Goal: Task Accomplishment & Management: Manage account settings

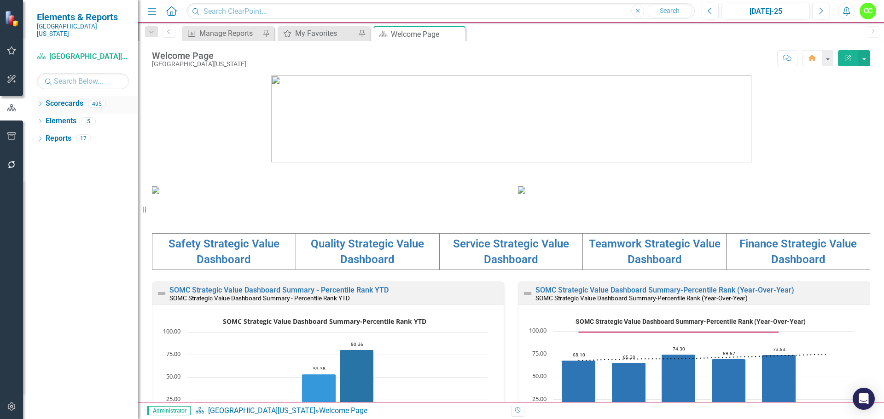
click at [42, 101] on div "Dropdown" at bounding box center [40, 105] width 6 height 8
drag, startPoint x: 45, startPoint y: 111, endPoint x: 53, endPoint y: 126, distance: 17.5
click at [45, 118] on icon "Dropdown" at bounding box center [44, 121] width 7 height 6
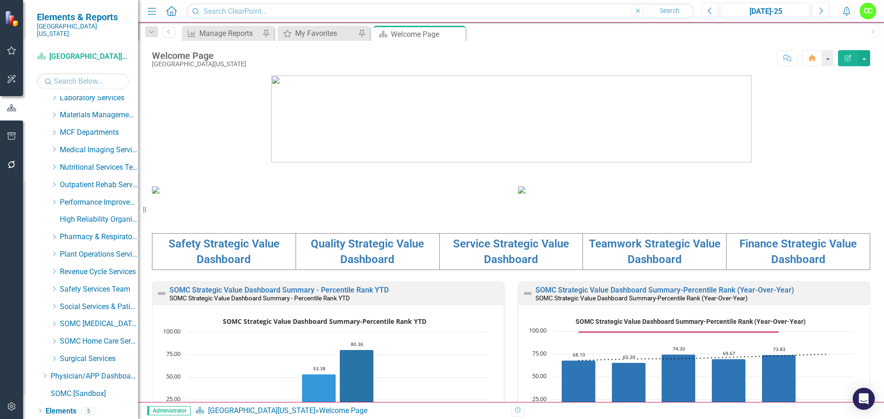
scroll to position [322, 0]
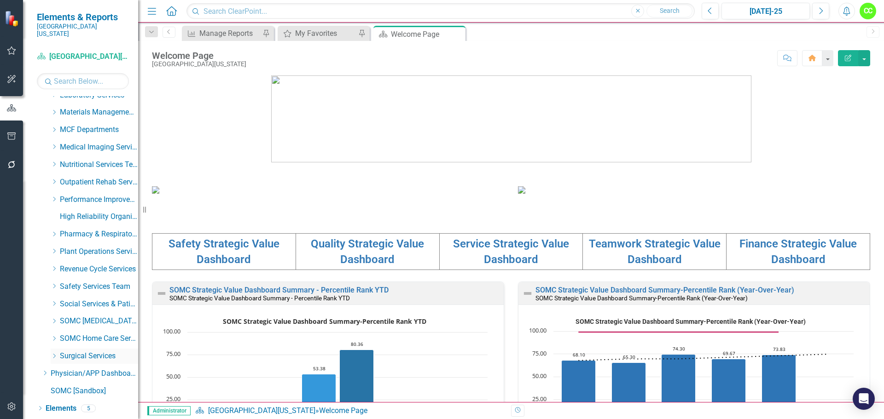
click at [55, 354] on icon at bounding box center [54, 356] width 2 height 5
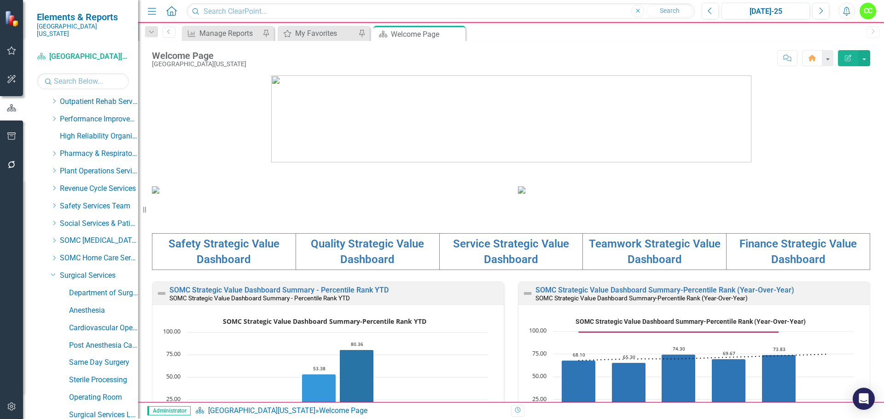
scroll to position [414, 0]
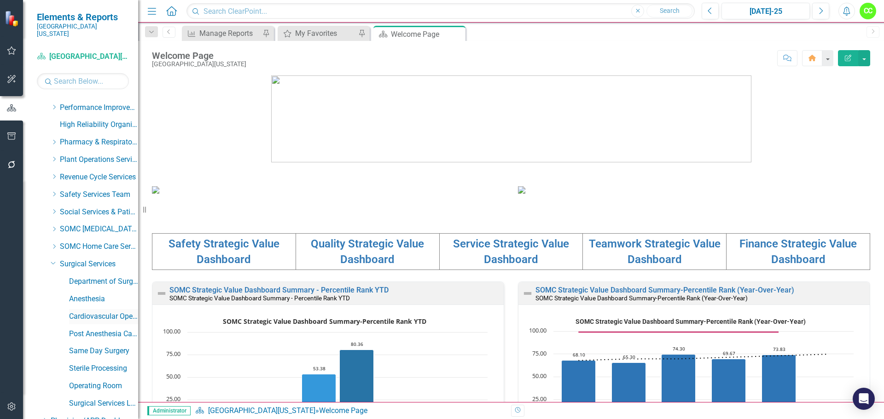
click at [90, 312] on link "Cardiovascular Operating Room" at bounding box center [103, 317] width 69 height 11
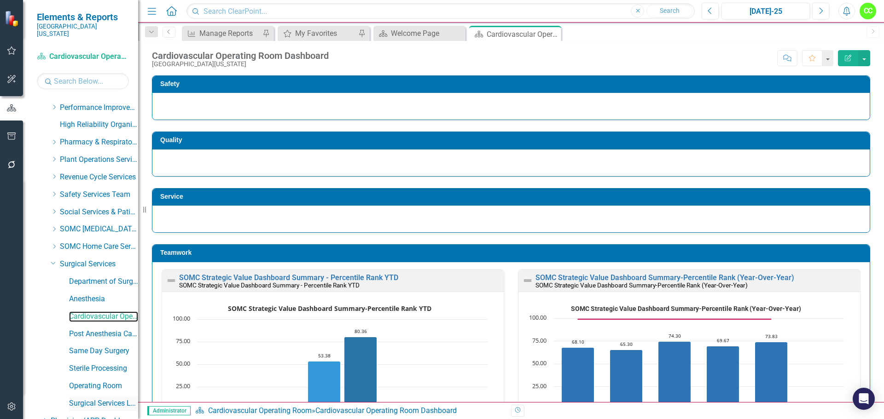
scroll to position [471, 0]
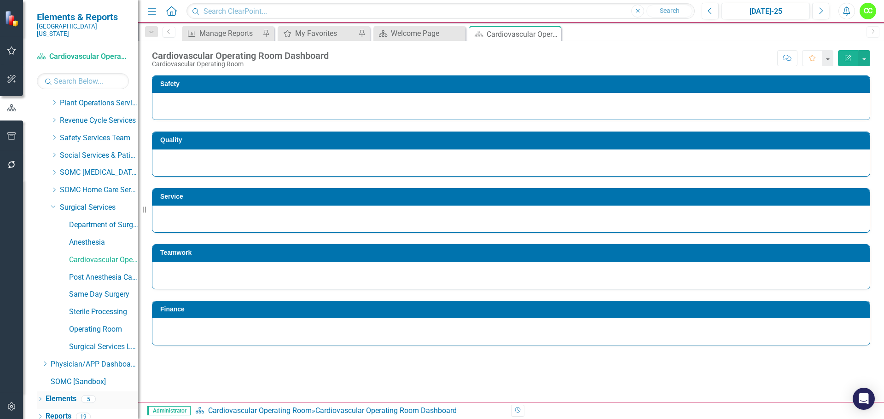
click at [63, 395] on link "Elements" at bounding box center [61, 399] width 31 height 11
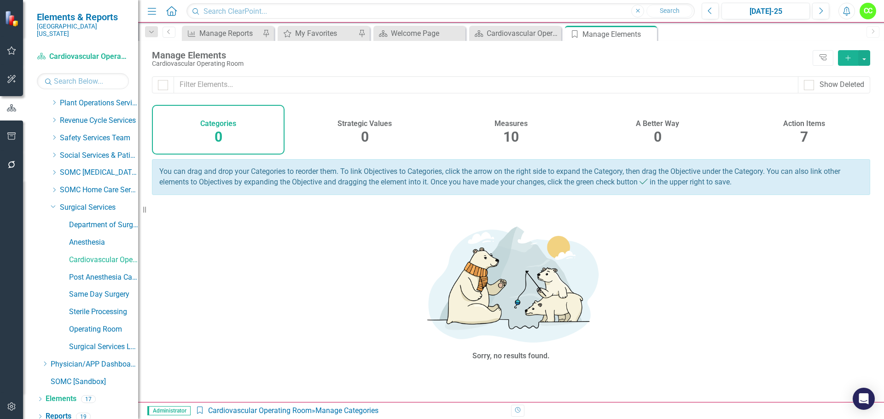
click at [805, 122] on h4 "Action Items" at bounding box center [804, 124] width 42 height 8
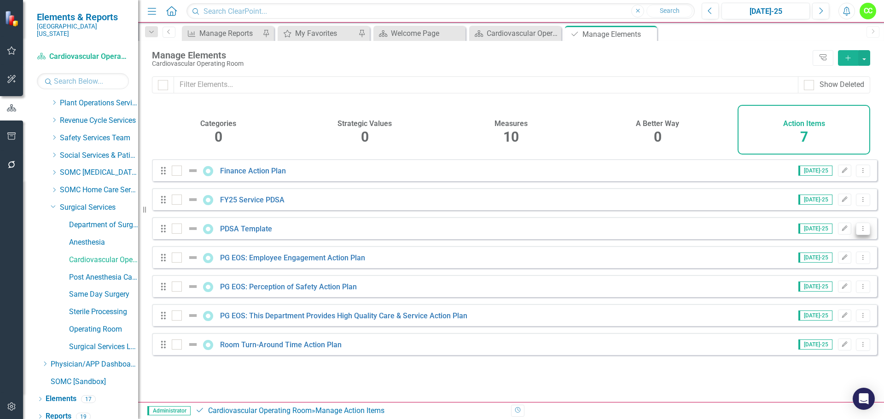
click at [859, 232] on icon "Dropdown Menu" at bounding box center [863, 229] width 8 height 6
click at [801, 281] on link "Copy Duplicate Action Item" at bounding box center [817, 285] width 92 height 17
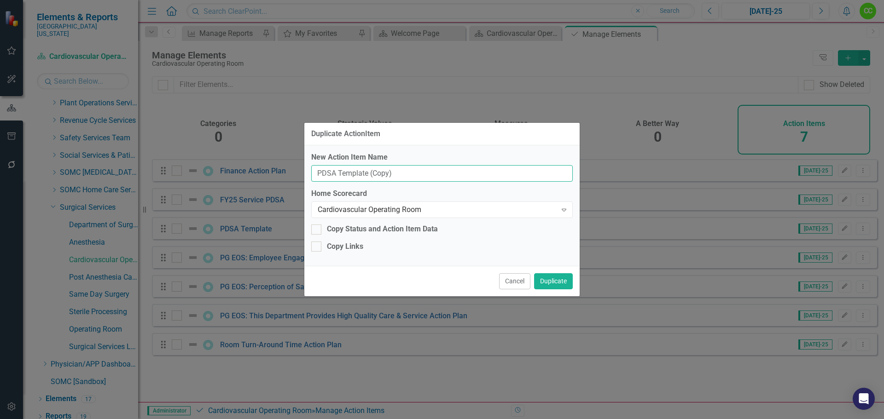
drag, startPoint x: 399, startPoint y: 172, endPoint x: 302, endPoint y: 174, distance: 96.7
click at [302, 174] on div "Duplicate ActionItem New Action Item Name PDSA Template (Copy) Home Scorecard C…" at bounding box center [442, 209] width 884 height 419
type input "CVOR Utilization"
click at [507, 282] on button "Cancel" at bounding box center [514, 282] width 31 height 16
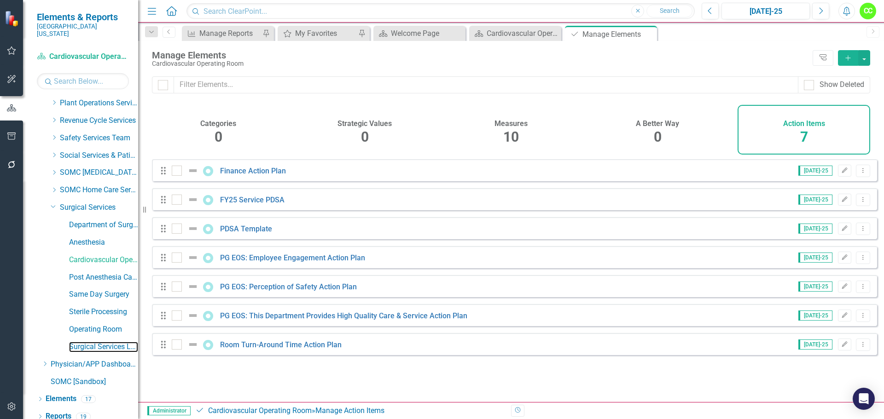
drag, startPoint x: 95, startPoint y: 338, endPoint x: 393, endPoint y: 349, distance: 297.7
click at [95, 342] on link "Surgical Services Leadership" at bounding box center [103, 347] width 69 height 11
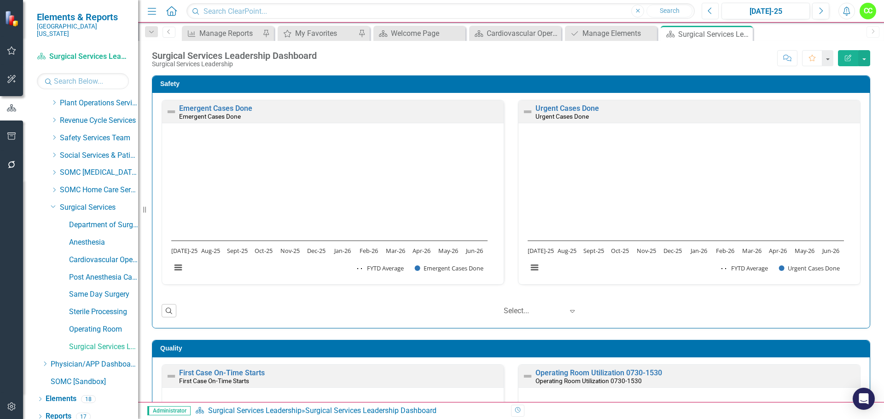
click at [705, 14] on button "Previous" at bounding box center [710, 11] width 17 height 17
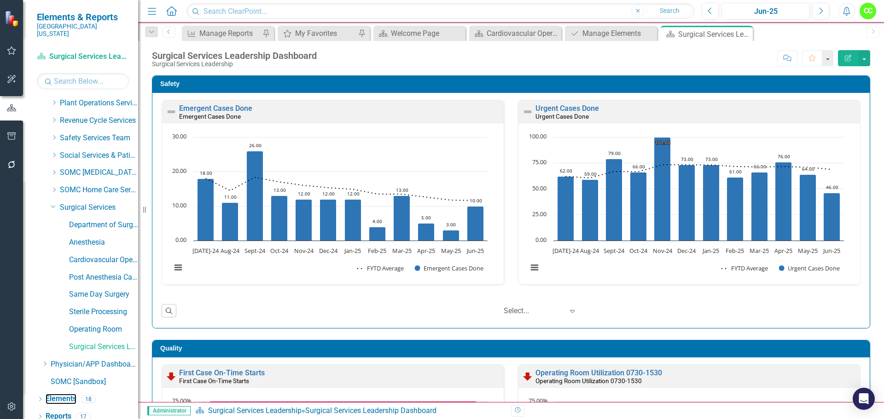
click at [63, 394] on link "Elements" at bounding box center [61, 399] width 31 height 11
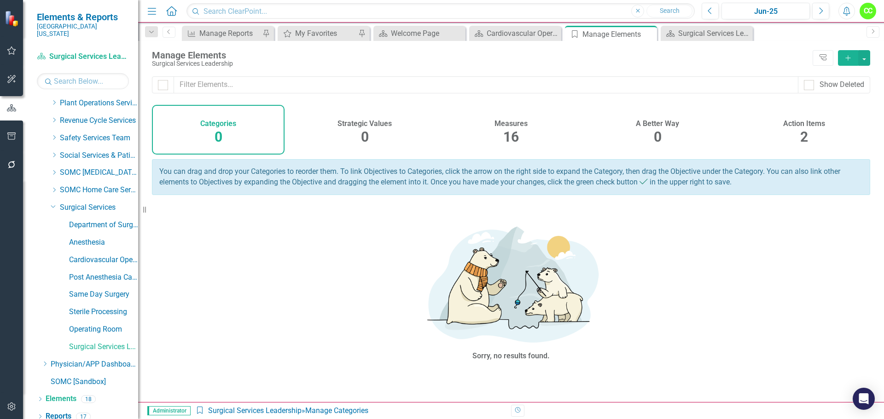
click at [807, 128] on div "2" at bounding box center [804, 138] width 8 height 20
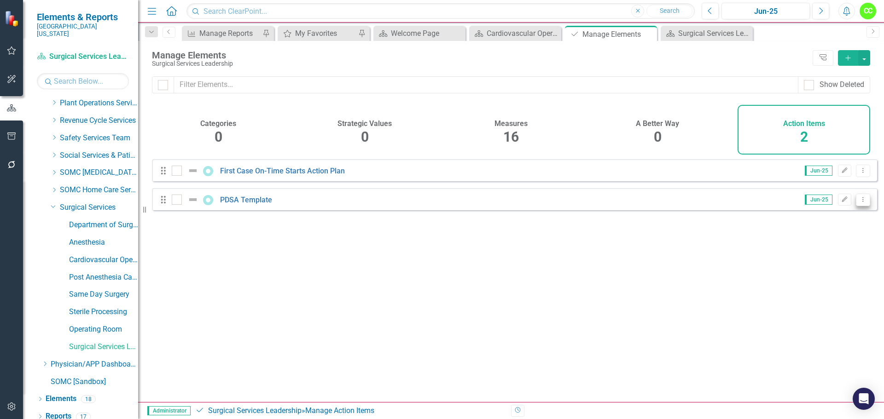
click at [859, 203] on icon "Dropdown Menu" at bounding box center [863, 200] width 8 height 6
click at [824, 254] on link "Copy Duplicate Action Item" at bounding box center [817, 256] width 92 height 17
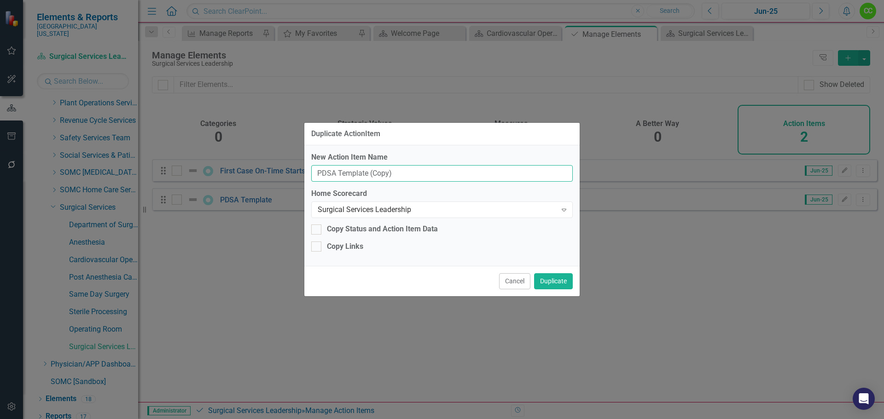
drag, startPoint x: 404, startPoint y: 179, endPoint x: 316, endPoint y: 178, distance: 88.0
click at [316, 178] on input "PDSA Template (Copy)" at bounding box center [442, 173] width 262 height 17
type input "C"
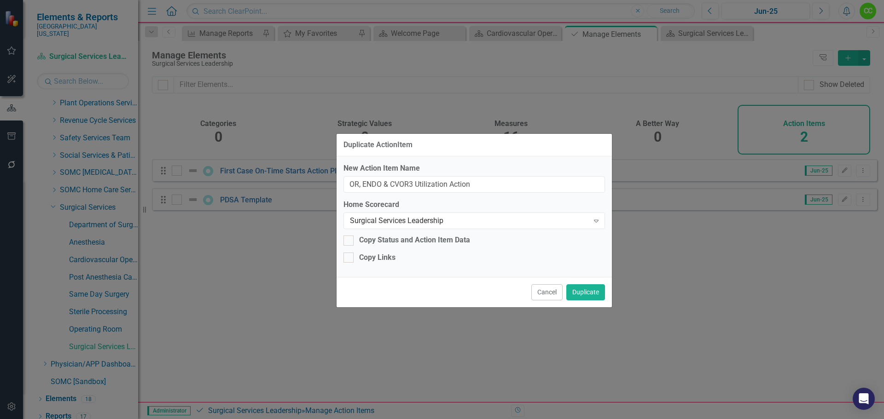
drag, startPoint x: 497, startPoint y: 137, endPoint x: 524, endPoint y: 144, distance: 27.6
click at [524, 144] on div "Duplicate ActionItem" at bounding box center [474, 145] width 275 height 23
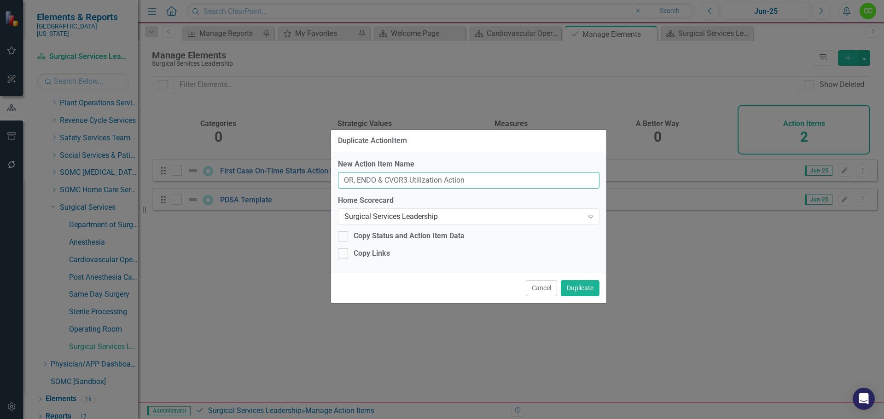
click at [476, 179] on input "OR, ENDO & CVOR3 Utilization Action" at bounding box center [469, 180] width 262 height 17
type input "OR, ENDO & CVOR3 Utilization Action Plan"
click at [586, 289] on button "Duplicate" at bounding box center [580, 288] width 39 height 16
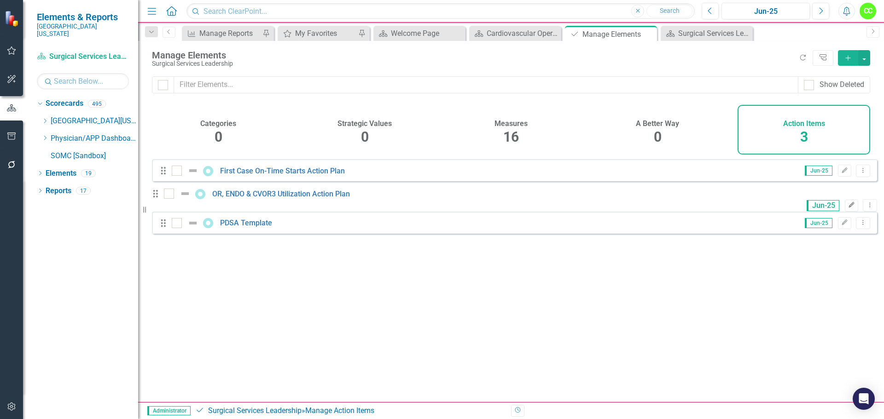
click at [849, 207] on icon "button" at bounding box center [852, 205] width 6 height 6
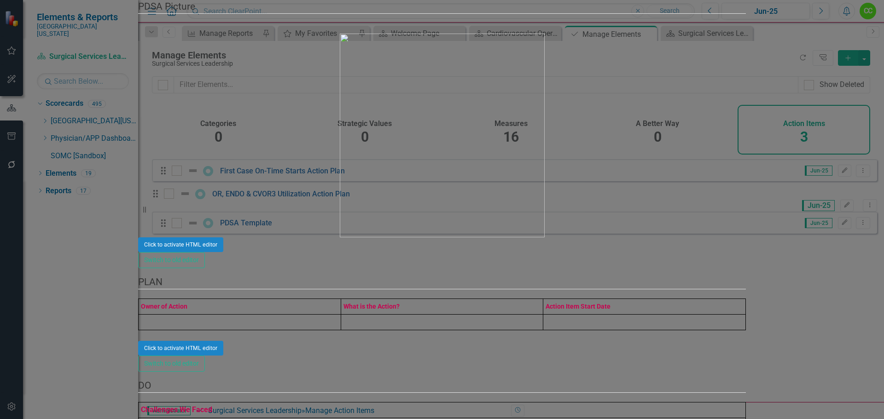
drag, startPoint x: 316, startPoint y: 83, endPoint x: 297, endPoint y: 87, distance: 19.3
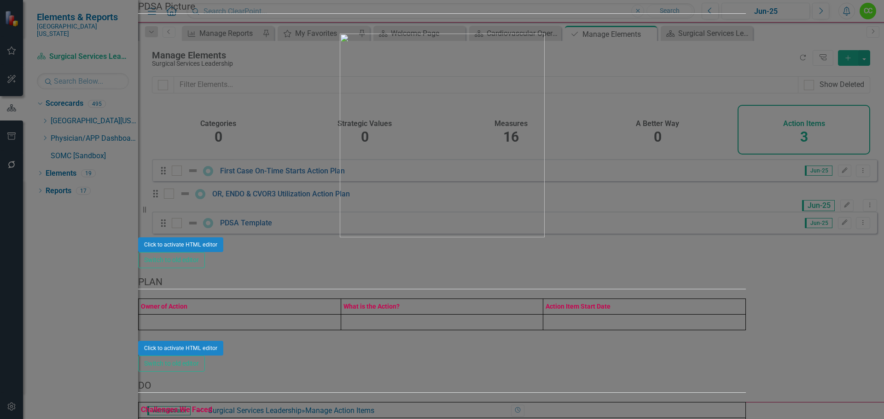
type input "Operating, GI & CVOR3 Room Utilization Action Plan"
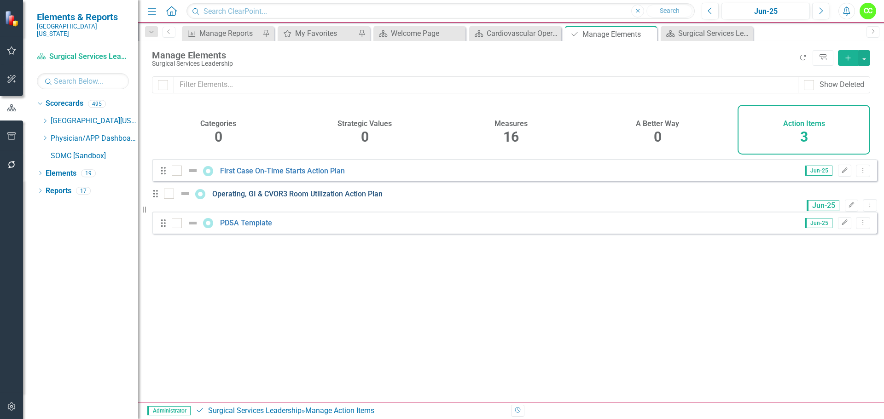
click at [373, 198] on link "Operating, GI & CVOR3 Room Utilization Action Plan" at bounding box center [297, 194] width 170 height 9
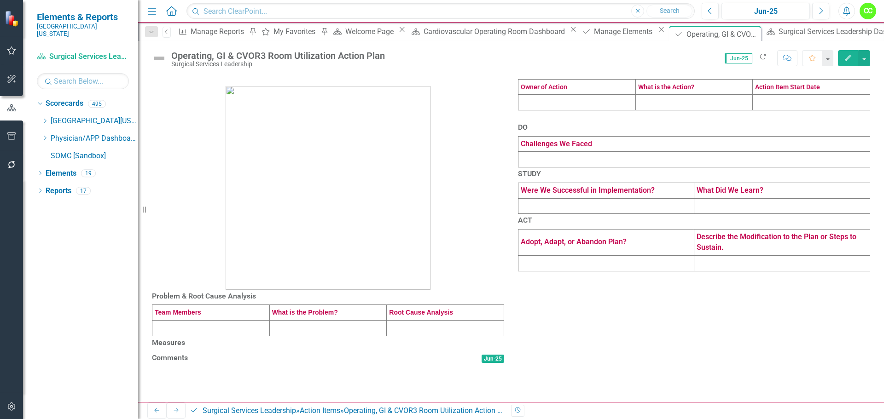
click at [189, 337] on td at bounding box center [210, 329] width 117 height 16
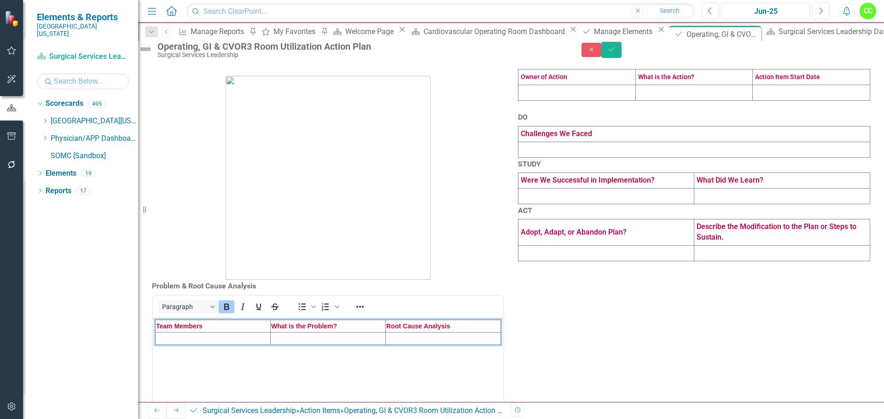
click at [167, 337] on td "Rich Text Area. Press ALT-0 for help." at bounding box center [213, 338] width 115 height 12
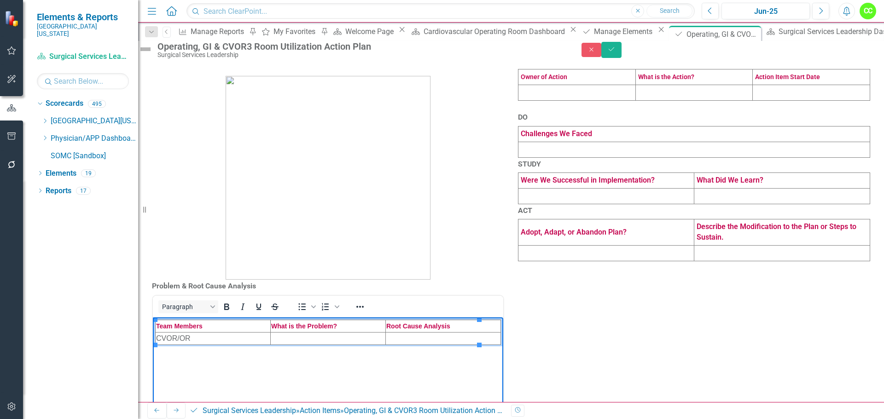
click at [274, 341] on td "Rich Text Area. Press ALT-0 for help." at bounding box center [328, 338] width 115 height 12
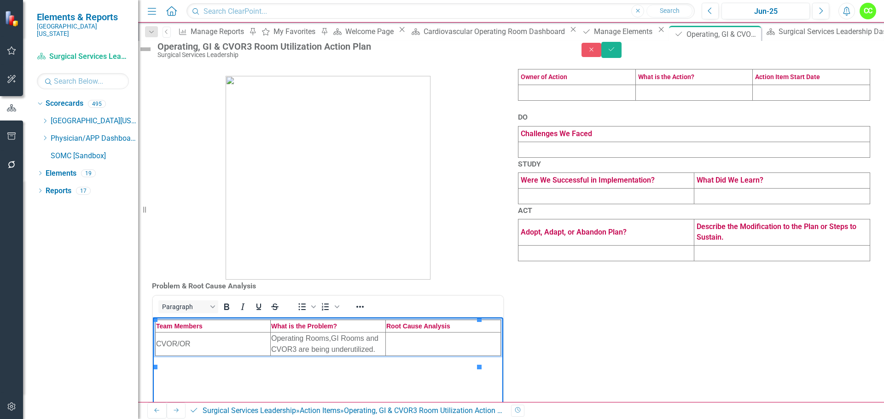
click at [389, 344] on td "Rich Text Area. Press ALT-0 for help." at bounding box center [443, 343] width 115 height 23
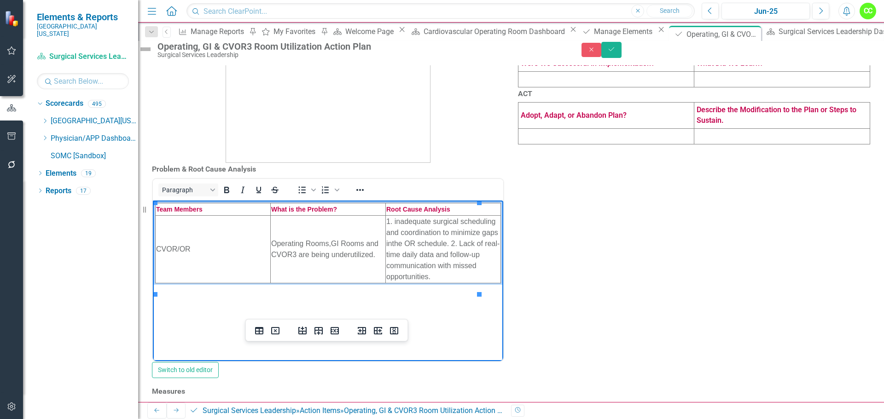
scroll to position [176, 0]
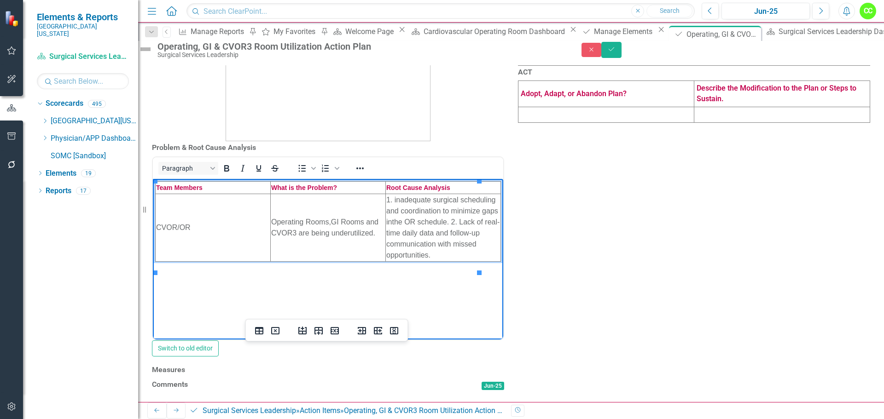
click at [323, 223] on td "Operating Rooms,GI Rooms and CVOR3 are being underutilized." at bounding box center [328, 228] width 115 height 68
click at [437, 248] on td "1. inadequate surgical scheduling and coordination to minimize gaps inthe OR sc…" at bounding box center [443, 228] width 115 height 68
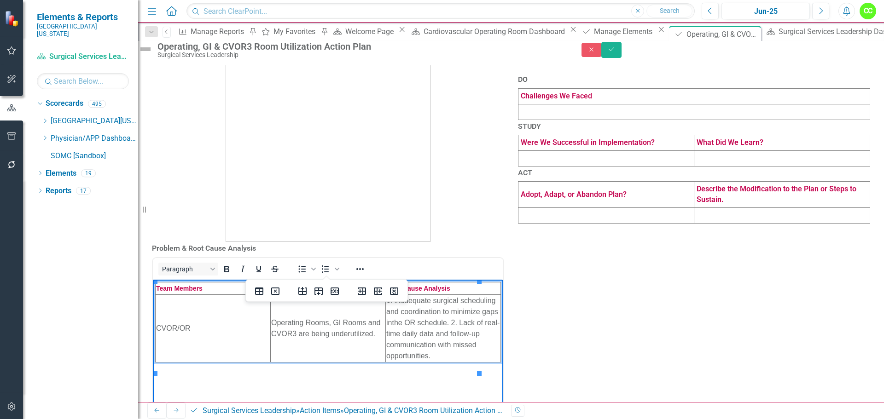
scroll to position [0, 0]
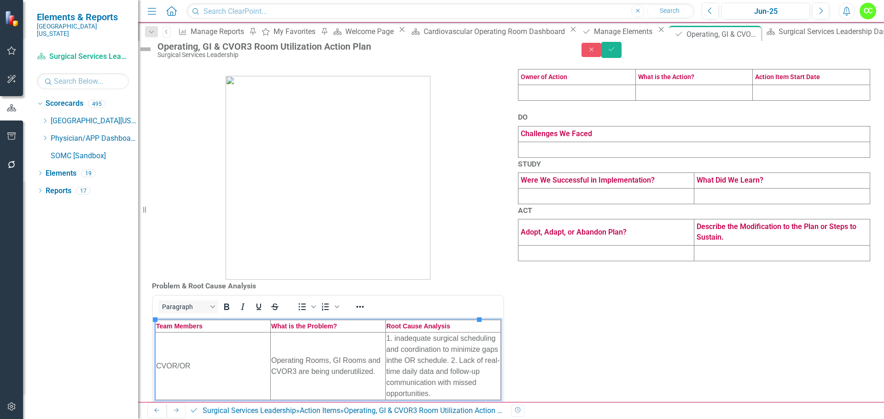
click at [532, 100] on td at bounding box center [576, 93] width 117 height 16
click at [540, 100] on td at bounding box center [576, 93] width 117 height 16
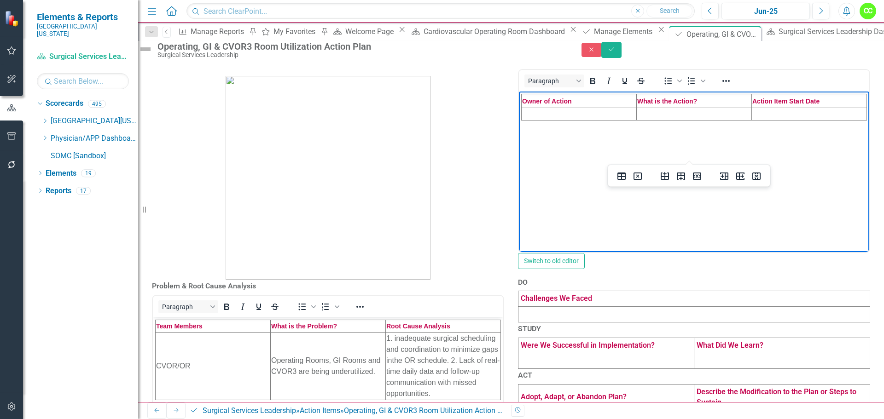
click at [534, 113] on td "Rich Text Area. Press ALT-0 for help." at bounding box center [579, 114] width 115 height 12
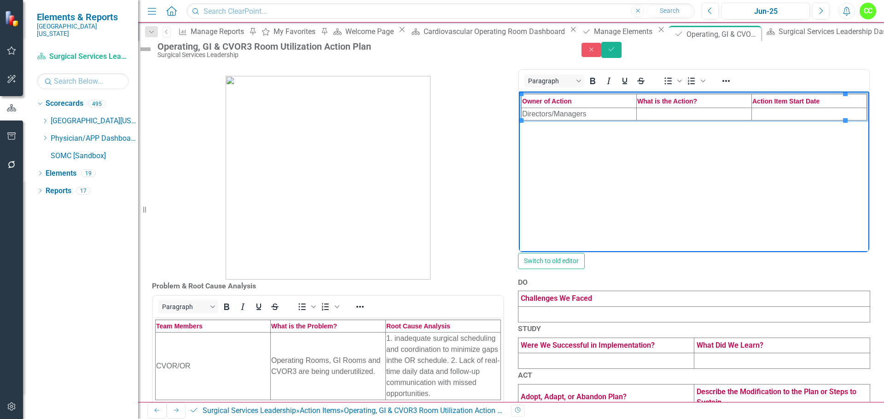
click at [640, 117] on td "Rich Text Area. Press ALT-0 for help." at bounding box center [694, 114] width 115 height 12
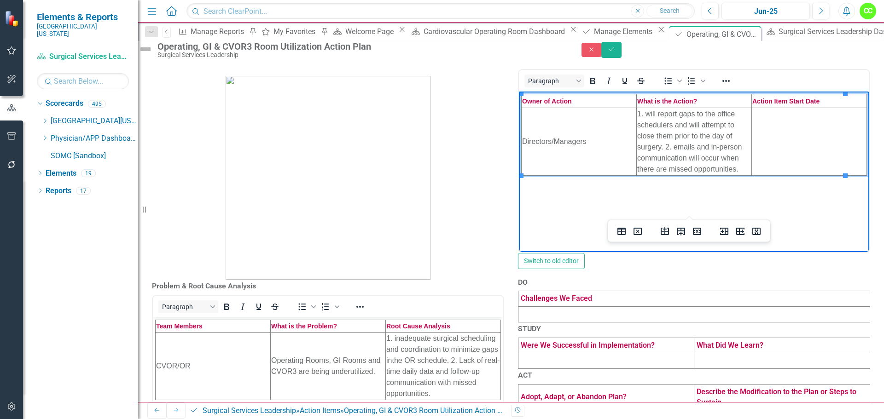
click at [658, 145] on td "1. will report gaps to the office schedulers and will attempt to close them pri…" at bounding box center [694, 142] width 115 height 68
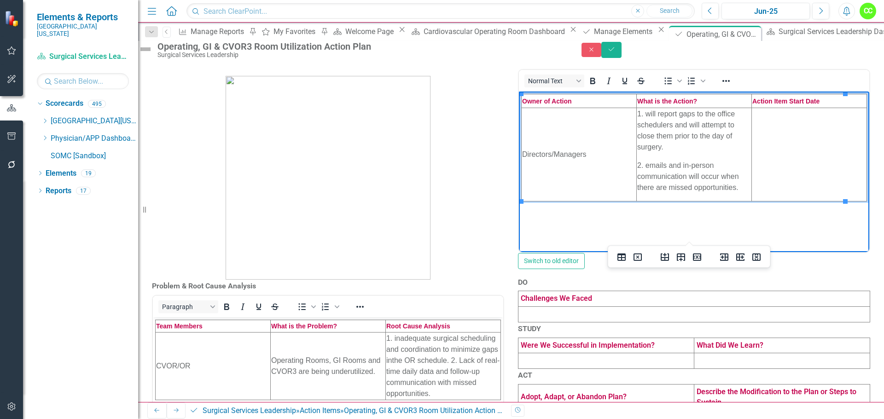
click at [641, 162] on p "2. emails and in-person communication will occur when there are missed opportun…" at bounding box center [694, 176] width 114 height 33
click at [643, 114] on p "1. will report gaps to the office schedulers and will attempt to close them pri…" at bounding box center [694, 130] width 114 height 44
click at [752, 148] on td "Rich Text Area. Press ALT-0 for help." at bounding box center [809, 154] width 115 height 93
click at [752, 155] on td "Rich Text Area. Press ALT-0 for help." at bounding box center [809, 154] width 115 height 93
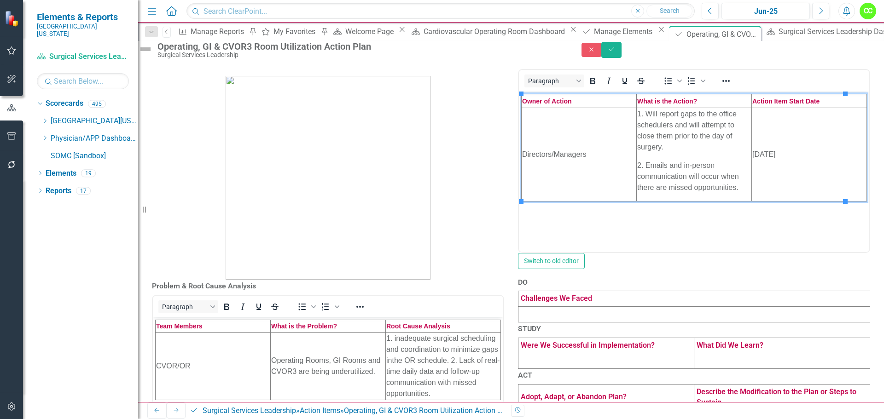
click at [535, 323] on td at bounding box center [694, 315] width 352 height 16
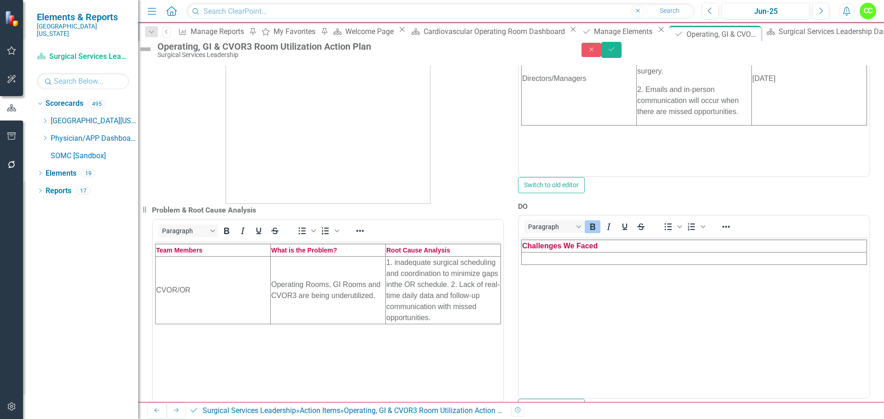
scroll to position [92, 0]
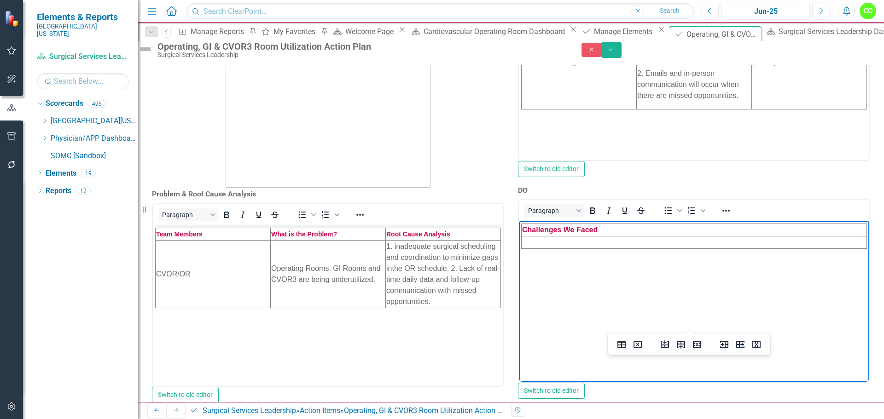
click at [537, 240] on td "Rich Text Area. Press ALT-0 for help." at bounding box center [694, 243] width 345 height 12
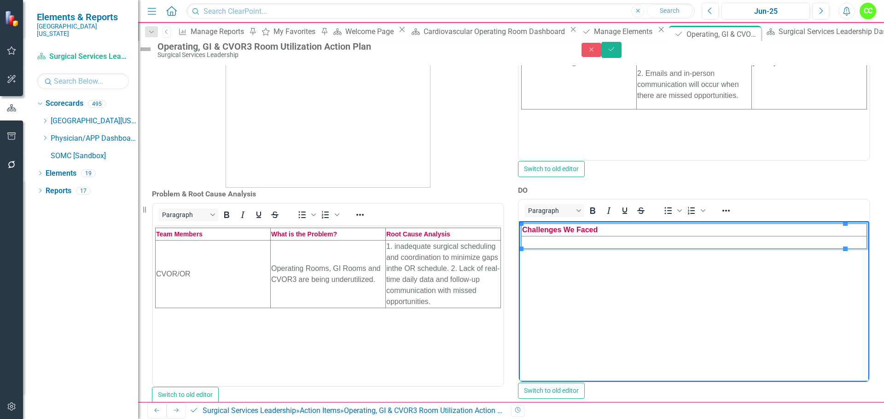
click at [559, 244] on td "Rich Text Area. Press ALT-0 for help." at bounding box center [694, 243] width 345 height 12
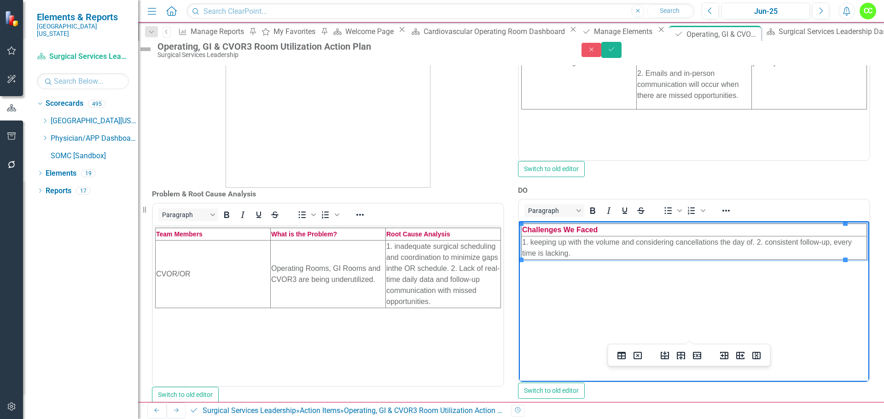
click at [534, 242] on td "1. keeping up with the volume and considering cancellations the day of. 2. cons…" at bounding box center [694, 248] width 345 height 23
click at [759, 243] on td "1. Keeping up with the volume and considering cancellations the day of. 2. cons…" at bounding box center [694, 248] width 345 height 23
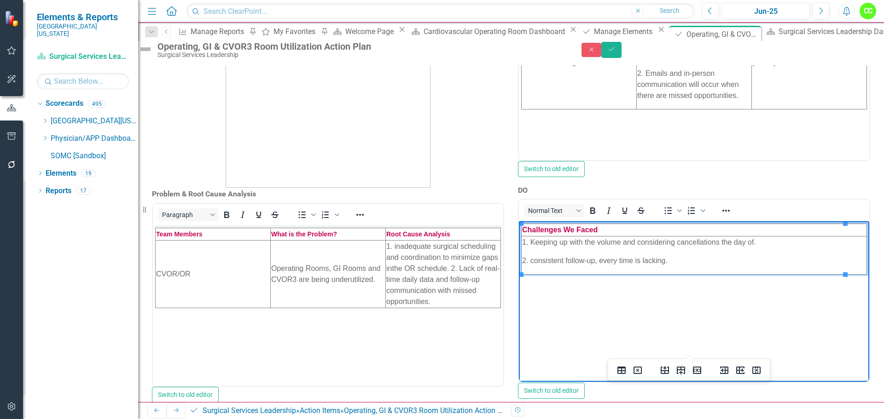
click at [533, 261] on p "2. consistent follow-up, every time is lacking." at bounding box center [694, 261] width 344 height 11
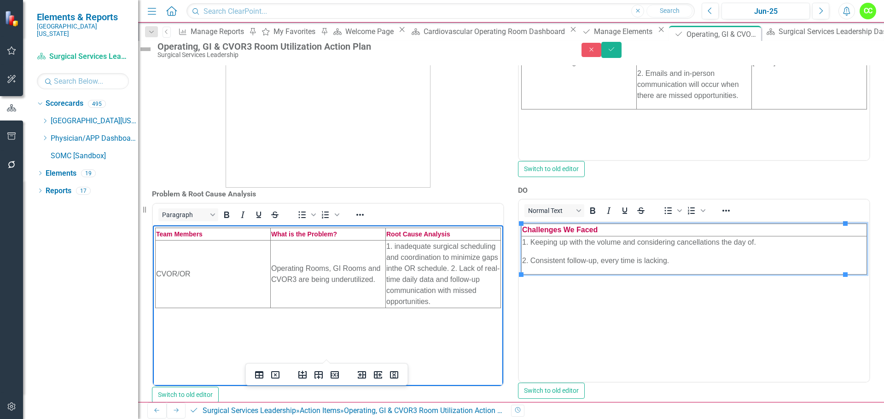
click at [426, 268] on td "1. inadequate surgical scheduling and coordination to minimize gaps inthe OR sc…" at bounding box center [443, 274] width 115 height 68
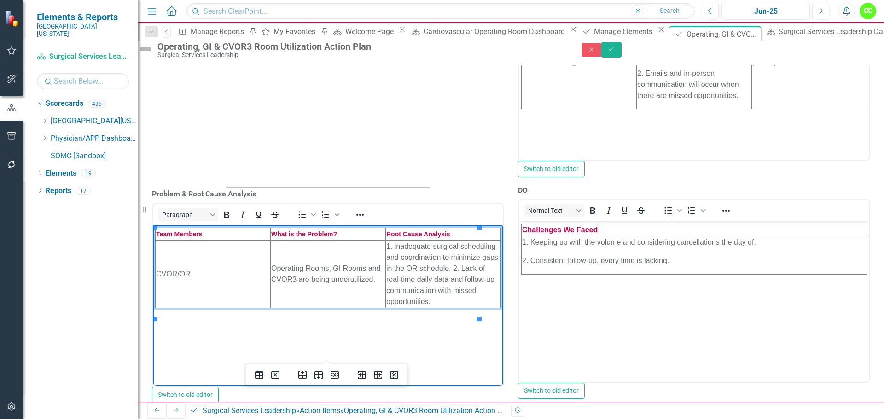
click at [406, 278] on td "1. inadequate surgical scheduling and coordination to minimize gaps in the OR s…" at bounding box center [443, 274] width 115 height 68
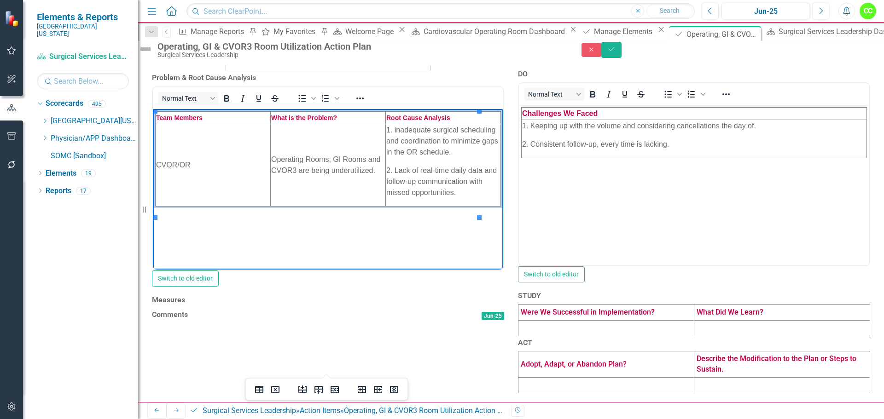
scroll to position [359, 0]
click at [559, 320] on td at bounding box center [606, 328] width 176 height 16
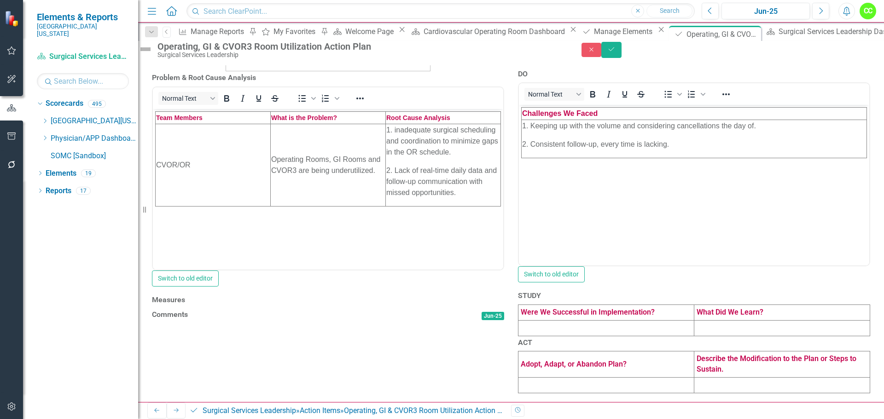
click at [559, 320] on td at bounding box center [606, 328] width 176 height 16
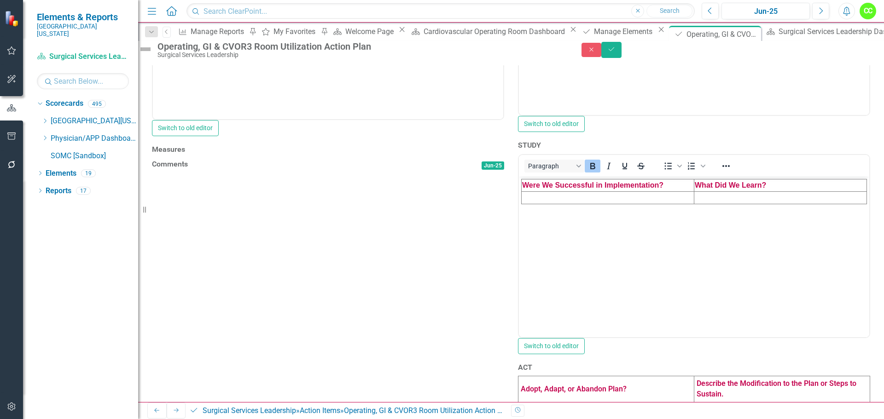
scroll to position [0, 0]
click at [544, 196] on td "Rich Text Area. Press ALT-0 for help." at bounding box center [608, 198] width 173 height 12
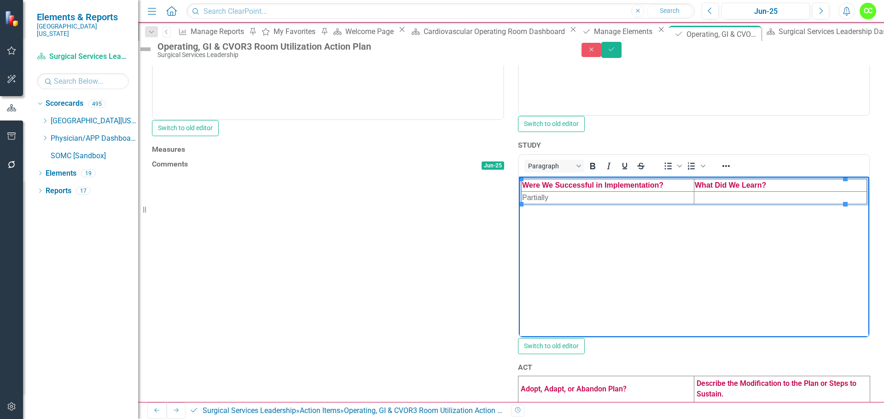
click at [694, 193] on td "Rich Text Area. Press ALT-0 for help." at bounding box center [780, 198] width 173 height 12
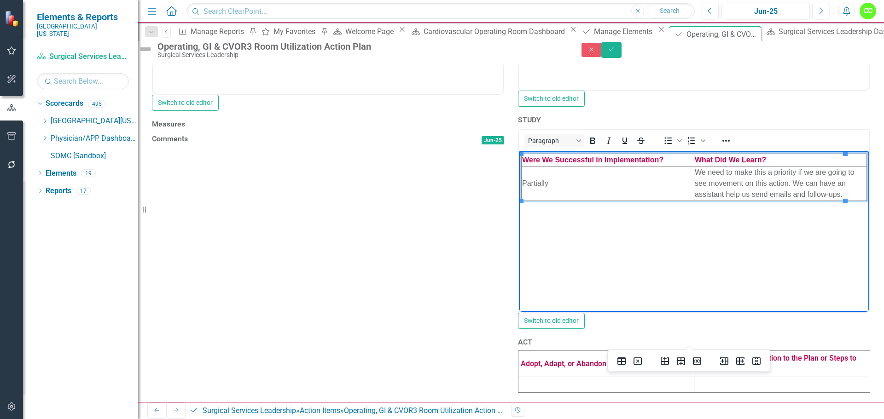
scroll to position [543, 0]
click at [569, 378] on td at bounding box center [606, 386] width 176 height 16
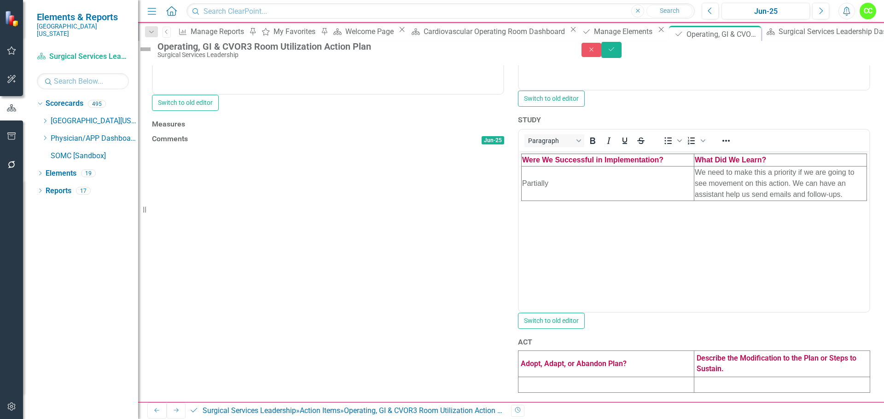
click at [569, 378] on td at bounding box center [606, 386] width 176 height 16
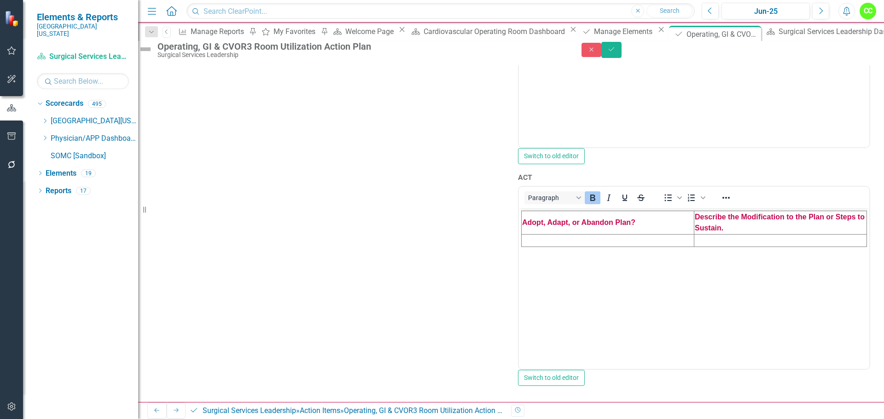
scroll to position [681, 0]
click at [540, 239] on td "Rich Text Area. Press ALT-0 for help." at bounding box center [608, 241] width 173 height 12
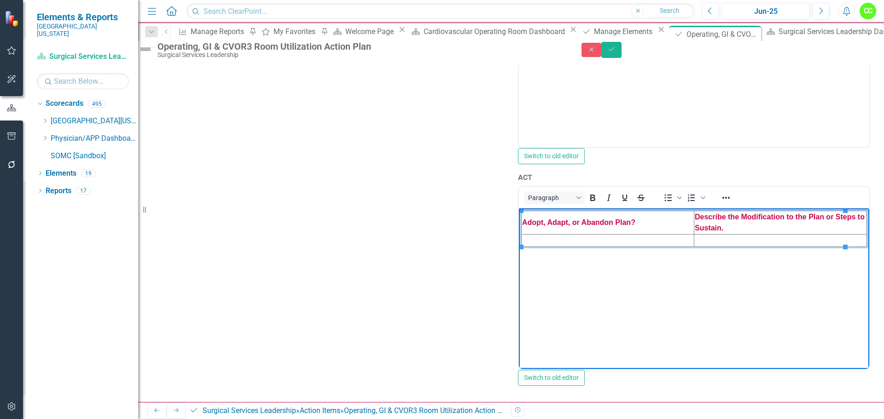
click at [588, 239] on td "Rich Text Area. Press ALT-0 for help." at bounding box center [608, 241] width 173 height 12
click at [694, 239] on td "Rich Text Area. Press ALT-0 for help." at bounding box center [780, 241] width 173 height 12
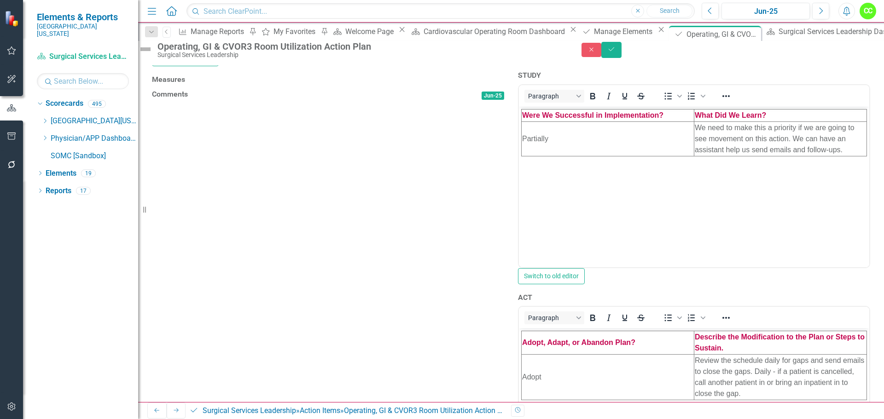
scroll to position [405, 0]
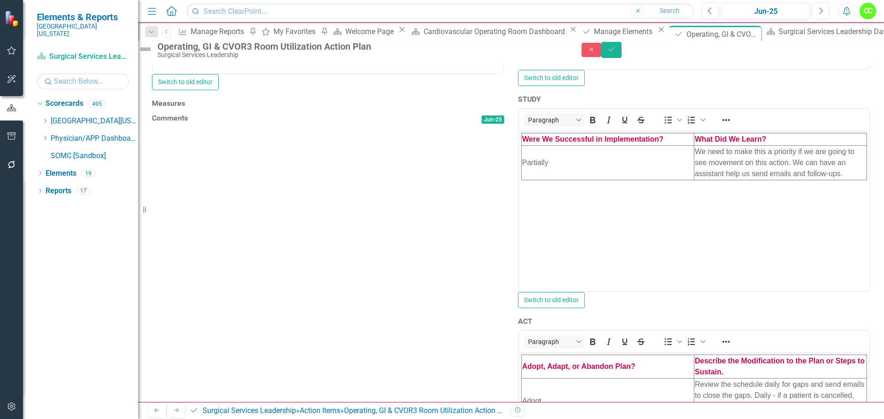
click at [279, 112] on div at bounding box center [328, 112] width 352 height 0
click at [462, 107] on icon "Link Tag" at bounding box center [465, 104] width 6 height 5
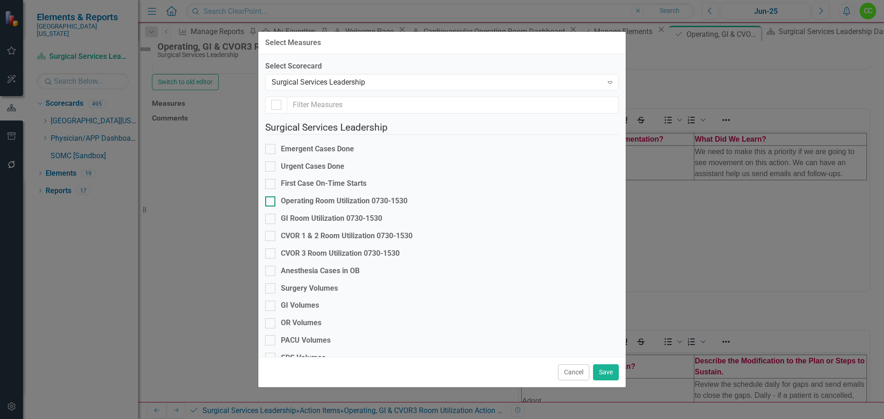
click at [275, 200] on div at bounding box center [270, 202] width 10 height 10
click at [271, 200] on input "Operating Room Utilization 0730-1530" at bounding box center [268, 200] width 6 height 6
checkbox input "true"
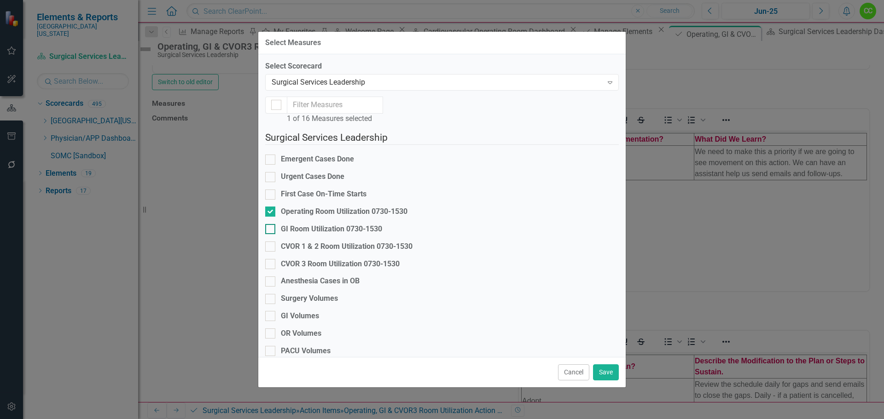
click at [275, 224] on div at bounding box center [270, 229] width 10 height 10
click at [271, 224] on input "GI Room Utilization 0730-1530" at bounding box center [268, 227] width 6 height 6
checkbox input "true"
click at [271, 259] on input "CVOR 3 Room Utilization 0730-1530" at bounding box center [268, 262] width 6 height 6
checkbox input "true"
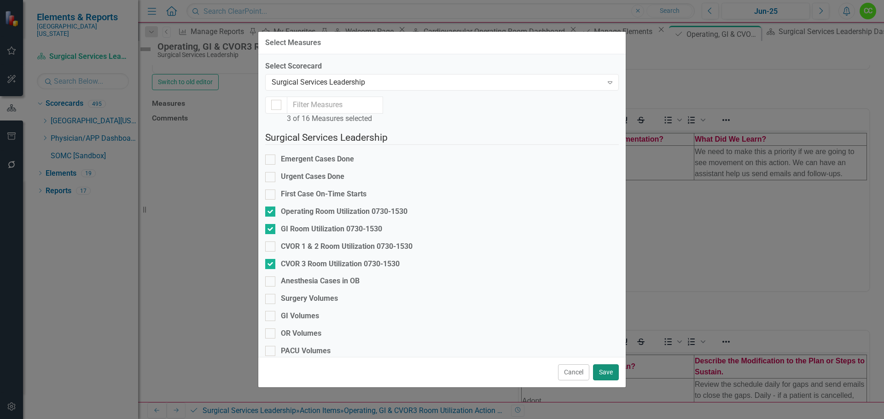
click at [604, 369] on button "Save" at bounding box center [606, 373] width 26 height 16
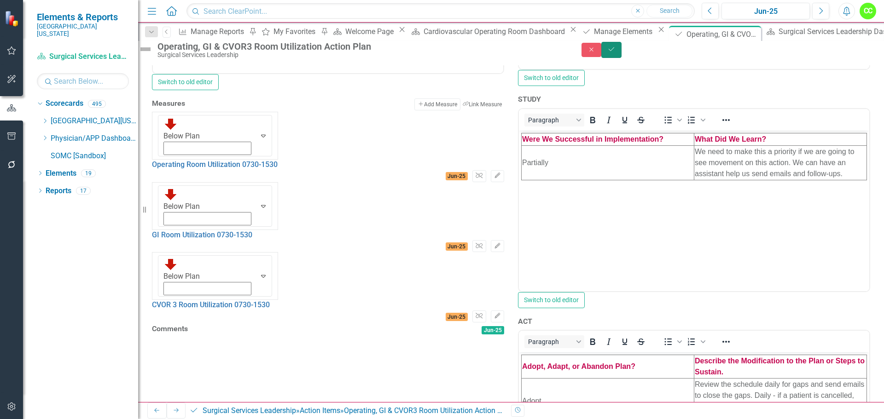
click at [616, 52] on icon "Save" at bounding box center [611, 49] width 8 height 6
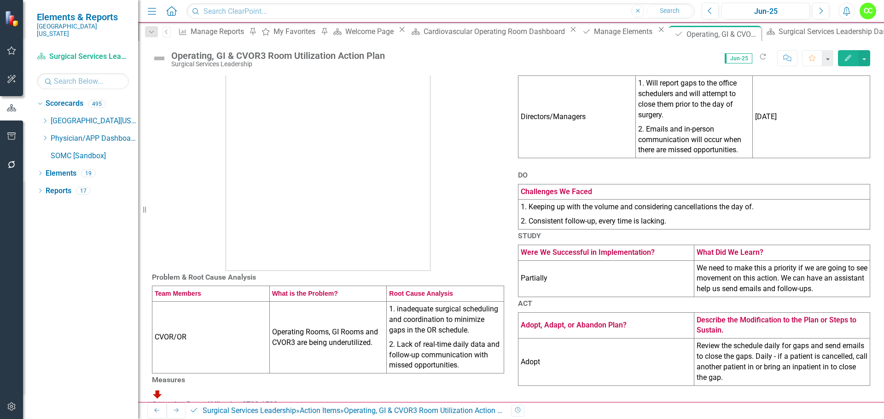
scroll to position [0, 0]
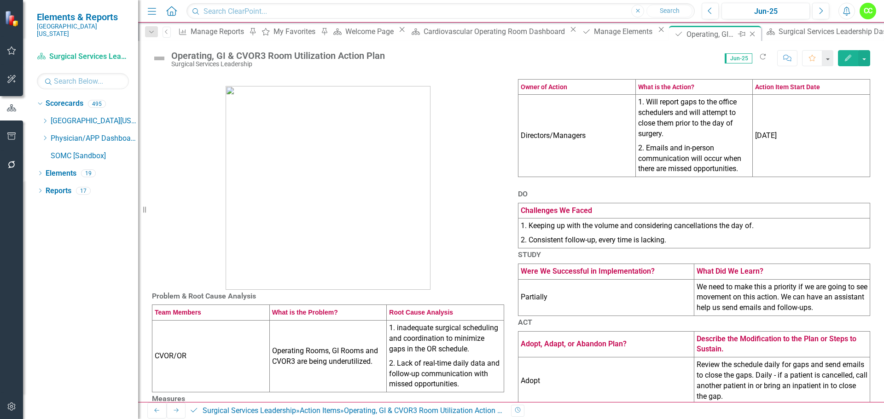
click at [748, 31] on icon "Close" at bounding box center [752, 33] width 9 height 7
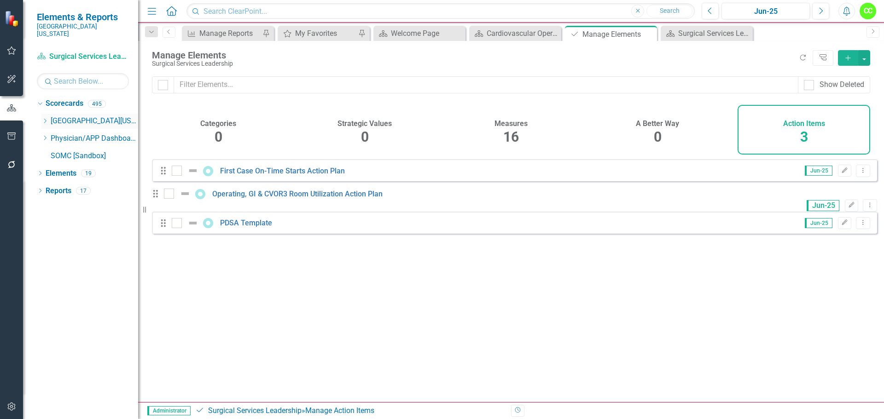
drag, startPoint x: 43, startPoint y: 112, endPoint x: 46, endPoint y: 121, distance: 9.8
click at [43, 118] on icon "Dropdown" at bounding box center [44, 121] width 7 height 6
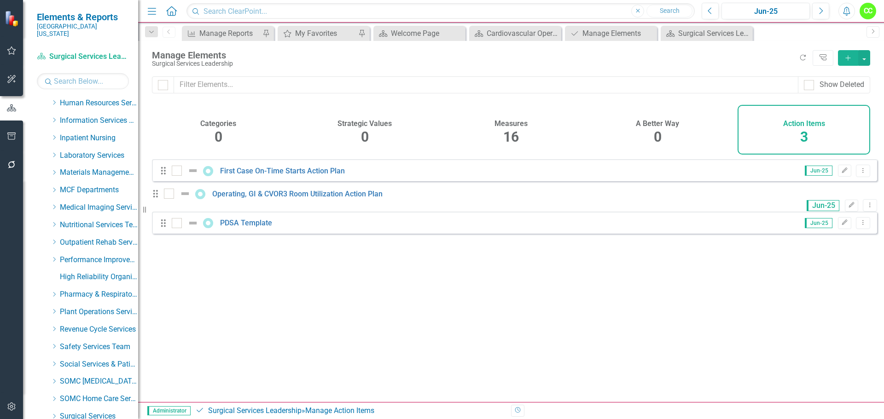
scroll to position [332, 0]
click at [52, 344] on icon "Dropdown" at bounding box center [54, 347] width 7 height 6
click at [91, 395] on link "Cardiovascular Operating Room" at bounding box center [103, 400] width 69 height 11
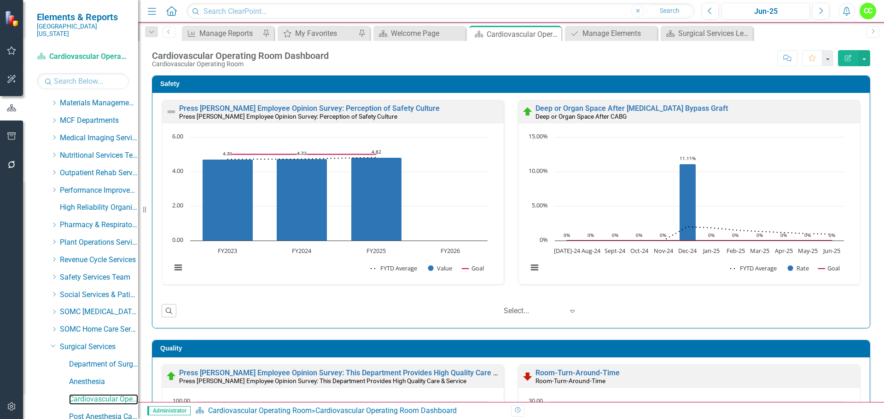
scroll to position [471, 0]
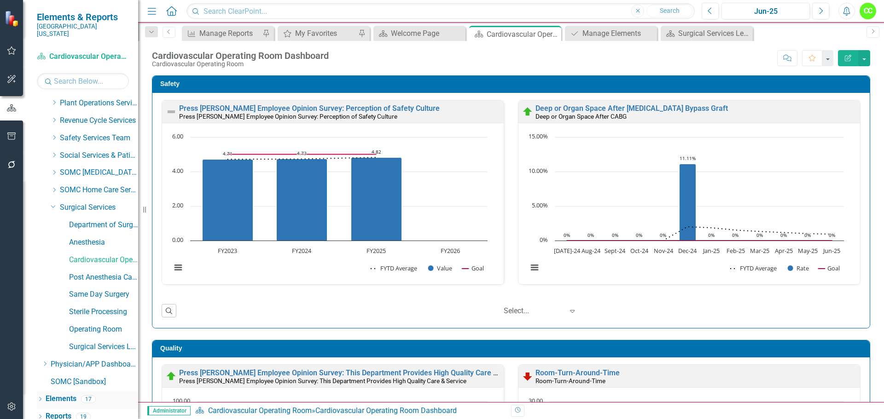
click at [66, 394] on link "Elements" at bounding box center [61, 399] width 31 height 11
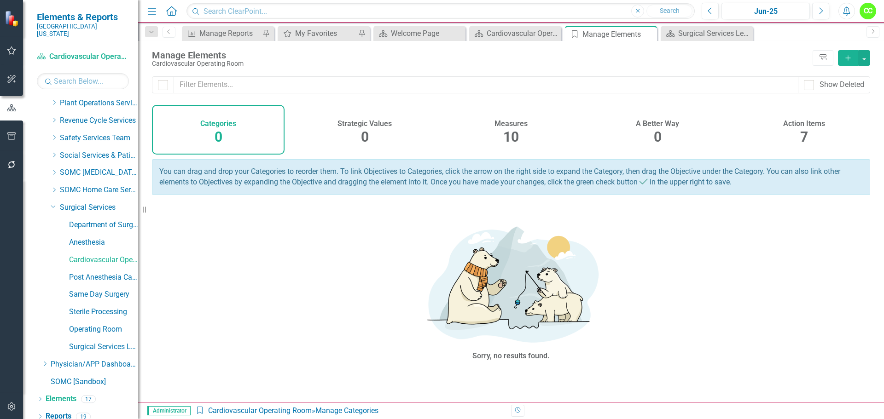
click at [807, 121] on h4 "Action Items" at bounding box center [804, 124] width 42 height 8
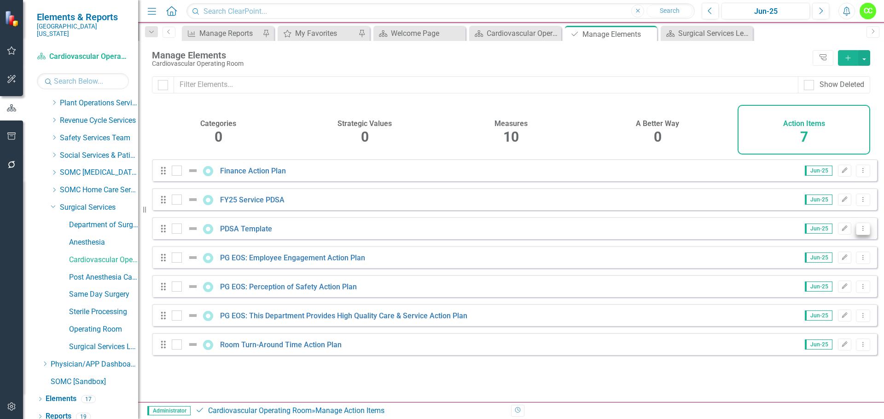
click at [857, 235] on button "Dropdown Menu" at bounding box center [863, 229] width 14 height 12
click at [804, 283] on link "Copy Duplicate Action Item" at bounding box center [817, 285] width 92 height 17
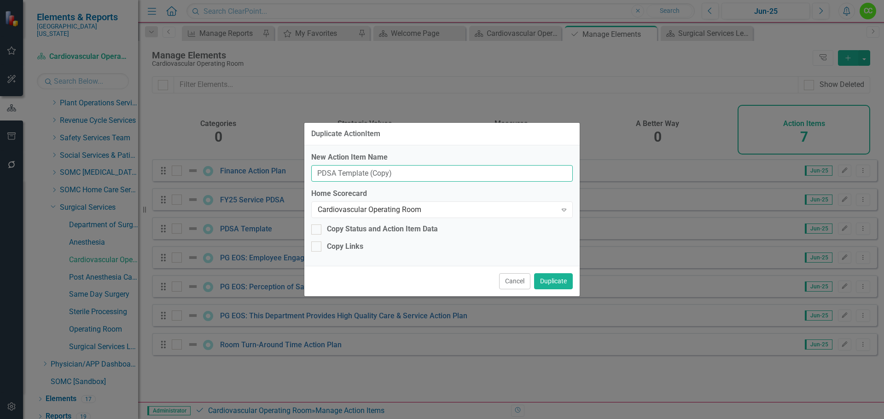
drag, startPoint x: 406, startPoint y: 174, endPoint x: 314, endPoint y: 179, distance: 91.7
click at [314, 179] on input "PDSA Template (Copy)" at bounding box center [442, 173] width 262 height 17
type input "Employee Reportable Injury Action Plan"
click at [552, 281] on button "Duplicate" at bounding box center [553, 282] width 39 height 16
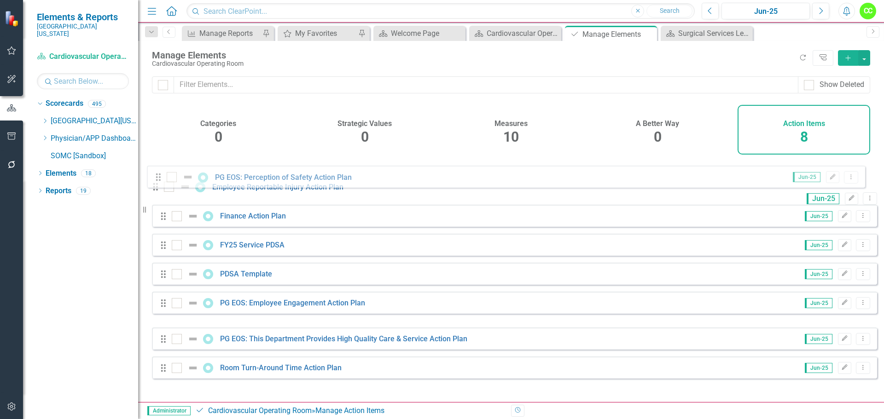
drag, startPoint x: 163, startPoint y: 325, endPoint x: 157, endPoint y: 179, distance: 146.5
click at [157, 179] on div "Drag Employee Reportable Injury Action Plan Jun-25 Edit Dropdown Menu Drag Fina…" at bounding box center [514, 269] width 725 height 220
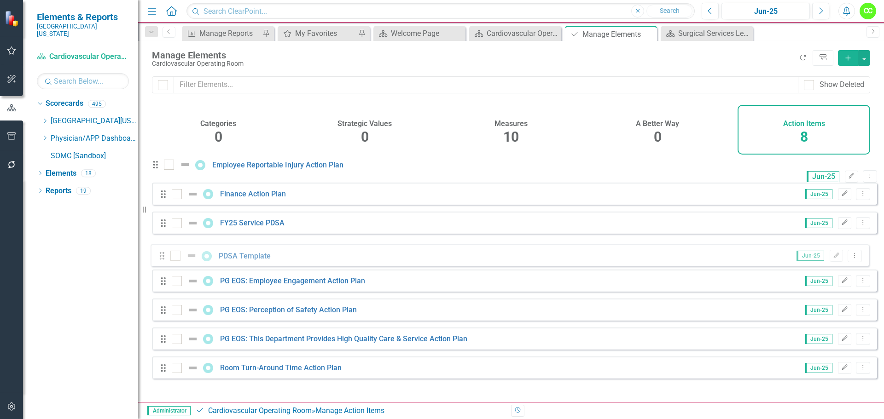
drag, startPoint x: 164, startPoint y: 265, endPoint x: 163, endPoint y: 258, distance: 7.5
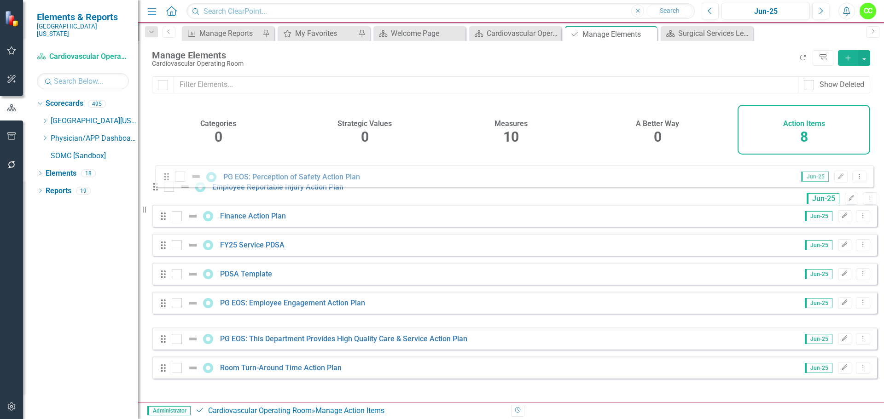
drag, startPoint x: 164, startPoint y: 326, endPoint x: 168, endPoint y: 181, distance: 146.0
click at [168, 181] on div "Drag Employee Reportable Injury Action Plan Jun-25 Edit Dropdown Menu Drag Fina…" at bounding box center [514, 269] width 725 height 220
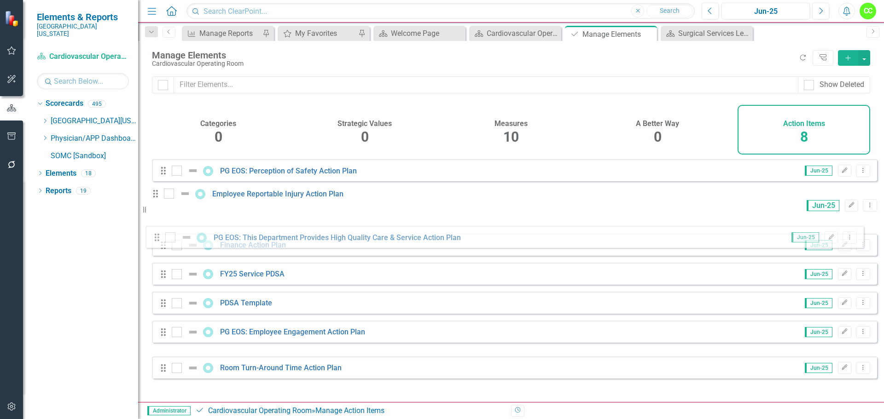
drag, startPoint x: 163, startPoint y: 355, endPoint x: 156, endPoint y: 241, distance: 114.4
click at [156, 241] on div "Drag PG EOS: Perception of Safety Action Plan Jun-25 Edit Dropdown Menu Drag Em…" at bounding box center [514, 269] width 725 height 220
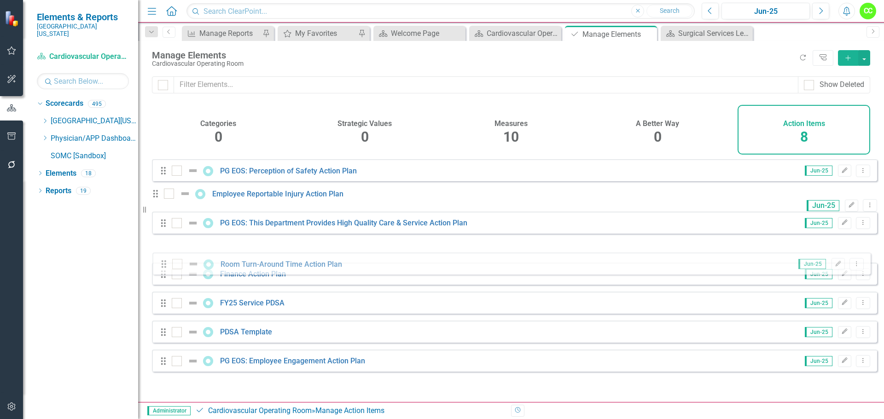
drag, startPoint x: 160, startPoint y: 381, endPoint x: 160, endPoint y: 265, distance: 116.5
click at [160, 265] on div "Drag PG EOS: Perception of Safety Action Plan Jun-25 Edit Dropdown Menu Drag Em…" at bounding box center [514, 269] width 725 height 220
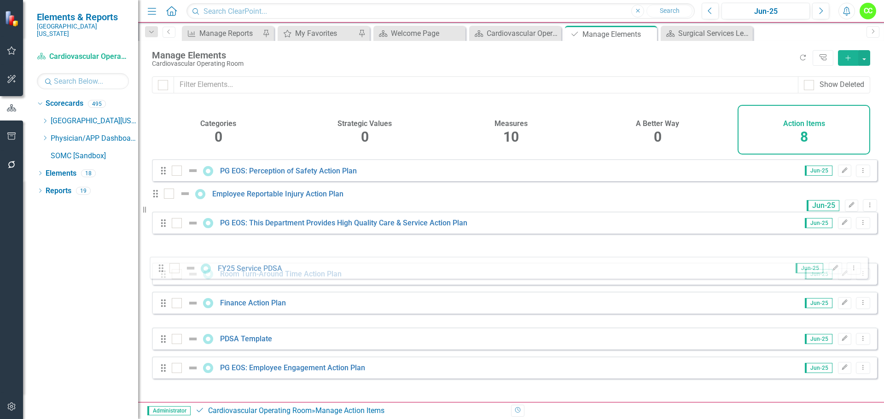
drag, startPoint x: 162, startPoint y: 326, endPoint x: 160, endPoint y: 270, distance: 55.8
click at [160, 270] on div "Drag PG EOS: Perception of Safety Action Plan Jun-25 Edit Dropdown Menu Drag Em…" at bounding box center [514, 269] width 725 height 220
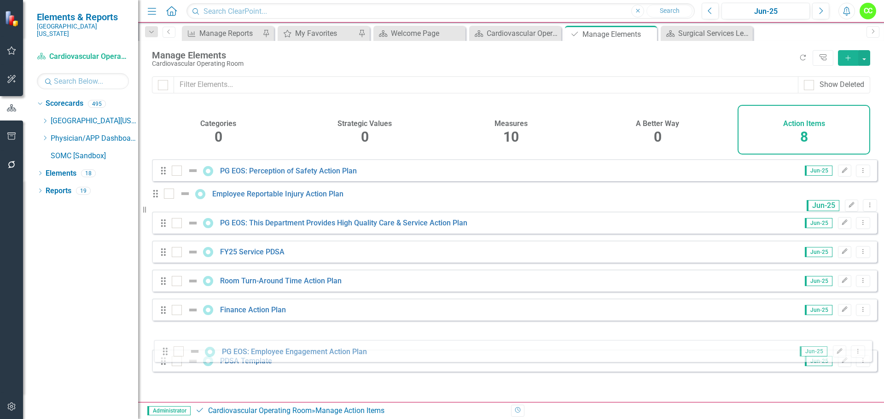
drag, startPoint x: 162, startPoint y: 382, endPoint x: 163, endPoint y: 353, distance: 29.1
click at [163, 353] on div "Drag PG EOS: Perception of Safety Action Plan Jun-25 Edit Dropdown Menu Drag Em…" at bounding box center [514, 269] width 725 height 220
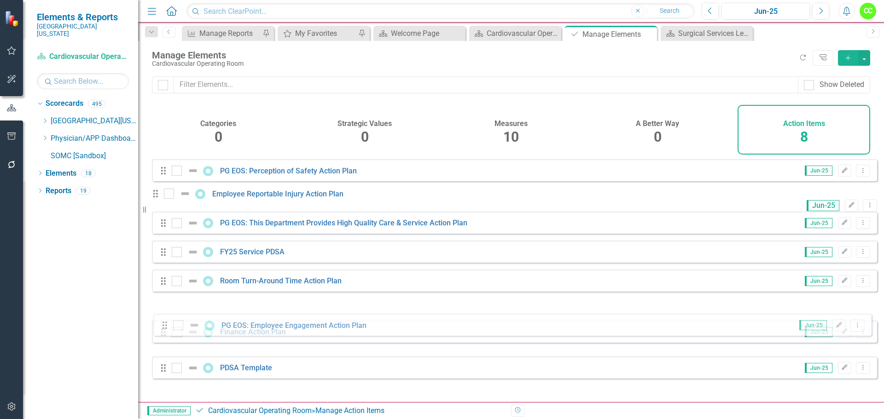
drag, startPoint x: 163, startPoint y: 353, endPoint x: 165, endPoint y: 327, distance: 26.3
click at [165, 327] on div "Drag PG EOS: Perception of Safety Action Plan Jun-25 Edit Dropdown Menu Drag Em…" at bounding box center [514, 269] width 725 height 220
drag, startPoint x: 162, startPoint y: 353, endPoint x: 163, endPoint y: 320, distance: 32.2
click at [163, 320] on div "Drag PG EOS: Perception of Safety Action Plan Jun-25 Edit Dropdown Menu Drag Em…" at bounding box center [514, 269] width 725 height 220
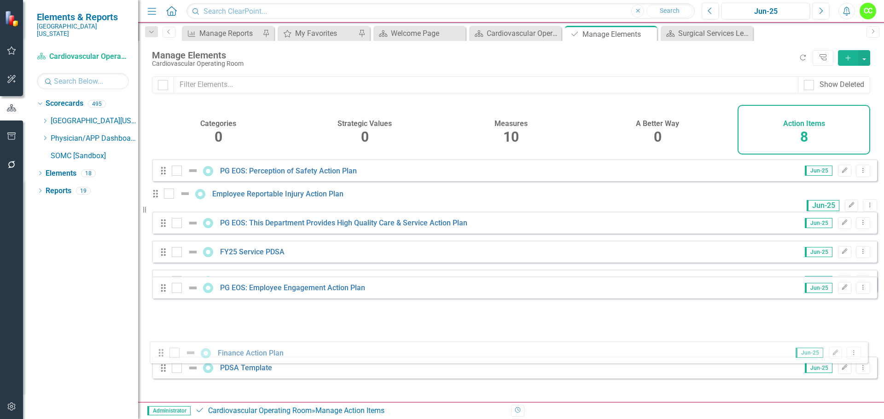
drag, startPoint x: 164, startPoint y: 324, endPoint x: 162, endPoint y: 355, distance: 30.5
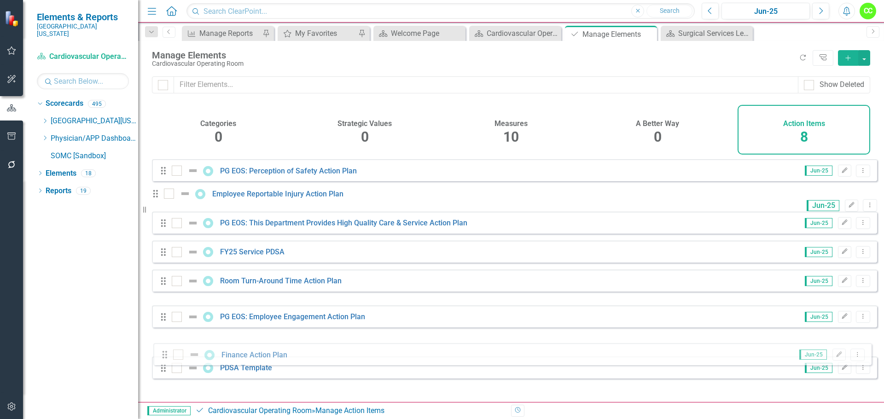
drag, startPoint x: 160, startPoint y: 322, endPoint x: 162, endPoint y: 355, distance: 32.3
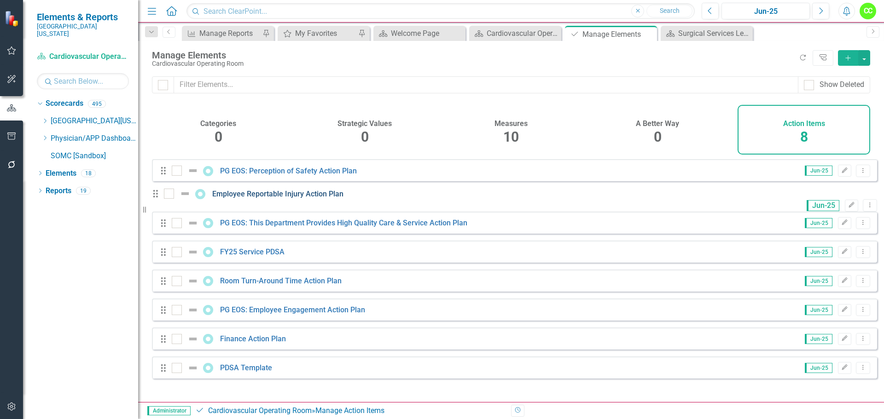
click at [287, 198] on link "Employee Reportable Injury Action Plan" at bounding box center [277, 194] width 131 height 9
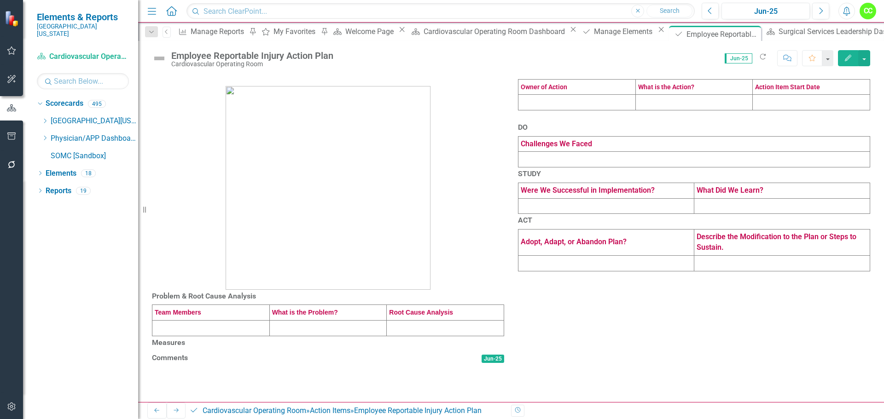
click at [214, 337] on td at bounding box center [210, 329] width 117 height 16
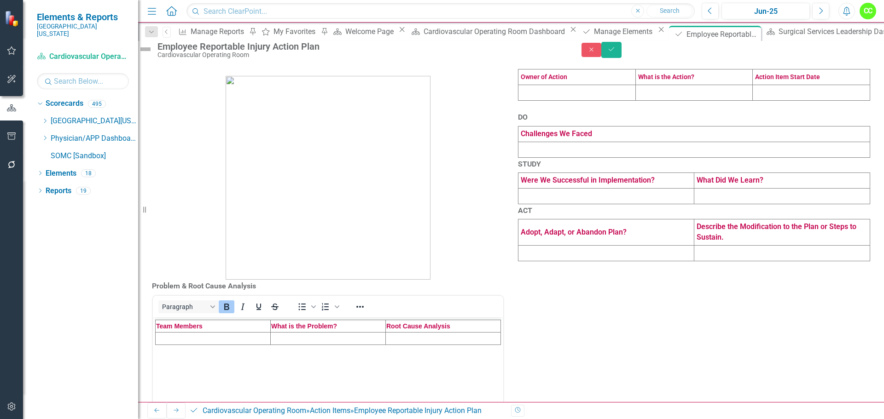
click at [173, 337] on td "Rich Text Area. Press ALT-0 for help." at bounding box center [213, 338] width 115 height 12
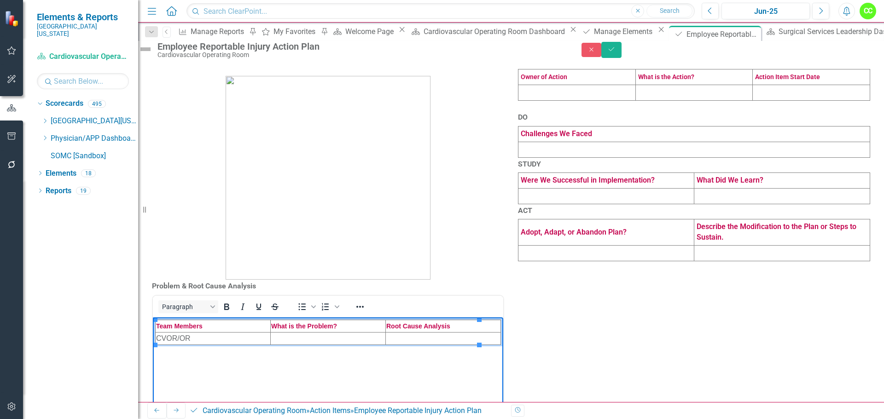
click at [271, 337] on td "Rich Text Area. Press ALT-0 for help." at bounding box center [328, 338] width 115 height 12
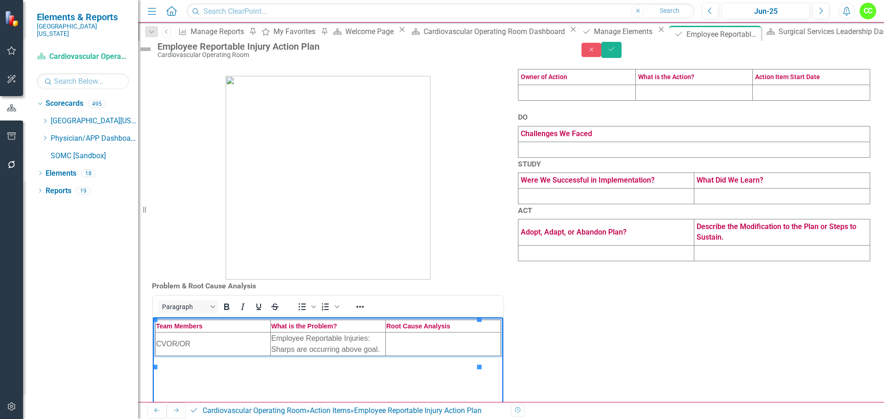
click at [395, 337] on td "Rich Text Area. Press ALT-0 for help." at bounding box center [443, 343] width 115 height 23
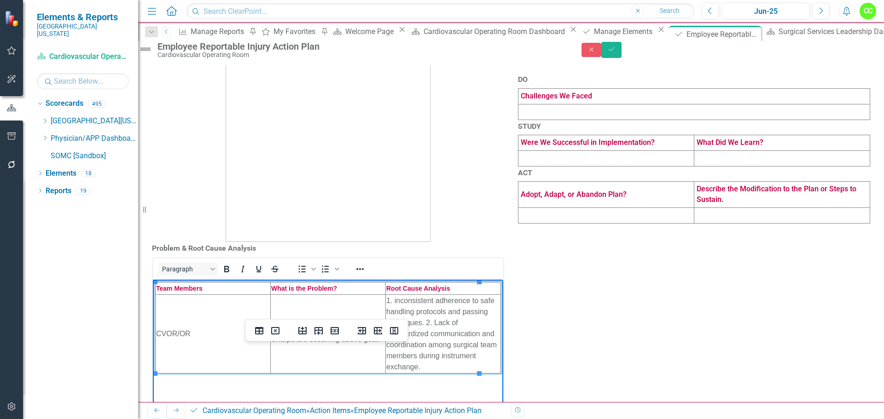
scroll to position [84, 0]
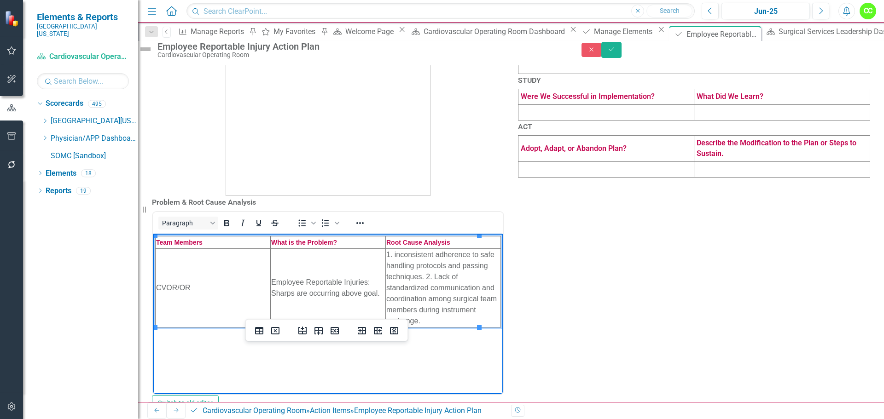
click at [438, 276] on td "1. inconsistent adherence to safe handling protocols and passing techniques. 2.…" at bounding box center [443, 288] width 115 height 79
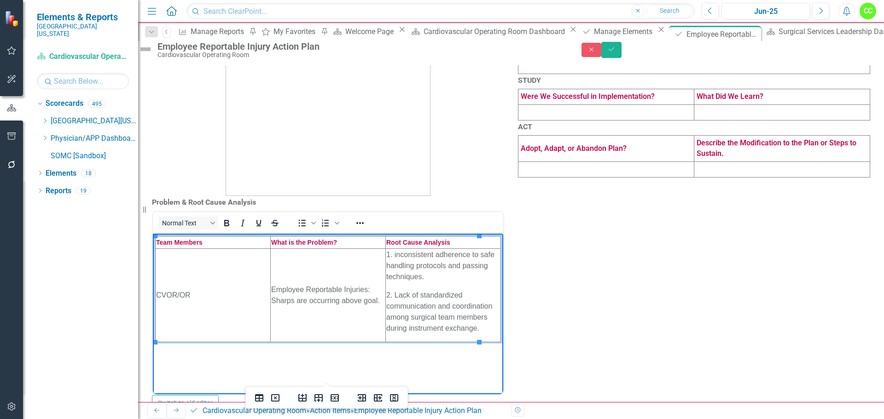
click at [386, 253] on p "1. inconsistent adherence to safe handling protocols and passing techniques." at bounding box center [443, 265] width 114 height 33
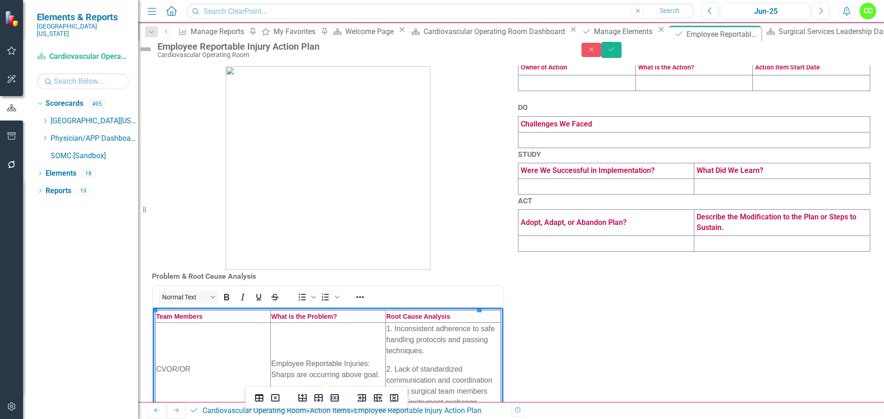
scroll to position [0, 0]
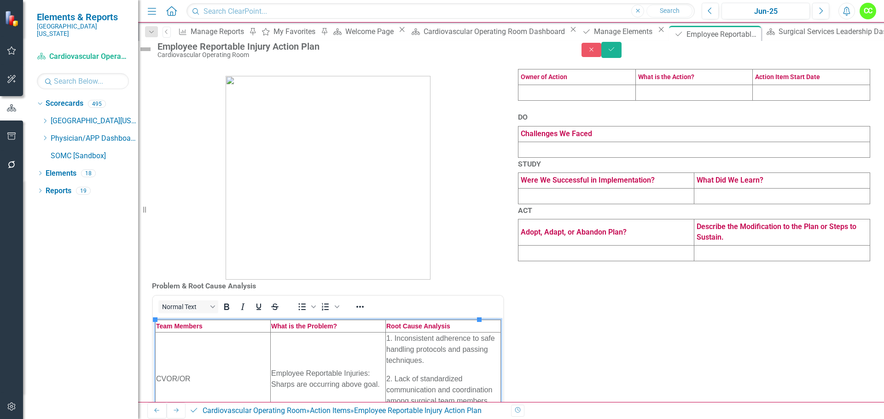
click at [563, 100] on td at bounding box center [576, 93] width 117 height 16
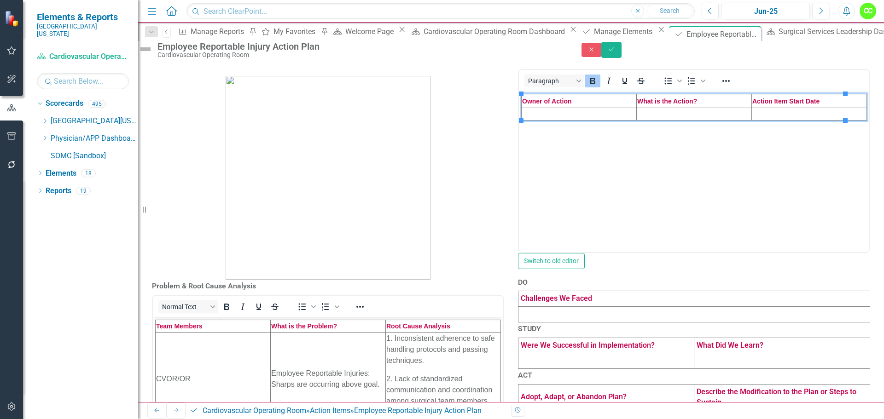
click at [548, 113] on td "Rich Text Area. Press ALT-0 for help." at bounding box center [579, 114] width 115 height 12
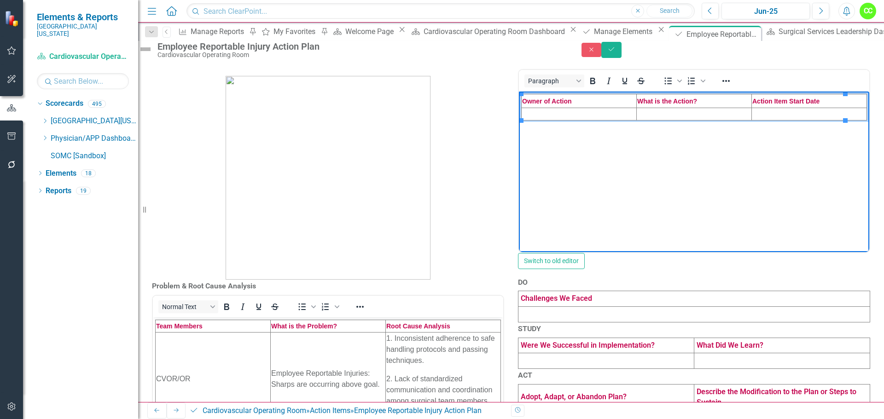
click at [535, 114] on td "Rich Text Area. Press ALT-0 for help." at bounding box center [579, 114] width 115 height 12
click at [644, 112] on td "Rich Text Area. Press ALT-0 for help." at bounding box center [694, 114] width 115 height 12
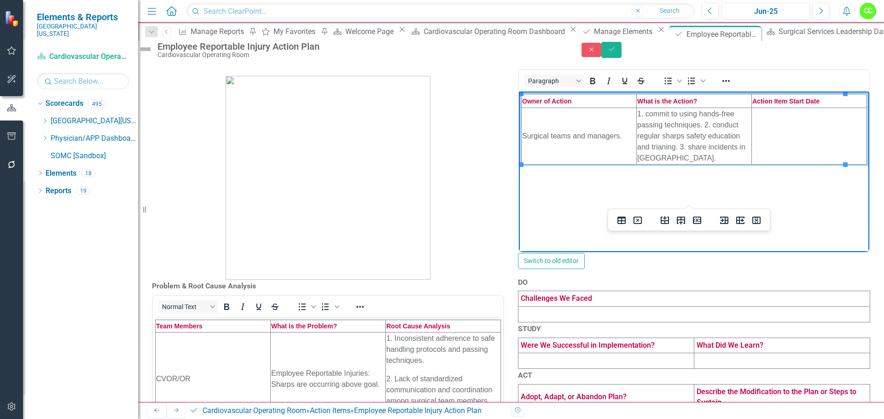
click at [642, 116] on td "1. commit to using hands-free passing techniques. 2. conduct regular sharps saf…" at bounding box center [694, 136] width 115 height 57
click at [699, 123] on td "1. Commit to using hands-free passing techniques. 2. conduct regular sharps saf…" at bounding box center [694, 136] width 115 height 57
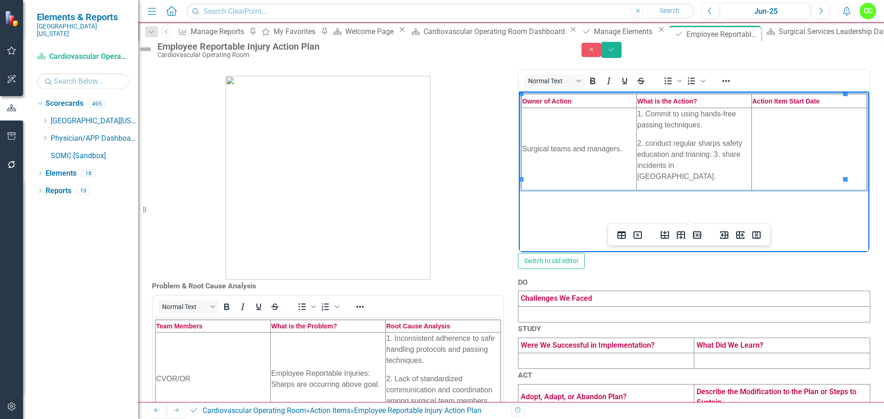
click at [641, 143] on p "2. conduct regular sharps safety education and trianing. 3. share incidents in …" at bounding box center [694, 160] width 114 height 44
click at [689, 154] on p "2. Conduct regular sharps safety education and trianing. 3. share incidents in …" at bounding box center [694, 160] width 114 height 44
click at [707, 154] on p "2. Conduct regular sharps safety education and training. 3. share incidents in …" at bounding box center [694, 160] width 114 height 44
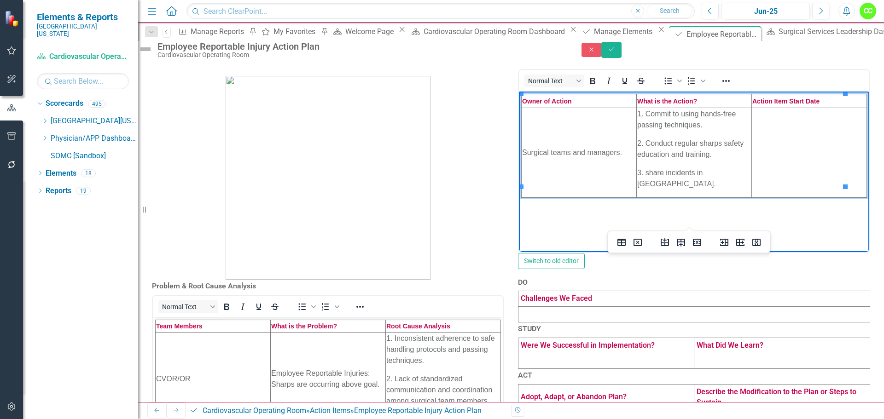
click at [640, 174] on p "3. share incidents in huddle." at bounding box center [694, 178] width 114 height 22
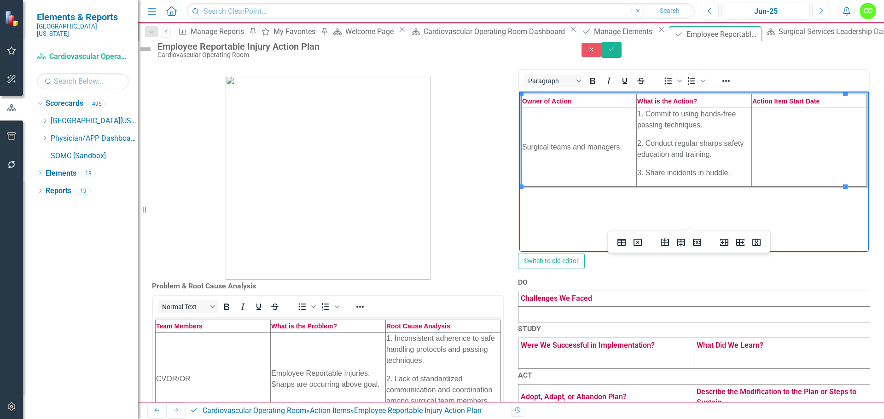
click at [776, 147] on td "Rich Text Area. Press ALT-0 for help." at bounding box center [809, 147] width 115 height 79
click at [552, 323] on td at bounding box center [694, 315] width 352 height 16
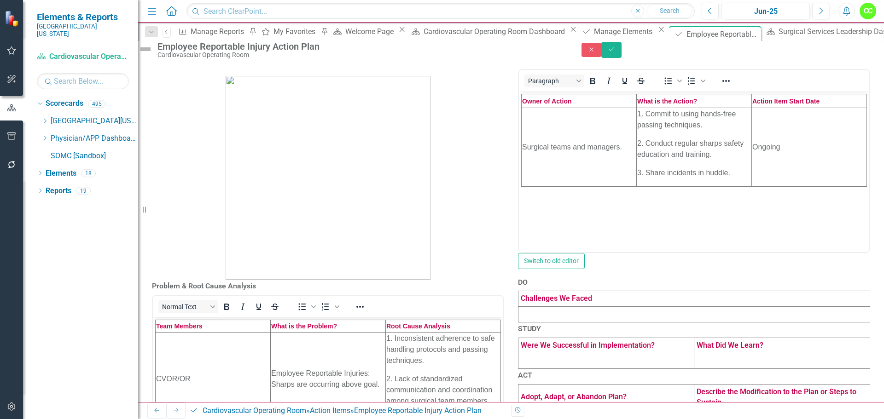
click at [552, 323] on td at bounding box center [694, 315] width 352 height 16
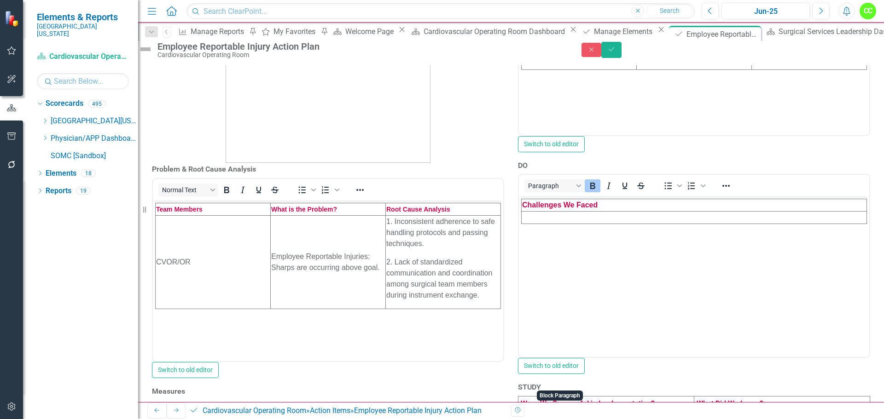
scroll to position [138, 0]
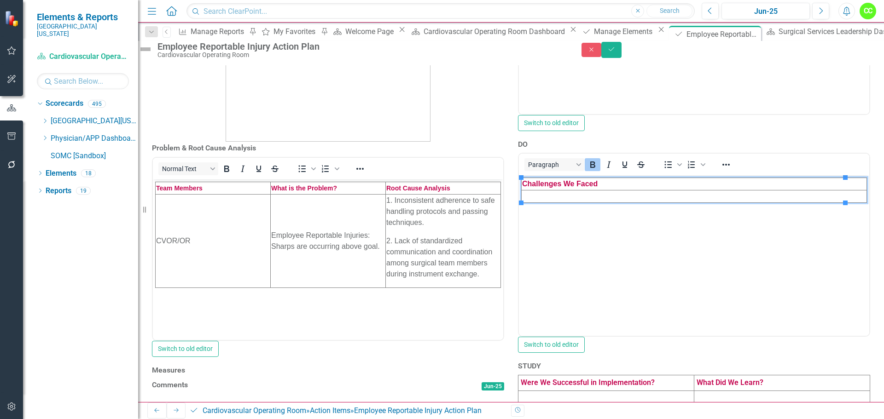
click at [535, 195] on td "Rich Text Area. Press ALT-0 for help." at bounding box center [694, 197] width 345 height 12
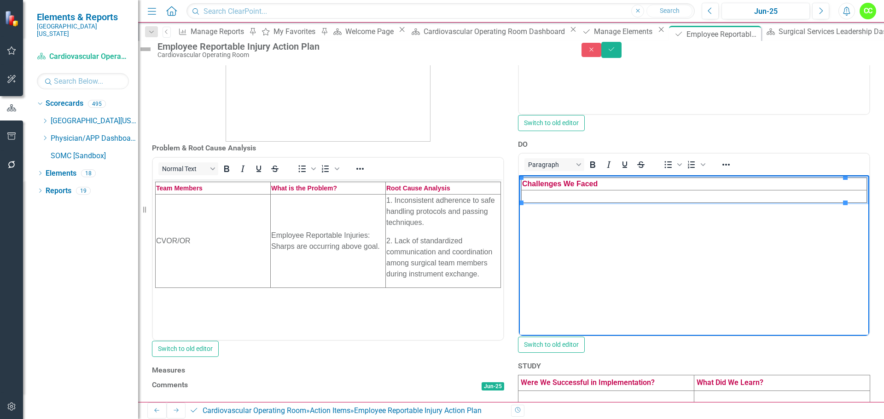
click at [542, 197] on td "Rich Text Area. Press ALT-0 for help." at bounding box center [694, 197] width 345 height 12
paste body "Rich Text Area. Press ALT-0 for help."
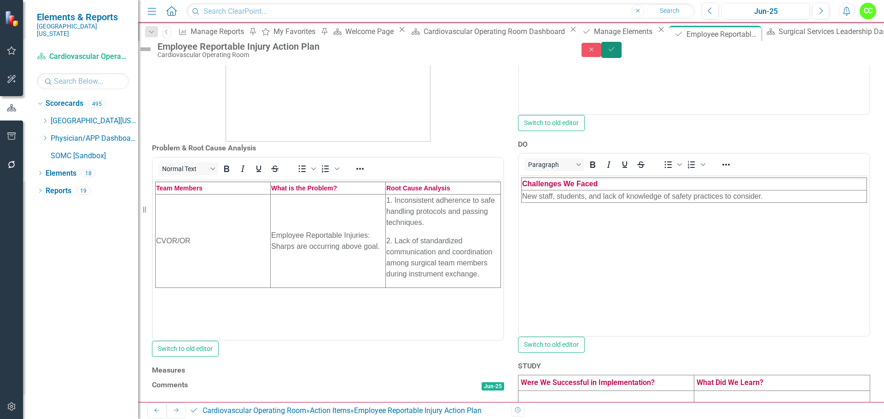
click at [622, 58] on button "Save" at bounding box center [611, 50] width 20 height 16
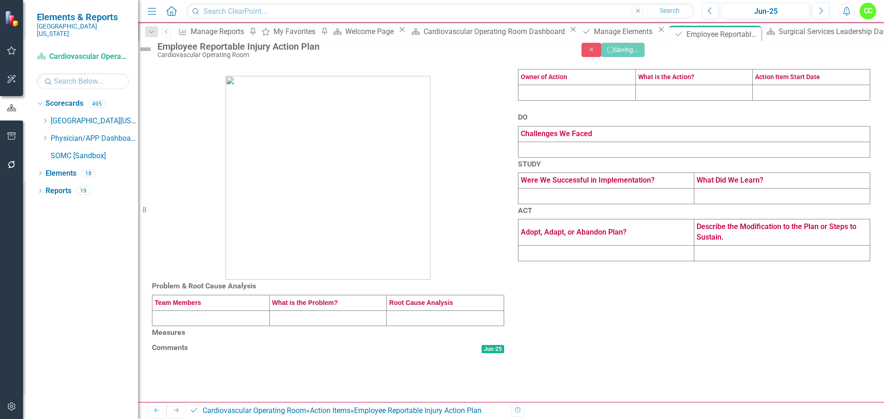
scroll to position [92, 0]
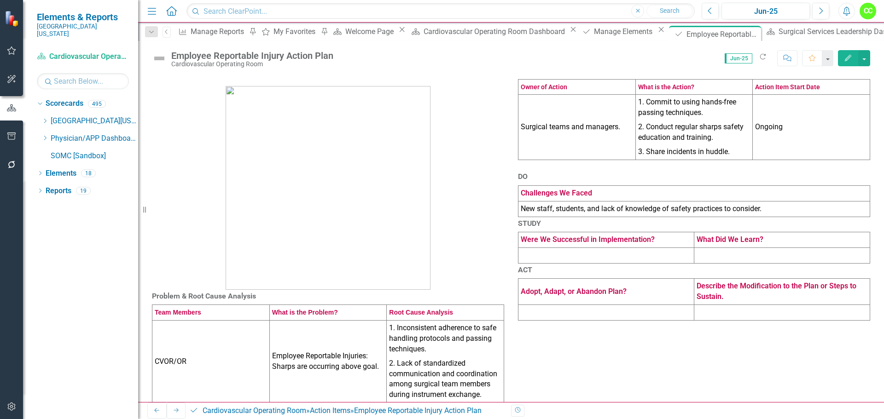
click at [558, 263] on td at bounding box center [606, 256] width 176 height 16
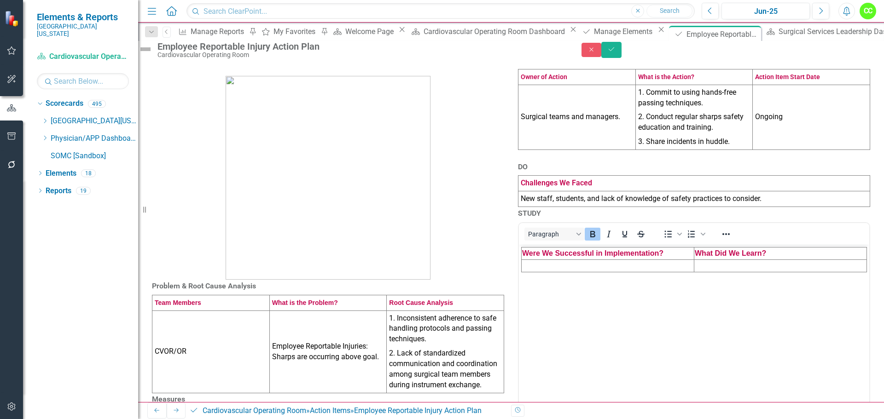
scroll to position [0, 0]
click at [536, 268] on td "Rich Text Area. Press ALT-0 for help." at bounding box center [608, 266] width 173 height 12
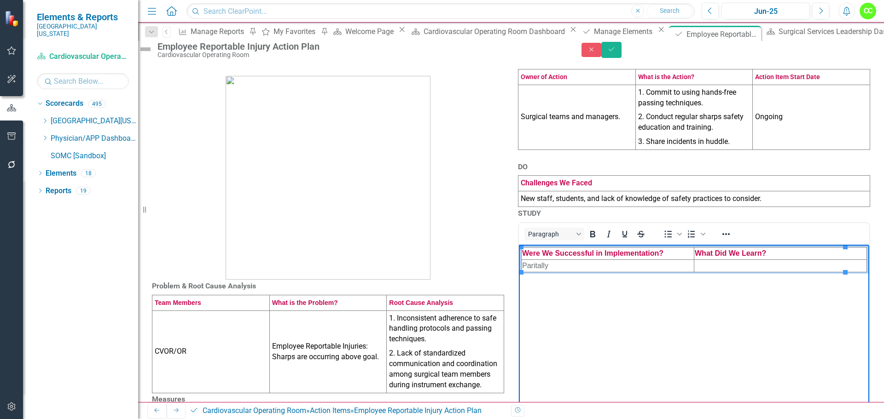
click at [731, 264] on td "Rich Text Area. Press ALT-0 for help." at bounding box center [780, 266] width 173 height 12
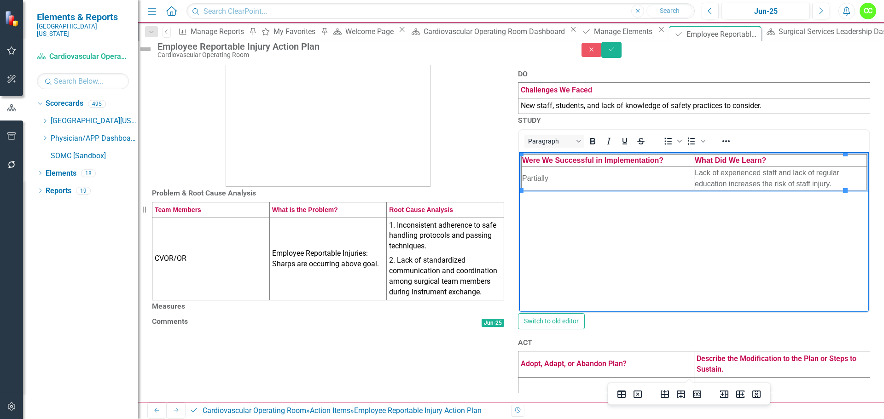
scroll to position [228, 0]
click at [558, 381] on td at bounding box center [606, 386] width 176 height 16
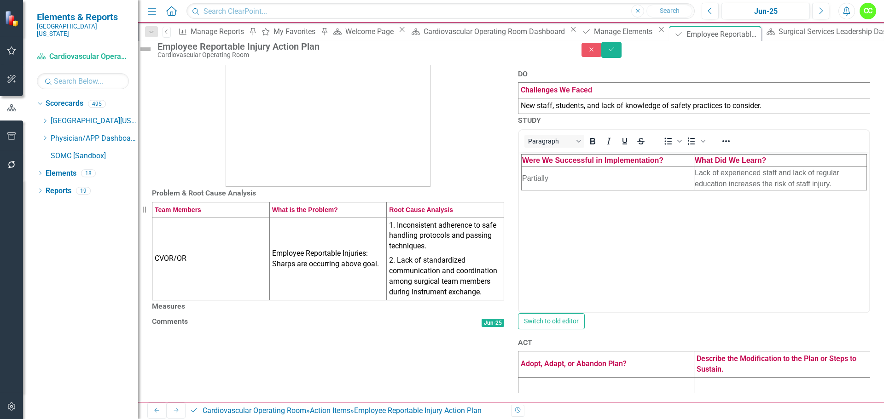
click at [558, 381] on td at bounding box center [606, 386] width 176 height 16
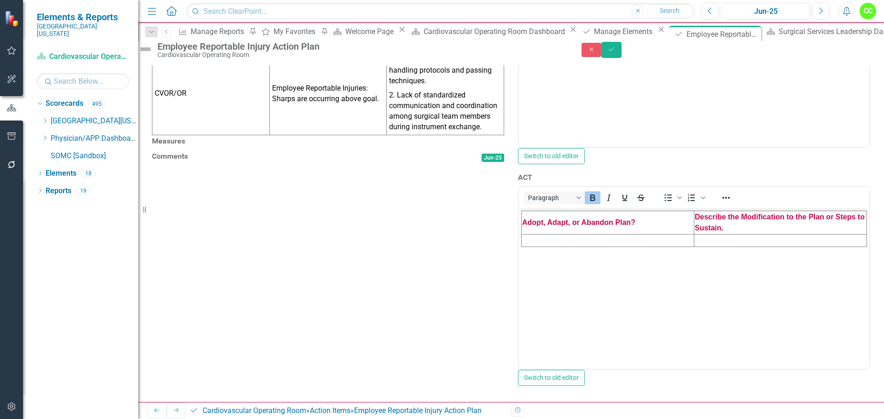
scroll to position [320, 0]
click at [530, 243] on td "Rich Text Area. Press ALT-0 for help." at bounding box center [608, 241] width 173 height 12
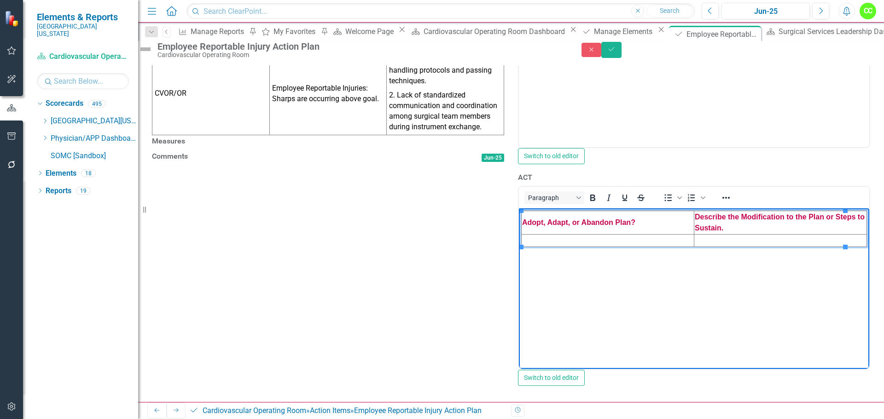
click at [564, 239] on td "Rich Text Area. Press ALT-0 for help." at bounding box center [608, 241] width 173 height 12
click at [694, 243] on td "Rich Text Area. Press ALT-0 for help." at bounding box center [780, 241] width 173 height 12
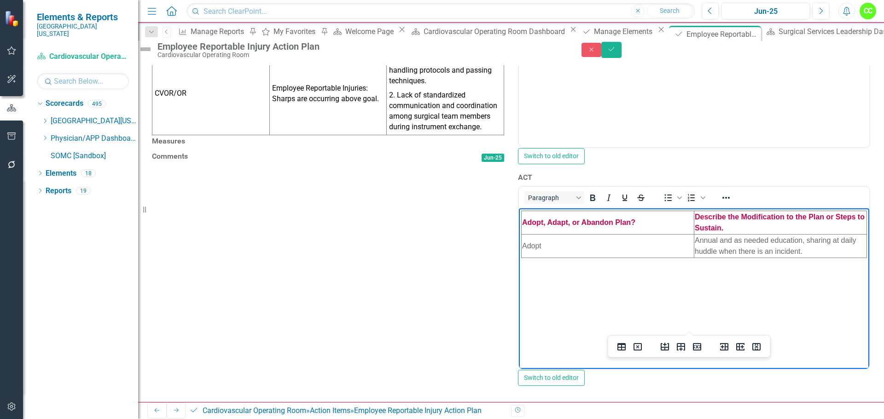
click at [220, 150] on div at bounding box center [328, 150] width 352 height 0
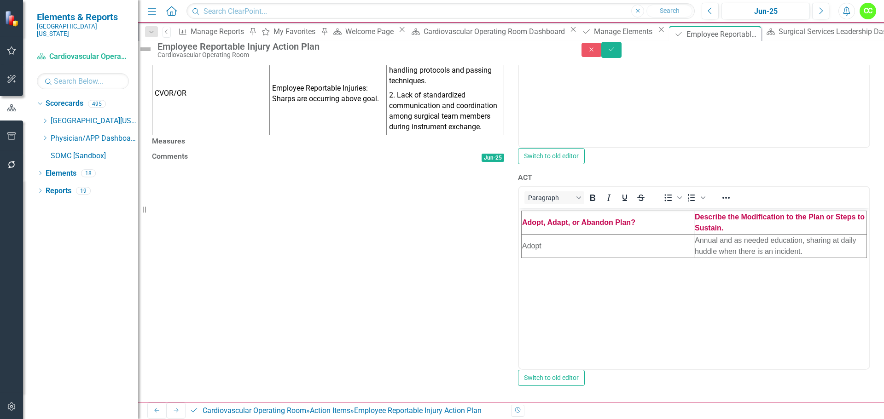
click at [220, 150] on div at bounding box center [328, 150] width 352 height 0
click at [484, 138] on button "Link Tag Link Measure" at bounding box center [482, 143] width 45 height 10
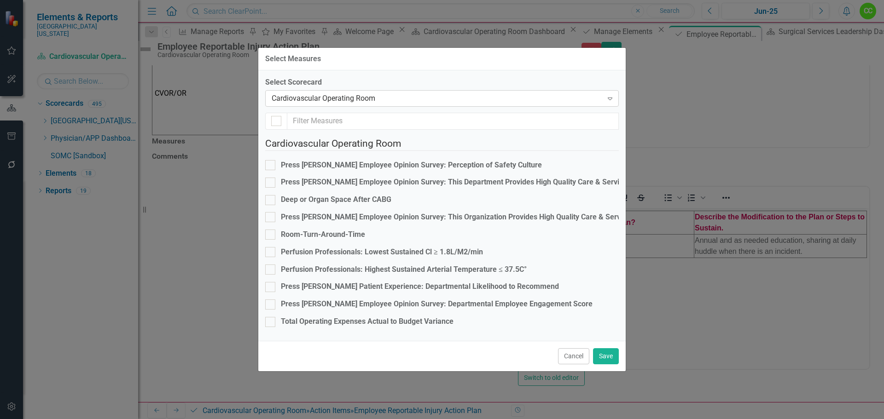
click at [610, 95] on icon "Expand" at bounding box center [610, 98] width 9 height 7
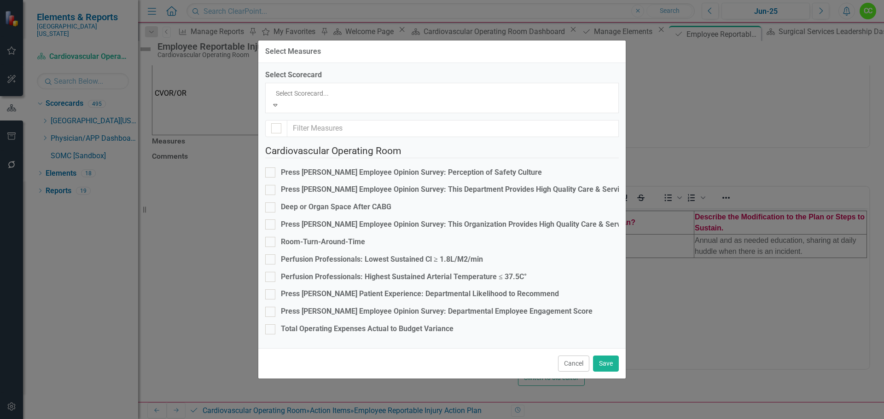
scroll to position [2632, 0]
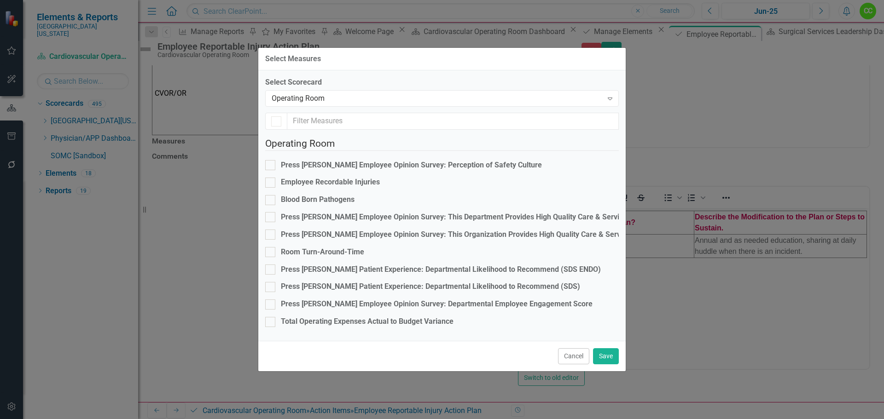
checkbox input "false"
click at [275, 178] on div at bounding box center [270, 183] width 10 height 10
click at [271, 178] on input "Employee Recordable Injuries" at bounding box center [268, 181] width 6 height 6
checkbox input "true"
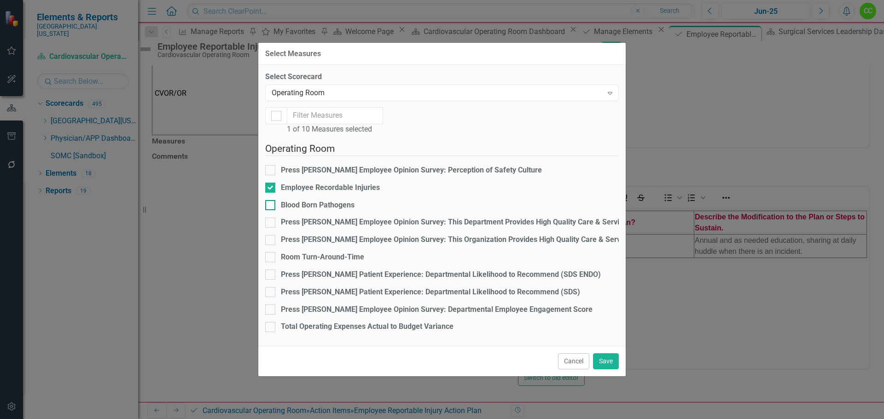
click at [275, 200] on div at bounding box center [270, 205] width 10 height 10
click at [271, 200] on input "Blood Born Pathogens" at bounding box center [268, 203] width 6 height 6
checkbox input "true"
click at [606, 377] on div "Cancel Save" at bounding box center [441, 361] width 367 height 30
click at [608, 368] on button "Save" at bounding box center [606, 362] width 26 height 16
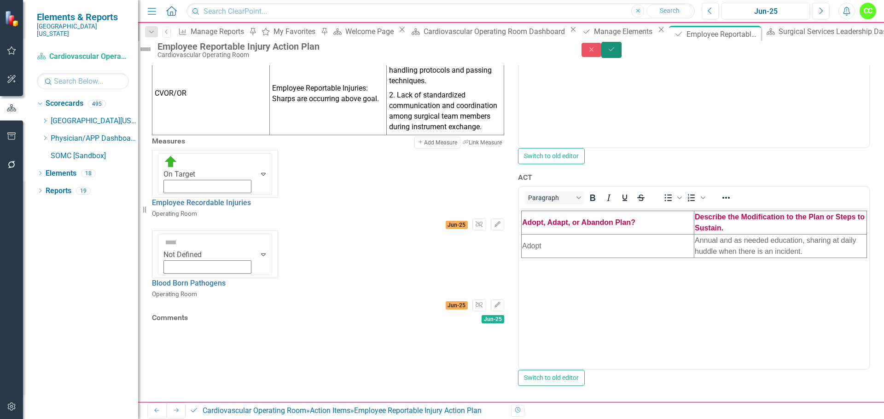
click at [622, 54] on button "Save" at bounding box center [611, 50] width 20 height 16
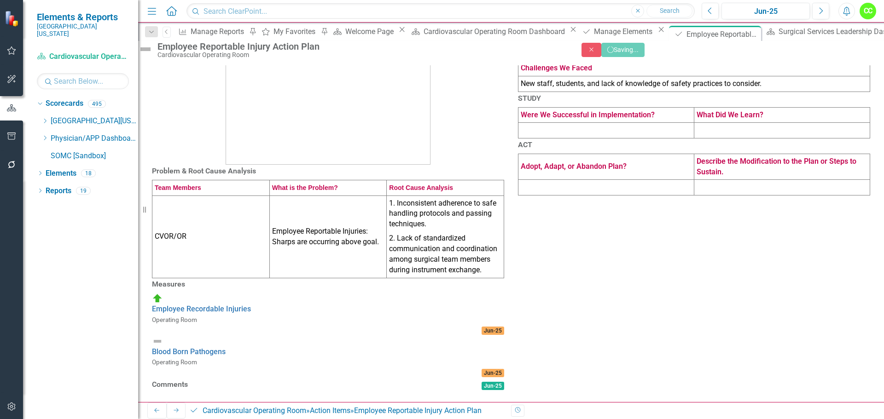
scroll to position [191, 0]
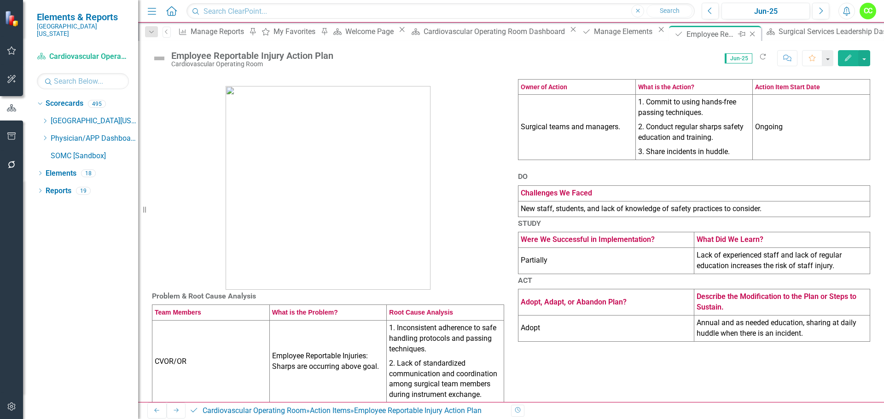
click at [748, 32] on icon "Close" at bounding box center [752, 33] width 9 height 7
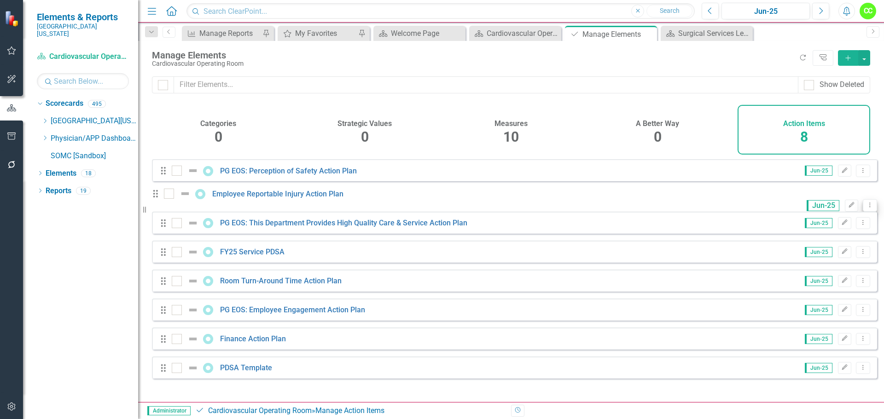
click at [866, 207] on icon "Dropdown Menu" at bounding box center [870, 205] width 8 height 6
click at [816, 256] on link "Copy Duplicate Action Item" at bounding box center [817, 256] width 92 height 17
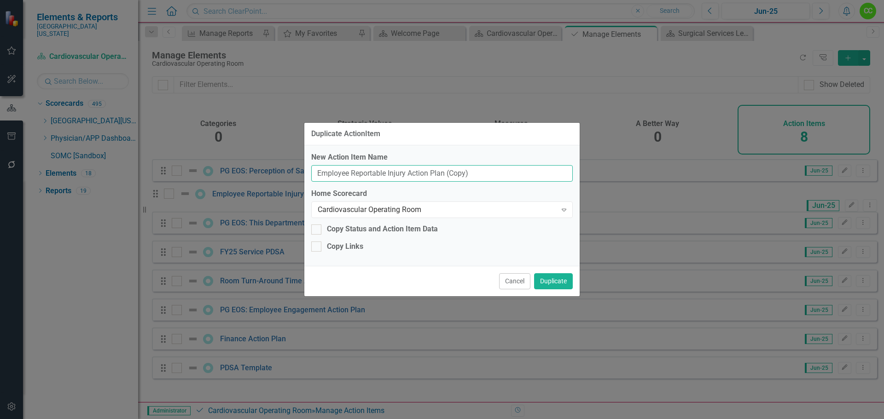
click at [474, 175] on input "Employee Reportable Injury Action Plan (Copy)" at bounding box center [442, 173] width 262 height 17
type input "Employee Reportable Injury Action Plan"
click at [564, 207] on icon "Expand" at bounding box center [563, 209] width 9 height 7
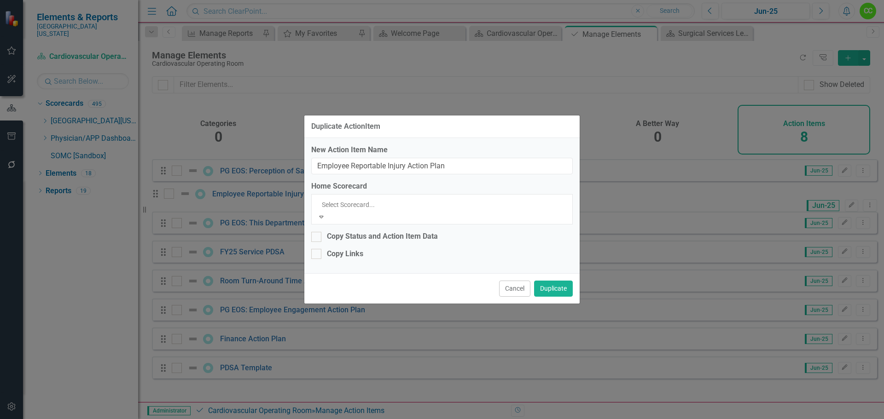
scroll to position [2632, 0]
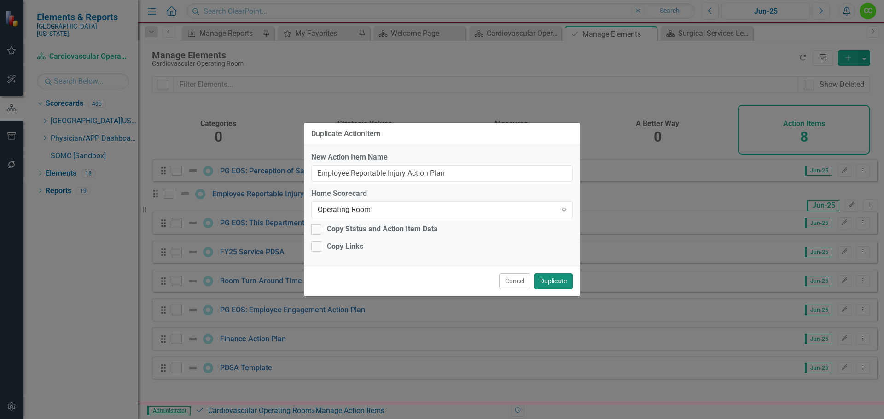
click at [553, 285] on button "Duplicate" at bounding box center [553, 282] width 39 height 16
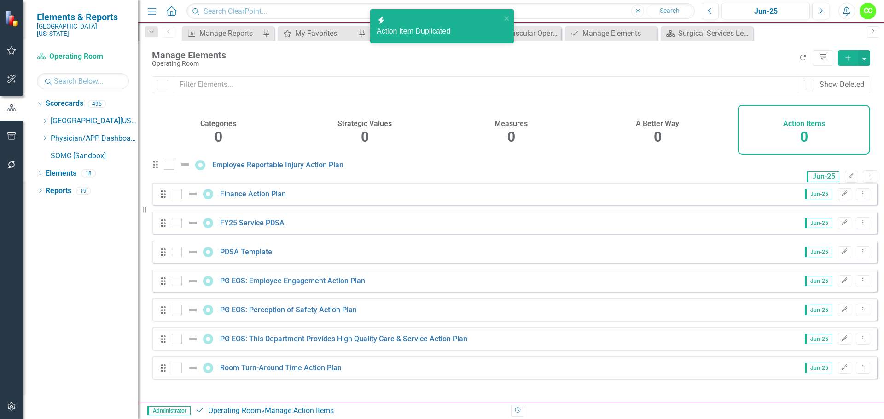
checkbox input "false"
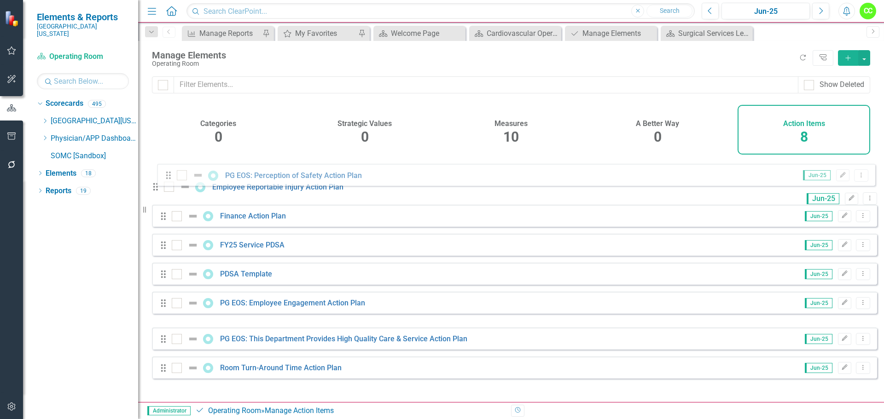
drag, startPoint x: 163, startPoint y: 322, endPoint x: 169, endPoint y: 175, distance: 147.4
click at [169, 175] on div "Drag Employee Reportable Injury Action Plan Jun-25 Edit Dropdown Menu Drag Fina…" at bounding box center [514, 269] width 725 height 220
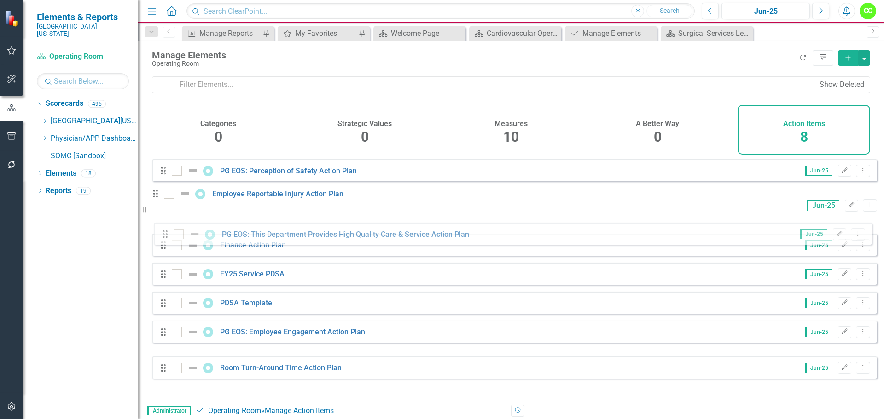
drag, startPoint x: 163, startPoint y: 354, endPoint x: 165, endPoint y: 237, distance: 117.4
click at [165, 237] on div "Drag PG EOS: Perception of Safety Action Plan Jun-25 Edit Dropdown Menu Drag Em…" at bounding box center [514, 269] width 725 height 220
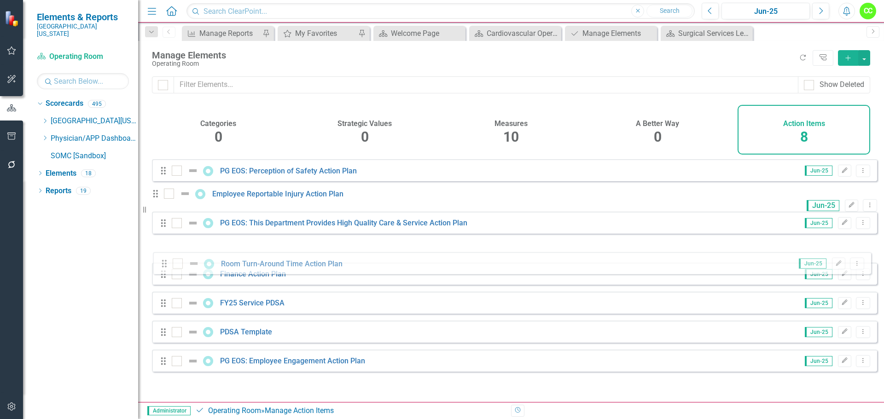
drag, startPoint x: 161, startPoint y: 384, endPoint x: 162, endPoint y: 267, distance: 117.0
click at [162, 267] on div "Drag PG EOS: Perception of Safety Action Plan Jun-25 Edit Dropdown Menu Drag Em…" at bounding box center [514, 269] width 725 height 220
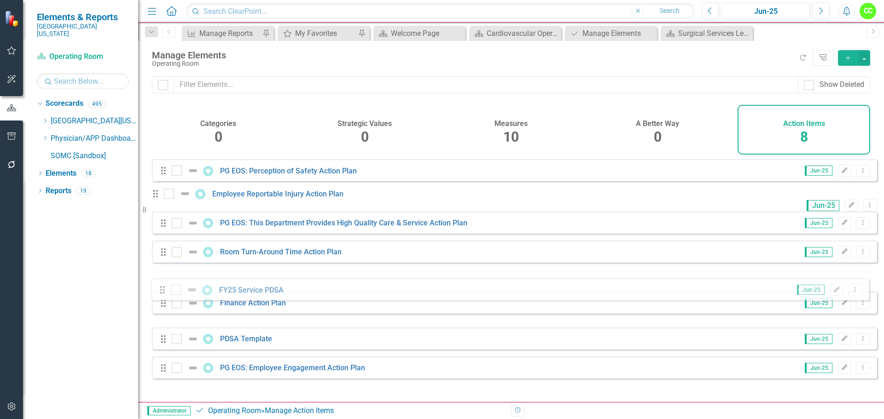
drag, startPoint x: 164, startPoint y: 322, endPoint x: 163, endPoint y: 290, distance: 32.7
click at [163, 290] on div "Drag PG EOS: Perception of Safety Action Plan Jun-25 Edit Dropdown Menu Drag Em…" at bounding box center [514, 269] width 725 height 220
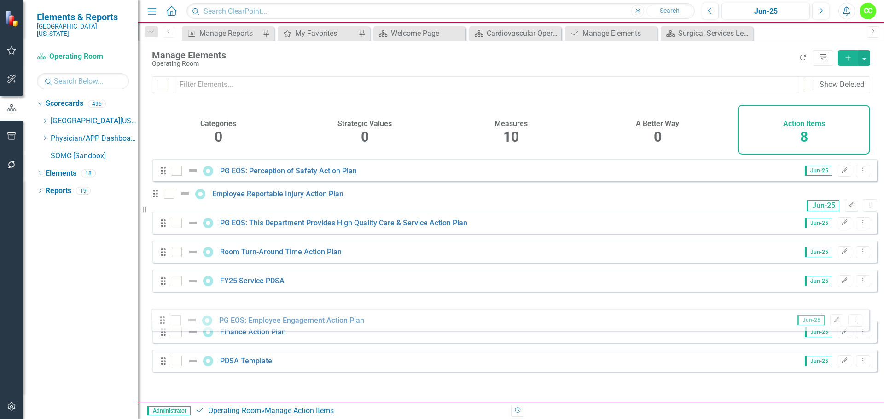
drag, startPoint x: 160, startPoint y: 385, endPoint x: 159, endPoint y: 325, distance: 60.3
click at [159, 325] on div "Drag PG EOS: Perception of Safety Action Plan Jun-25 Edit Dropdown Menu Drag Em…" at bounding box center [514, 269] width 725 height 220
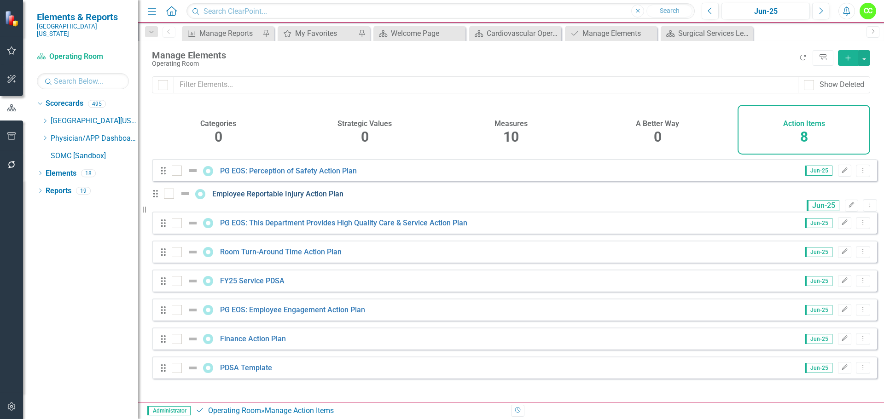
click at [300, 198] on link "Employee Reportable Injury Action Plan" at bounding box center [277, 194] width 131 height 9
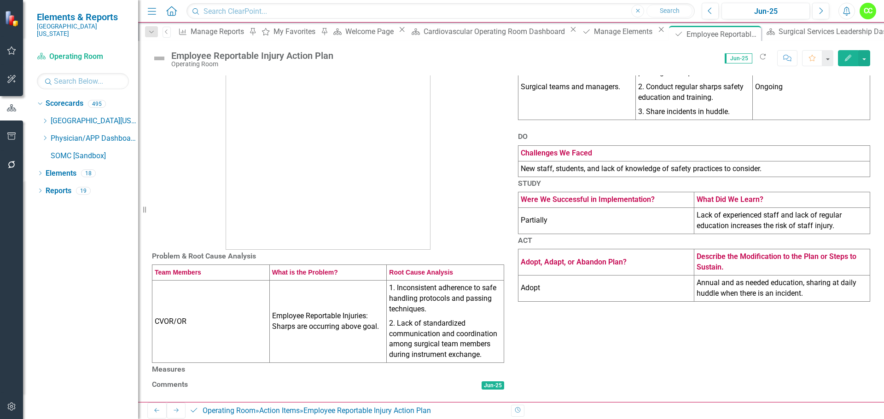
scroll to position [151, 0]
click at [340, 379] on div at bounding box center [328, 379] width 352 height 0
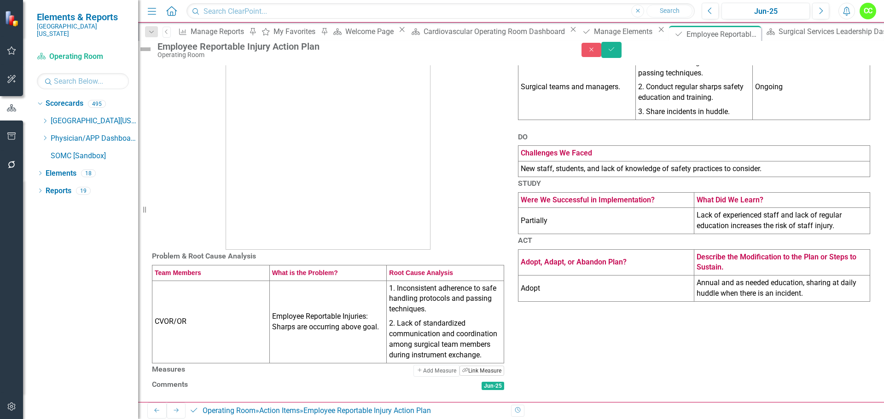
click at [471, 366] on button "Link Tag Link Measure" at bounding box center [482, 371] width 45 height 10
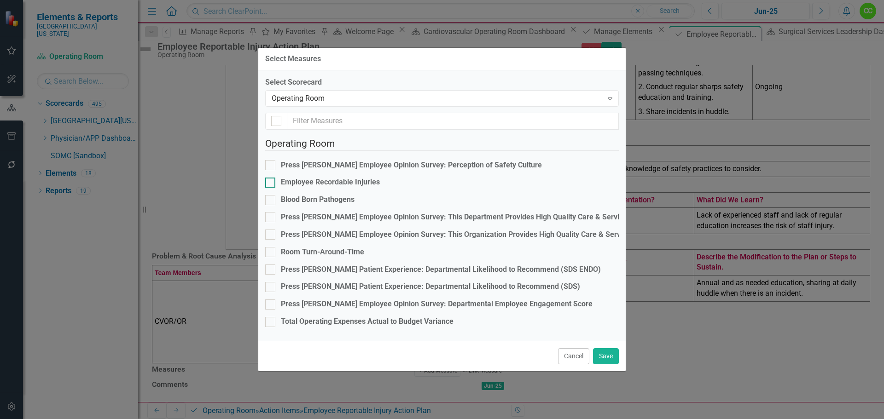
click at [275, 178] on div at bounding box center [270, 183] width 10 height 10
click at [271, 178] on input "Employee Recordable Injuries" at bounding box center [268, 181] width 6 height 6
checkbox input "true"
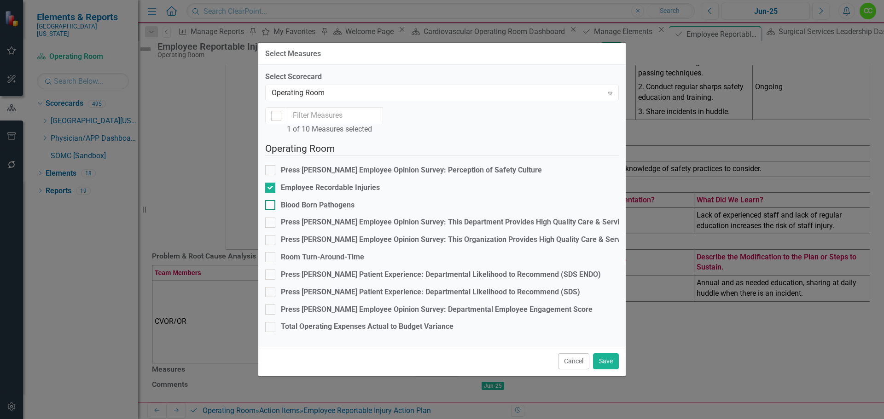
click at [271, 200] on input "Blood Born Pathogens" at bounding box center [268, 203] width 6 height 6
checkbox input "true"
click at [608, 370] on button "Save" at bounding box center [606, 362] width 26 height 16
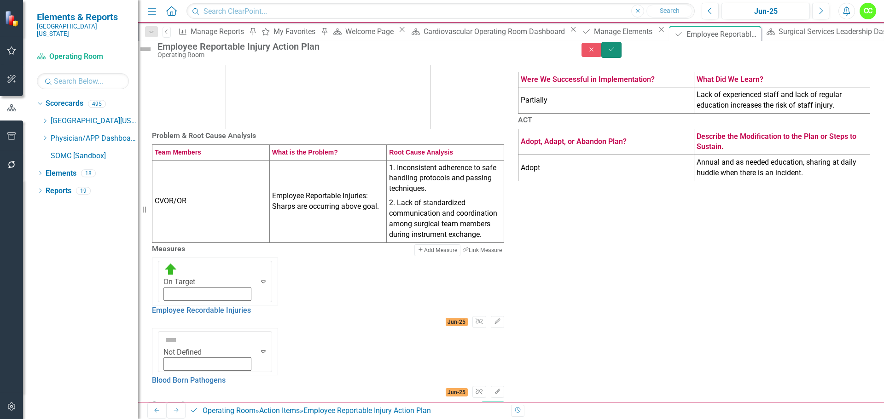
click at [616, 52] on icon "Save" at bounding box center [611, 49] width 8 height 6
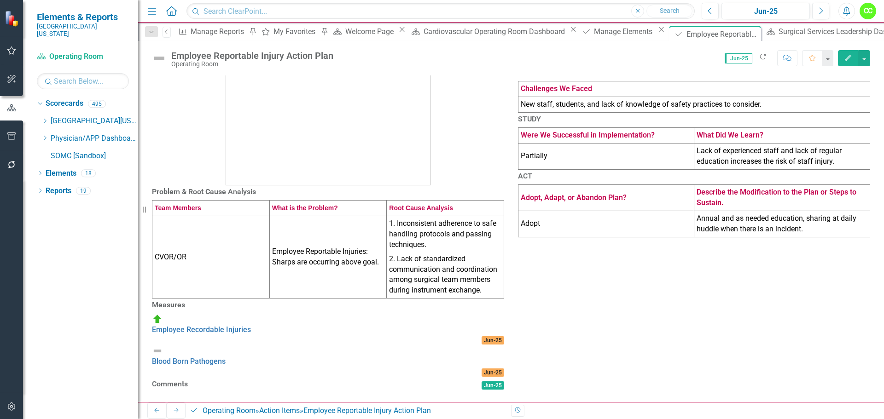
scroll to position [191, 0]
click at [226, 357] on link "Blood Born Pathogens" at bounding box center [189, 361] width 74 height 9
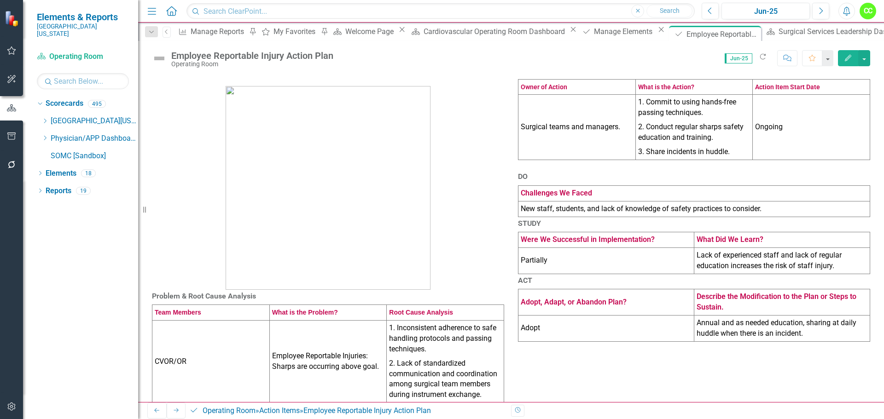
drag, startPoint x: 44, startPoint y: 116, endPoint x: 48, endPoint y: 150, distance: 34.3
click at [44, 119] on icon at bounding box center [45, 121] width 2 height 5
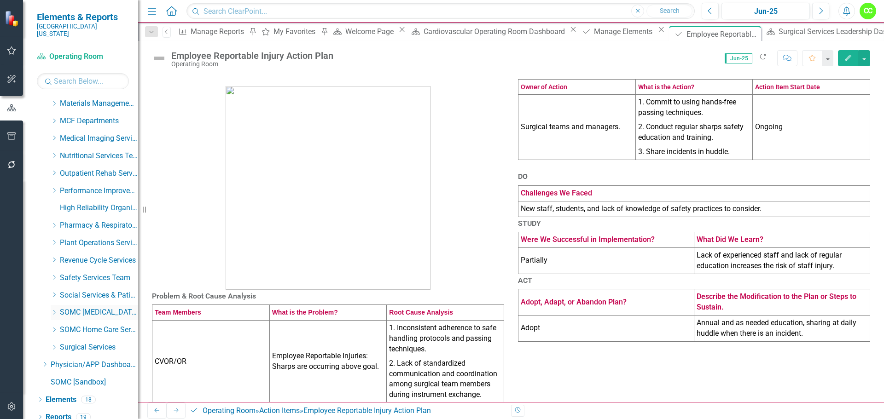
scroll to position [332, 0]
click at [53, 344] on icon "Dropdown" at bounding box center [54, 347] width 7 height 6
click at [93, 377] on link "Anesthesia" at bounding box center [103, 382] width 69 height 11
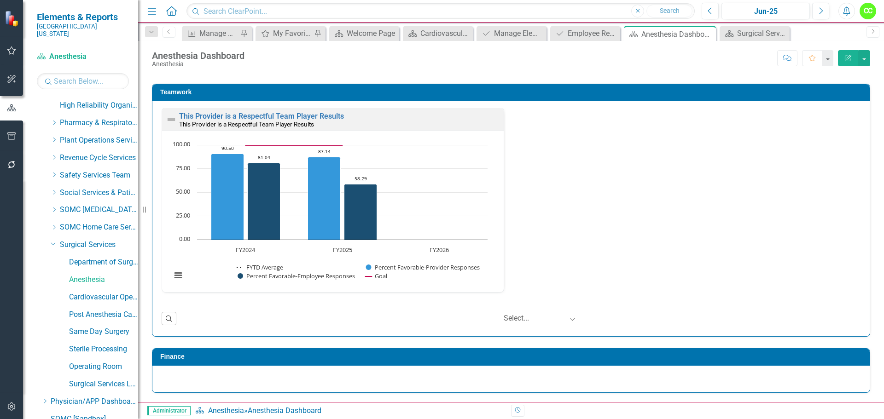
scroll to position [471, 0]
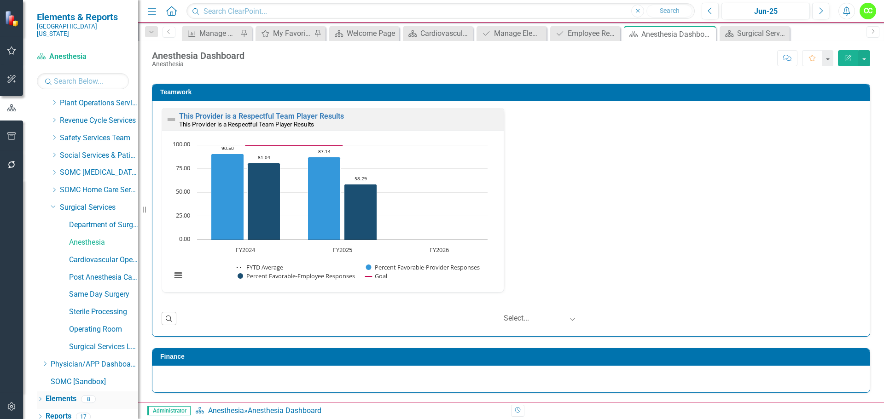
click at [64, 394] on link "Elements" at bounding box center [61, 399] width 31 height 11
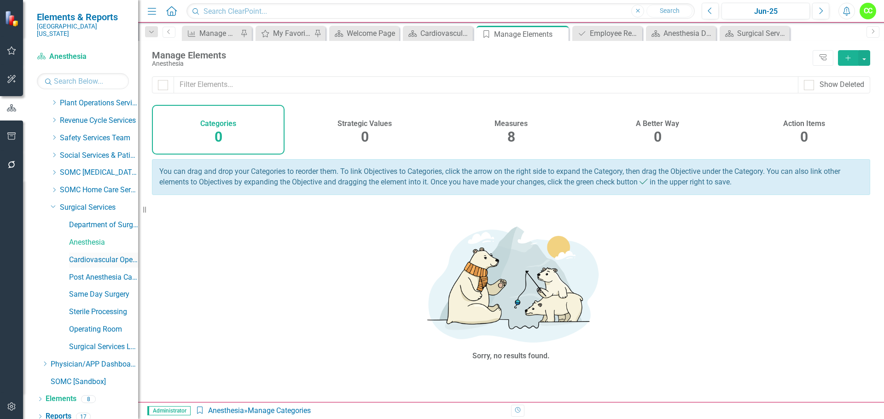
click at [95, 255] on link "Cardiovascular Operating Room" at bounding box center [103, 260] width 69 height 11
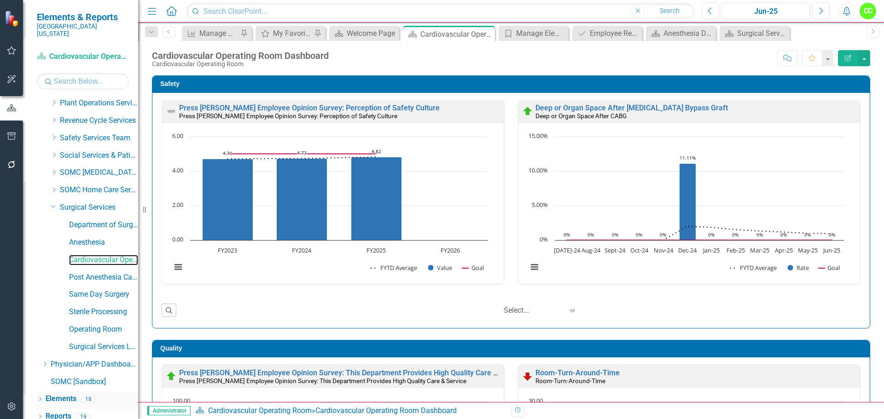
scroll to position [138, 0]
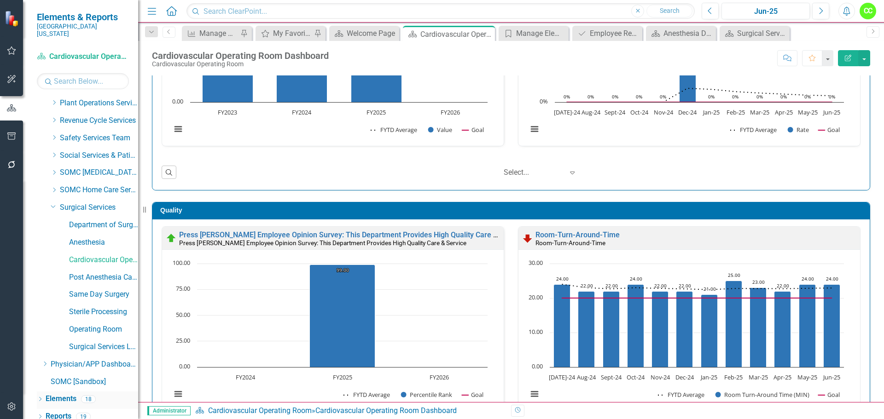
click at [54, 394] on link "Elements" at bounding box center [61, 399] width 31 height 11
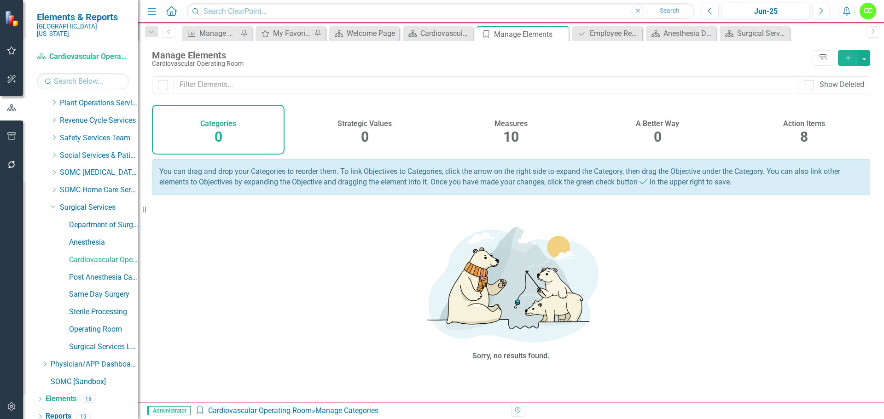
click at [798, 124] on h4 "Action Items" at bounding box center [804, 124] width 42 height 8
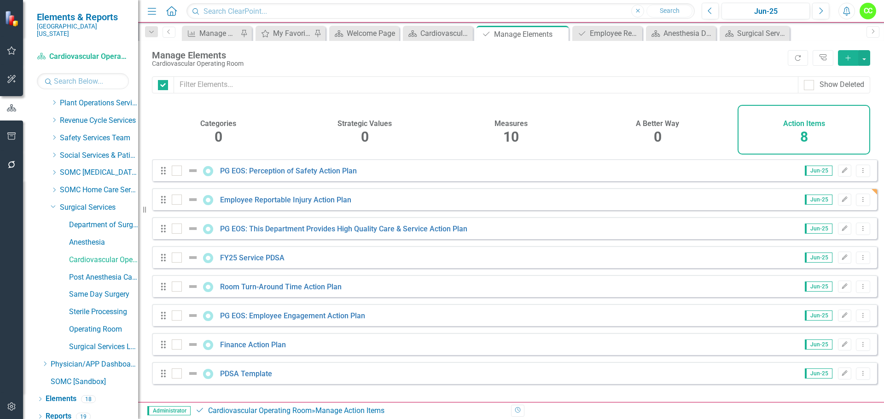
checkbox input "false"
click at [859, 377] on icon "Dropdown Menu" at bounding box center [863, 374] width 8 height 6
click at [832, 351] on link "Copy Duplicate Action Item" at bounding box center [817, 348] width 92 height 17
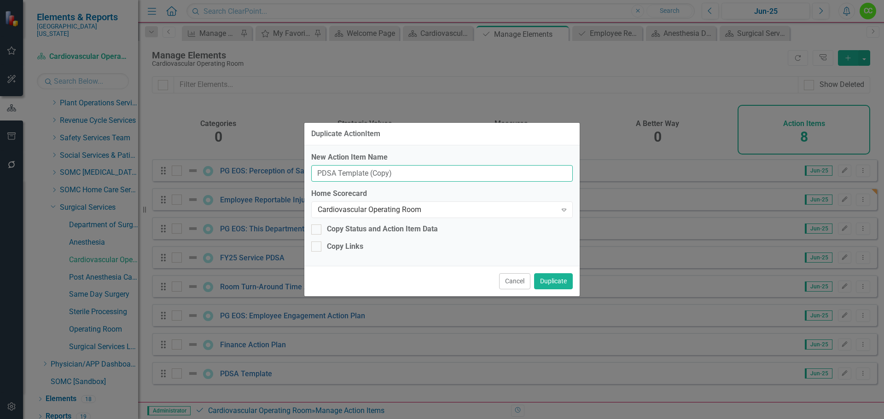
drag, startPoint x: 406, startPoint y: 172, endPoint x: 302, endPoint y: 175, distance: 103.7
click at [302, 175] on div "Duplicate ActionItem New Action Item Name PDSA Template (Copy) Home Scorecard C…" at bounding box center [442, 209] width 884 height 419
click at [409, 175] on input "PDSA Template (Copy)" at bounding box center [442, 173] width 262 height 17
drag, startPoint x: 402, startPoint y: 174, endPoint x: 317, endPoint y: 180, distance: 84.9
click at [317, 180] on input "PDSA Template (Copy)" at bounding box center [442, 173] width 262 height 17
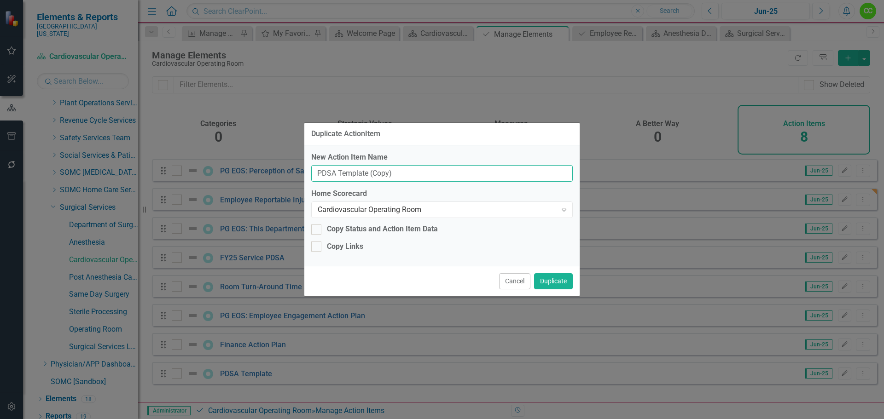
click at [395, 177] on input "PDSA Template (Copy)" at bounding box center [442, 173] width 262 height 17
drag, startPoint x: 395, startPoint y: 177, endPoint x: 314, endPoint y: 167, distance: 81.7
click at [314, 167] on input "PDSA Template (Copy)" at bounding box center [442, 173] width 262 height 17
type input "Safe, Error-free Action Plan"
click at [501, 205] on div "Cardiovascular Operating Room" at bounding box center [437, 210] width 239 height 11
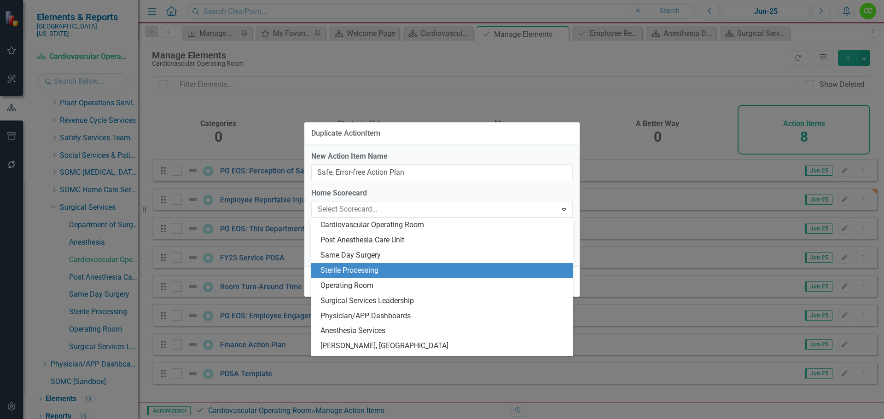
scroll to position [2585, 0]
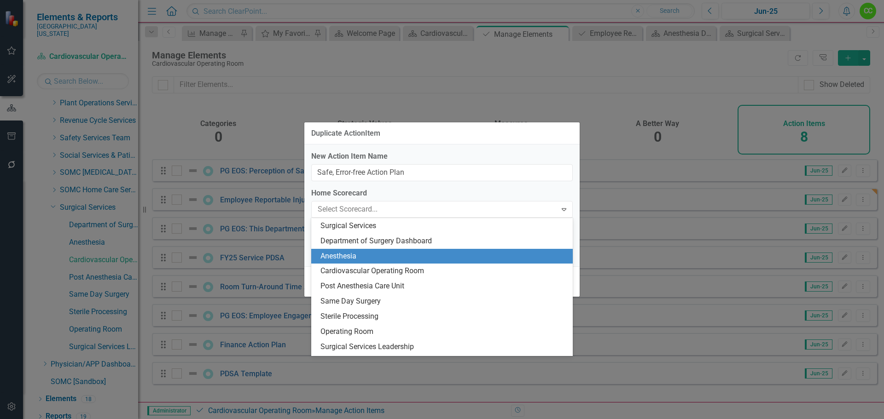
click at [407, 263] on div "Anesthesia" at bounding box center [442, 256] width 262 height 15
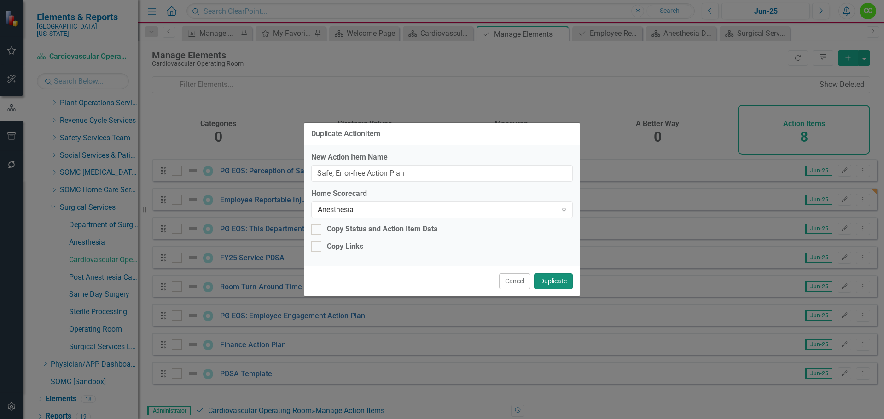
click at [561, 286] on button "Duplicate" at bounding box center [553, 282] width 39 height 16
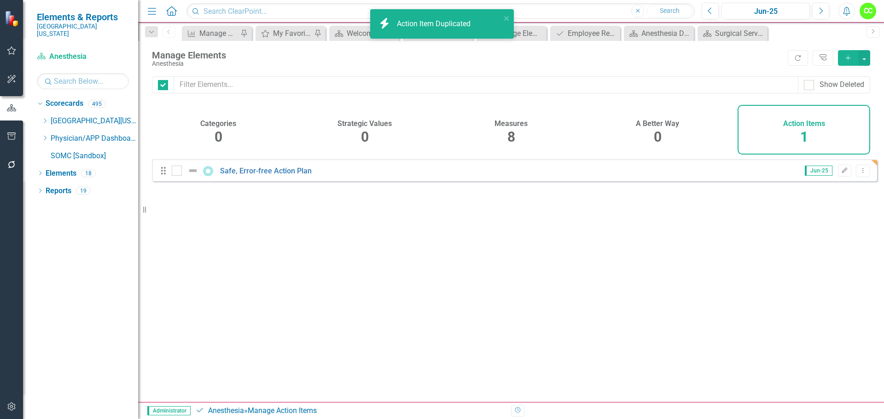
checkbox input "false"
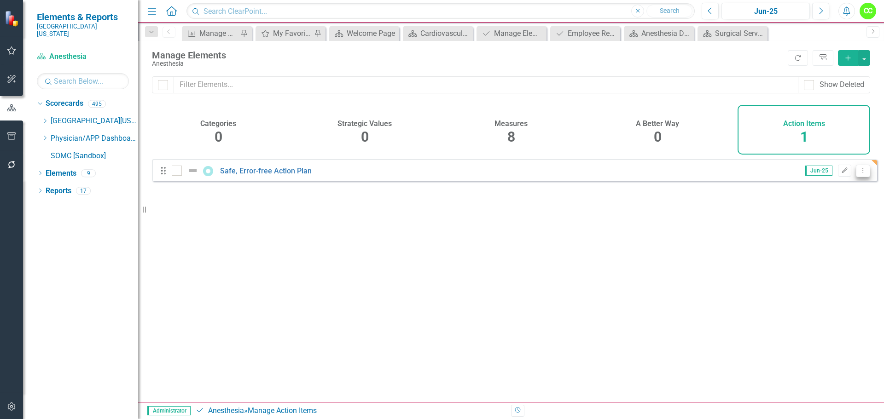
click at [859, 174] on icon "Dropdown Menu" at bounding box center [863, 171] width 8 height 6
click at [841, 174] on icon "Edit" at bounding box center [844, 171] width 7 height 6
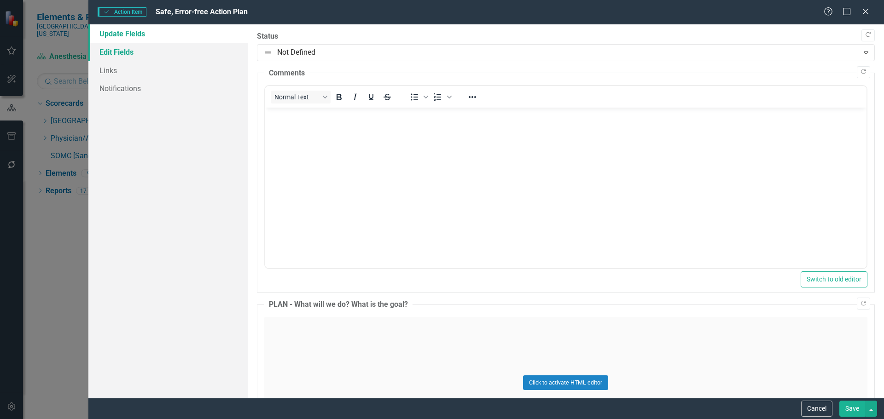
click at [112, 52] on link "Edit Fields" at bounding box center [167, 52] width 159 height 18
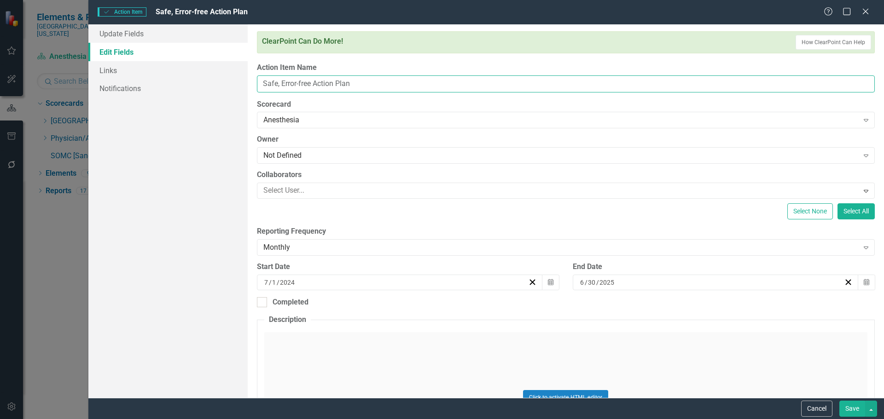
click at [315, 85] on input "Safe, Error-free Action Plan" at bounding box center [566, 84] width 618 height 17
type input "Safe, Error-free Care Action Plan"
click at [845, 407] on button "Save" at bounding box center [852, 409] width 26 height 16
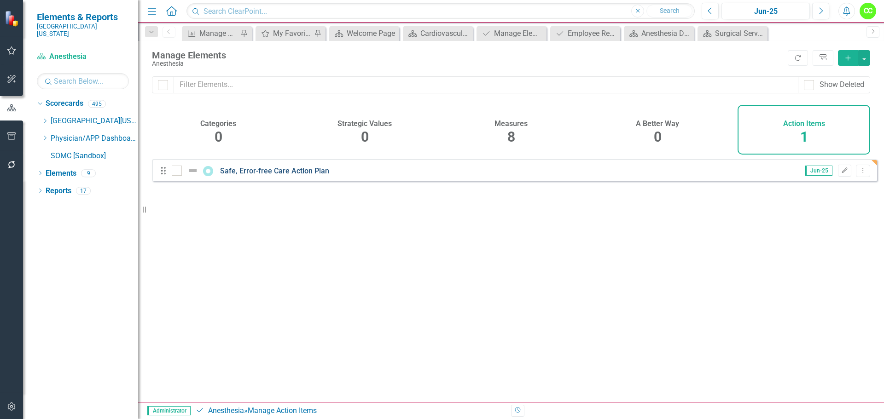
click at [309, 175] on link "Safe, Error-free Care Action Plan" at bounding box center [274, 171] width 109 height 9
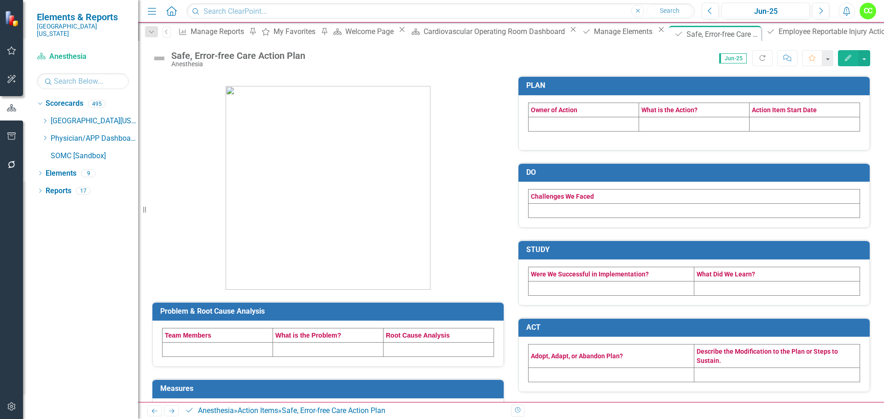
click at [220, 349] on td at bounding box center [218, 350] width 111 height 14
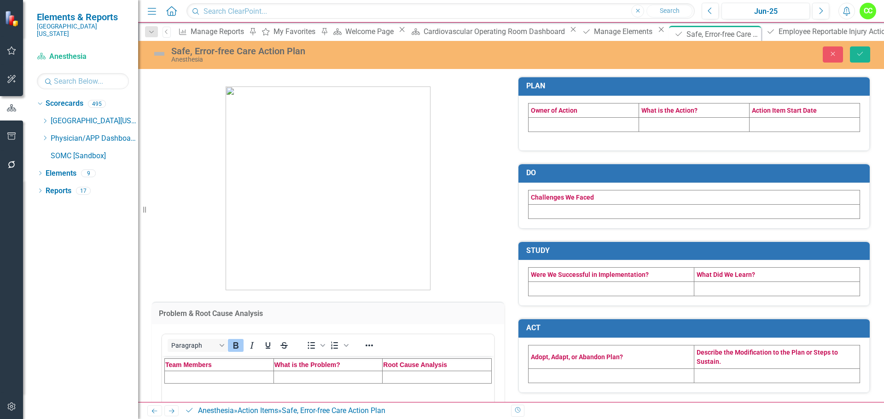
click at [204, 377] on td "Rich Text Area. Press ALT-0 for help." at bounding box center [219, 377] width 109 height 12
click at [279, 373] on td "Rich Text Area. Press ALT-0 for help." at bounding box center [328, 377] width 109 height 12
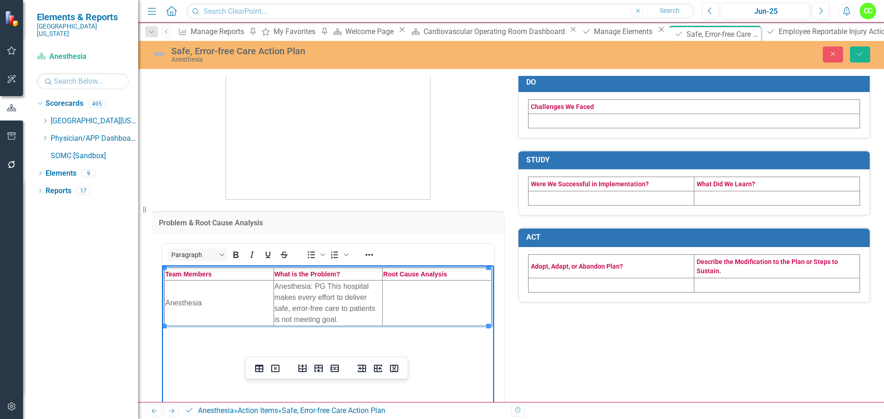
scroll to position [92, 0]
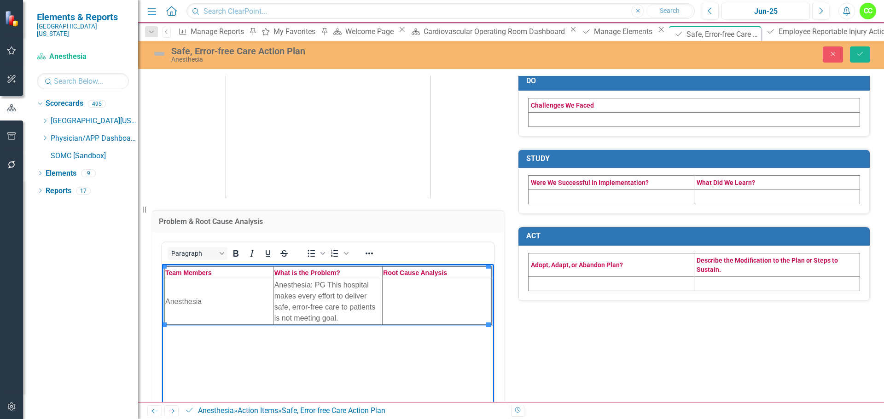
click at [393, 294] on td "Rich Text Area. Press ALT-0 for help." at bounding box center [437, 302] width 109 height 46
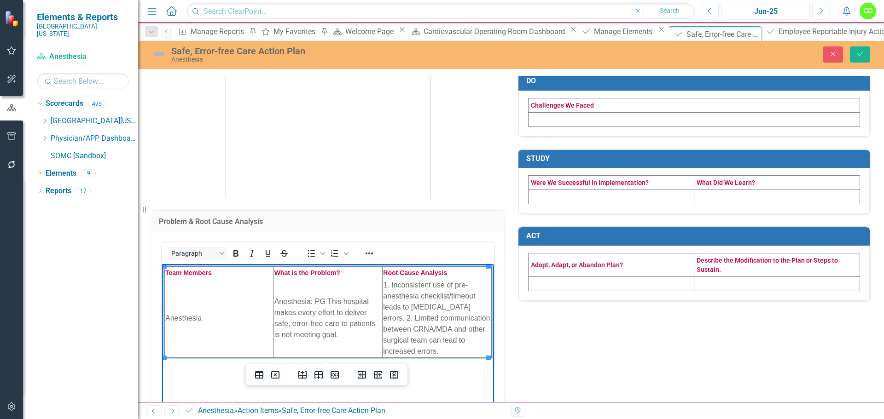
click at [477, 306] on td "1. Inconsistent use of pre-anesthesia checklist/timeout leads to [MEDICAL_DATA]…" at bounding box center [437, 318] width 109 height 79
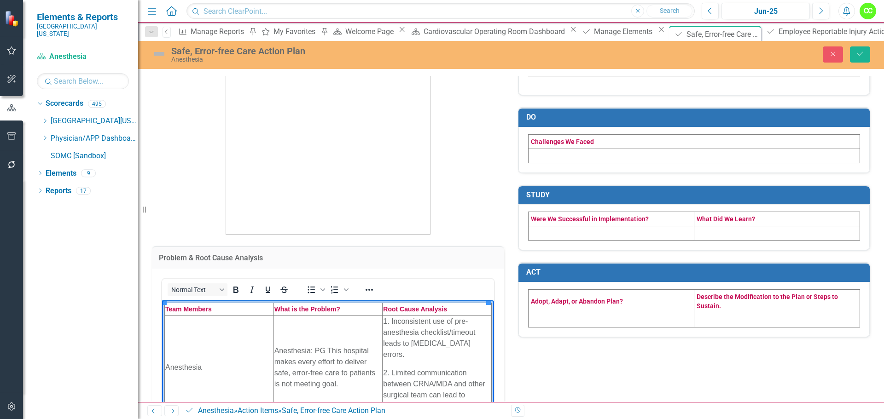
scroll to position [0, 0]
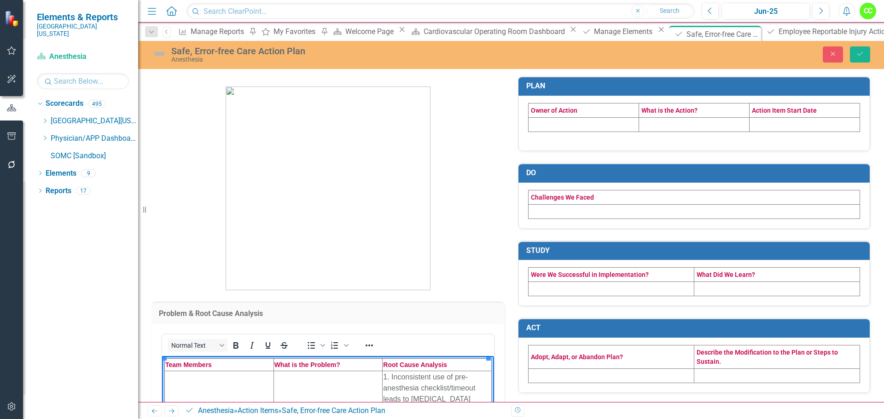
click at [552, 129] on td at bounding box center [584, 124] width 111 height 14
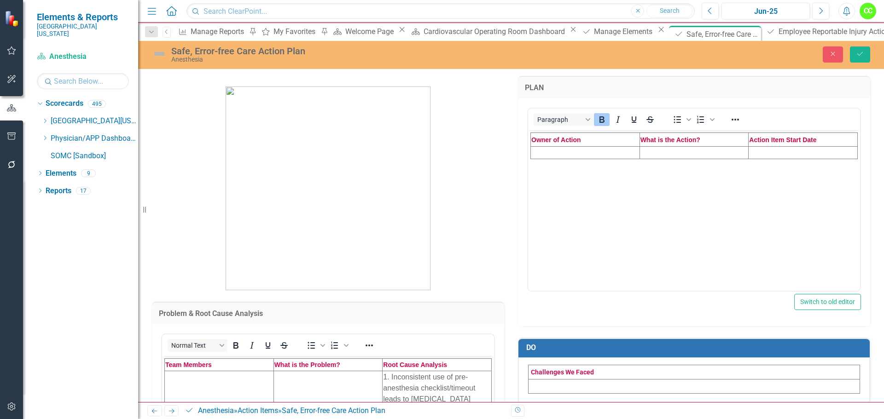
click at [546, 154] on td "Rich Text Area. Press ALT-0 for help." at bounding box center [585, 152] width 109 height 12
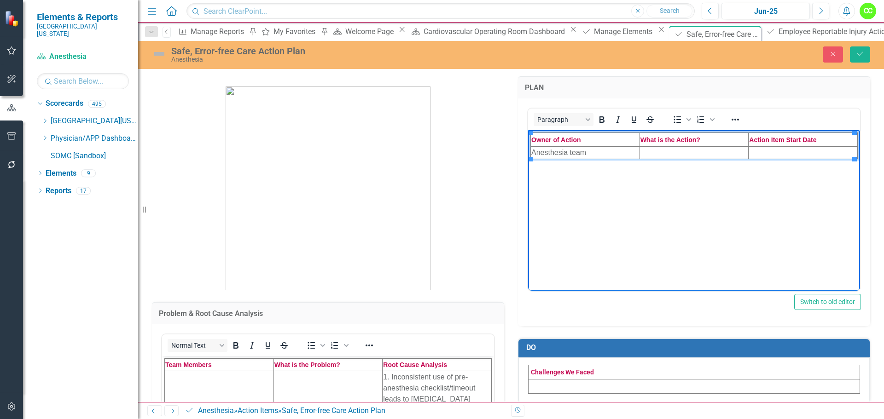
click at [645, 150] on td "Rich Text Area. Press ALT-0 for help." at bounding box center [694, 152] width 109 height 12
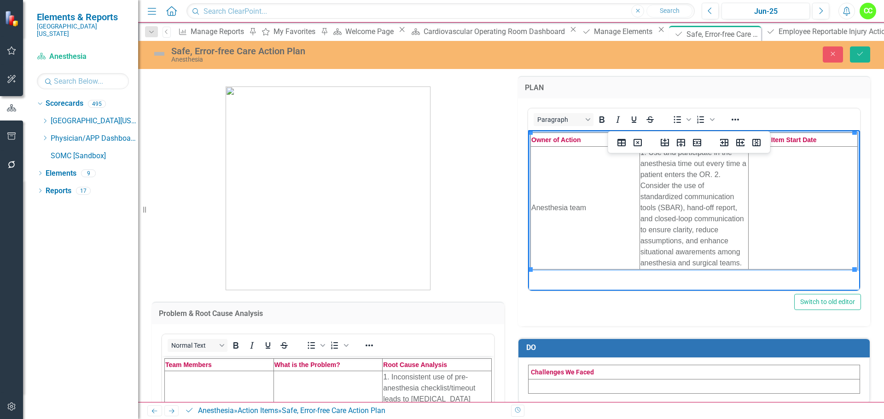
click at [712, 172] on td "1. Use and participate in the anesthesia time out every time a patient enters t…" at bounding box center [694, 207] width 109 height 123
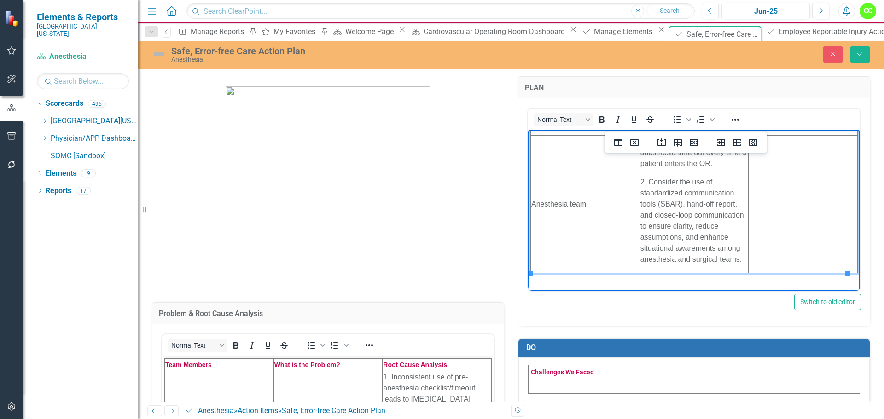
scroll to position [14, 0]
drag, startPoint x: 712, startPoint y: 244, endPoint x: 694, endPoint y: 242, distance: 18.6
click at [694, 242] on p "2. Consider the use of standardized communication tools (SBAR), hand-off report…" at bounding box center [695, 217] width 108 height 88
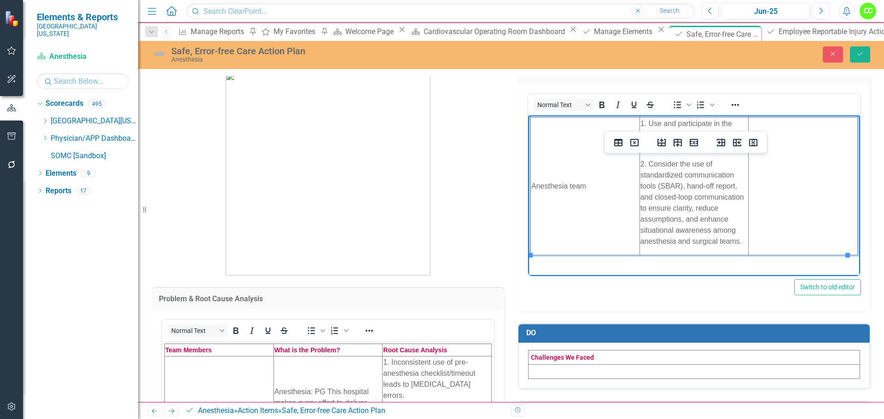
scroll to position [0, 0]
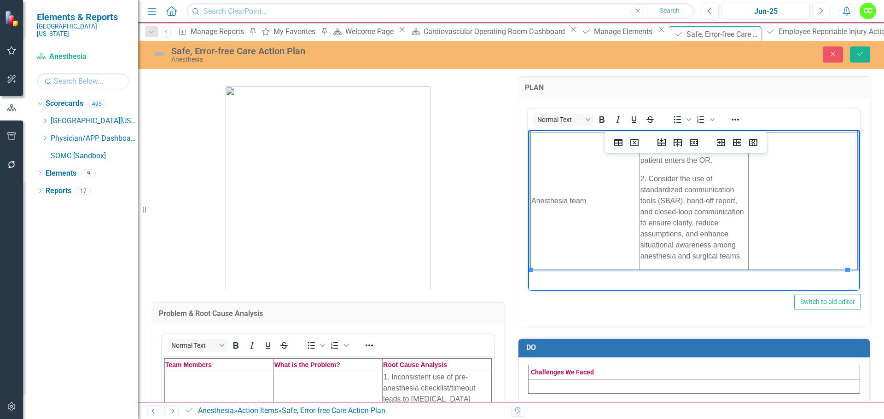
click at [779, 239] on td "Rich Text Area. Press ALT-0 for help." at bounding box center [803, 201] width 109 height 138
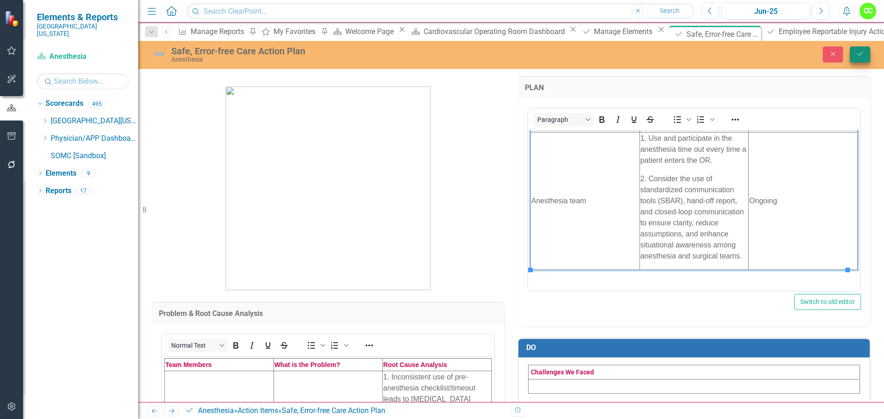
click at [868, 54] on button "Save" at bounding box center [860, 55] width 20 height 16
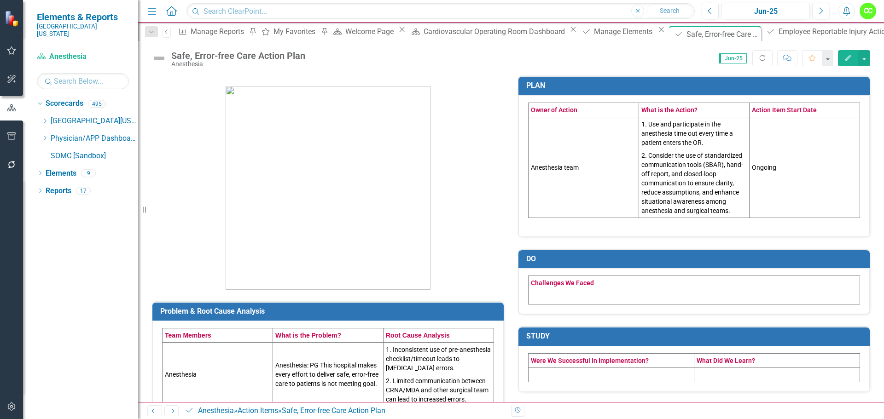
click at [547, 298] on td at bounding box center [695, 298] width 332 height 14
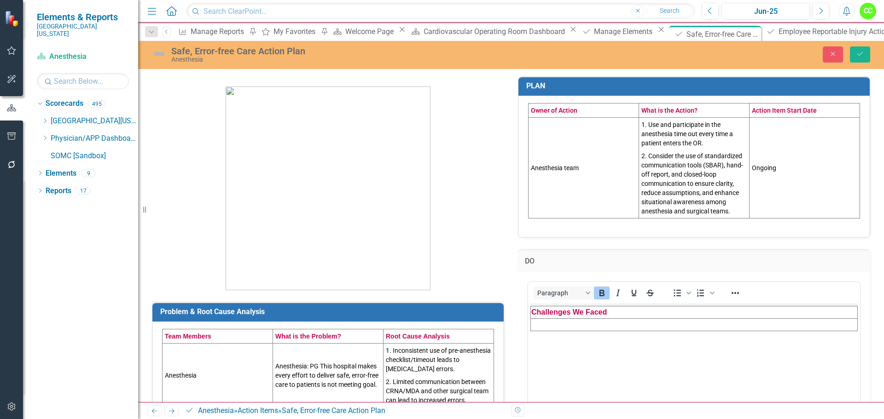
click at [541, 324] on td "Rich Text Area. Press ALT-0 for help." at bounding box center [694, 325] width 327 height 12
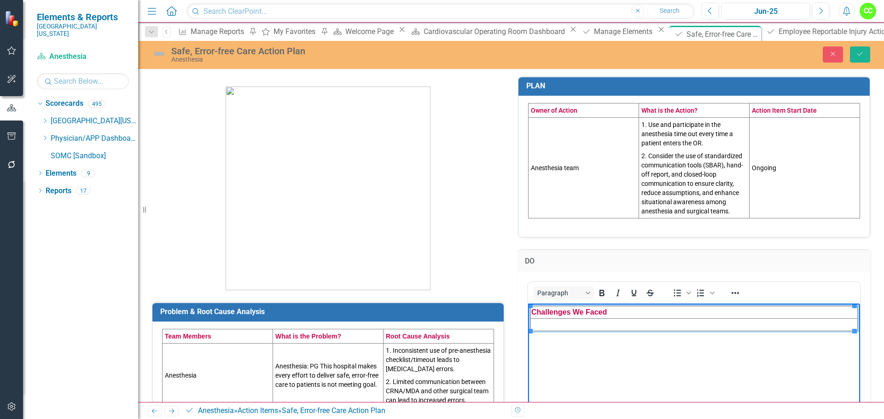
click at [549, 328] on td "Rich Text Area. Press ALT-0 for help." at bounding box center [694, 325] width 327 height 12
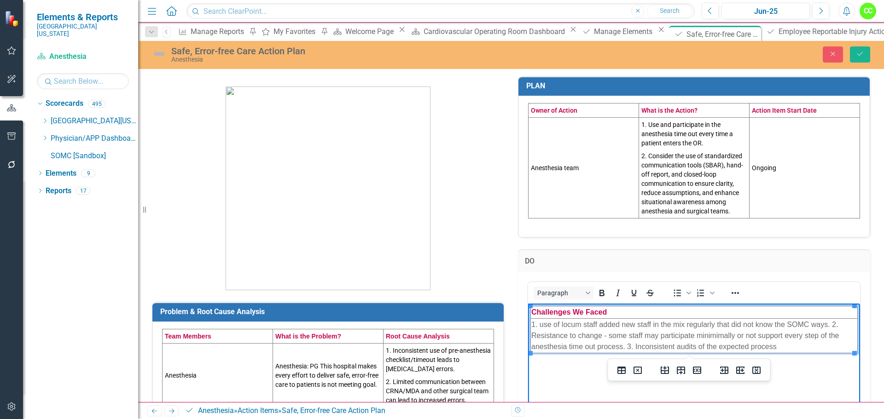
click at [544, 322] on td "1. use of locum staff added new staff in the mix regularly that did not know th…" at bounding box center [694, 336] width 327 height 35
click at [833, 326] on td "1. Use of locum staff added new staff in the mix regularly that did not know th…" at bounding box center [694, 336] width 327 height 35
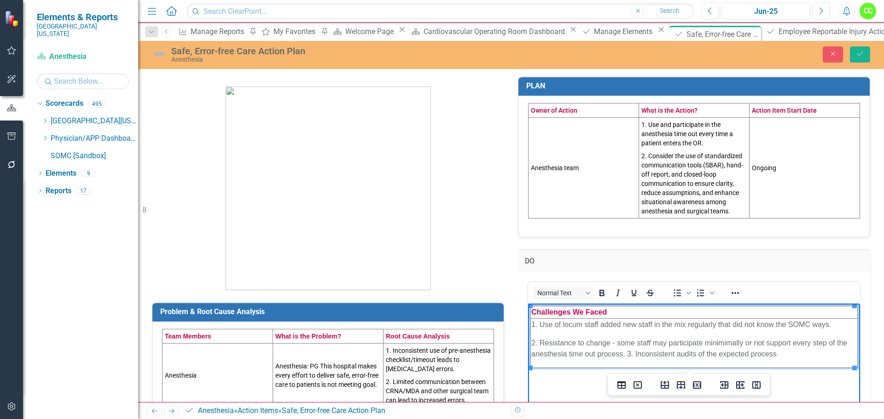
click at [628, 352] on p "2. Resistance to change - some staff may participate minimimally or not support…" at bounding box center [694, 349] width 326 height 22
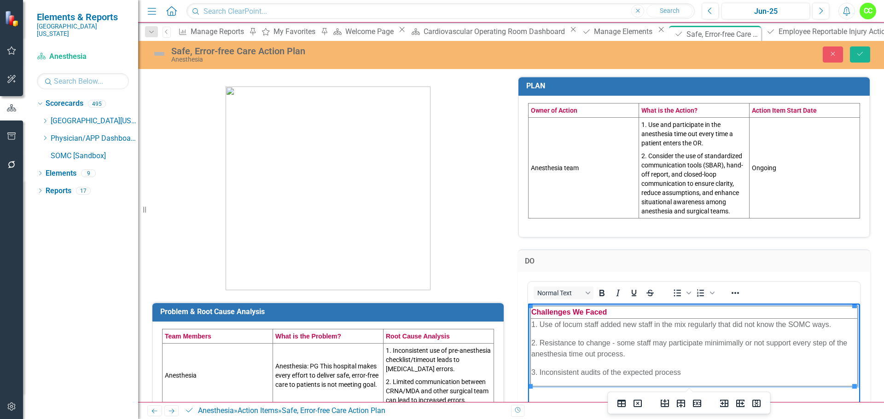
click at [729, 344] on p "2. Resistance to change - some staff may participate minimimally or not support…" at bounding box center [694, 349] width 326 height 22
click at [693, 368] on p "3. Inconsistent audits of the expected process" at bounding box center [694, 372] width 326 height 11
click at [865, 57] on button "Save" at bounding box center [860, 55] width 20 height 16
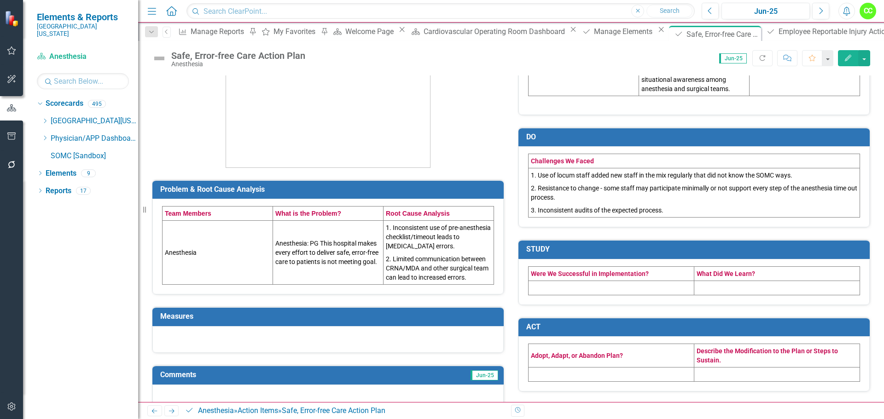
scroll to position [138, 0]
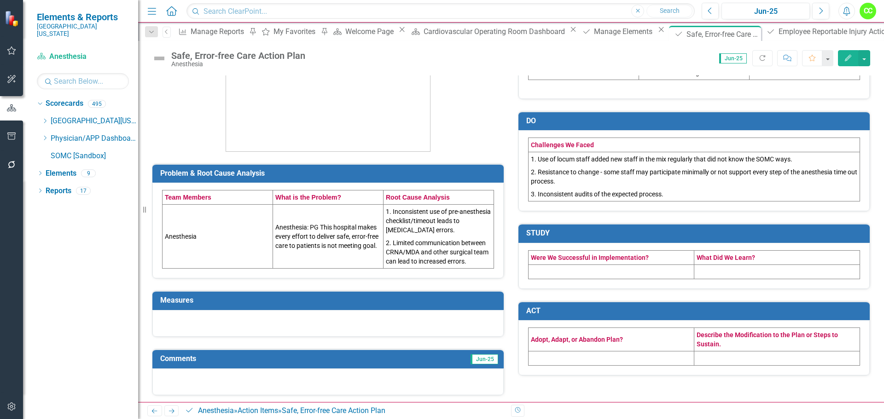
click at [568, 269] on td at bounding box center [612, 272] width 166 height 14
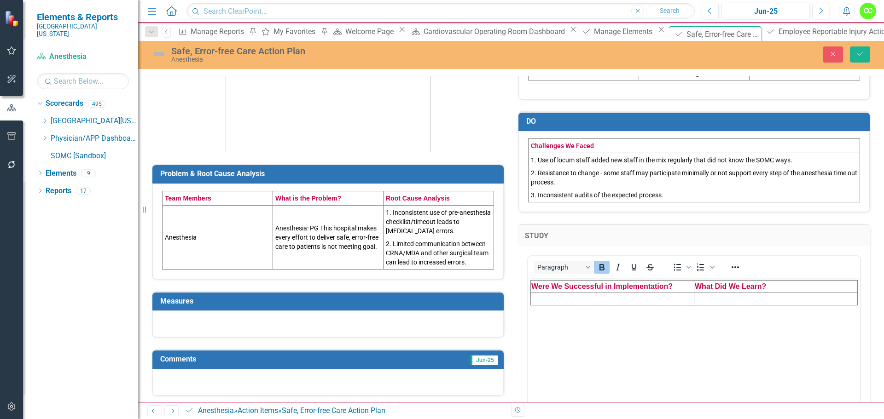
scroll to position [0, 0]
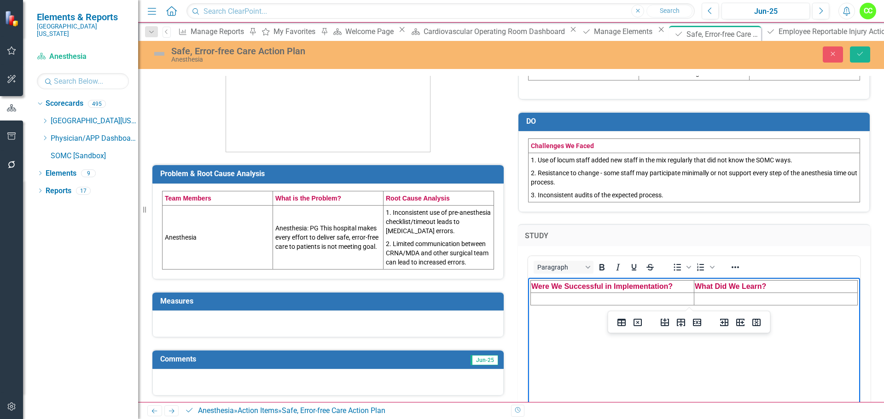
click at [560, 299] on td "Rich Text Area. Press ALT-0 for help." at bounding box center [612, 299] width 163 height 12
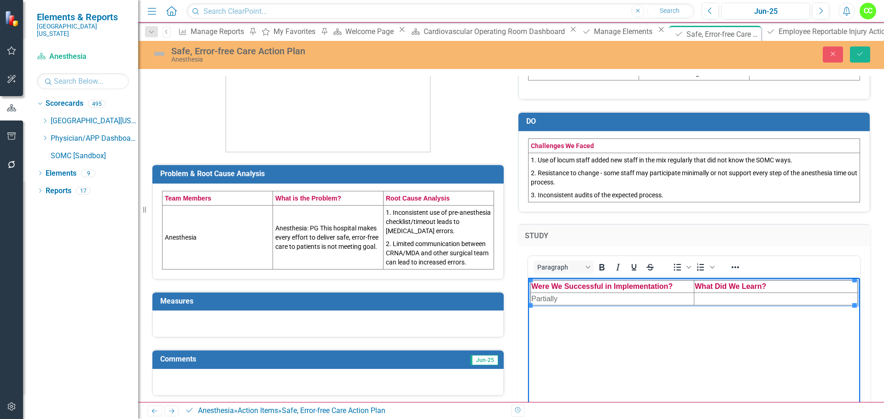
click at [706, 299] on td "Rich Text Area. Press ALT-0 for help." at bounding box center [775, 299] width 163 height 12
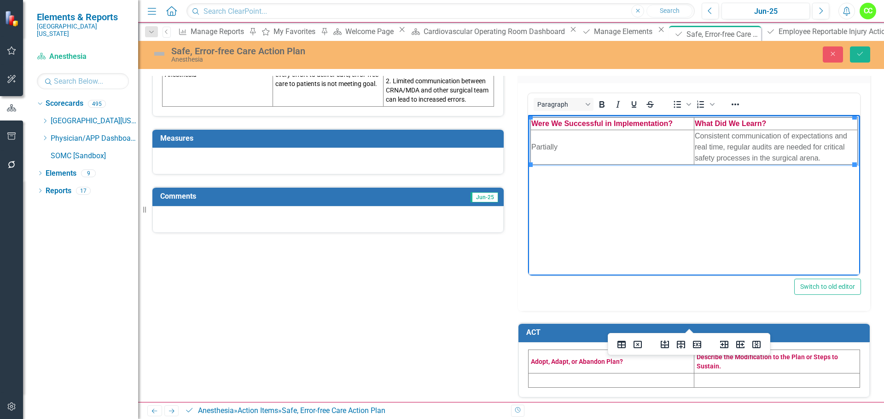
scroll to position [306, 0]
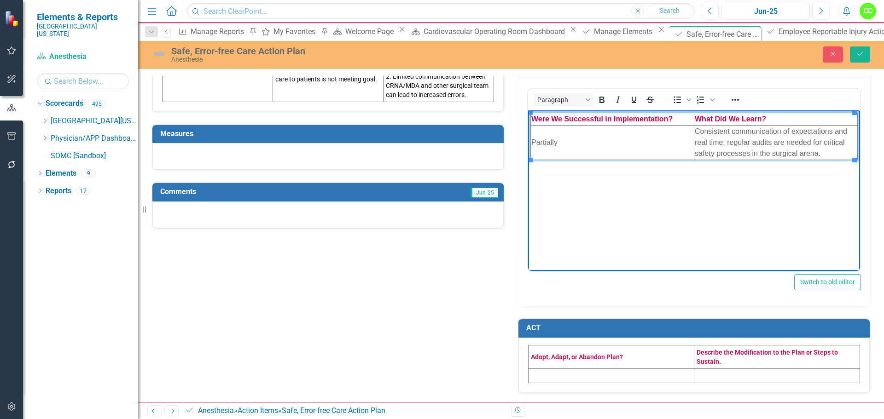
click at [567, 374] on td at bounding box center [612, 376] width 166 height 14
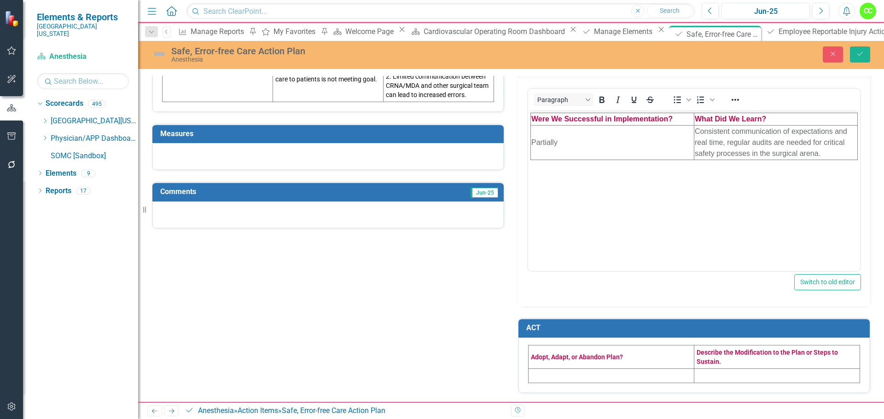
click at [556, 378] on td at bounding box center [612, 376] width 166 height 14
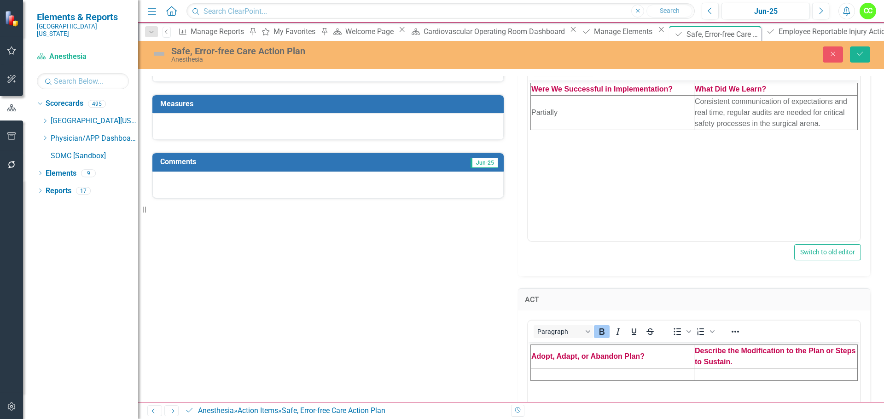
scroll to position [352, 0]
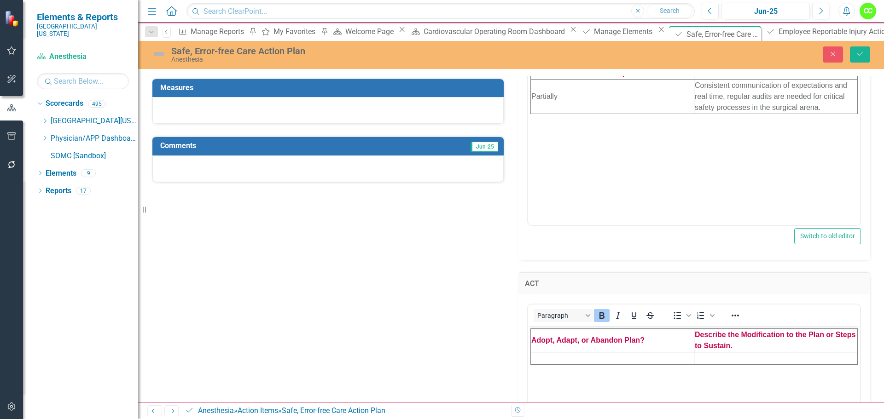
click at [554, 357] on td "Rich Text Area. Press ALT-0 for help." at bounding box center [612, 358] width 163 height 12
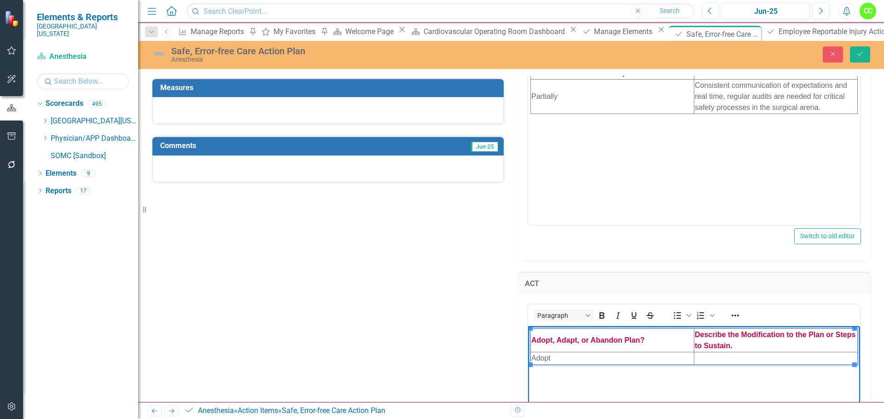
click at [706, 359] on td "Rich Text Area. Press ALT-0 for help." at bounding box center [775, 358] width 163 height 12
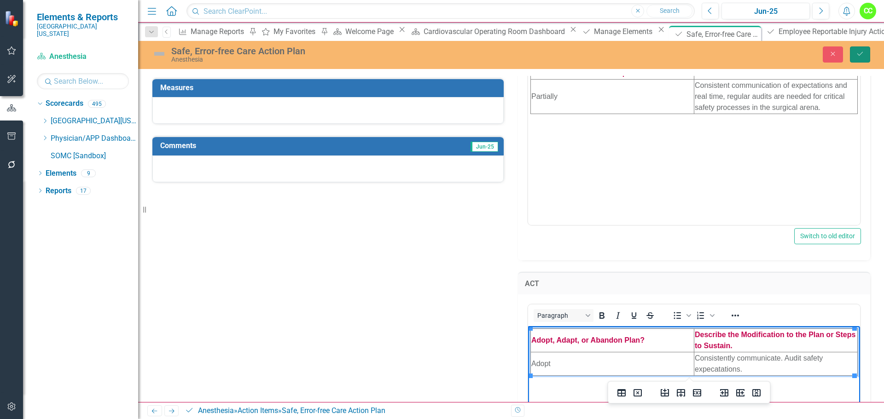
click at [863, 56] on icon "Save" at bounding box center [860, 54] width 8 height 6
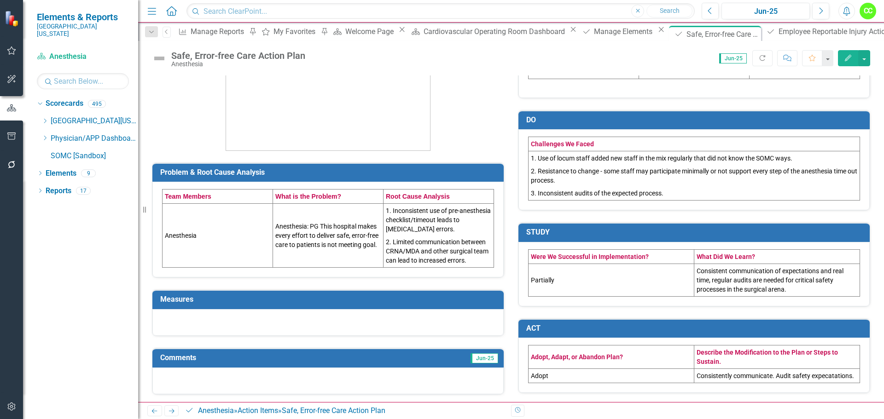
scroll to position [141, 0]
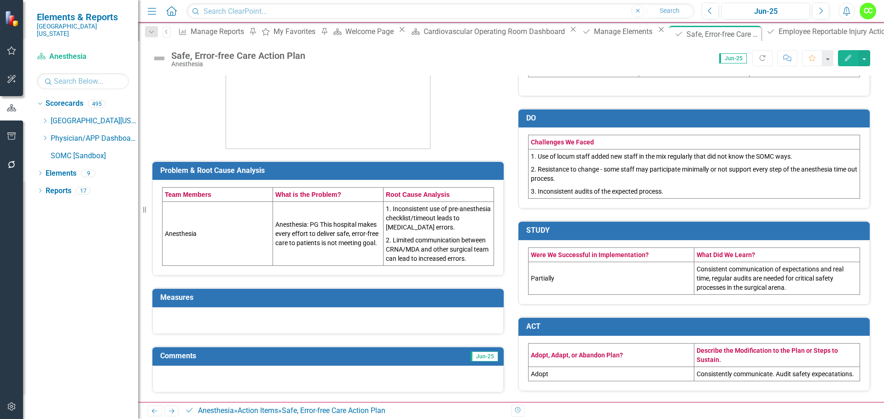
click at [805, 374] on td "Consistently communicate. Audit safety expecatations." at bounding box center [777, 374] width 166 height 14
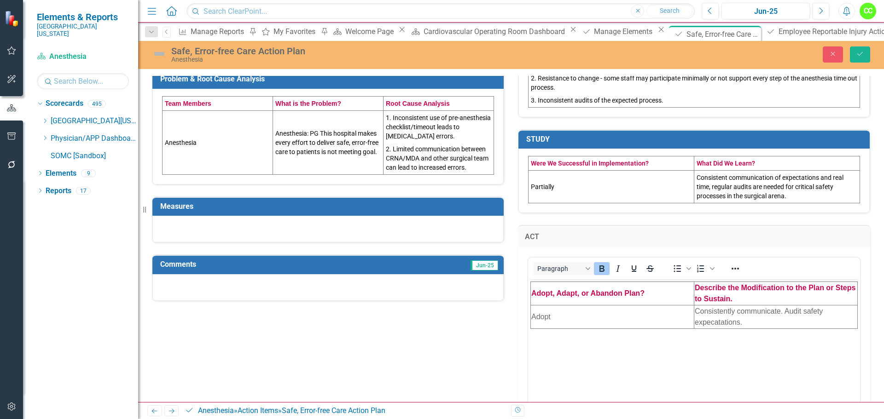
scroll to position [233, 0]
click at [712, 325] on td "Consistently communicate. Audit safety expecatations." at bounding box center [775, 316] width 163 height 23
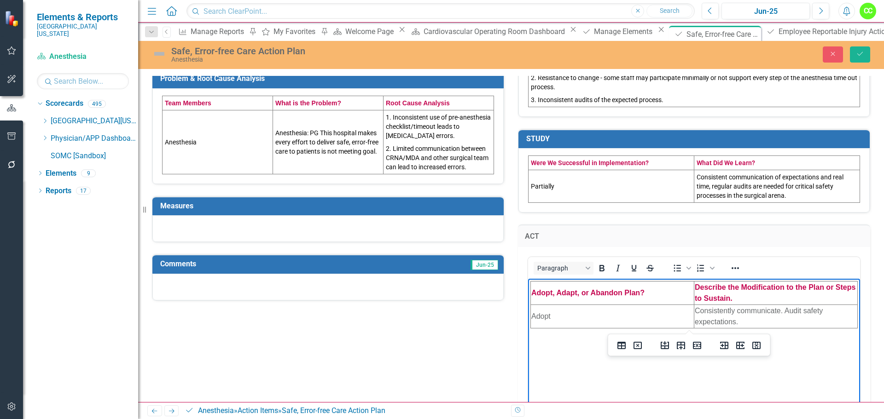
click at [417, 233] on div at bounding box center [327, 228] width 351 height 27
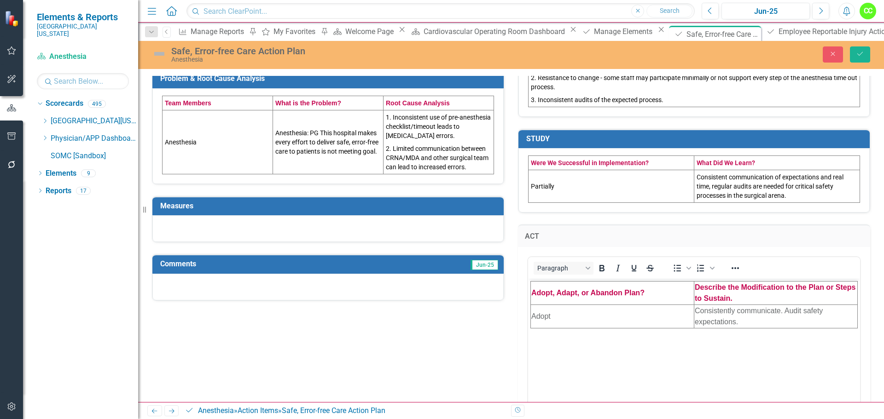
click at [417, 233] on div at bounding box center [327, 228] width 351 height 27
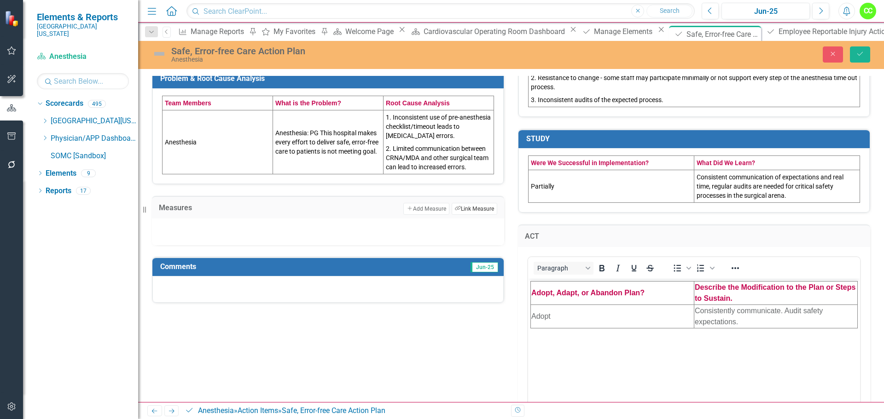
click at [456, 207] on button "Link Tag Link Measure" at bounding box center [475, 209] width 46 height 12
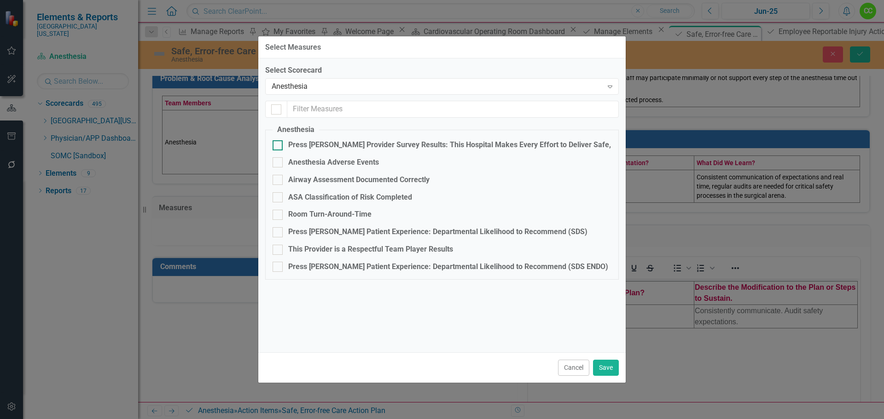
click at [278, 148] on div at bounding box center [278, 145] width 10 height 10
click at [278, 146] on input "Press [PERSON_NAME] Provider Survey Results: This Hospital Makes Every Effort t…" at bounding box center [276, 143] width 6 height 6
checkbox input "true"
click at [608, 365] on button "Save" at bounding box center [606, 368] width 26 height 16
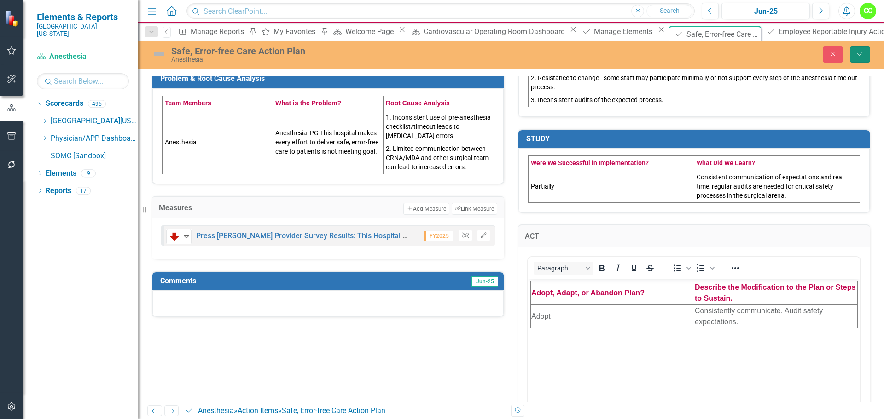
click at [868, 56] on button "Save" at bounding box center [860, 55] width 20 height 16
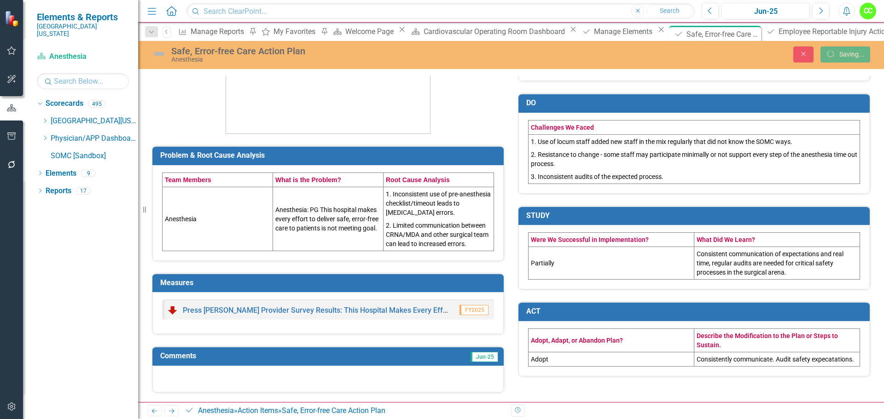
scroll to position [157, 0]
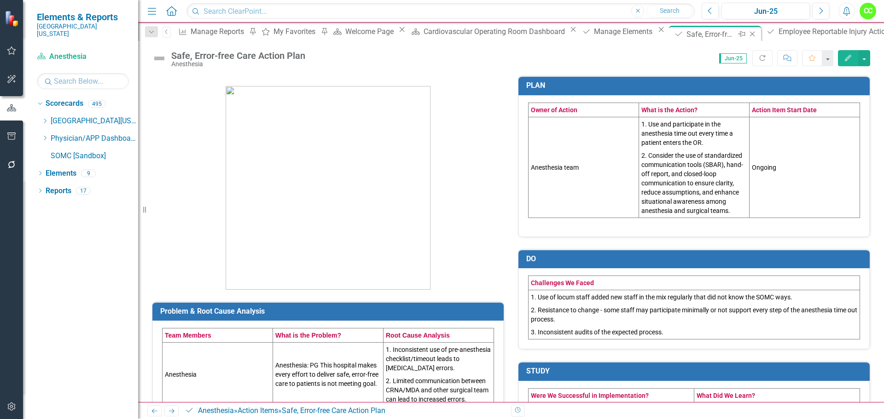
click at [748, 34] on icon "Close" at bounding box center [752, 33] width 9 height 7
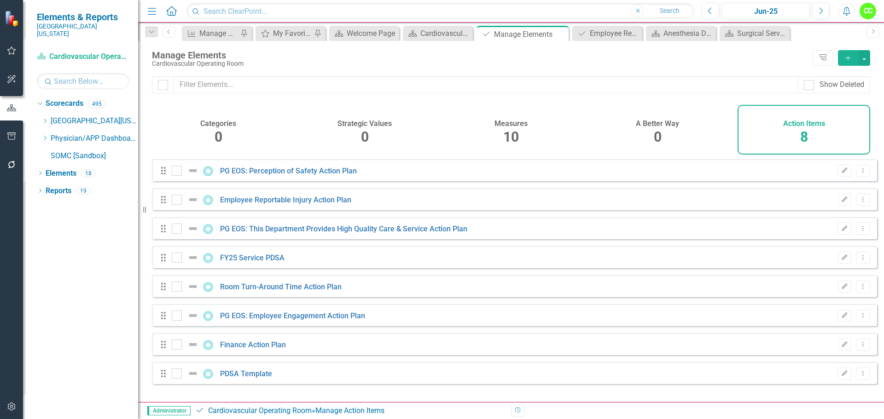
checkbox input "false"
click at [860, 377] on icon "Dropdown Menu" at bounding box center [863, 374] width 8 height 6
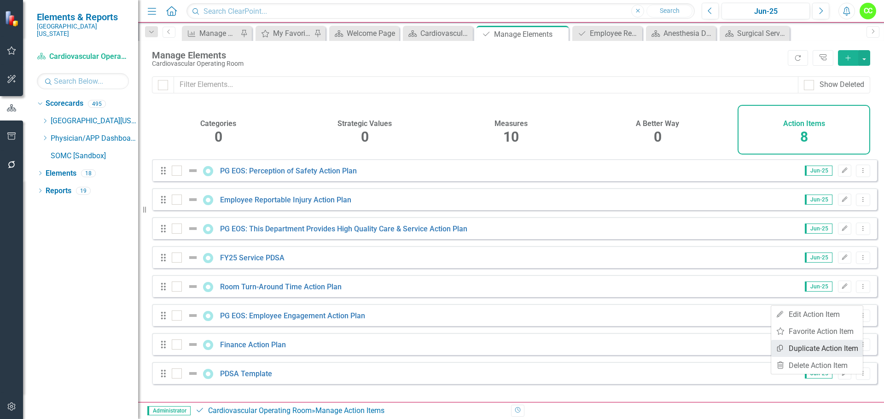
click at [821, 346] on link "Copy Duplicate Action Item" at bounding box center [817, 348] width 92 height 17
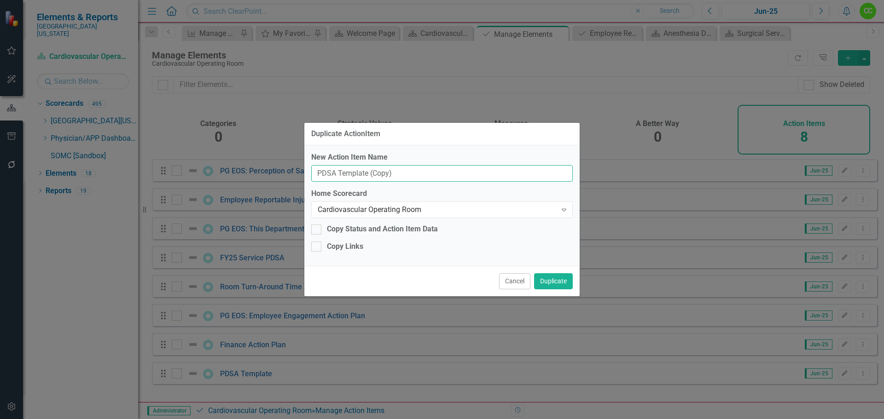
drag, startPoint x: 412, startPoint y: 175, endPoint x: 313, endPoint y: 174, distance: 99.5
click at [313, 174] on input "PDSA Template (Copy)" at bounding box center [442, 173] width 262 height 17
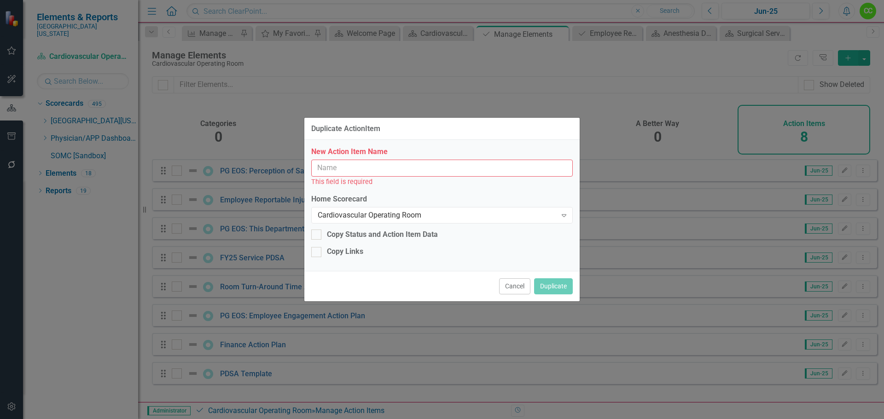
drag, startPoint x: 315, startPoint y: 170, endPoint x: 329, endPoint y: 170, distance: 13.8
click at [315, 170] on input "New Action Item Name" at bounding box center [442, 168] width 262 height 17
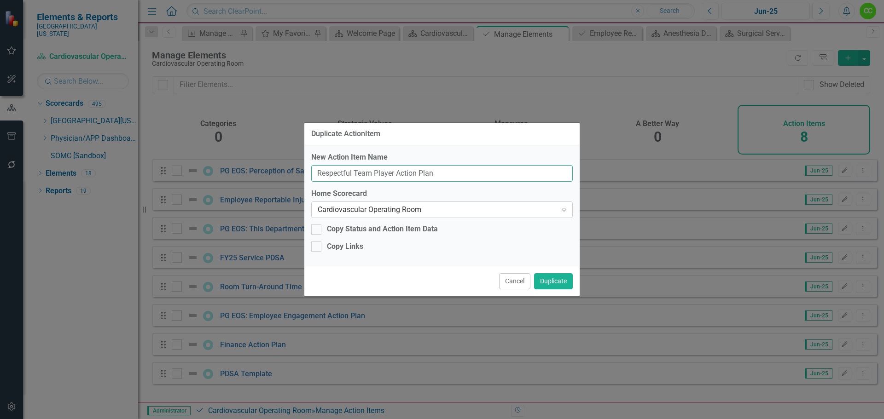
type input "Respectful Team Player Action Plan"
click at [475, 212] on div "Cardiovascular Operating Room" at bounding box center [437, 210] width 239 height 11
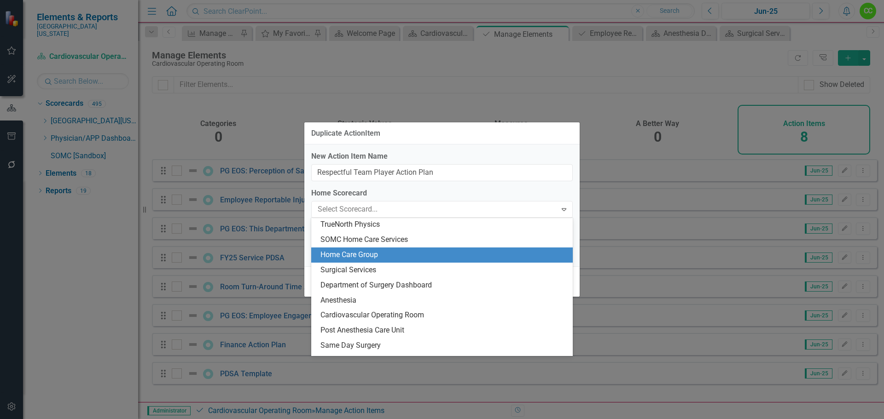
scroll to position [2539, 0]
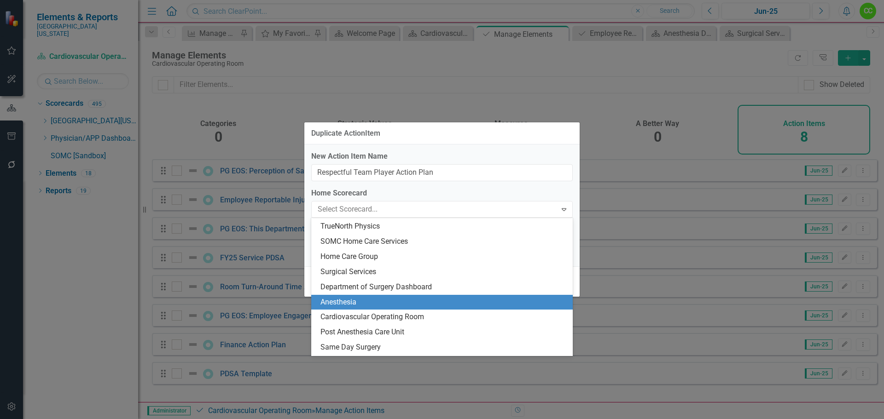
click at [383, 298] on div "Anesthesia" at bounding box center [443, 302] width 247 height 11
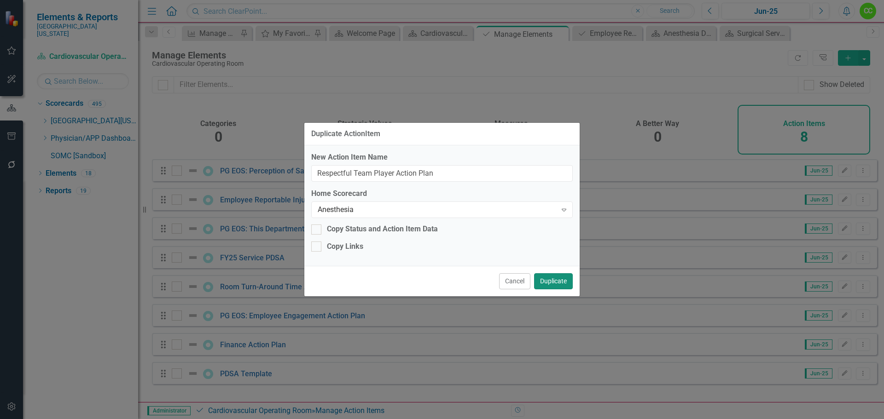
click at [550, 283] on button "Duplicate" at bounding box center [553, 282] width 39 height 16
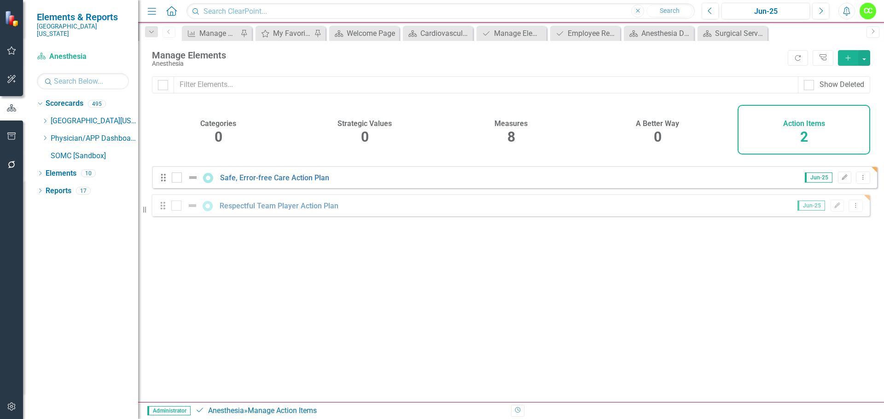
drag, startPoint x: 161, startPoint y: 177, endPoint x: 160, endPoint y: 210, distance: 33.2
click at [279, 204] on link "Respectful Team Player Action Plan" at bounding box center [279, 200] width 119 height 9
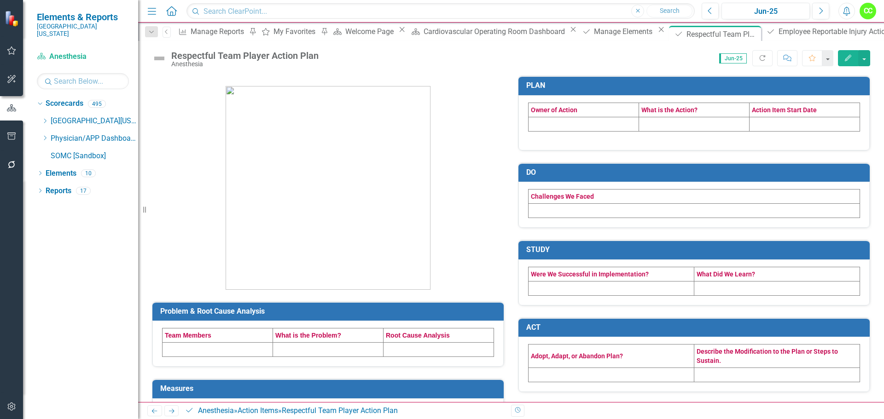
scroll to position [92, 0]
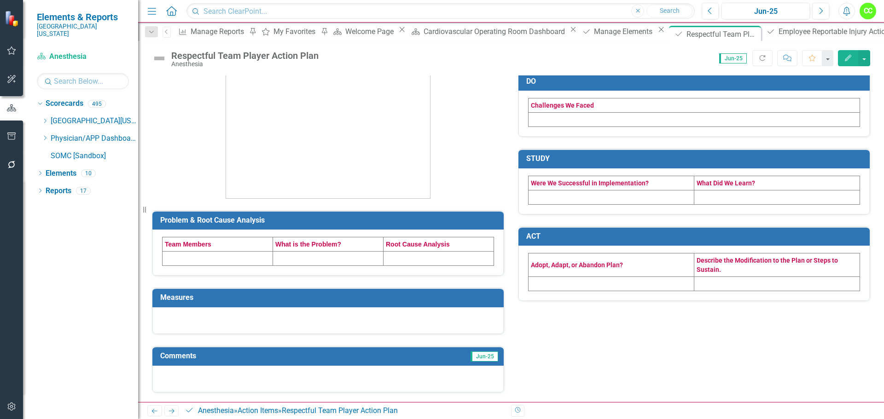
click at [218, 257] on td at bounding box center [218, 259] width 111 height 14
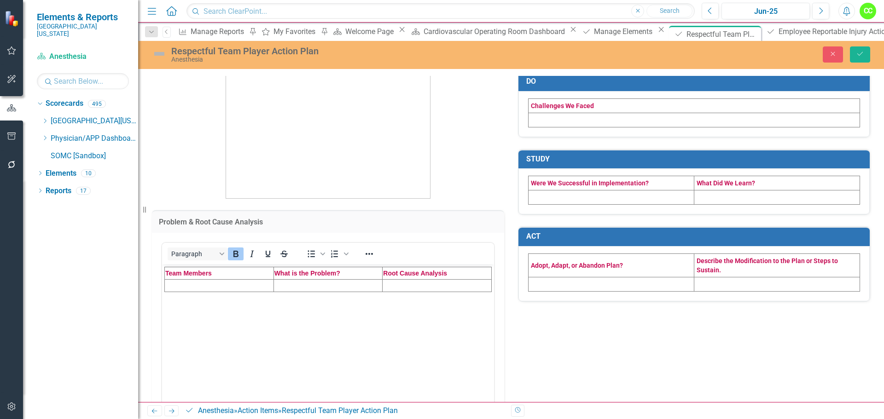
scroll to position [0, 0]
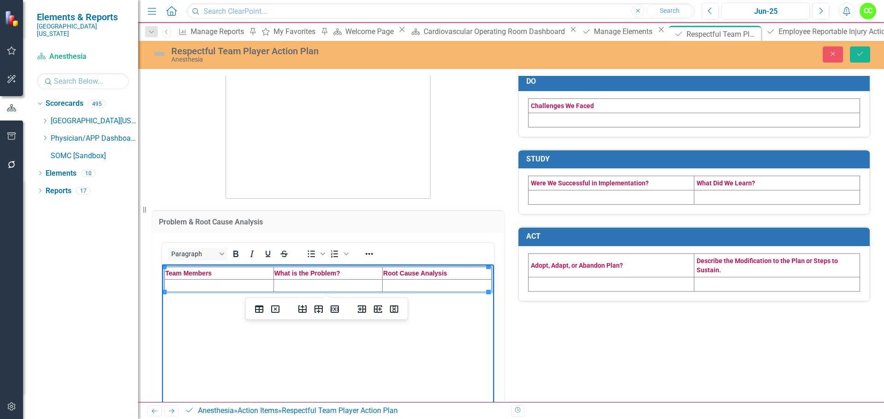
click at [214, 288] on td "Rich Text Area. Press ALT-0 for help." at bounding box center [219, 286] width 109 height 12
click at [279, 285] on td "Rich Text Area. Press ALT-0 for help." at bounding box center [328, 286] width 109 height 12
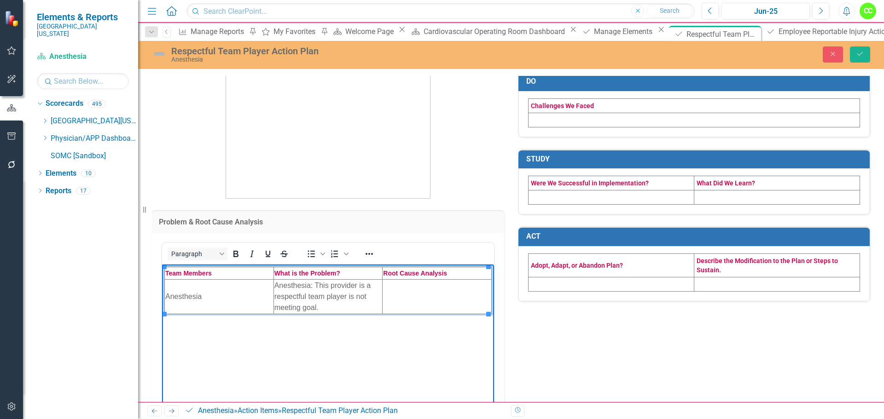
click at [388, 292] on td "Rich Text Area. Press ALT-0 for help." at bounding box center [437, 297] width 109 height 35
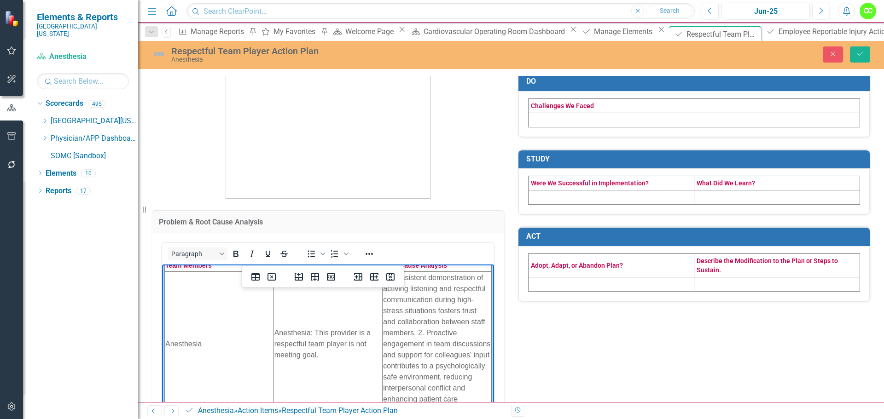
click at [412, 329] on td "1. Consistent demonstration of activing listening and respectful communication …" at bounding box center [437, 344] width 109 height 145
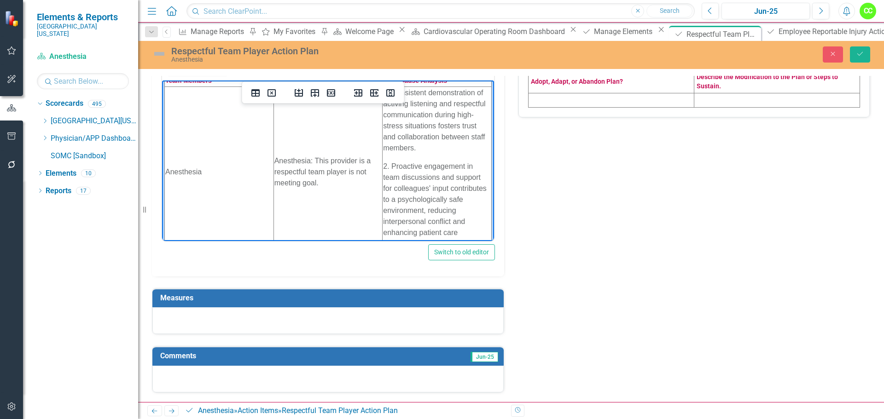
scroll to position [0, 0]
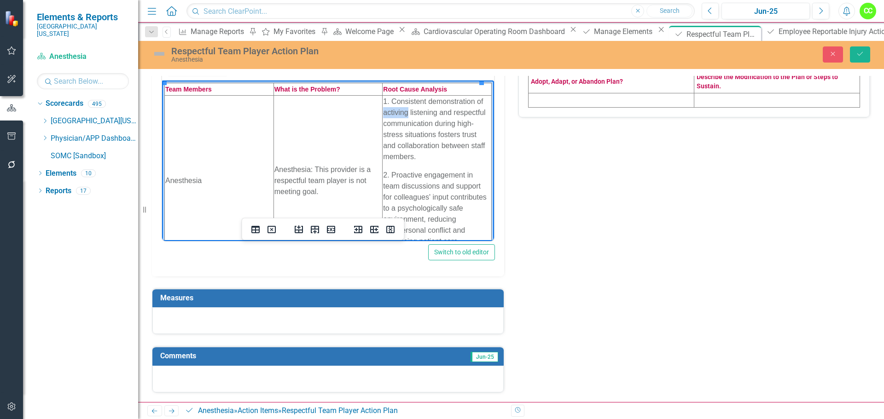
drag, startPoint x: 388, startPoint y: 114, endPoint x: 395, endPoint y: 112, distance: 7.3
click at [395, 112] on p "1. Consistent demonstration of activing listening and respectful communication …" at bounding box center [437, 129] width 108 height 66
click at [401, 111] on p "1. Consistent demonstration of activing listening and respectful communication …" at bounding box center [437, 129] width 108 height 66
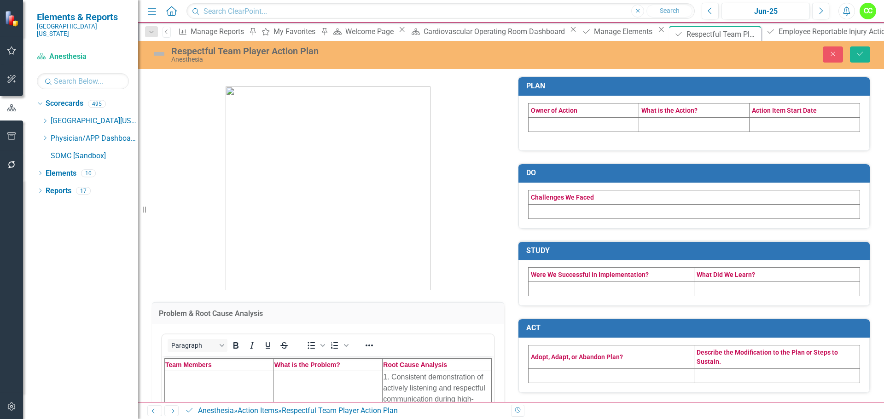
click at [552, 126] on td at bounding box center [584, 124] width 111 height 14
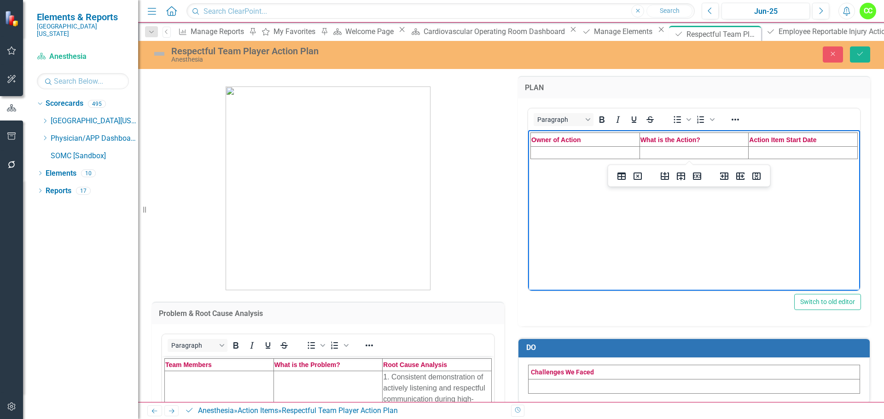
click at [545, 149] on td "Rich Text Area. Press ALT-0 for help." at bounding box center [585, 152] width 109 height 12
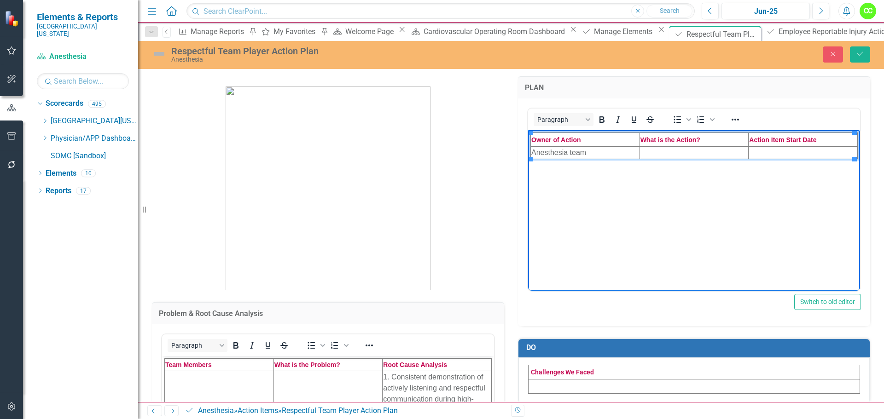
click at [652, 153] on td "Rich Text Area. Press ALT-0 for help." at bounding box center [694, 152] width 109 height 12
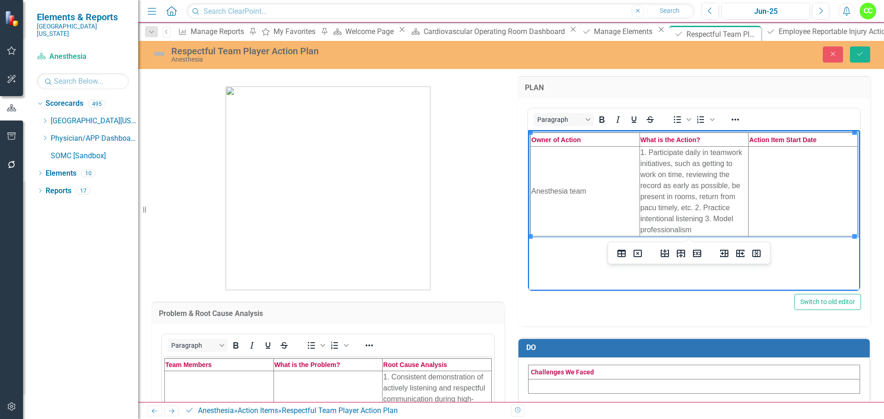
click at [694, 207] on td "1. Participate daily in teamwork initiatives, such as getting to work on time, …" at bounding box center [694, 191] width 109 height 90
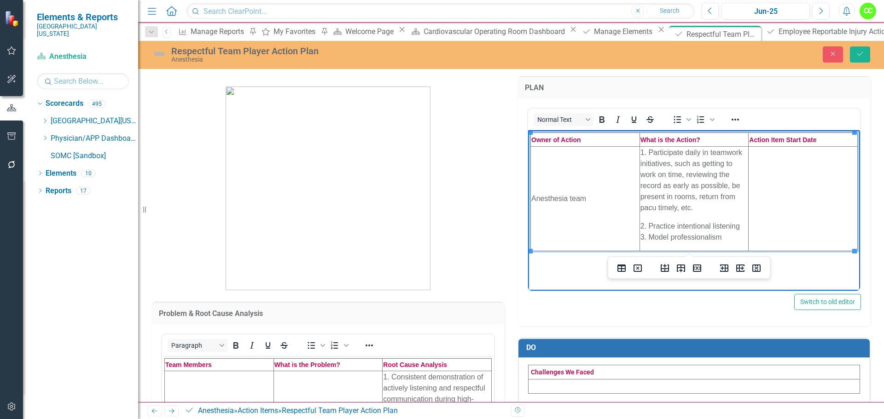
click at [641, 236] on p "2. Practice intentional listening 3. Model professionalism" at bounding box center [695, 232] width 108 height 22
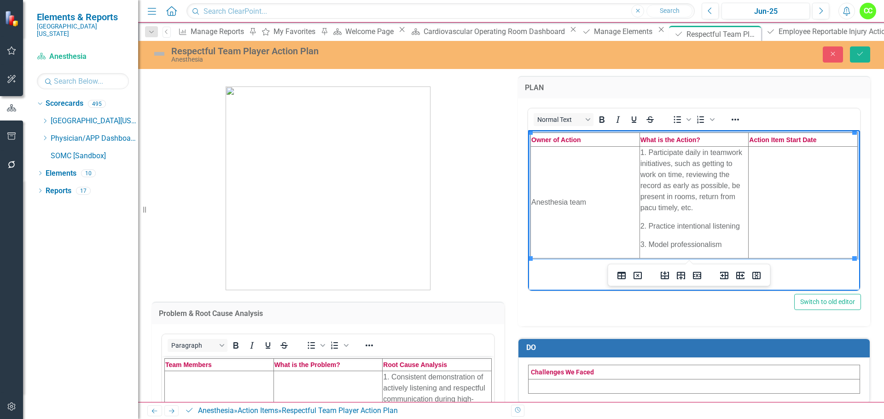
click at [723, 245] on p "3. Model professionalism" at bounding box center [695, 244] width 108 height 11
click at [739, 225] on p "2. Practice intentional listening" at bounding box center [695, 226] width 108 height 11
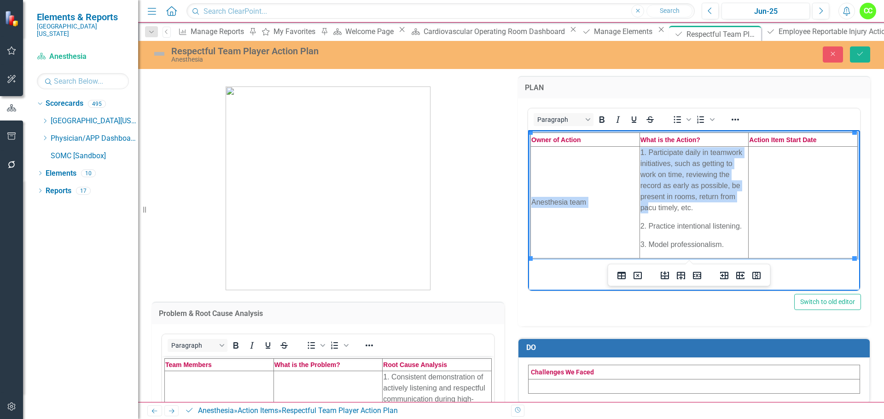
drag, startPoint x: 656, startPoint y: 208, endPoint x: 648, endPoint y: 211, distance: 8.3
click at [648, 211] on p "1. Participate daily in teamwork initiatives, such as getting to work on time, …" at bounding box center [695, 180] width 108 height 66
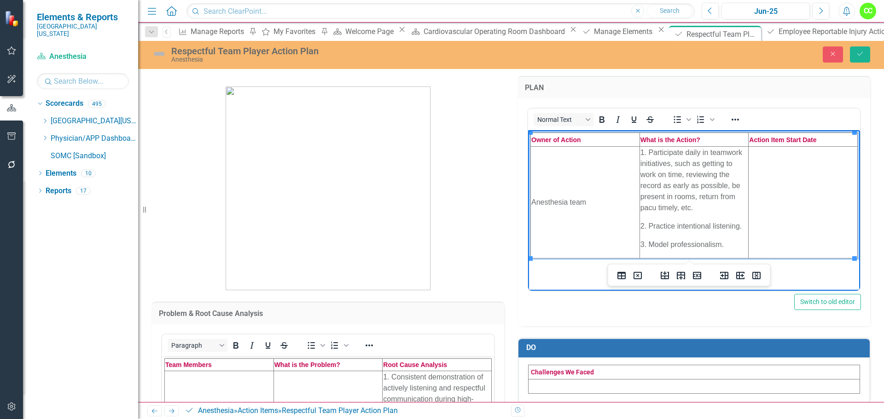
click at [654, 211] on p "1. Participate daily in teamwork initiatives, such as getting to work on time, …" at bounding box center [695, 180] width 108 height 66
click at [783, 177] on td "Rich Text Area. Press ALT-0 for help." at bounding box center [803, 202] width 109 height 112
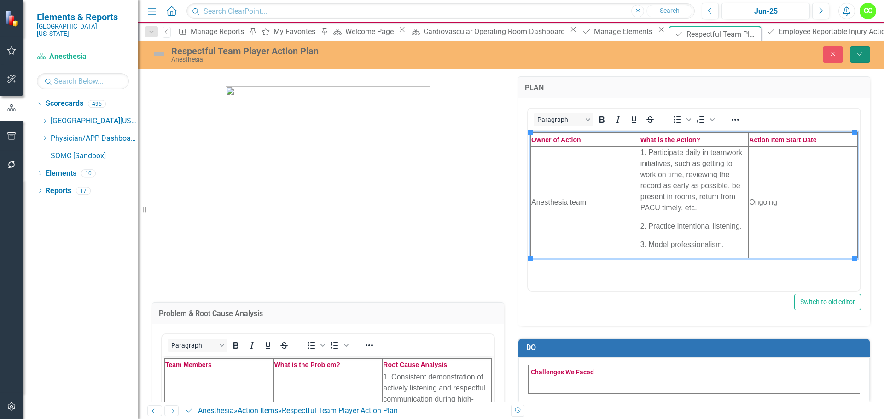
click at [862, 59] on button "Save" at bounding box center [860, 55] width 20 height 16
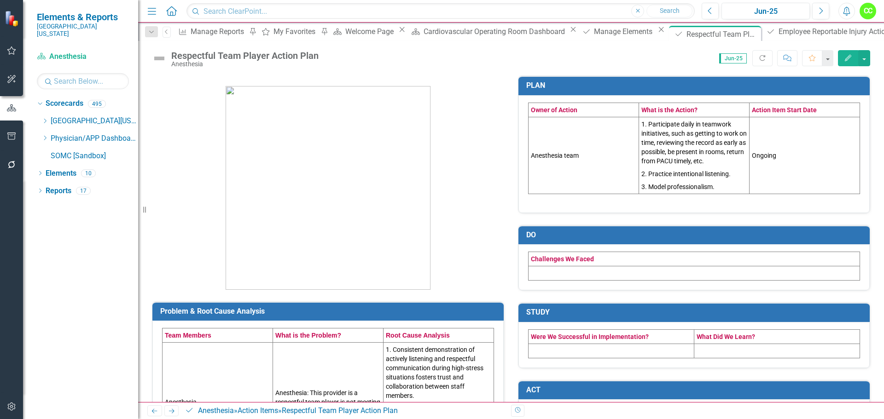
click at [560, 276] on td at bounding box center [695, 274] width 332 height 14
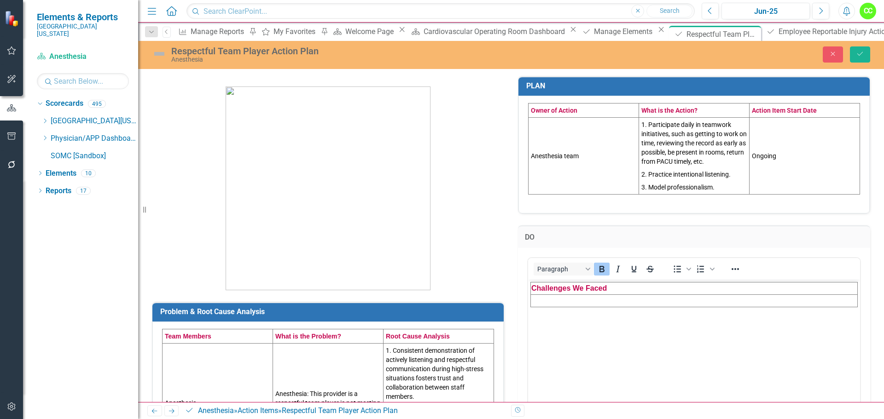
click at [545, 303] on td "Rich Text Area. Press ALT-0 for help." at bounding box center [694, 301] width 327 height 12
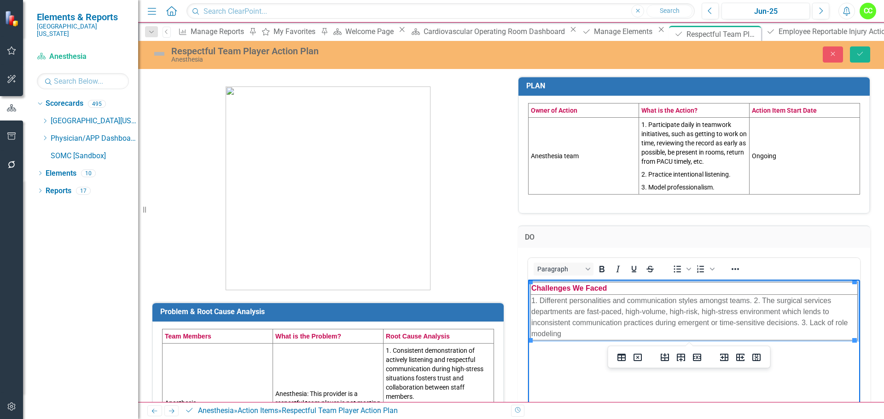
click at [753, 300] on td "1. Different personalities and communication styles amongst teams. 2. The surgi…" at bounding box center [694, 318] width 327 height 46
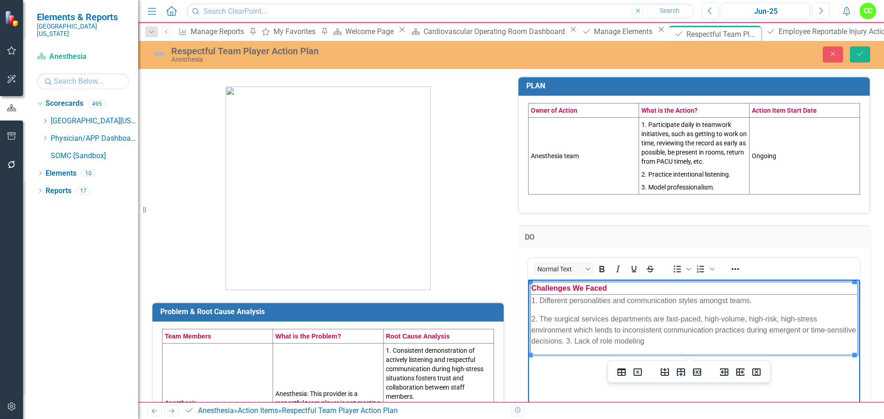
click at [598, 342] on p "2. The surgical services departments are fast-paced, high-volume, high-risk, hi…" at bounding box center [694, 330] width 326 height 33
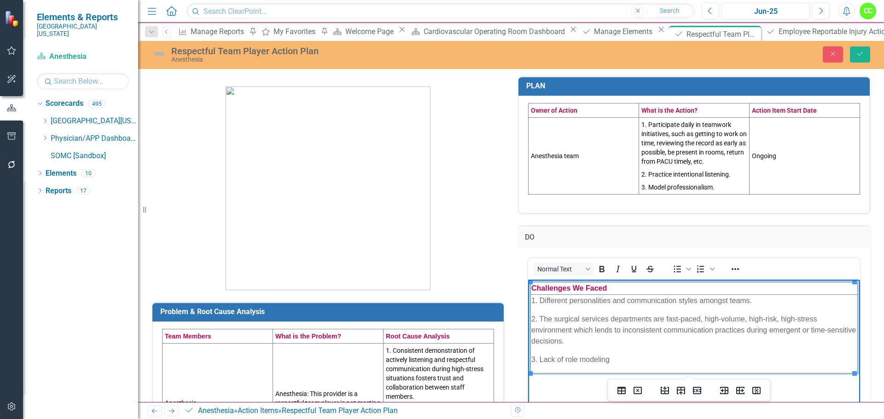
click at [614, 361] on p "3. Lack of role modeling" at bounding box center [694, 359] width 326 height 11
click at [868, 248] on div "DO <table style="border-collapse: collapse; width: 100%;" border="1"><colgroup>…" at bounding box center [694, 345] width 366 height 262
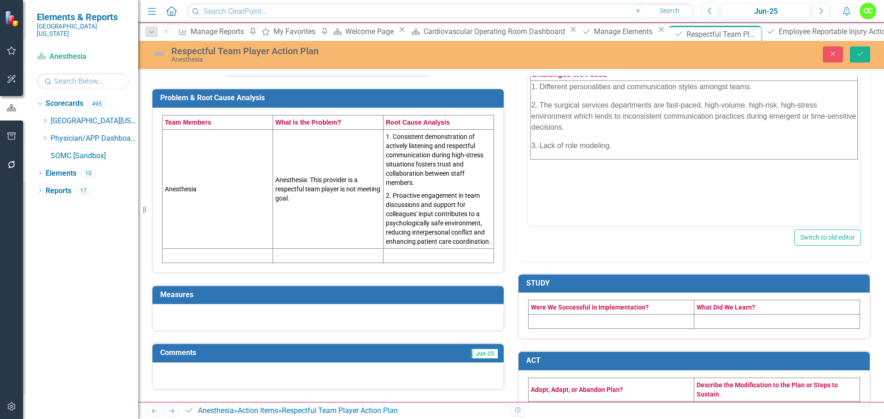
scroll to position [230, 0]
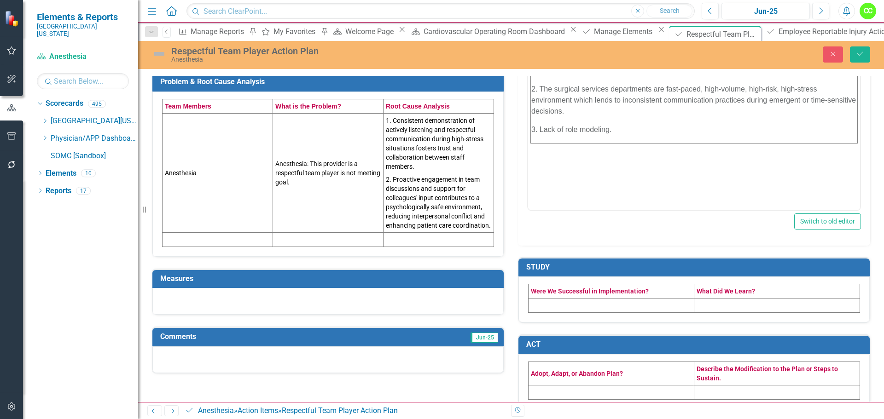
click at [547, 307] on td at bounding box center [612, 306] width 166 height 14
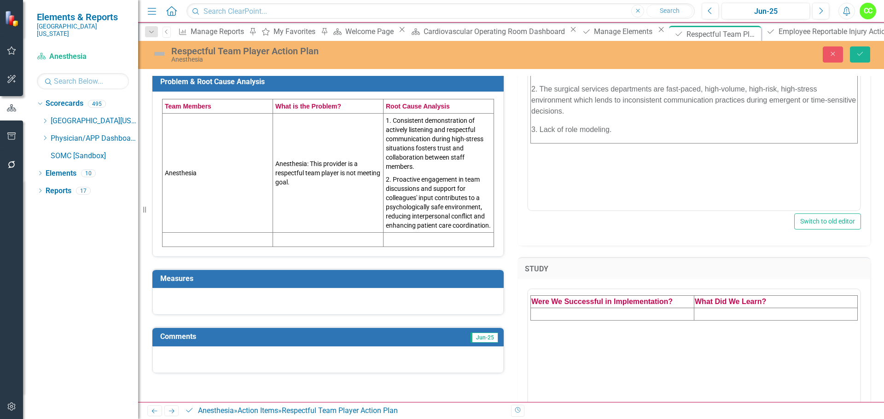
scroll to position [0, 0]
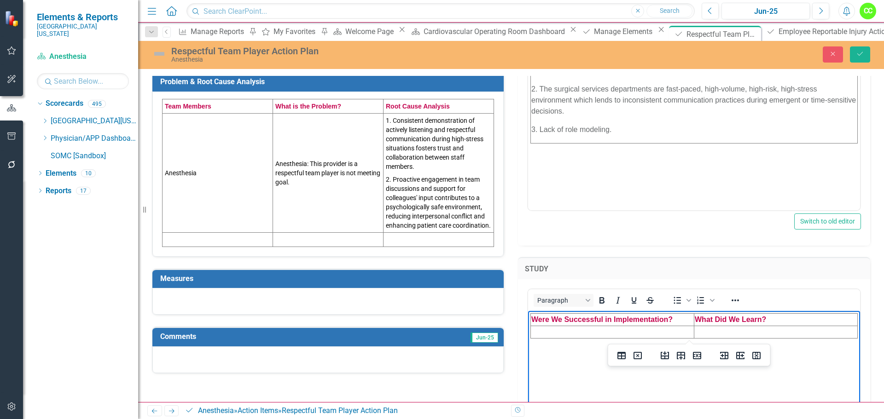
click at [539, 335] on td "Rich Text Area. Press ALT-0 for help." at bounding box center [612, 332] width 163 height 12
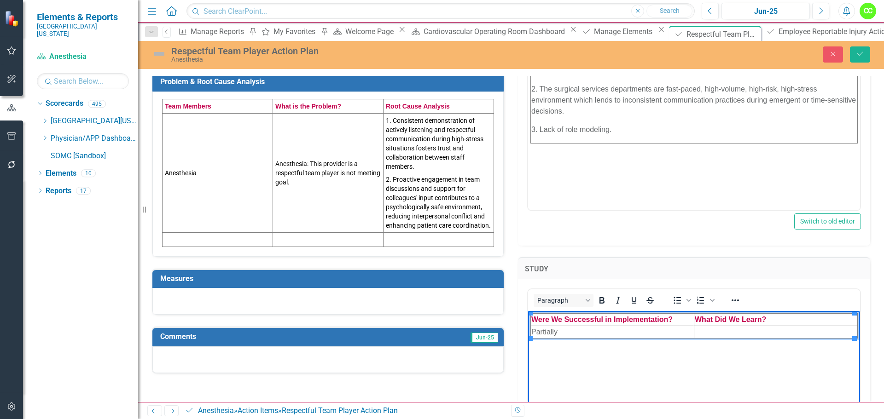
click at [704, 333] on td "Rich Text Area. Press ALT-0 for help." at bounding box center [775, 332] width 163 height 12
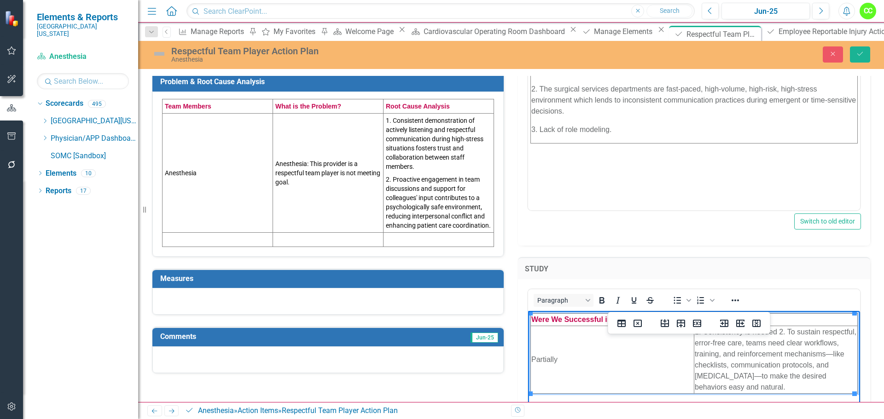
click at [778, 335] on td "1. Consistency is needed 2. To sustain respectful, error-free care, teams need …" at bounding box center [775, 360] width 163 height 68
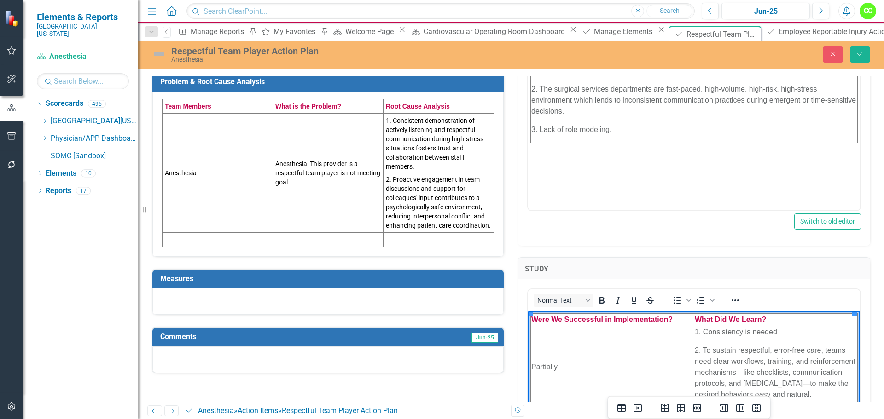
click at [777, 330] on p "1. Consistency is needed" at bounding box center [776, 332] width 162 height 11
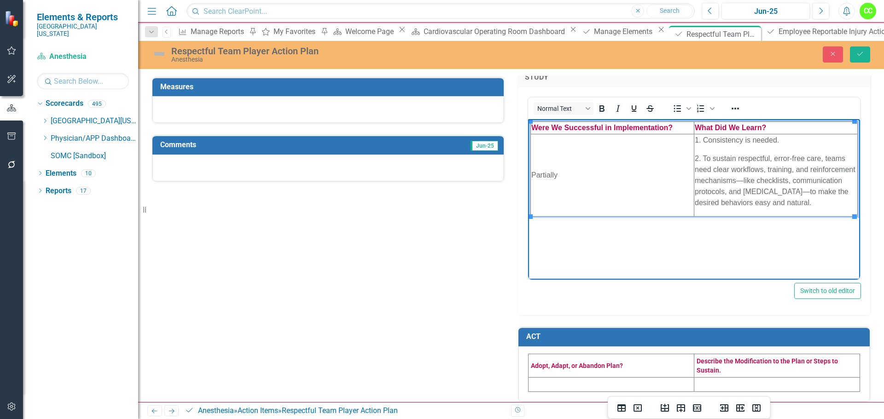
scroll to position [431, 0]
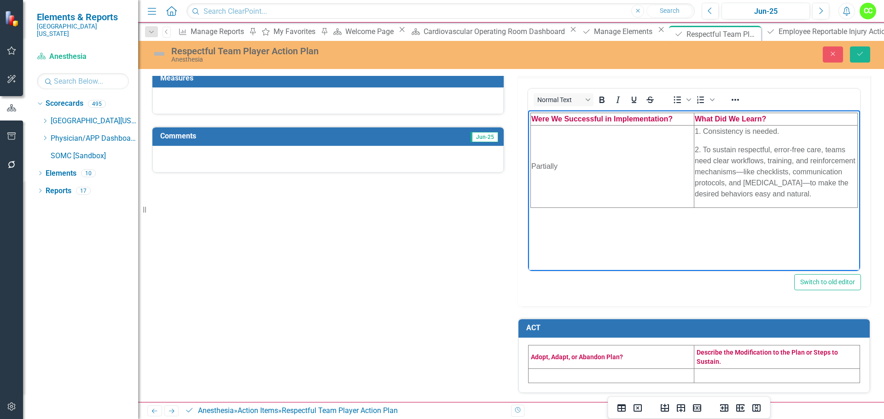
click at [555, 376] on td at bounding box center [612, 376] width 166 height 14
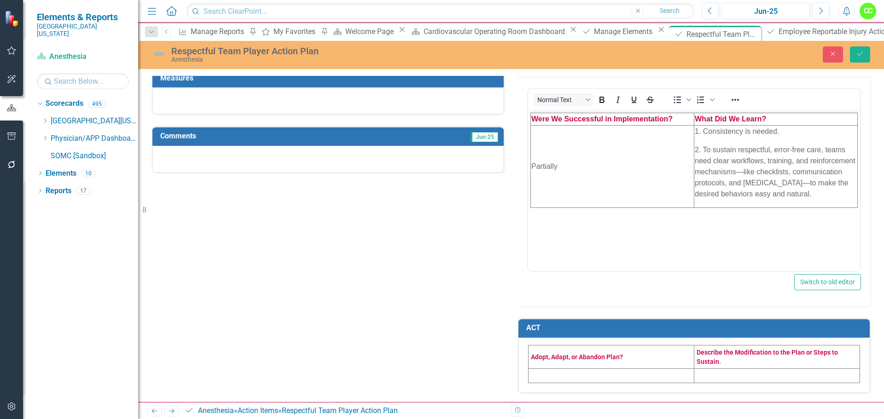
click at [555, 376] on td at bounding box center [612, 376] width 166 height 14
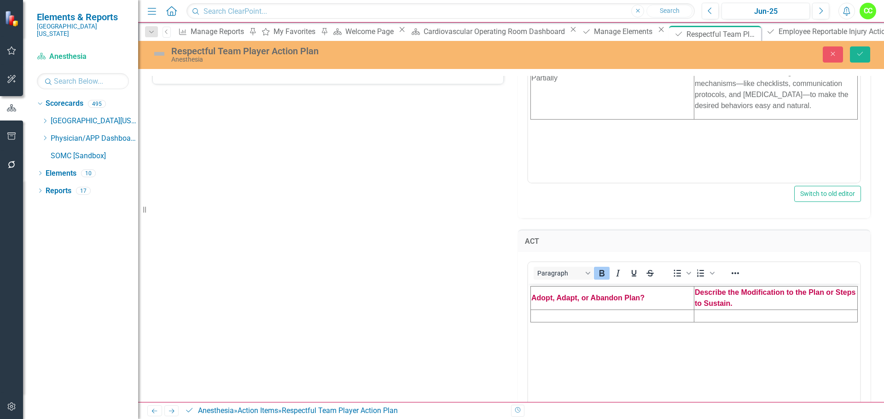
scroll to position [523, 0]
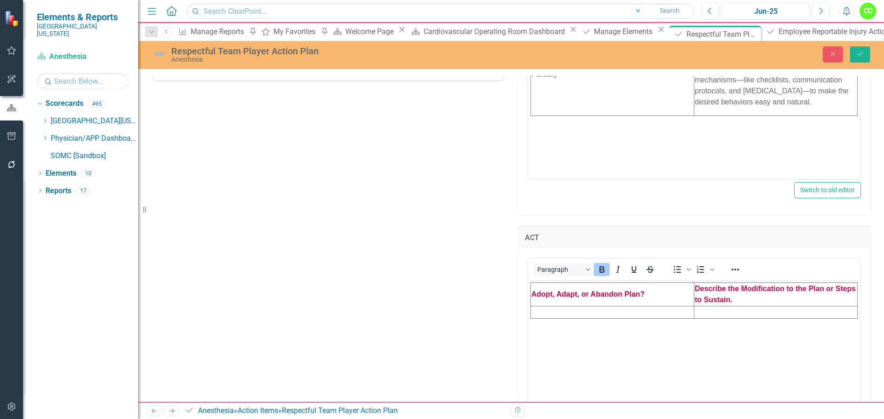
click at [540, 313] on td "Rich Text Area. Press ALT-0 for help." at bounding box center [612, 312] width 163 height 12
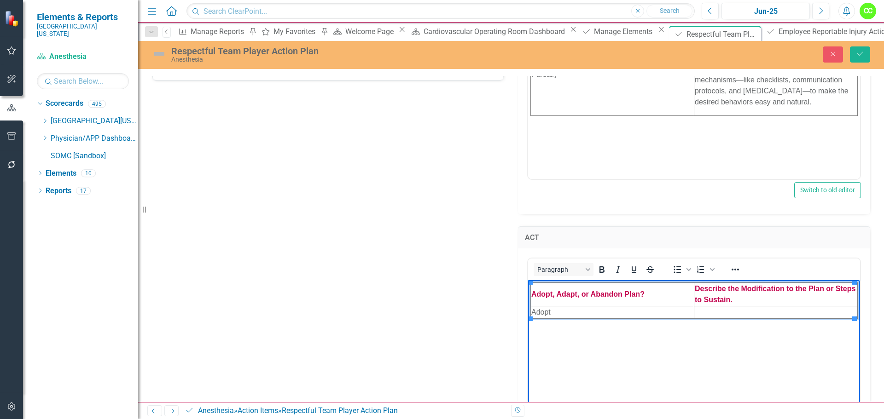
click at [704, 308] on td "Rich Text Area. Press ALT-0 for help." at bounding box center [775, 312] width 163 height 12
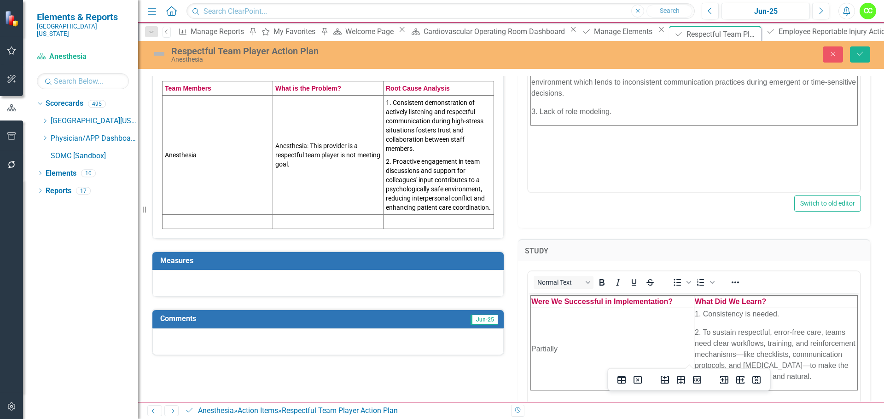
scroll to position [247, 0]
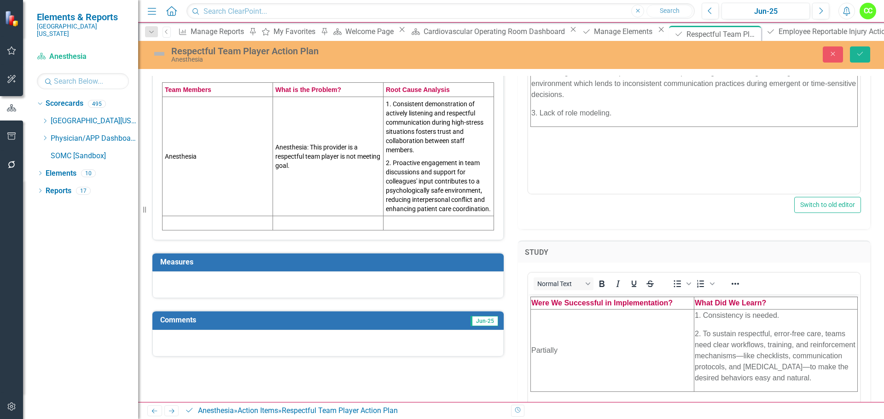
click at [414, 295] on div at bounding box center [327, 285] width 351 height 27
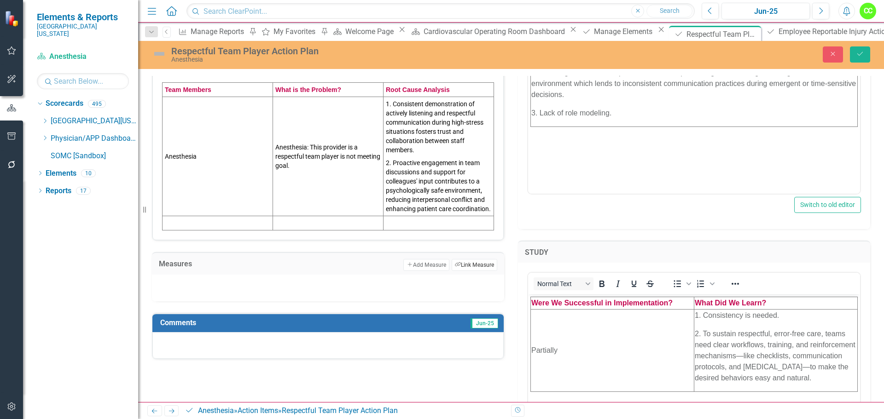
click at [475, 271] on button "Link Tag Link Measure" at bounding box center [475, 265] width 46 height 12
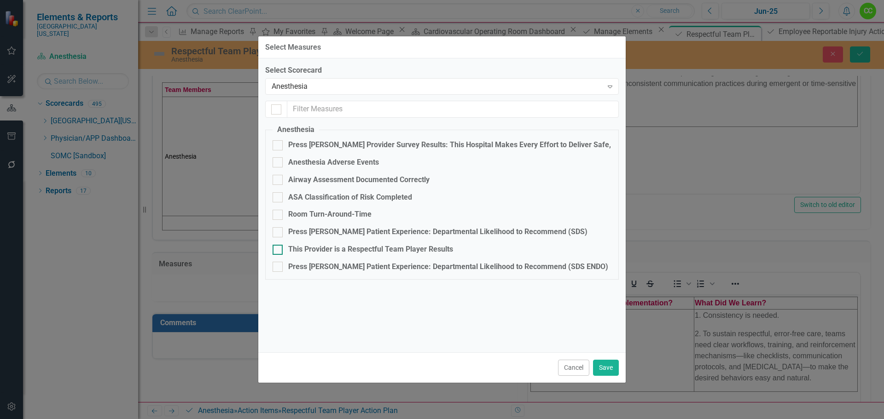
click at [278, 251] on div at bounding box center [278, 250] width 10 height 10
click at [278, 251] on input "This Provider is a Respectful Team Player Results" at bounding box center [276, 248] width 6 height 6
checkbox input "true"
drag, startPoint x: 604, startPoint y: 370, endPoint x: 254, endPoint y: 133, distance: 423.1
click at [604, 370] on button "Save" at bounding box center [606, 368] width 26 height 16
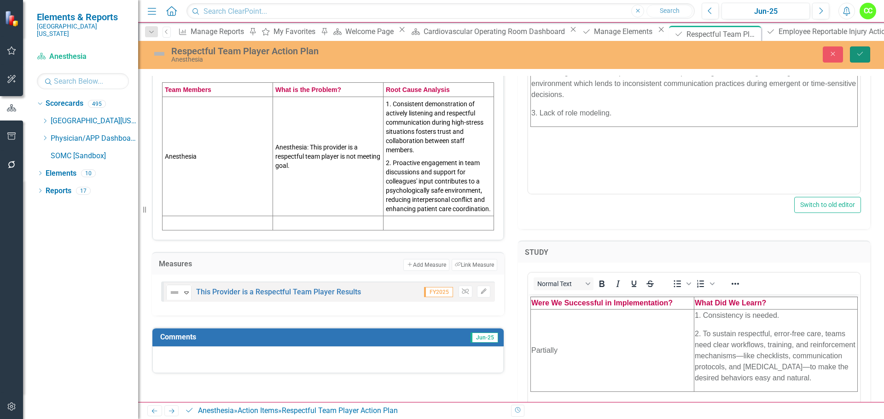
click at [863, 55] on icon "Save" at bounding box center [860, 54] width 8 height 6
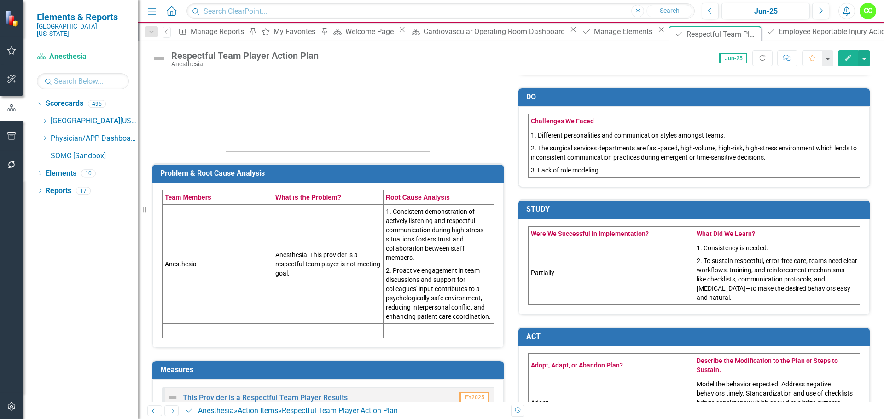
scroll to position [184, 0]
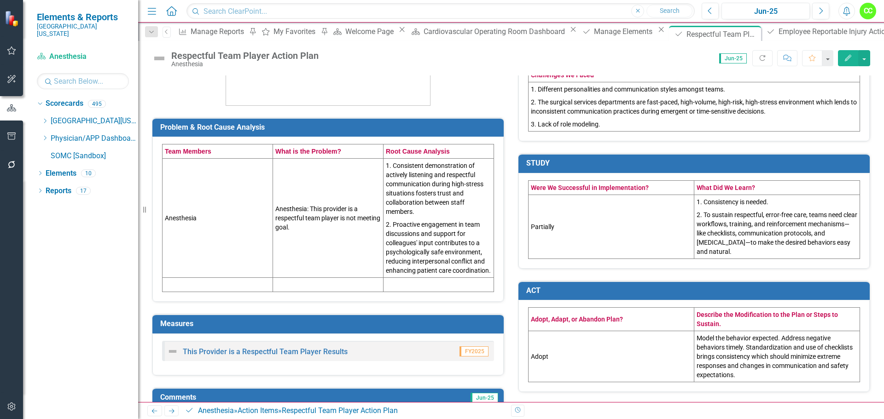
click at [340, 292] on td at bounding box center [328, 285] width 111 height 14
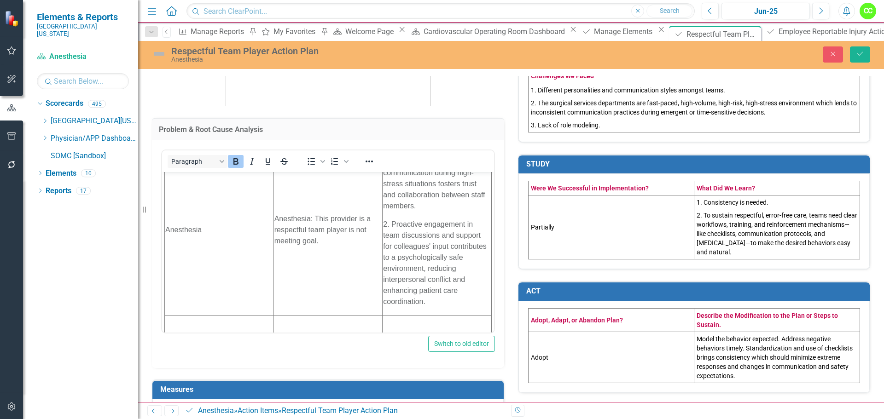
scroll to position [47, 0]
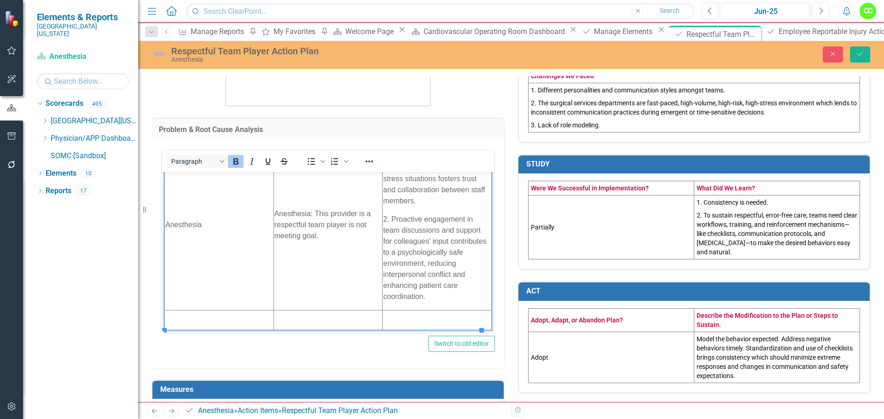
click at [249, 312] on td "Rich Text Area. Press ALT-0 for help." at bounding box center [219, 320] width 109 height 20
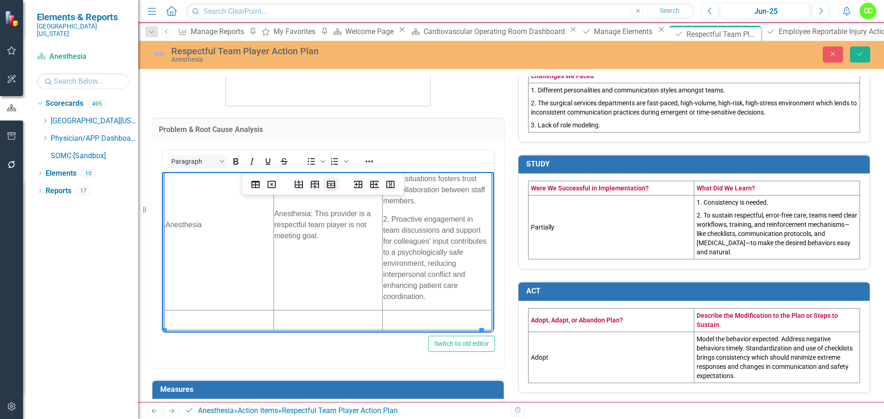
click at [333, 187] on icon "Delete row" at bounding box center [331, 184] width 11 height 11
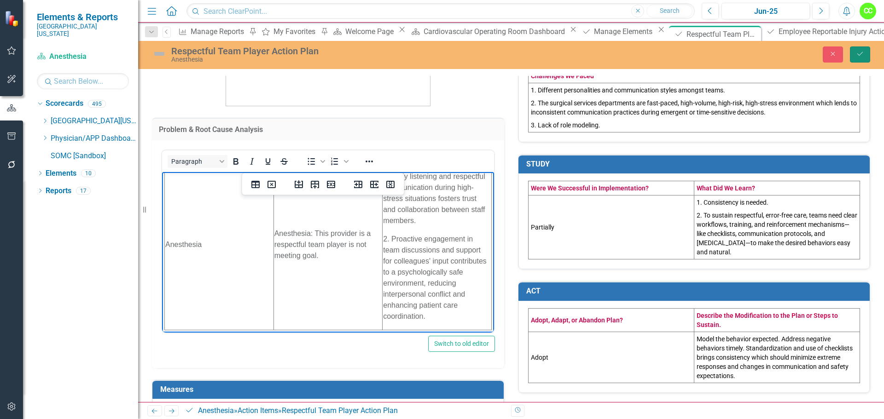
click at [863, 50] on button "Save" at bounding box center [860, 55] width 20 height 16
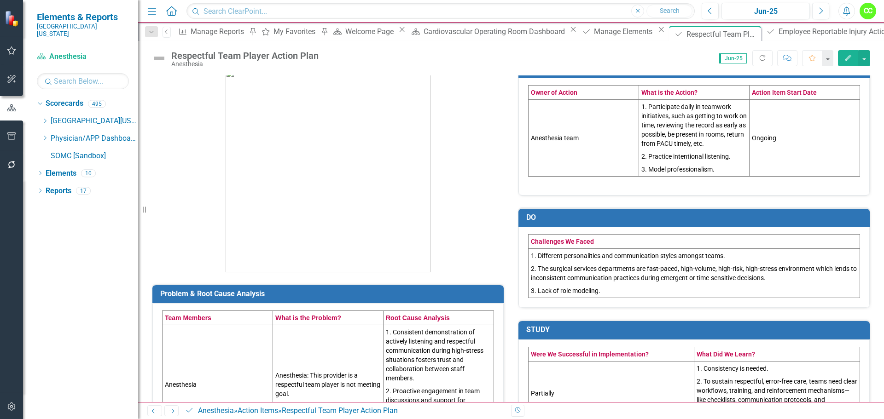
scroll to position [0, 0]
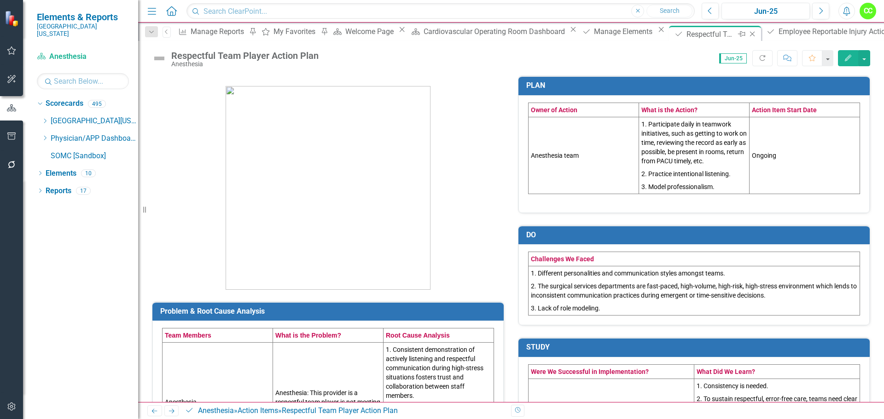
click at [748, 35] on icon "Close" at bounding box center [752, 33] width 9 height 7
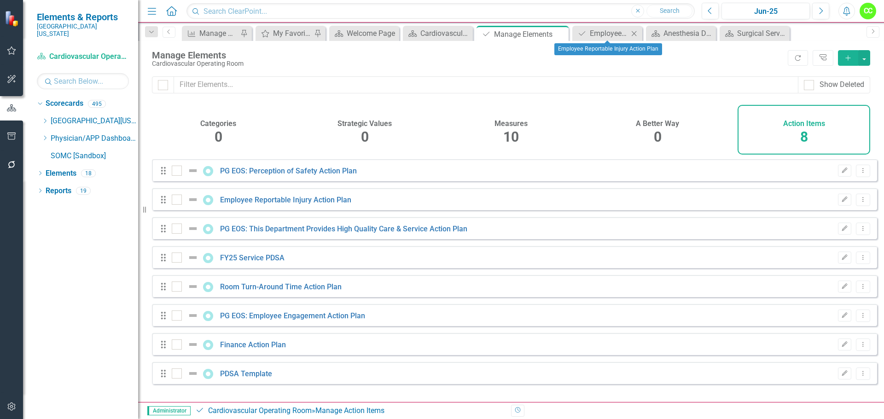
click at [638, 32] on icon "Close" at bounding box center [633, 33] width 9 height 7
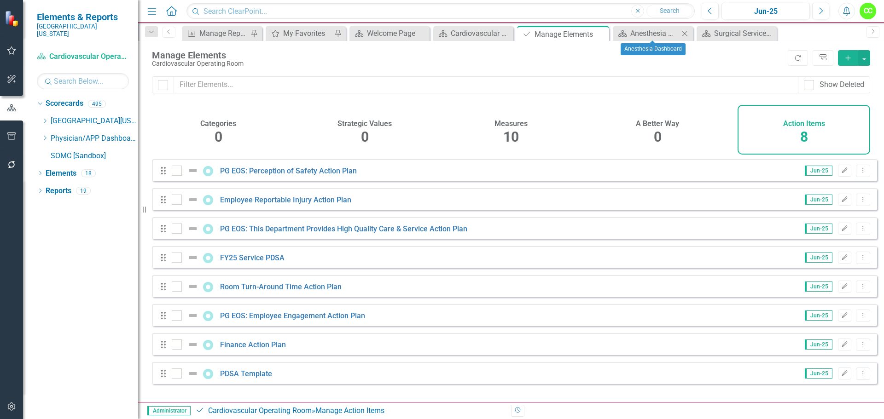
click at [684, 29] on div "Close" at bounding box center [685, 34] width 12 height 12
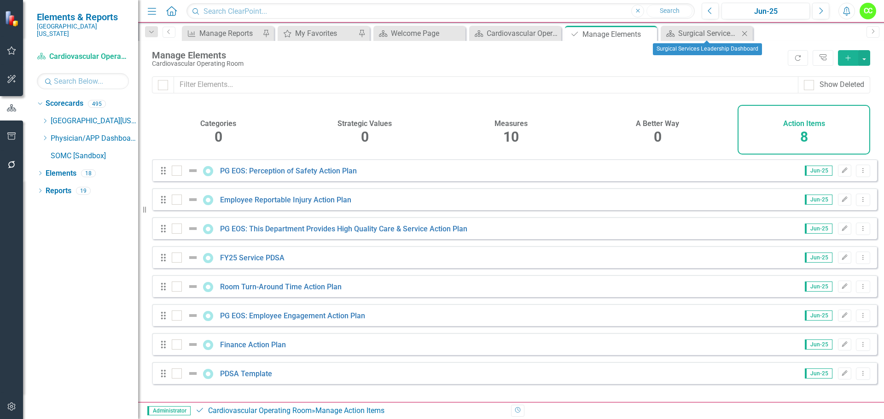
click at [744, 33] on icon "Close" at bounding box center [744, 33] width 9 height 7
click at [647, 33] on icon "Close" at bounding box center [648, 33] width 9 height 7
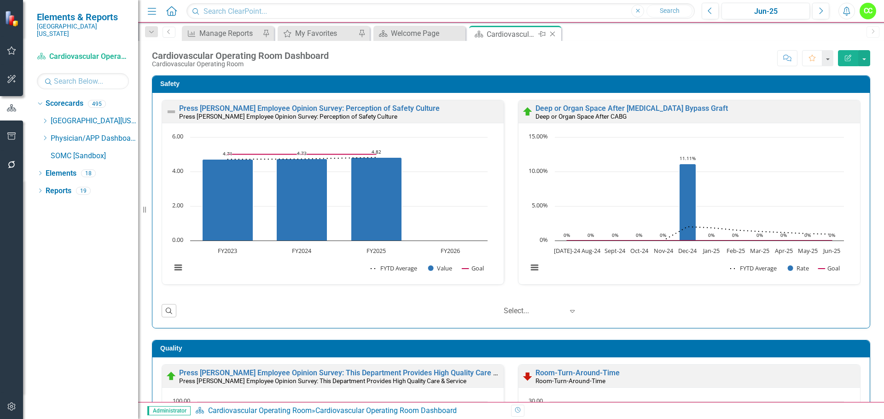
click at [554, 34] on icon "Close" at bounding box center [552, 33] width 9 height 7
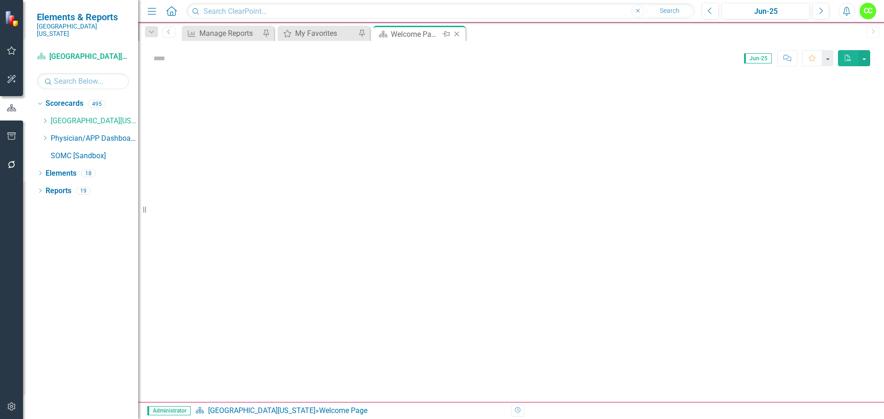
click at [459, 32] on icon at bounding box center [456, 34] width 5 height 5
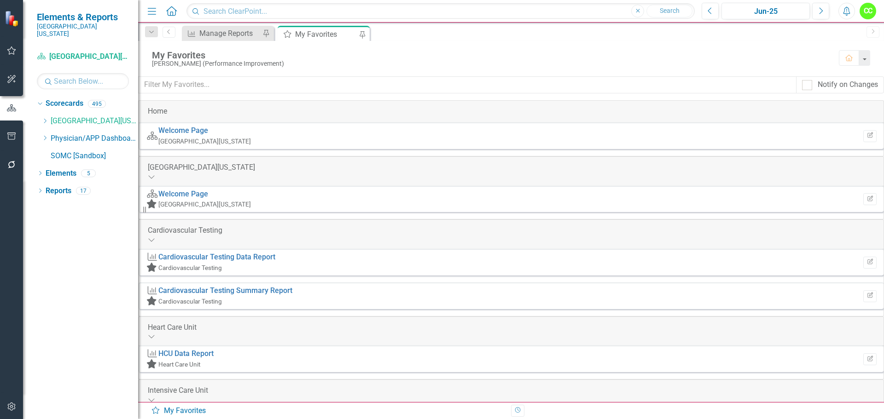
click at [12, 135] on icon "button" at bounding box center [12, 136] width 10 height 7
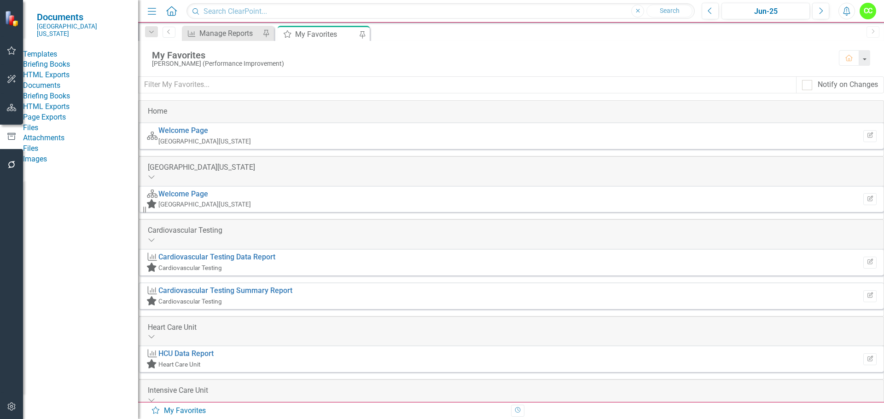
click at [49, 81] on link "HTML Exports" at bounding box center [80, 75] width 115 height 11
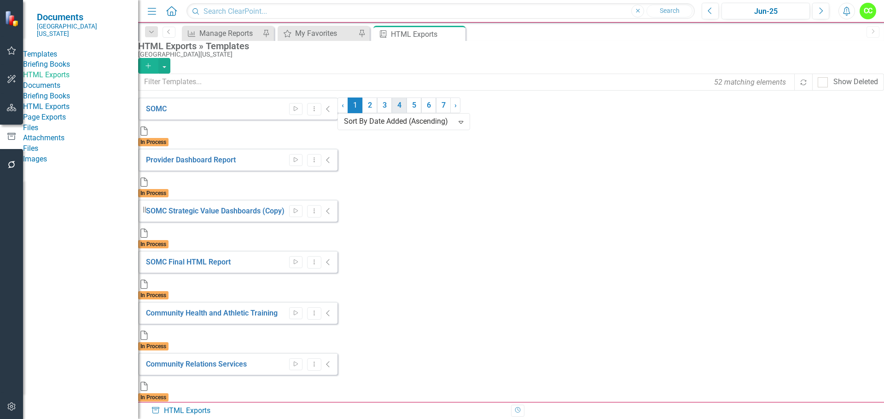
click at [407, 113] on link "4" at bounding box center [399, 106] width 15 height 16
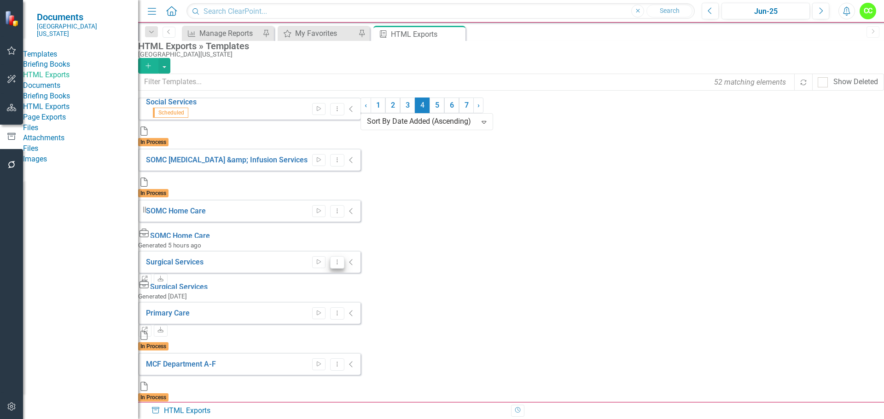
click at [341, 259] on icon "Dropdown Menu" at bounding box center [337, 262] width 8 height 6
click at [802, 248] on link "Edit Edit Template" at bounding box center [806, 253] width 85 height 17
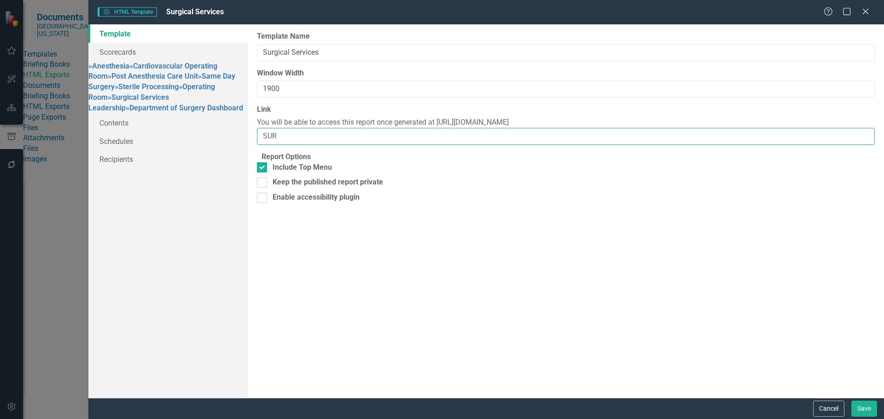
click at [287, 138] on input "SUR" at bounding box center [566, 136] width 618 height 17
type input "SUR-FY25"
click at [129, 65] on link "» Anesthesia" at bounding box center [108, 66] width 41 height 9
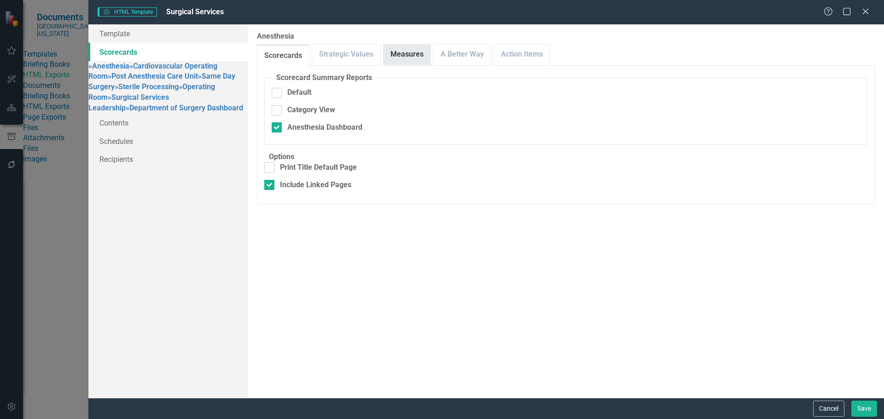
click at [414, 57] on link "Measures" at bounding box center [407, 55] width 47 height 20
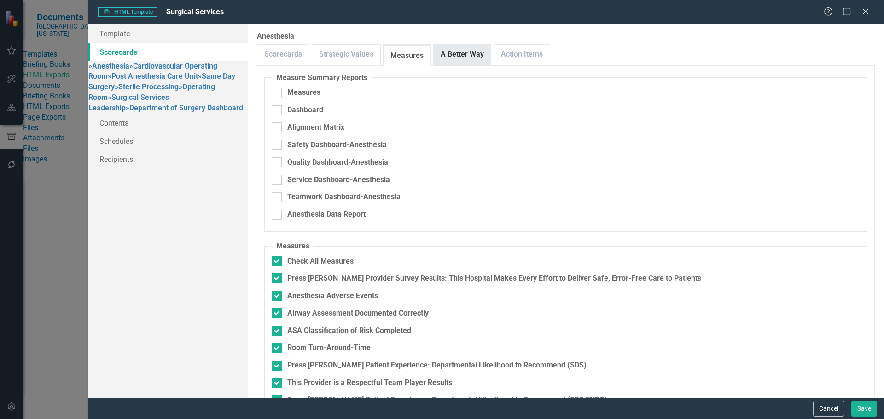
click at [466, 54] on link "A Better Way" at bounding box center [462, 55] width 57 height 20
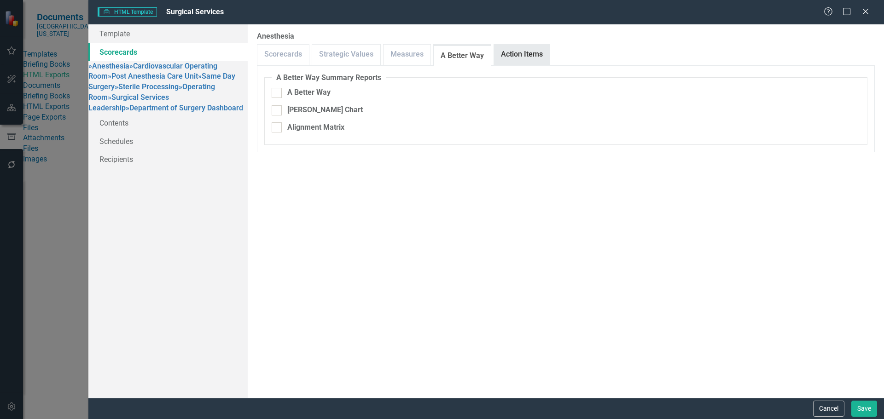
click at [523, 60] on link "Action Items" at bounding box center [522, 55] width 56 height 20
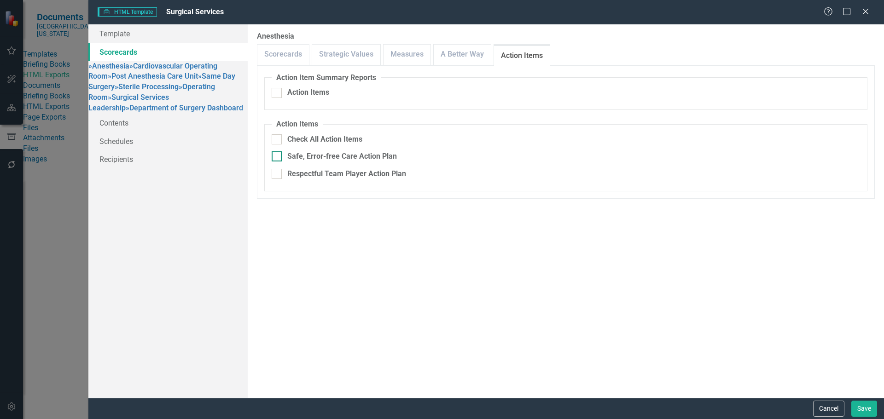
click at [280, 155] on div at bounding box center [277, 156] width 10 height 10
click at [278, 155] on input "Safe, Error-free Care Action Plan" at bounding box center [275, 154] width 6 height 6
checkbox input "true"
click at [281, 174] on div at bounding box center [277, 174] width 10 height 10
click at [278, 174] on input "Respectful Team Player Action Plan" at bounding box center [275, 172] width 6 height 6
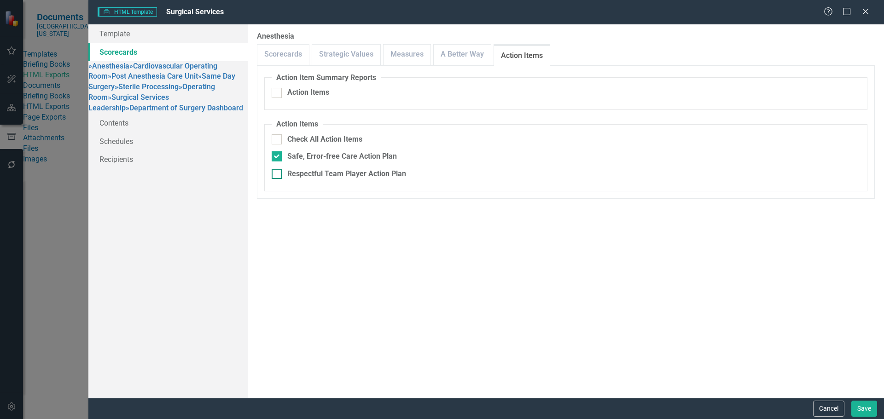
checkbox input "true"
click at [151, 81] on link "» Cardiovascular Operating Room" at bounding box center [152, 71] width 129 height 19
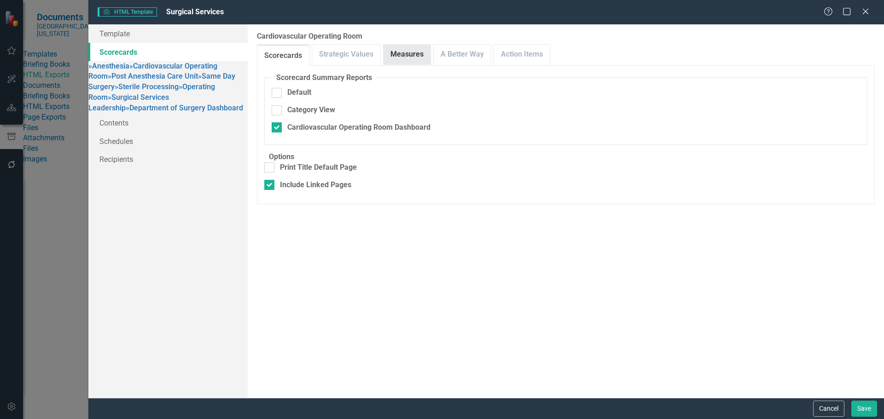
click at [417, 53] on link "Measures" at bounding box center [407, 55] width 47 height 20
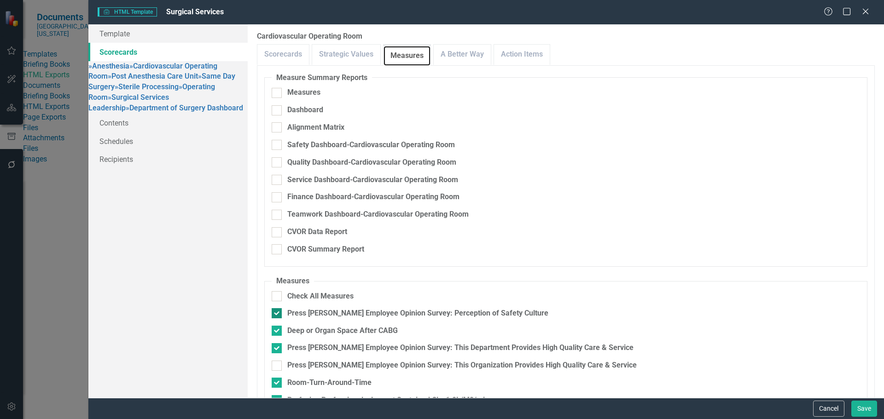
scroll to position [60, 0]
click at [466, 54] on link "A Better Way" at bounding box center [462, 55] width 57 height 20
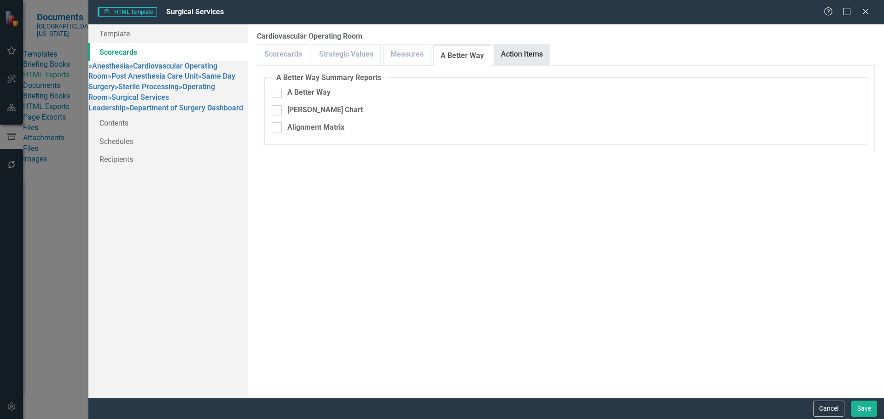
click at [521, 56] on link "Action Items" at bounding box center [522, 55] width 56 height 20
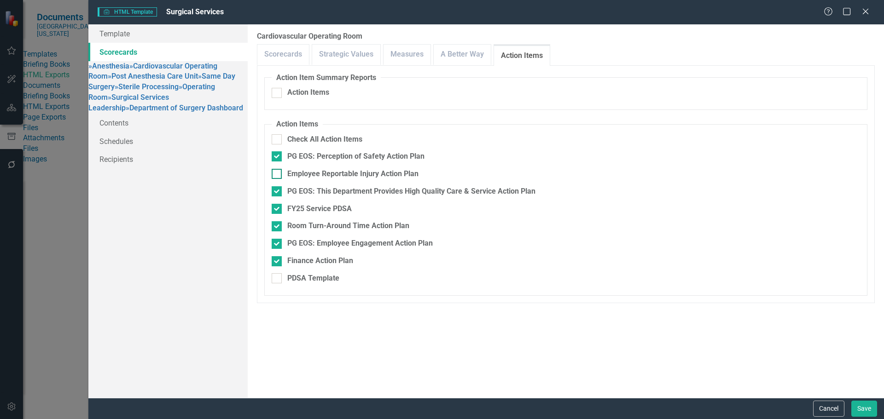
click at [275, 174] on div at bounding box center [277, 174] width 10 height 10
click at [275, 174] on input "Employee Reportable Injury Action Plan" at bounding box center [275, 172] width 6 height 6
checkbox input "true"
click at [169, 81] on link "» Post Anesthesia Care Unit" at bounding box center [153, 76] width 90 height 9
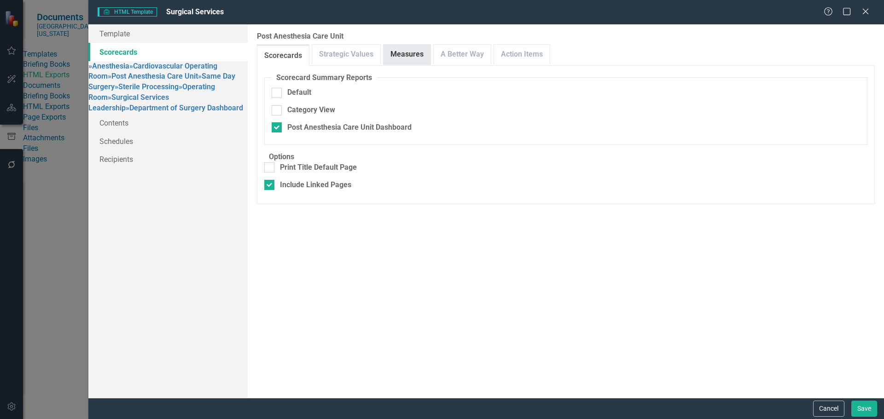
click at [406, 52] on link "Measures" at bounding box center [407, 55] width 47 height 20
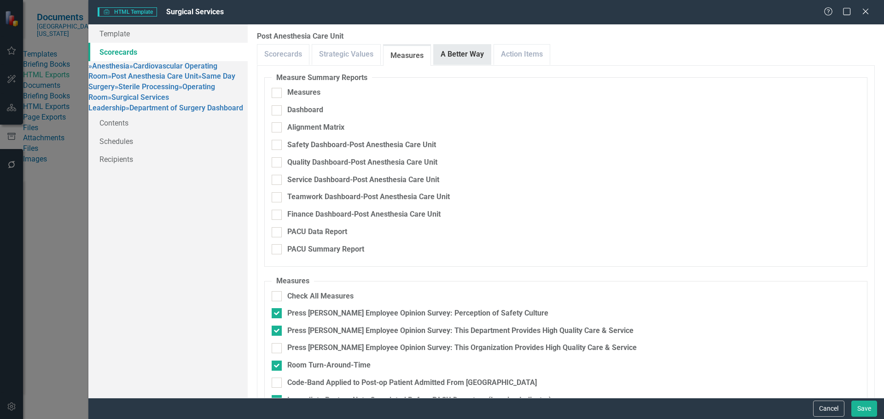
click at [477, 53] on link "A Better Way" at bounding box center [462, 55] width 57 height 20
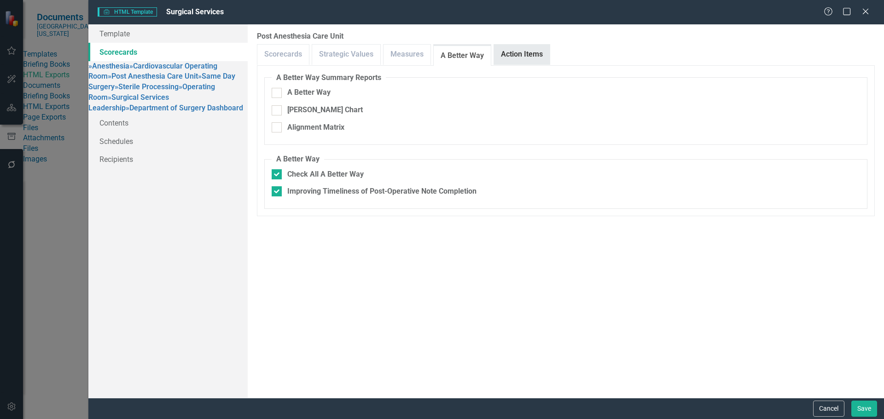
click at [505, 57] on link "Action Items" at bounding box center [522, 55] width 56 height 20
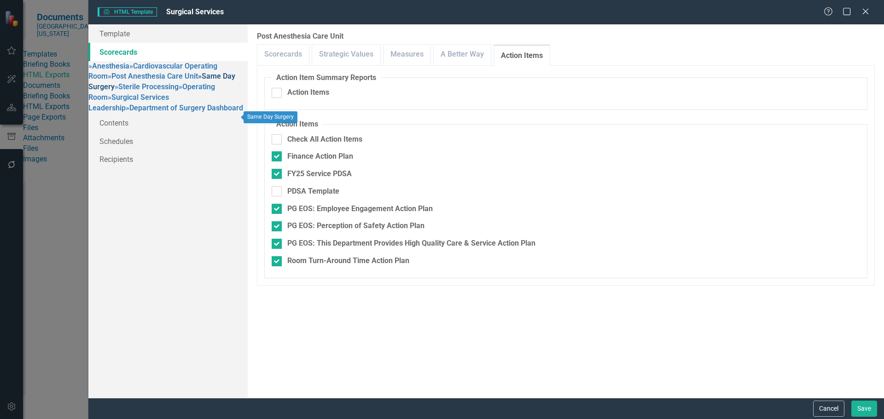
click at [152, 91] on link "» Same Day Surgery" at bounding box center [161, 81] width 147 height 19
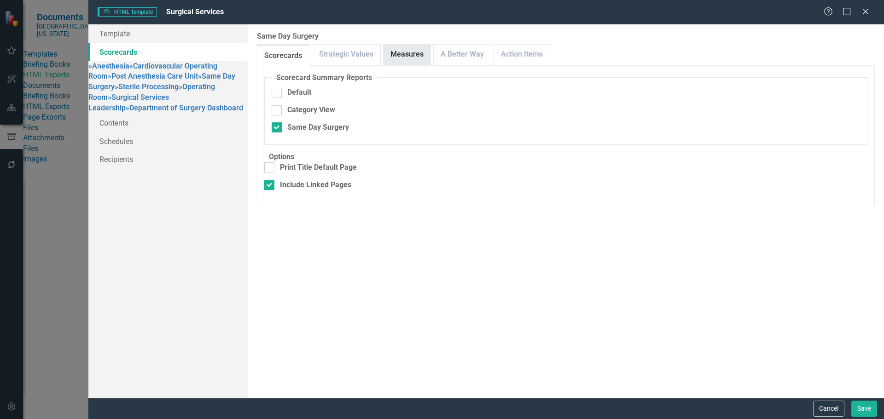
click at [415, 52] on link "Measures" at bounding box center [407, 55] width 47 height 20
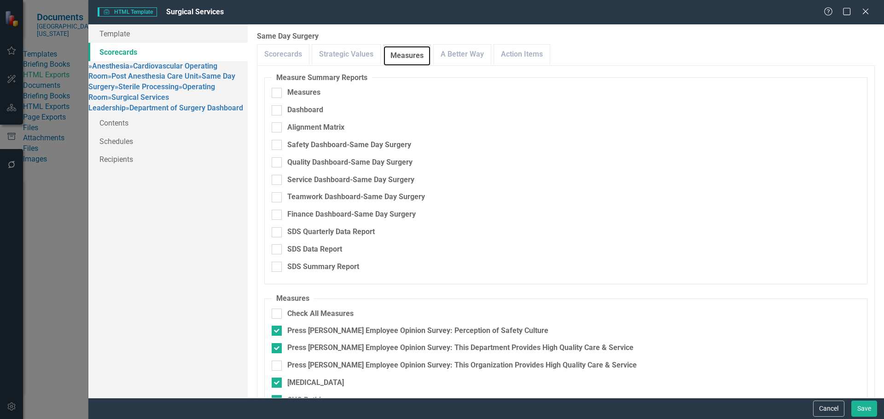
scroll to position [226, 0]
click at [463, 59] on link "A Better Way" at bounding box center [462, 55] width 57 height 20
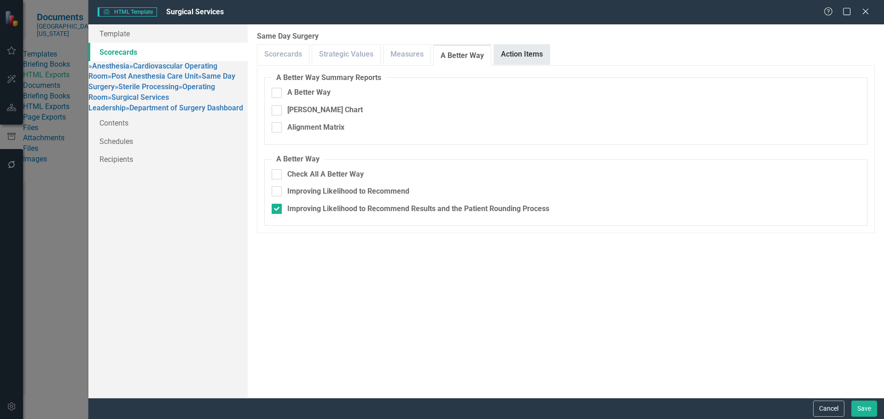
click at [524, 58] on link "Action Items" at bounding box center [522, 55] width 56 height 20
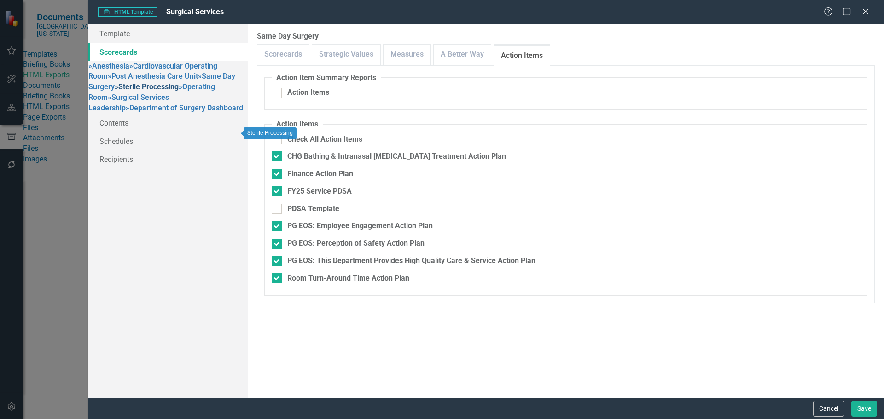
click at [136, 91] on link "» Sterile Processing" at bounding box center [147, 86] width 64 height 9
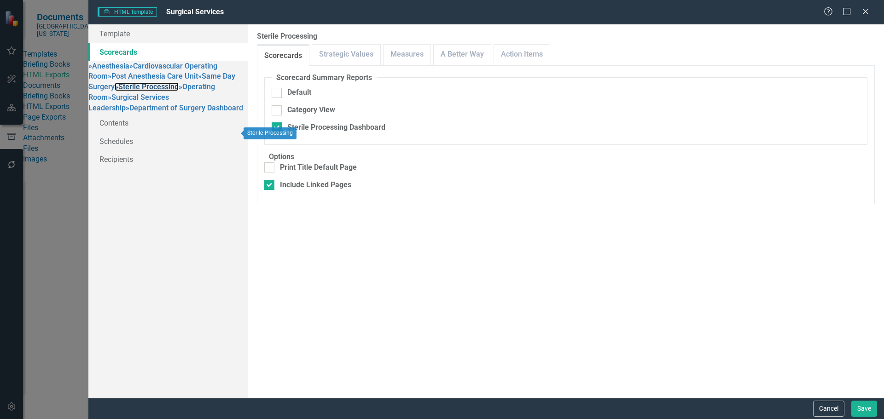
checkbox input "false"
click at [413, 55] on link "Measures" at bounding box center [407, 55] width 47 height 20
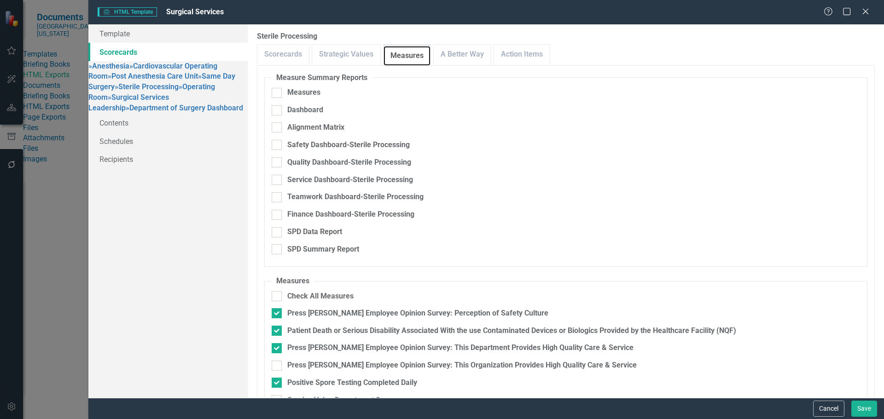
scroll to position [45, 0]
click at [466, 55] on link "A Better Way" at bounding box center [462, 55] width 57 height 20
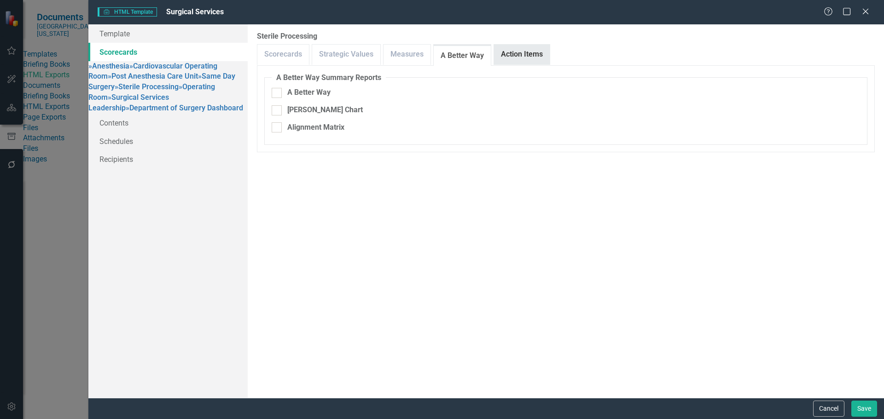
click at [522, 56] on link "Action Items" at bounding box center [522, 55] width 56 height 20
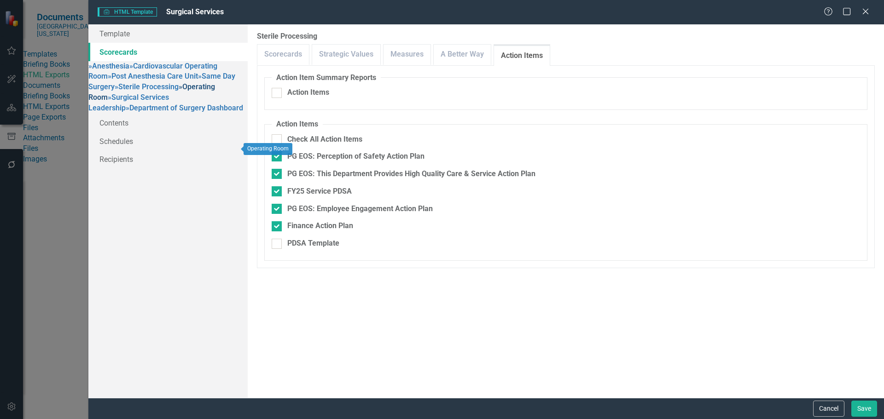
click at [151, 102] on link "» Operating Room" at bounding box center [151, 91] width 127 height 19
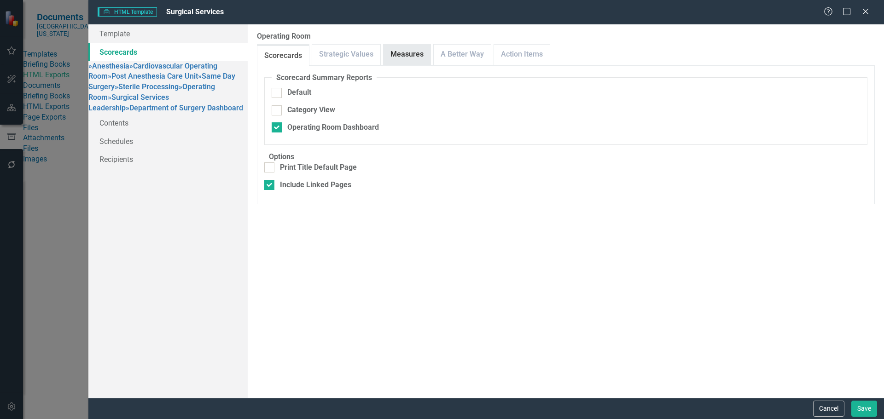
click at [411, 53] on link "Measures" at bounding box center [407, 55] width 47 height 20
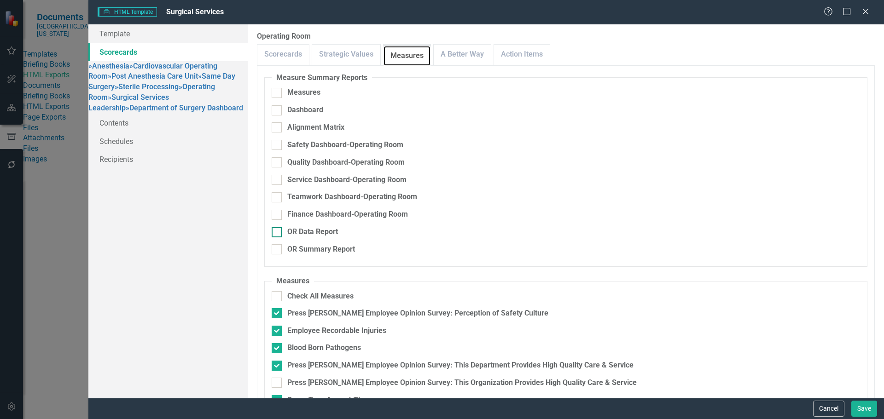
scroll to position [60, 0]
click at [482, 54] on link "A Better Way" at bounding box center [462, 55] width 57 height 20
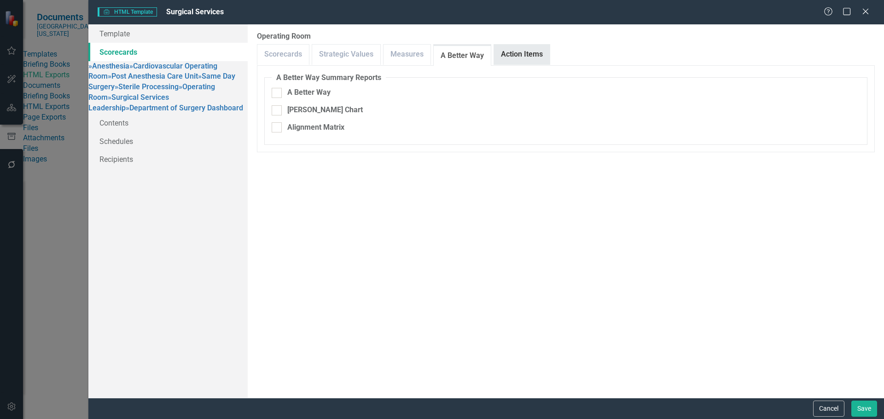
click at [503, 58] on link "Action Items" at bounding box center [522, 55] width 56 height 20
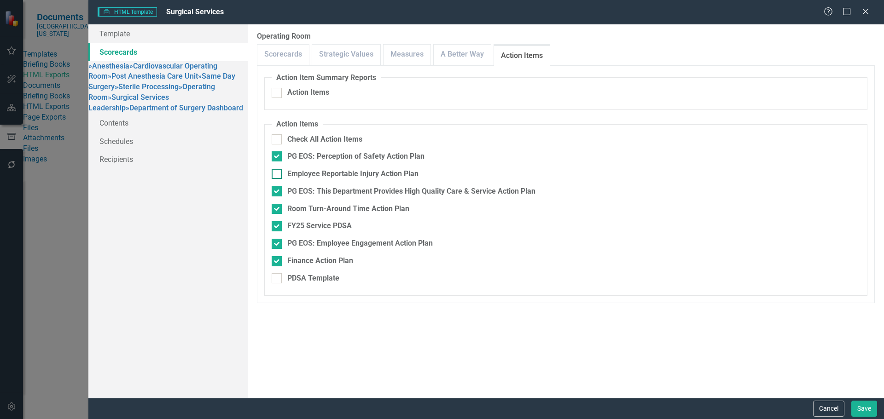
click at [282, 173] on div "Employee Reportable Injury Action Plan" at bounding box center [566, 174] width 588 height 11
click at [278, 173] on input "Employee Reportable Injury Action Plan" at bounding box center [275, 172] width 6 height 6
checkbox input "true"
click at [126, 112] on link "» Surgical Services Leadership" at bounding box center [128, 102] width 81 height 19
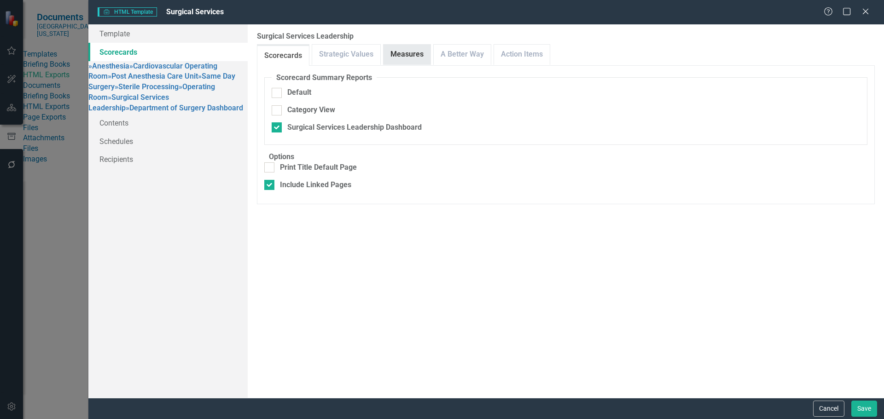
click at [404, 54] on link "Measures" at bounding box center [407, 55] width 47 height 20
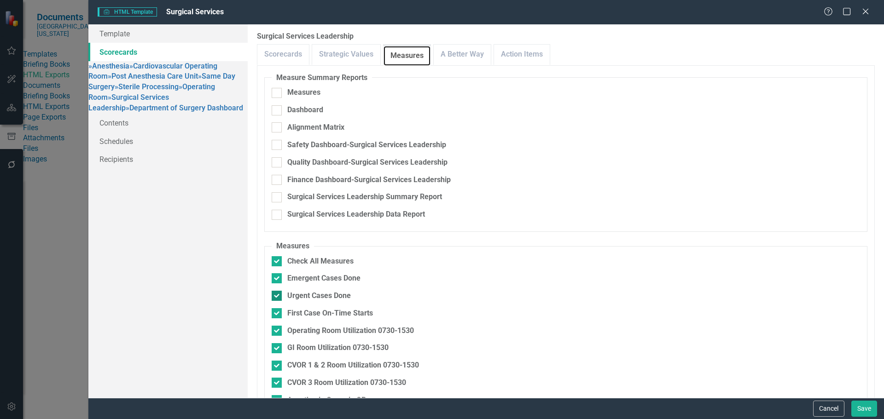
scroll to position [120, 0]
click at [465, 53] on link "A Better Way" at bounding box center [462, 55] width 57 height 20
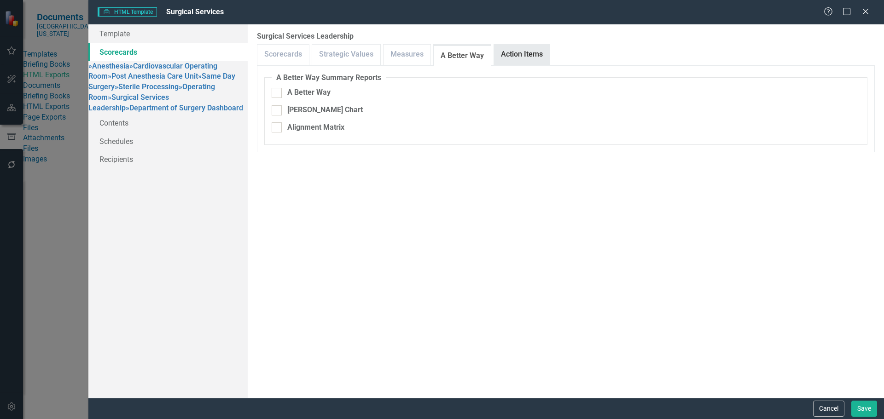
click at [505, 53] on link "Action Items" at bounding box center [522, 55] width 56 height 20
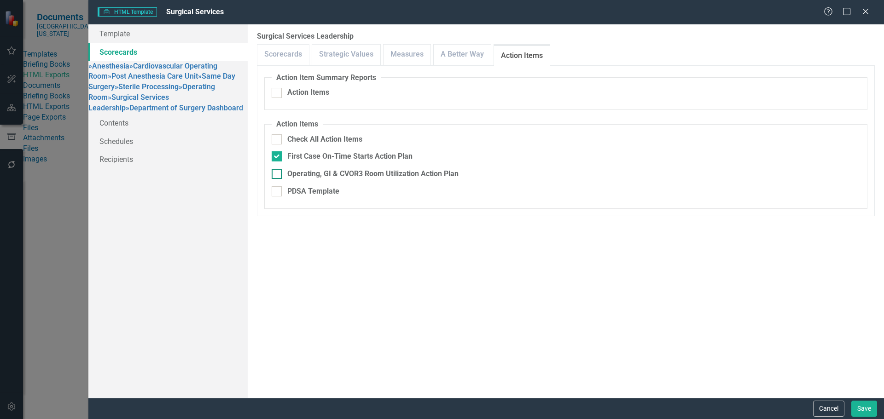
click at [273, 169] on input "Operating, GI & CVOR3 Room Utilization Action Plan" at bounding box center [275, 172] width 6 height 6
checkbox input "true"
click at [163, 112] on link "» Department of Surgery Dashboard" at bounding box center [184, 108] width 117 height 9
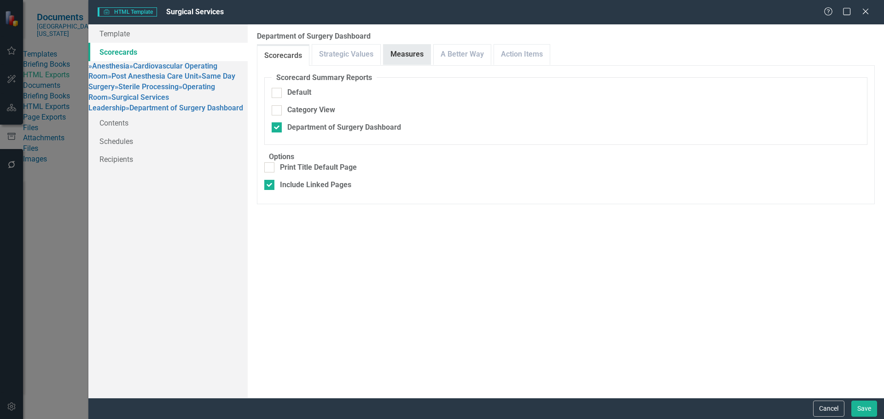
click at [419, 56] on link "Measures" at bounding box center [407, 55] width 47 height 20
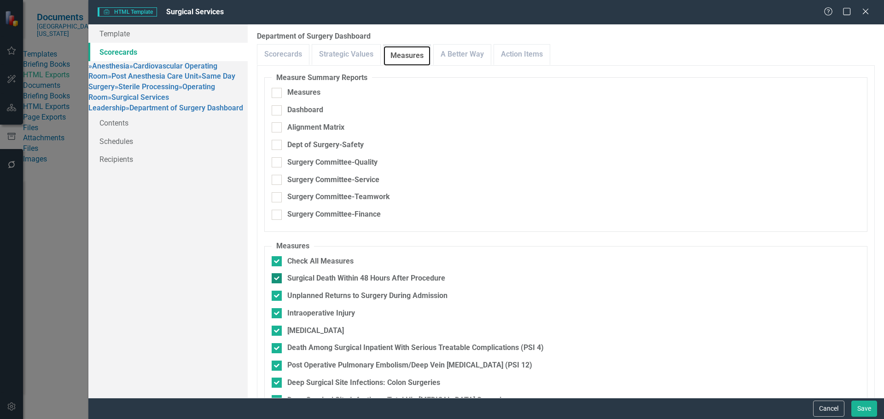
scroll to position [90, 0]
click at [470, 55] on link "A Better Way" at bounding box center [462, 55] width 57 height 20
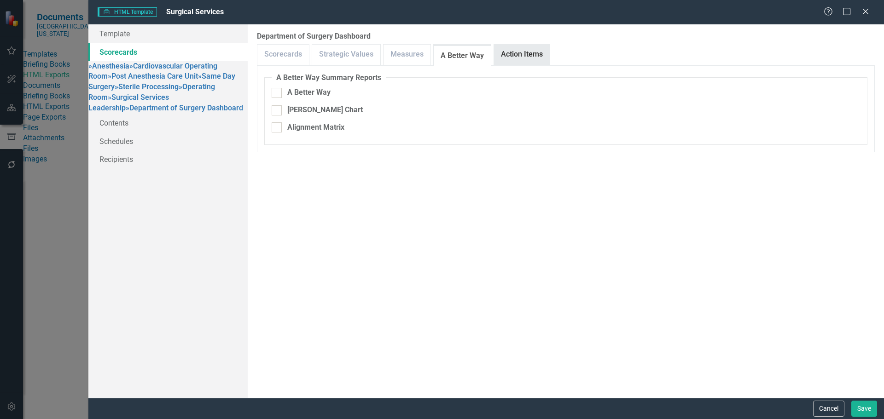
click at [500, 54] on link "Action Items" at bounding box center [522, 55] width 56 height 20
click at [858, 408] on button "Save" at bounding box center [864, 409] width 26 height 16
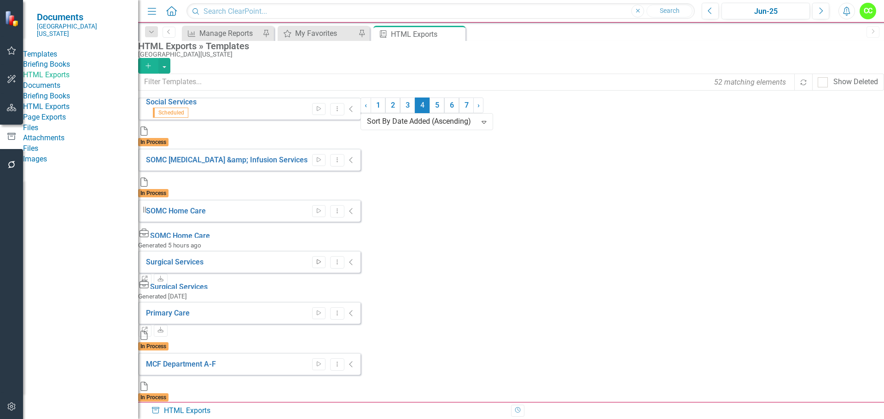
click at [322, 260] on icon "Start" at bounding box center [318, 263] width 7 height 6
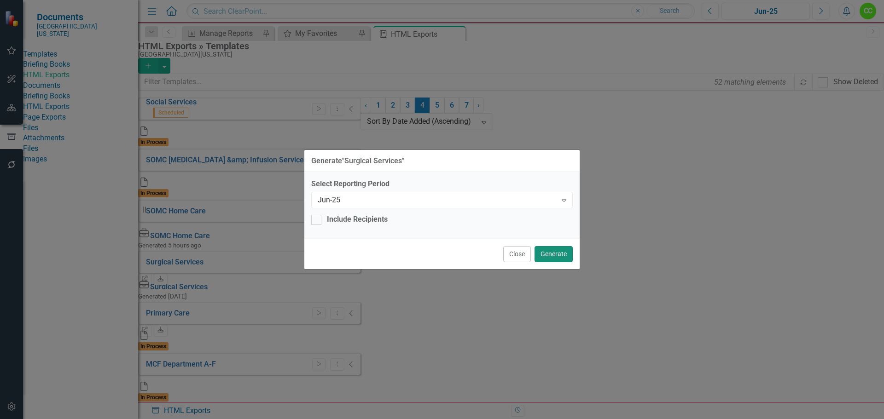
click at [542, 248] on button "Generate" at bounding box center [554, 254] width 38 height 16
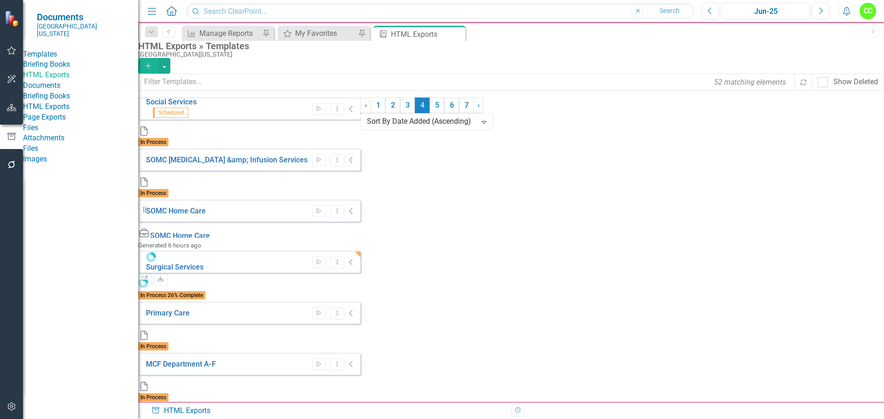
click at [52, 61] on link "Briefing Books" at bounding box center [80, 64] width 115 height 11
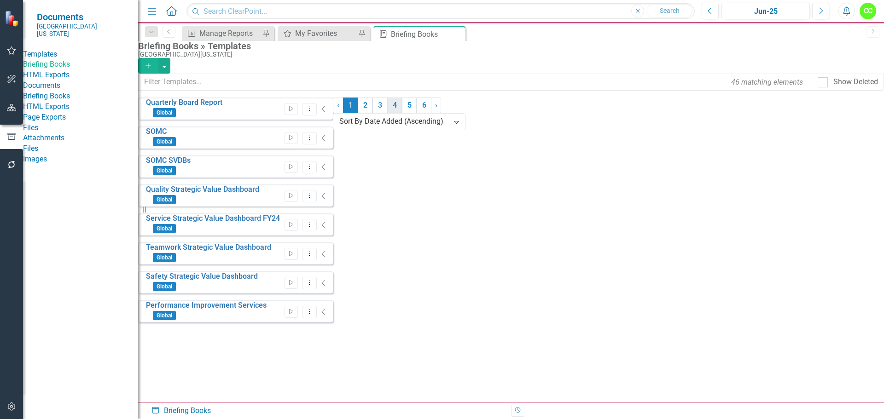
click at [402, 113] on link "4" at bounding box center [394, 106] width 15 height 16
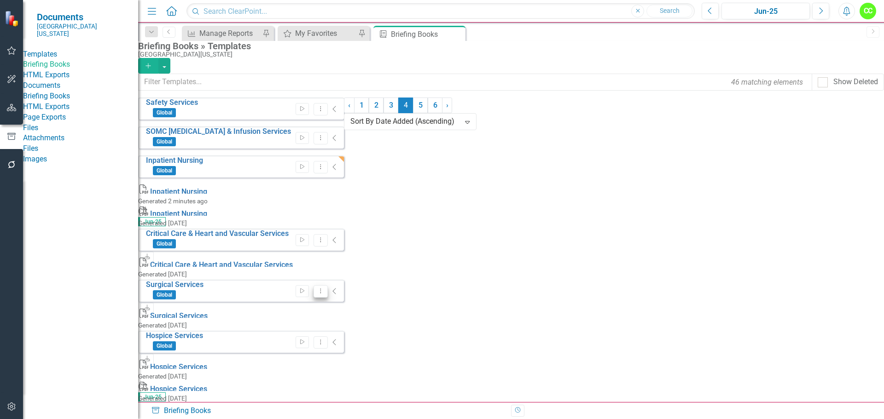
click at [328, 285] on button "Dropdown Menu" at bounding box center [321, 291] width 14 height 12
click at [808, 280] on link "Edit Edit Template" at bounding box center [806, 282] width 85 height 17
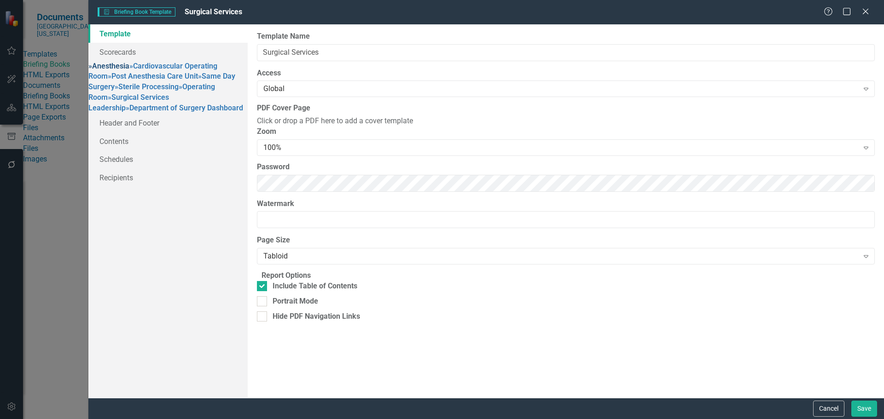
click at [129, 69] on link "» Anesthesia" at bounding box center [108, 66] width 41 height 9
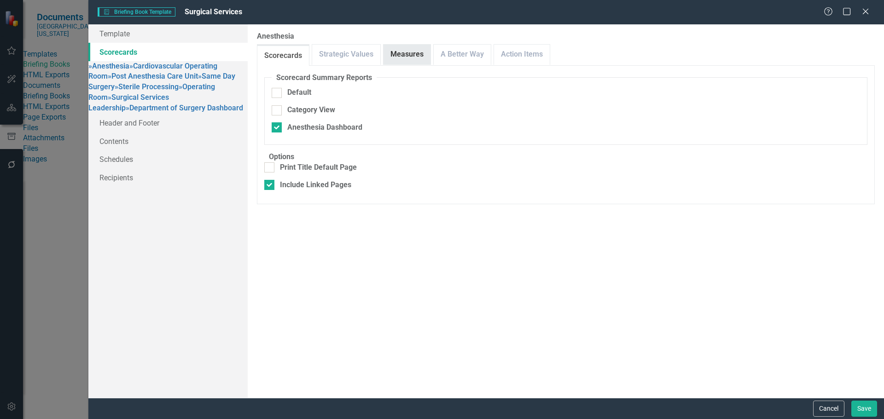
click at [398, 58] on link "Measures" at bounding box center [407, 55] width 47 height 20
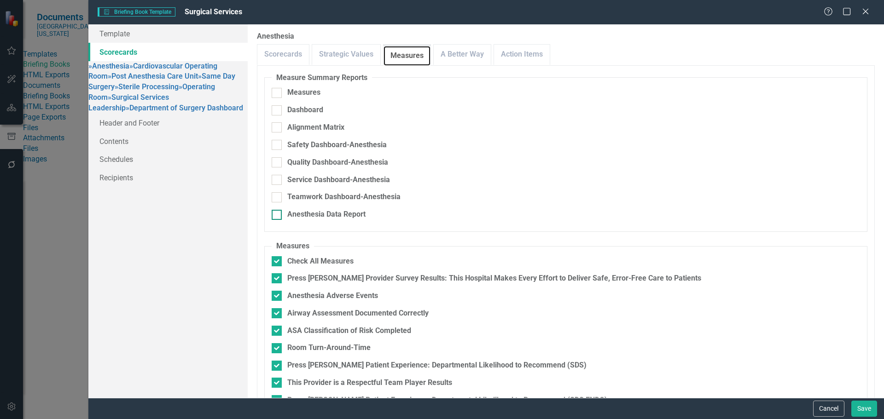
scroll to position [2, 0]
click at [462, 52] on link "A Better Way" at bounding box center [462, 55] width 57 height 20
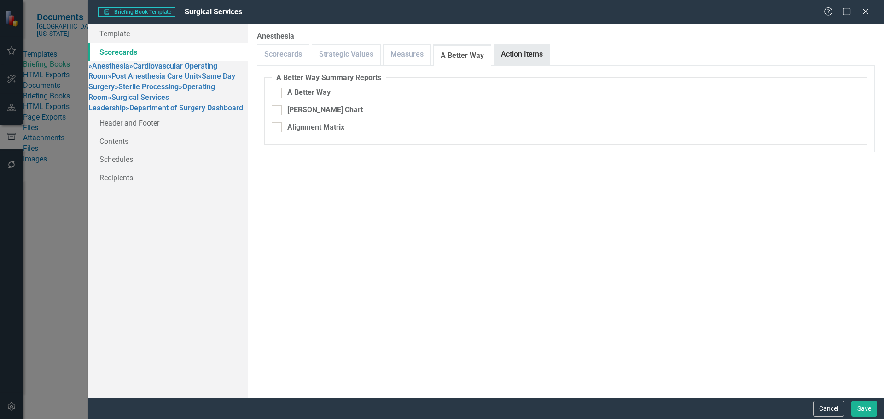
click at [502, 54] on link "Action Items" at bounding box center [522, 55] width 56 height 20
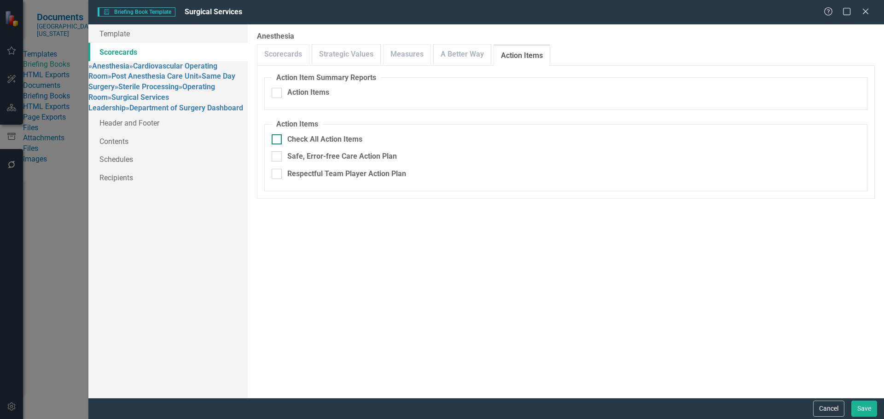
click at [279, 138] on div at bounding box center [277, 139] width 10 height 10
click at [278, 138] on input "Check All Action Items" at bounding box center [275, 137] width 6 height 6
checkbox input "true"
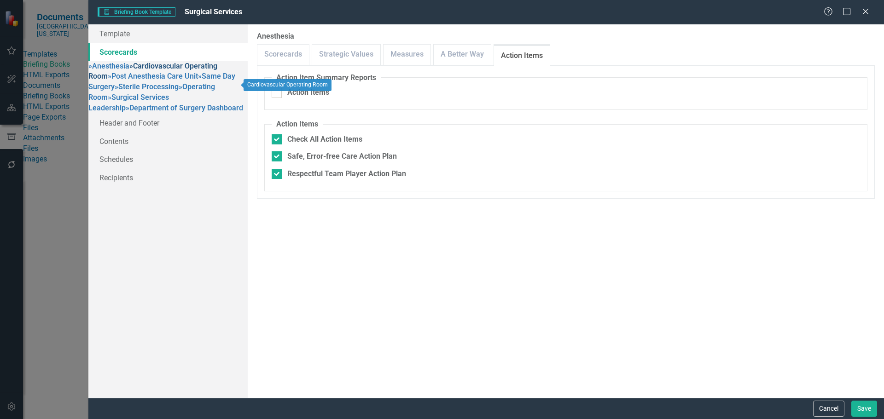
click at [149, 81] on link "» Cardiovascular Operating Room" at bounding box center [152, 71] width 129 height 19
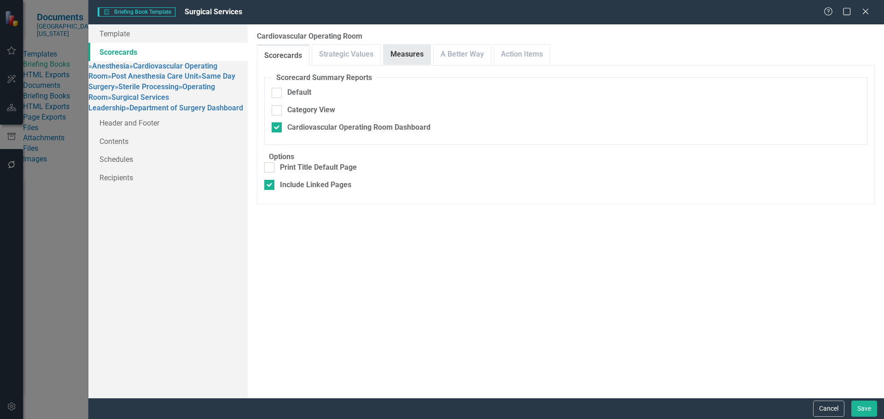
click at [415, 54] on link "Measures" at bounding box center [407, 55] width 47 height 20
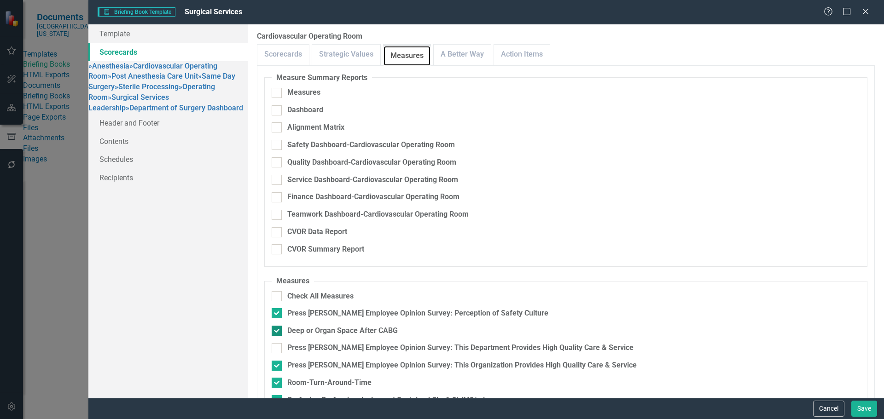
scroll to position [62, 0]
click at [278, 344] on div at bounding box center [277, 349] width 10 height 10
click at [278, 344] on input "Press [PERSON_NAME] Employee Opinion Survey: This Department Provides High Qual…" at bounding box center [275, 347] width 6 height 6
checkbox input "true"
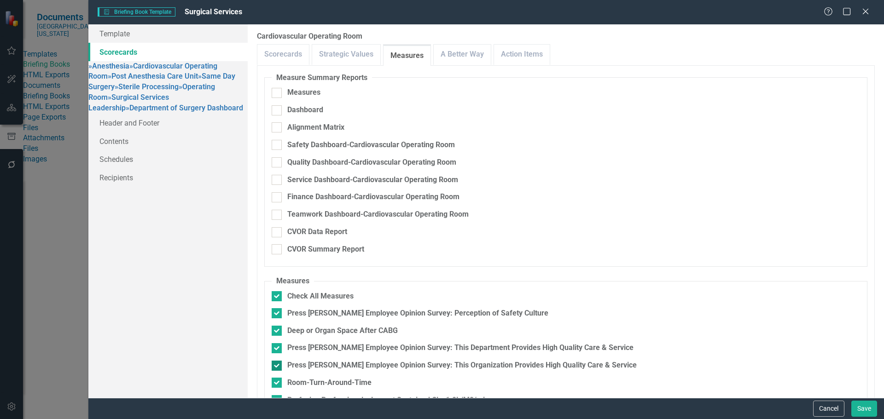
click at [279, 361] on div at bounding box center [277, 366] width 10 height 10
click at [278, 361] on input "Press [PERSON_NAME] Employee Opinion Survey: This Organization Provides High Qu…" at bounding box center [275, 364] width 6 height 6
checkbox input "false"
click at [458, 60] on link "A Better Way" at bounding box center [462, 55] width 57 height 20
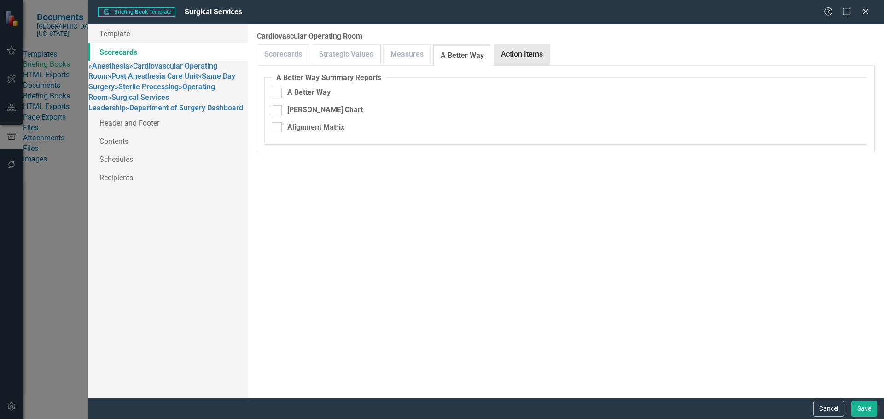
click at [497, 54] on link "Action Items" at bounding box center [522, 55] width 56 height 20
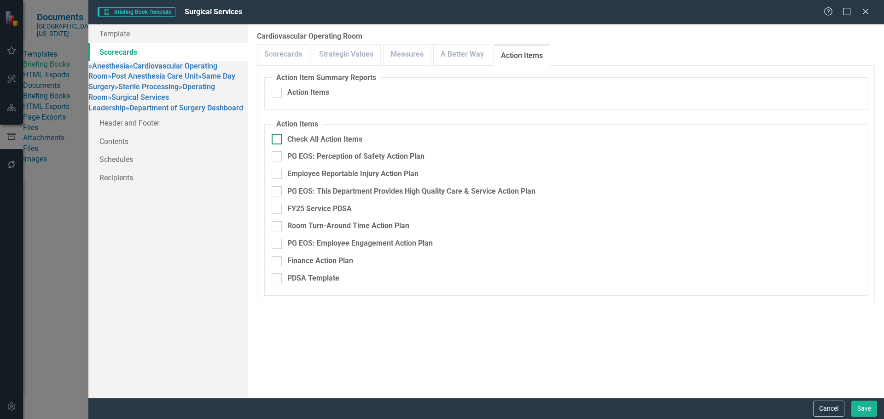
click at [278, 139] on div at bounding box center [277, 139] width 10 height 10
click at [278, 139] on input "Check All Action Items" at bounding box center [275, 137] width 6 height 6
checkbox input "true"
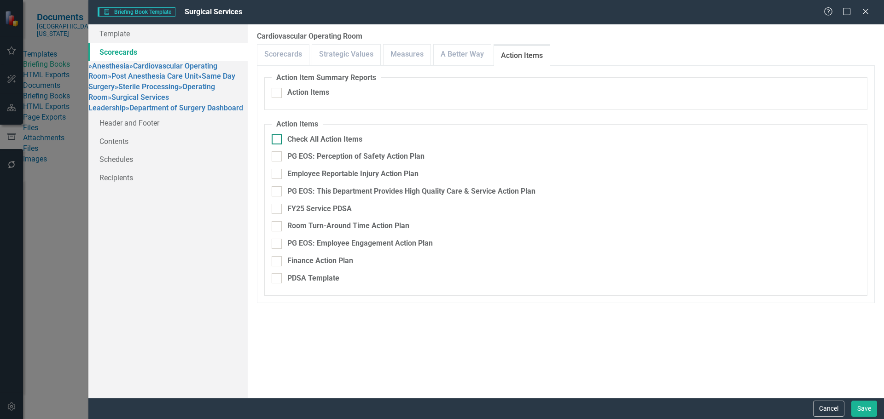
checkbox input "true"
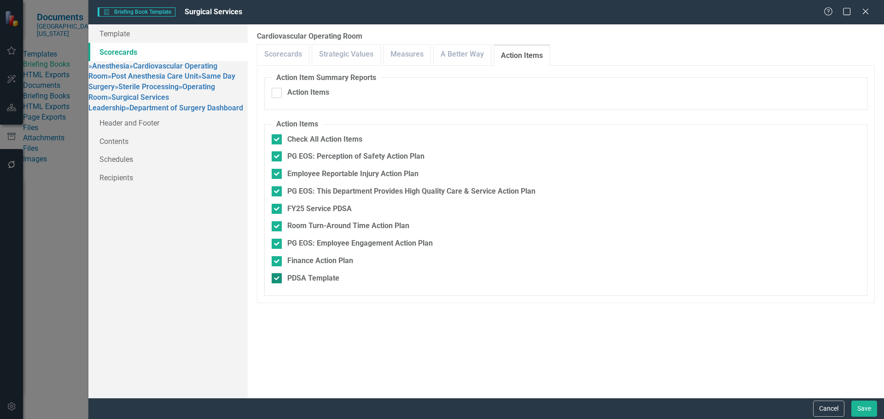
click at [279, 274] on div at bounding box center [277, 279] width 10 height 10
click at [278, 274] on input "PDSA Template" at bounding box center [275, 277] width 6 height 6
checkbox input "false"
click at [178, 81] on link "» Post Anesthesia Care Unit" at bounding box center [153, 76] width 90 height 9
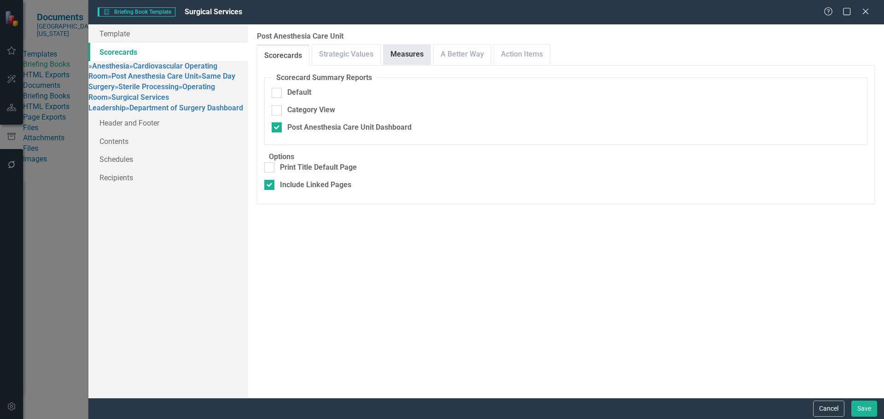
click at [411, 59] on link "Measures" at bounding box center [407, 55] width 47 height 20
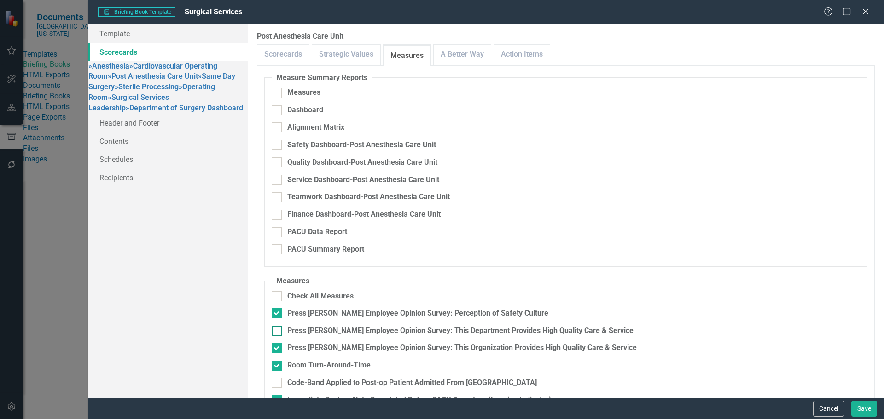
click at [276, 326] on input "Press [PERSON_NAME] Employee Opinion Survey: This Department Provides High Qual…" at bounding box center [275, 329] width 6 height 6
checkbox input "true"
click at [275, 344] on input "Press [PERSON_NAME] Employee Opinion Survey: This Organization Provides High Qu…" at bounding box center [275, 347] width 6 height 6
checkbox input "false"
click at [462, 62] on link "A Better Way" at bounding box center [462, 55] width 57 height 20
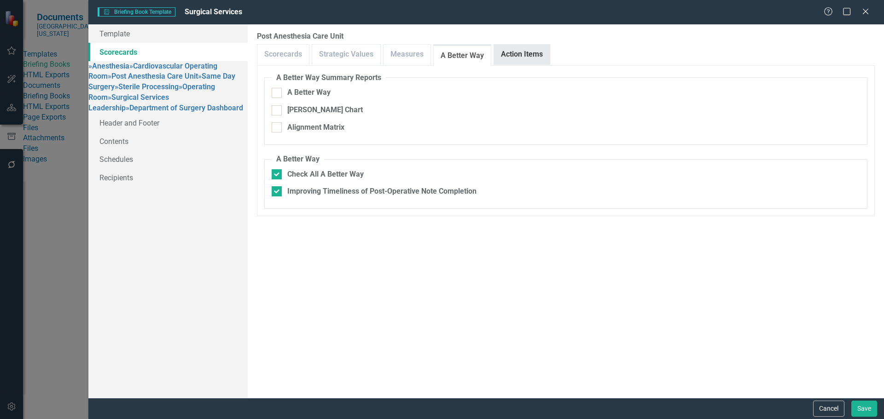
click at [503, 51] on link "Action Items" at bounding box center [522, 55] width 56 height 20
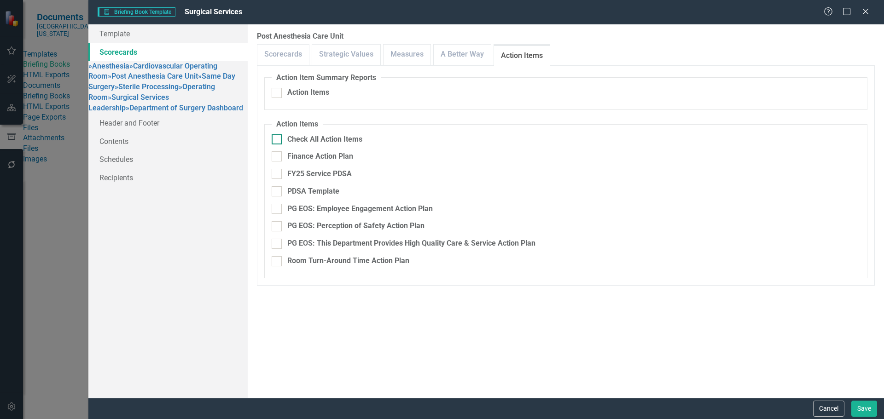
click at [277, 137] on input "Check All Action Items" at bounding box center [275, 137] width 6 height 6
checkbox input "true"
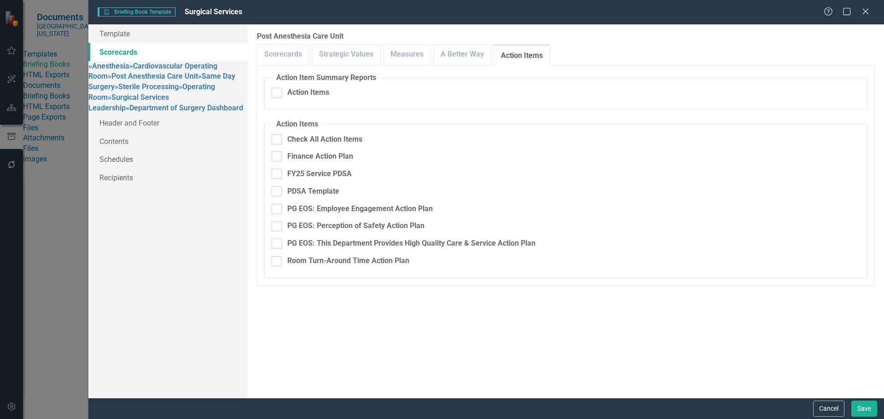
checkbox input "true"
click at [281, 187] on div at bounding box center [277, 191] width 10 height 10
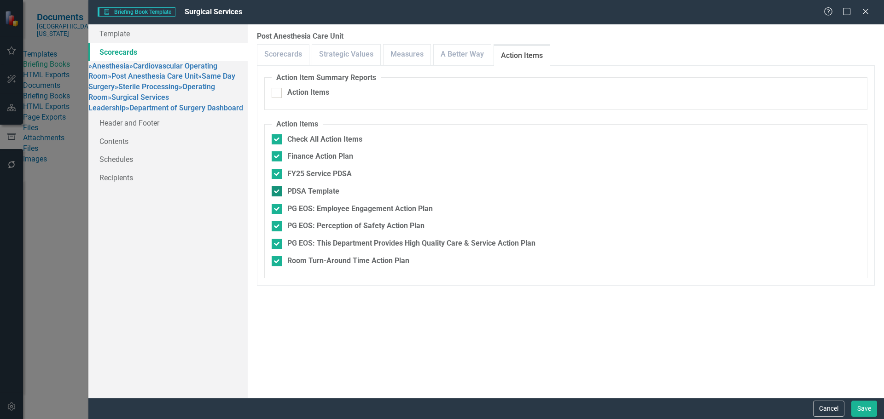
click at [278, 187] on input "PDSA Template" at bounding box center [275, 189] width 6 height 6
checkbox input "false"
click at [136, 91] on link "» Same Day Surgery" at bounding box center [161, 81] width 147 height 19
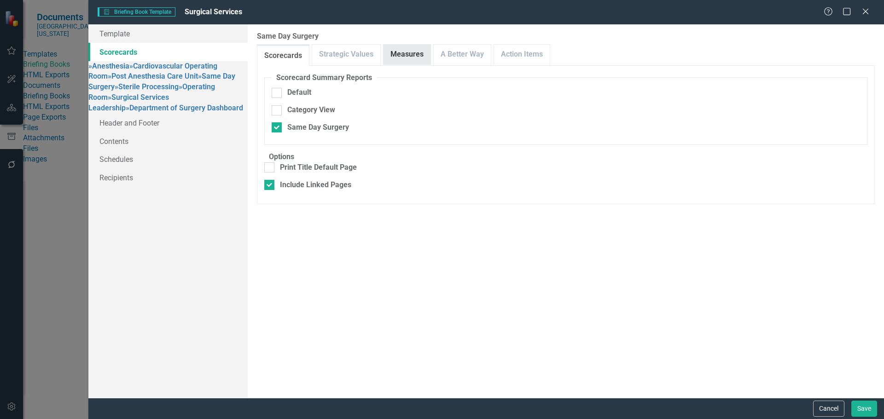
click at [421, 58] on link "Measures" at bounding box center [407, 55] width 47 height 20
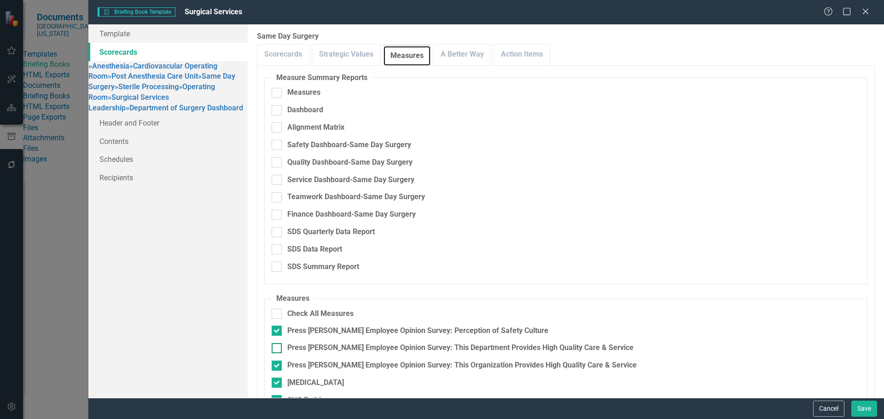
scroll to position [92, 0]
click at [275, 344] on input "Press [PERSON_NAME] Employee Opinion Survey: This Department Provides High Qual…" at bounding box center [275, 347] width 6 height 6
checkbox input "true"
click at [278, 361] on div at bounding box center [277, 366] width 10 height 10
click at [278, 361] on input "Press [PERSON_NAME] Employee Opinion Survey: This Organization Provides High Qu…" at bounding box center [275, 364] width 6 height 6
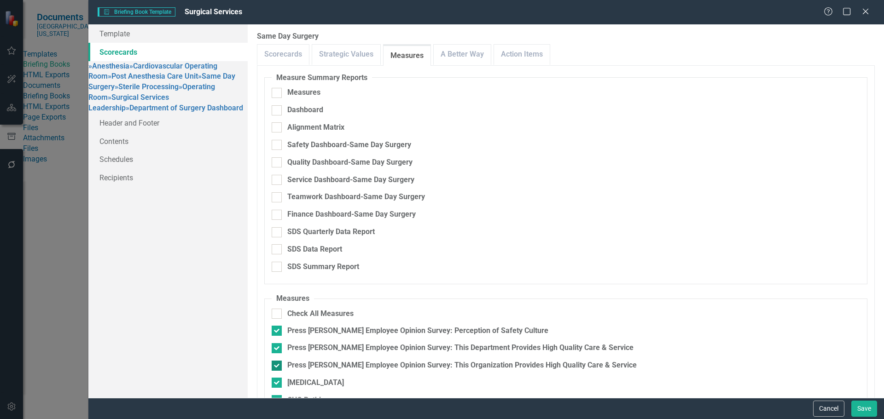
checkbox input "false"
checkbox input "true"
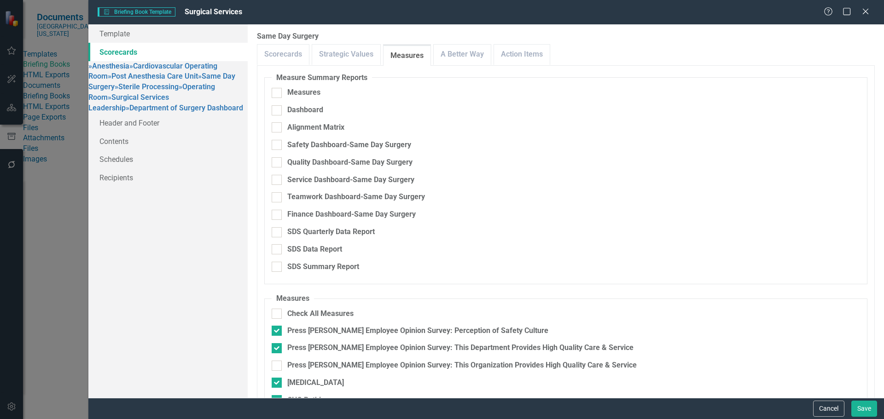
checkbox input "true"
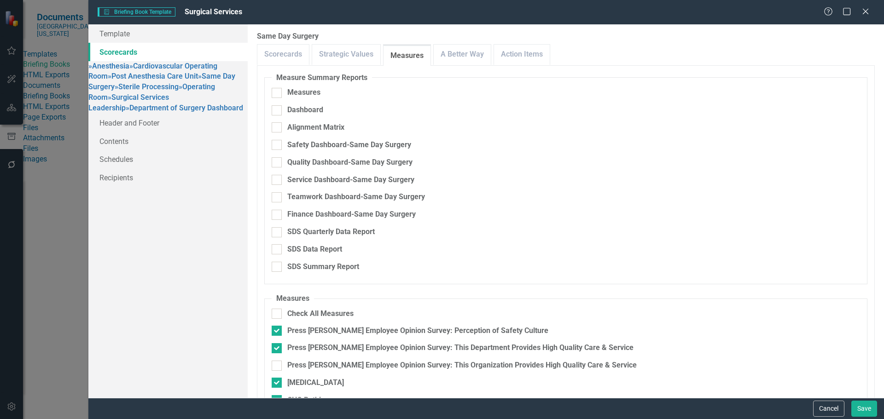
checkbox input "true"
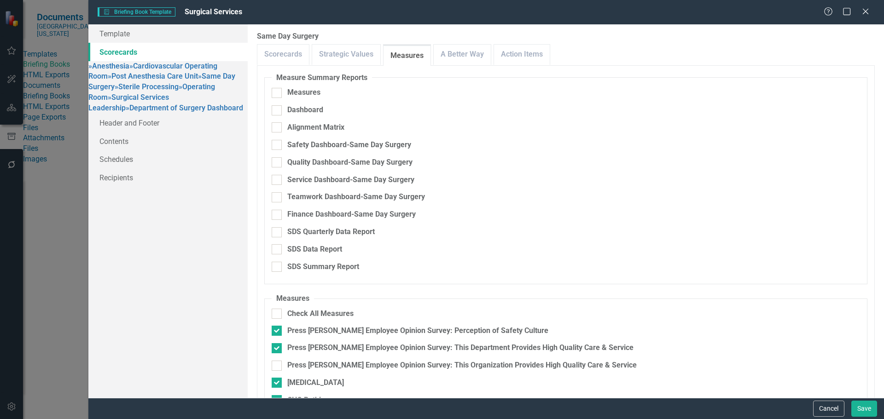
checkbox input "true"
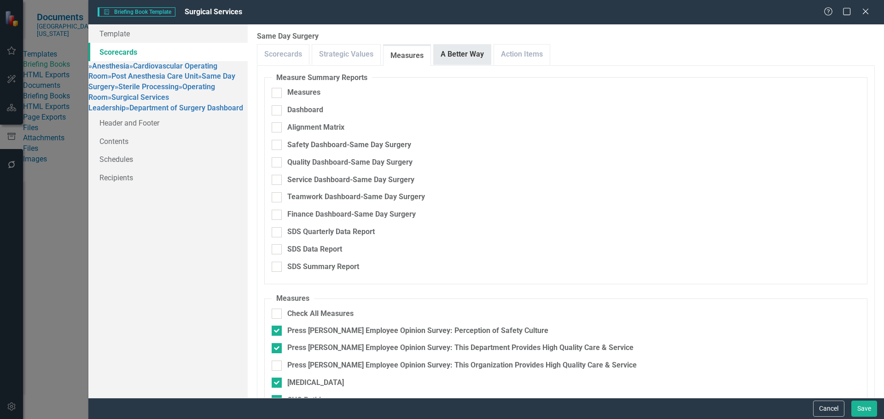
click at [469, 49] on link "A Better Way" at bounding box center [462, 55] width 57 height 20
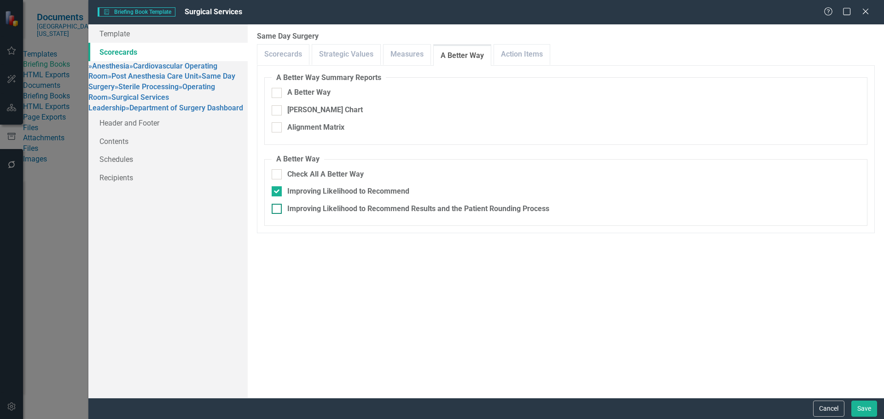
click at [275, 204] on input "Improving Likelihood to Recommend Results and the Patient Rounding Process" at bounding box center [275, 207] width 6 height 6
checkbox input "true"
click at [281, 194] on div at bounding box center [277, 191] width 10 height 10
click at [278, 192] on input "Improving Likelihood to Recommend" at bounding box center [275, 189] width 6 height 6
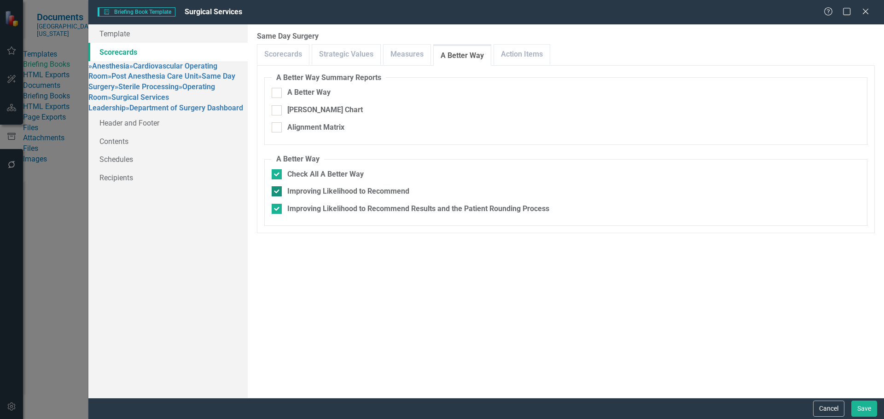
checkbox input "false"
click at [512, 63] on link "Action Items" at bounding box center [522, 55] width 56 height 20
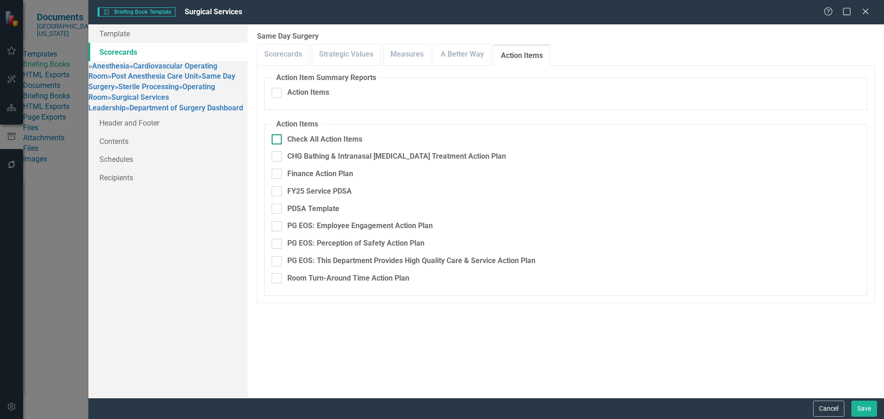
click at [274, 137] on input "Check All Action Items" at bounding box center [275, 137] width 6 height 6
checkbox input "true"
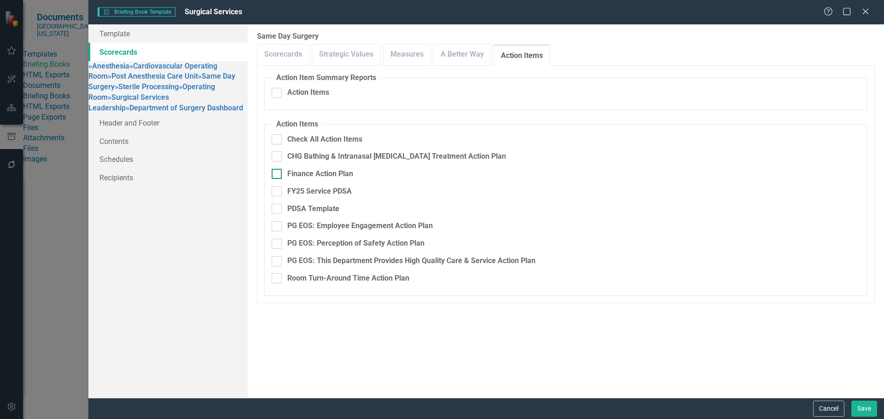
checkbox input "true"
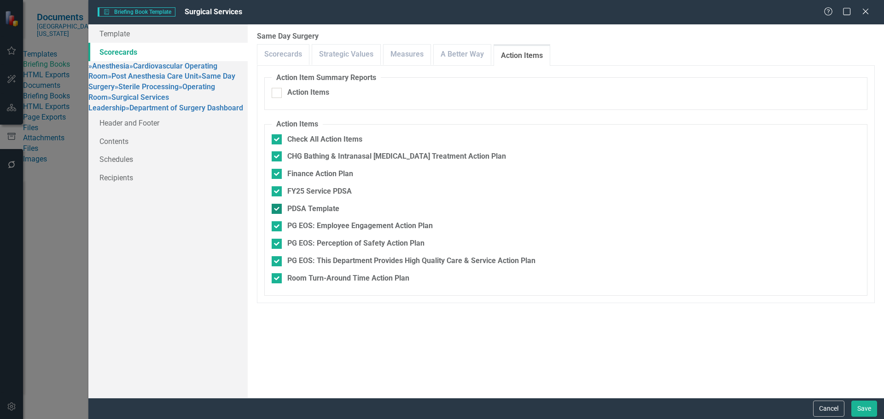
click at [274, 204] on input "PDSA Template" at bounding box center [275, 207] width 6 height 6
checkbox input "false"
click at [152, 91] on link "» Sterile Processing" at bounding box center [147, 86] width 64 height 9
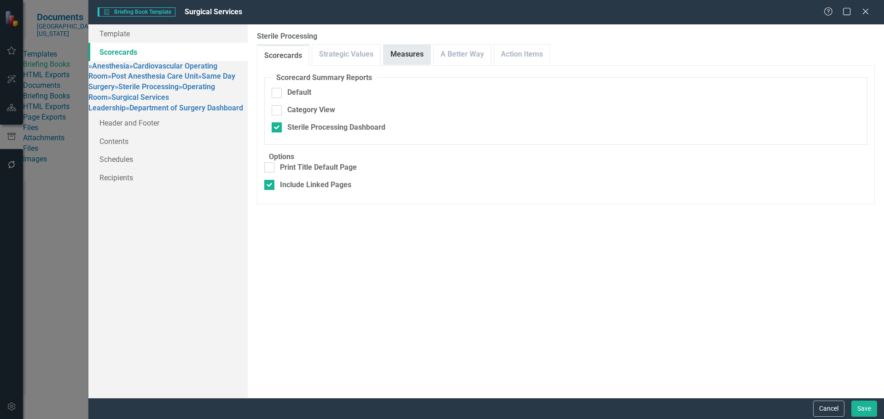
click at [413, 54] on link "Measures" at bounding box center [407, 55] width 47 height 20
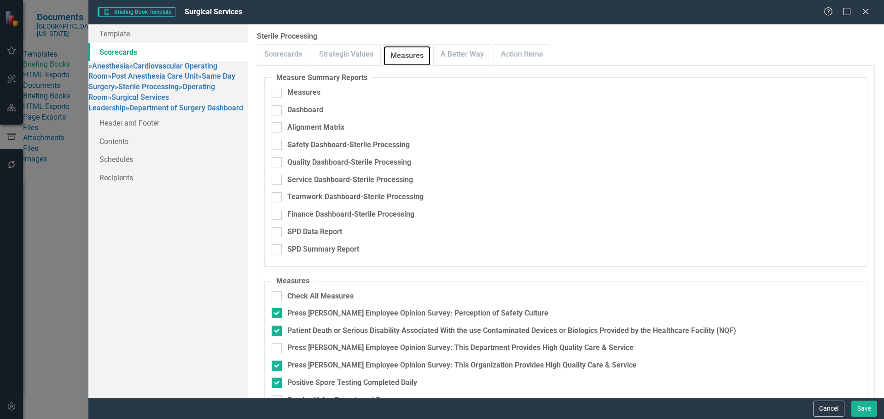
scroll to position [47, 0]
click at [275, 276] on fieldset "Measures Check All Measures Press [PERSON_NAME] Employee Opinion Survey: Percep…" at bounding box center [565, 373] width 603 height 194
click at [279, 344] on div at bounding box center [277, 349] width 10 height 10
click at [278, 344] on input "Press [PERSON_NAME] Employee Opinion Survey: This Department Provides High Qual…" at bounding box center [275, 347] width 6 height 6
checkbox input "true"
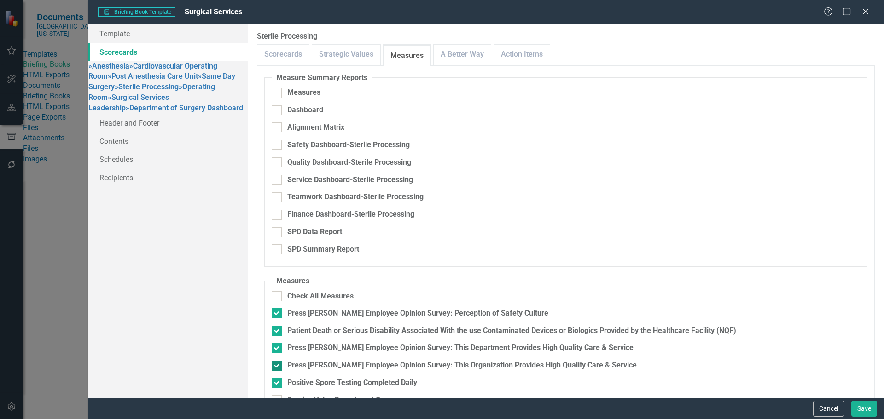
click at [280, 361] on div at bounding box center [277, 366] width 10 height 10
click at [278, 361] on input "Press [PERSON_NAME] Employee Opinion Survey: This Organization Provides High Qu…" at bounding box center [275, 364] width 6 height 6
checkbox input "false"
click at [472, 57] on link "A Better Way" at bounding box center [462, 55] width 57 height 20
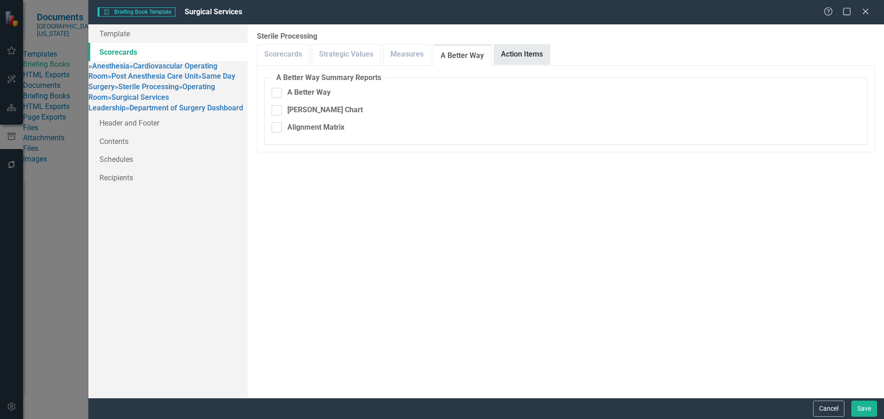
click at [505, 59] on link "Action Items" at bounding box center [522, 55] width 56 height 20
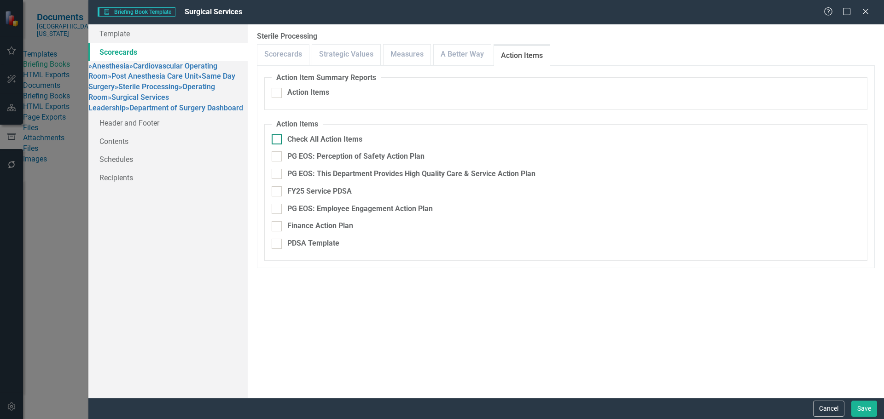
click at [277, 137] on input "Check All Action Items" at bounding box center [275, 137] width 6 height 6
checkbox input "true"
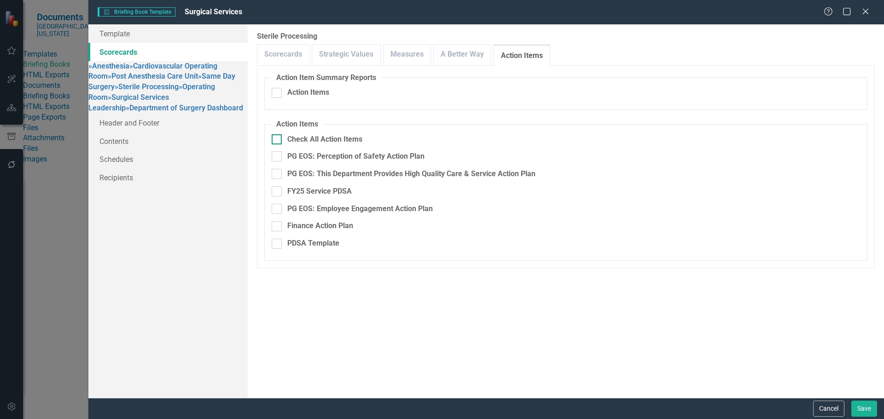
checkbox input "true"
click at [279, 239] on div at bounding box center [277, 244] width 10 height 10
click at [278, 239] on input "PDSA Template" at bounding box center [275, 242] width 6 height 6
checkbox input "false"
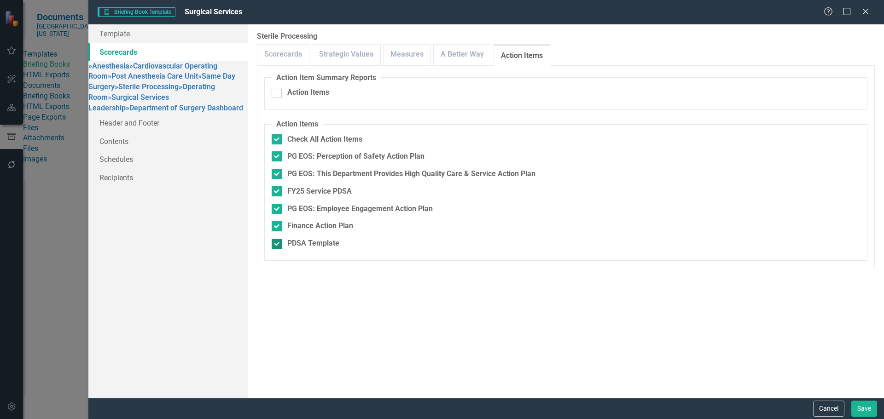
checkbox input "false"
click at [133, 102] on link "» Operating Room" at bounding box center [151, 91] width 127 height 19
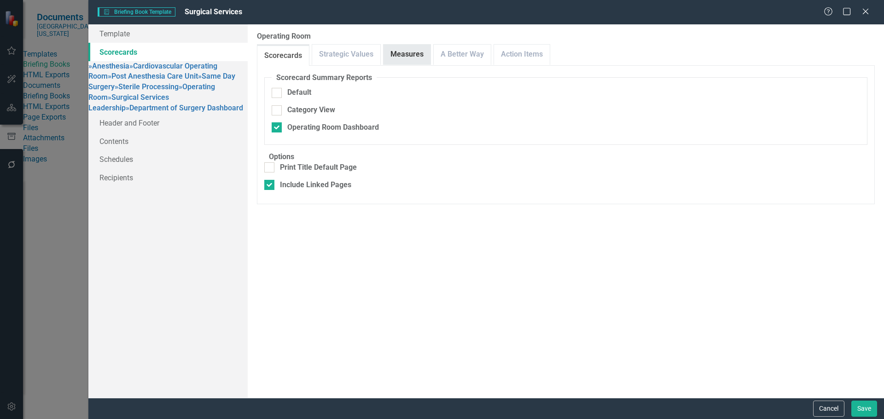
click at [416, 52] on link "Measures" at bounding box center [407, 55] width 47 height 20
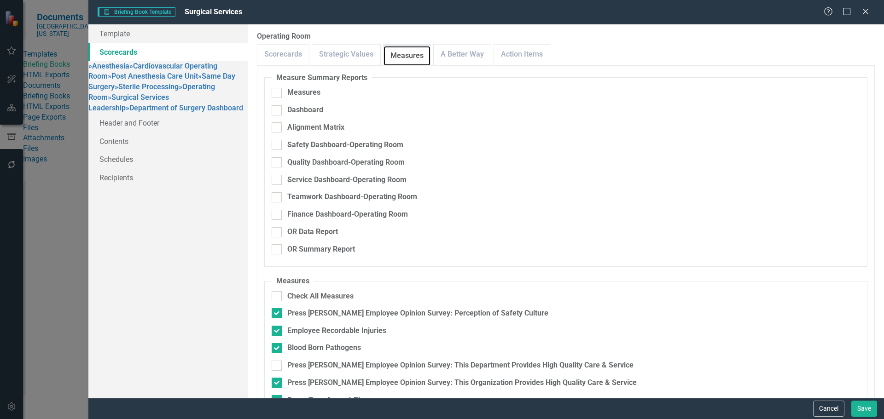
scroll to position [62, 0]
click at [276, 361] on input "Press [PERSON_NAME] Employee Opinion Survey: This Department Provides High Qual…" at bounding box center [275, 364] width 6 height 6
checkbox input "true"
click at [275, 378] on input "Press [PERSON_NAME] Employee Opinion Survey: This Organization Provides High Qu…" at bounding box center [275, 381] width 6 height 6
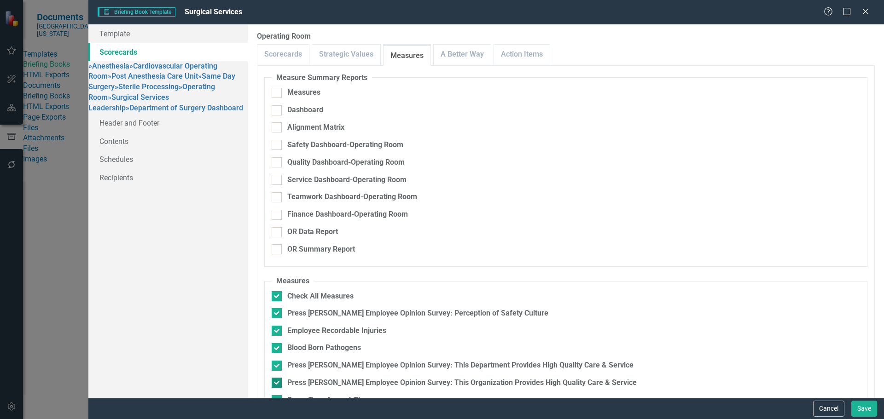
checkbox input "false"
click at [468, 60] on link "A Better Way" at bounding box center [462, 55] width 57 height 20
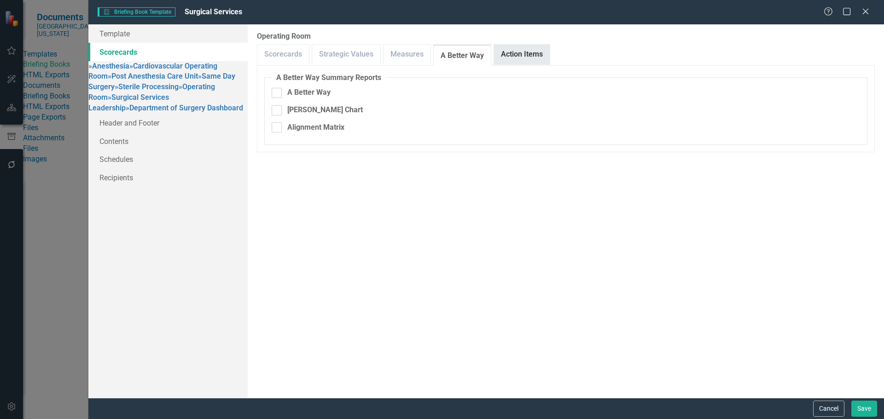
click at [521, 57] on link "Action Items" at bounding box center [522, 55] width 56 height 20
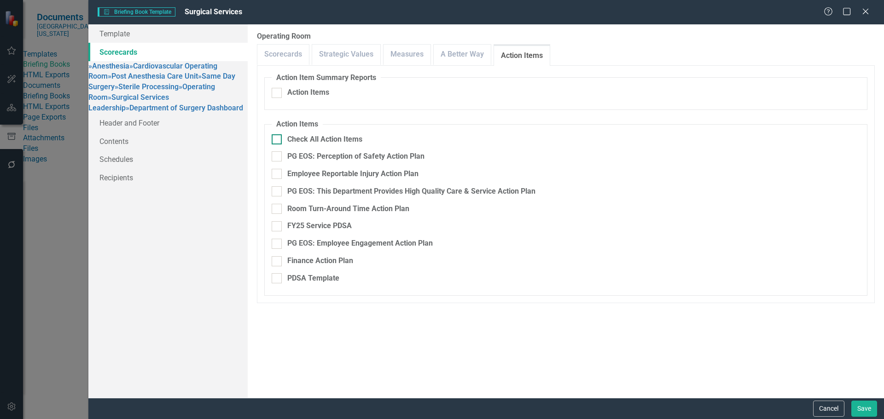
click at [277, 137] on input "Check All Action Items" at bounding box center [275, 137] width 6 height 6
checkbox input "true"
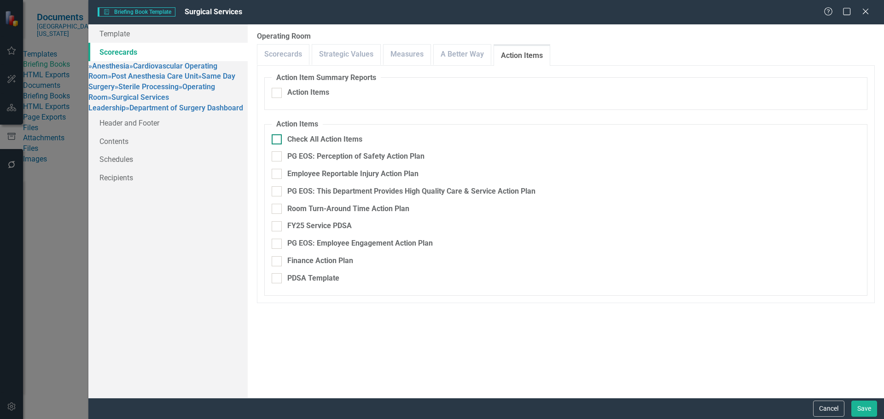
checkbox input "true"
click at [276, 274] on input "PDSA Template" at bounding box center [275, 277] width 6 height 6
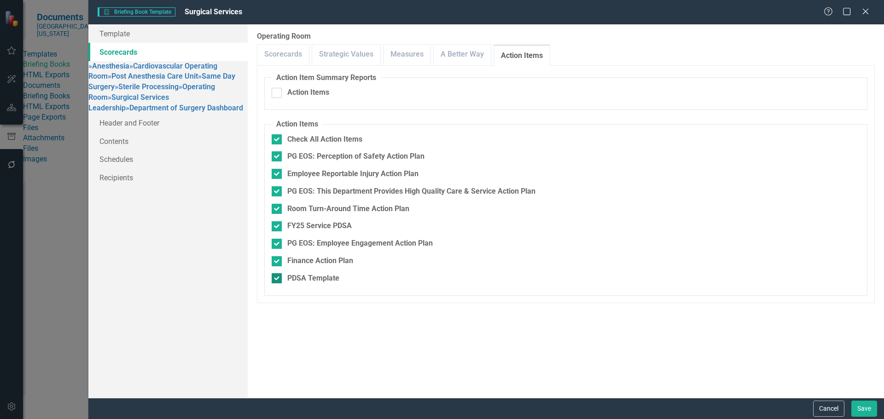
checkbox input "false"
click at [165, 112] on link "» Surgical Services Leadership" at bounding box center [128, 102] width 81 height 19
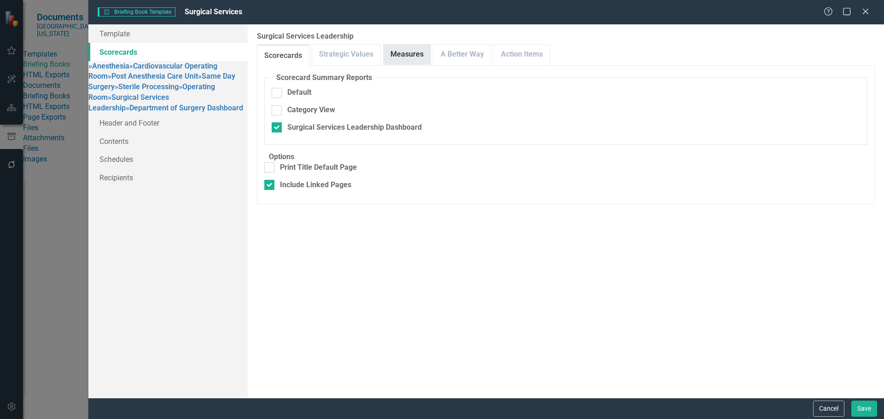
click at [407, 56] on link "Measures" at bounding box center [407, 55] width 47 height 20
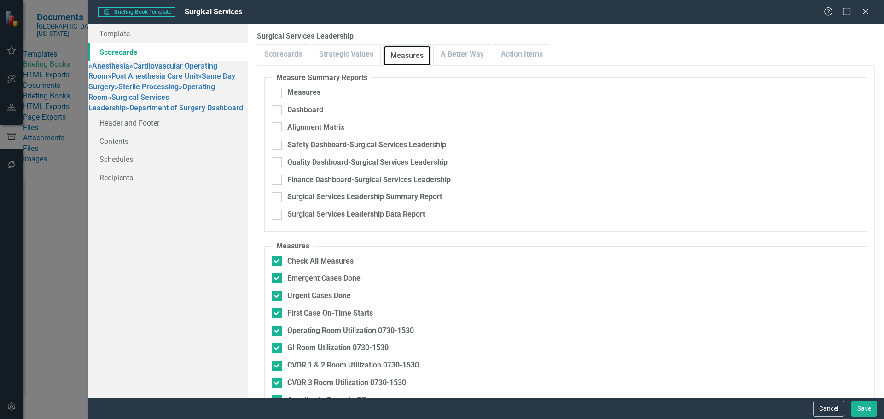
scroll to position [122, 0]
click at [452, 52] on link "A Better Way" at bounding box center [462, 55] width 57 height 20
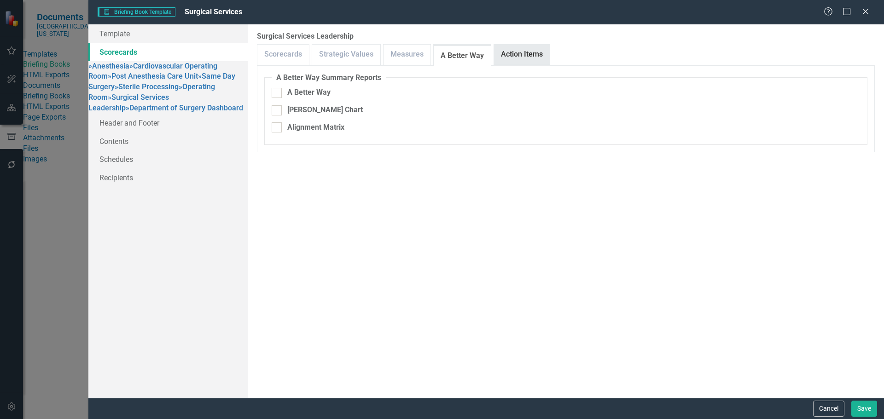
click at [504, 54] on link "Action Items" at bounding box center [522, 55] width 56 height 20
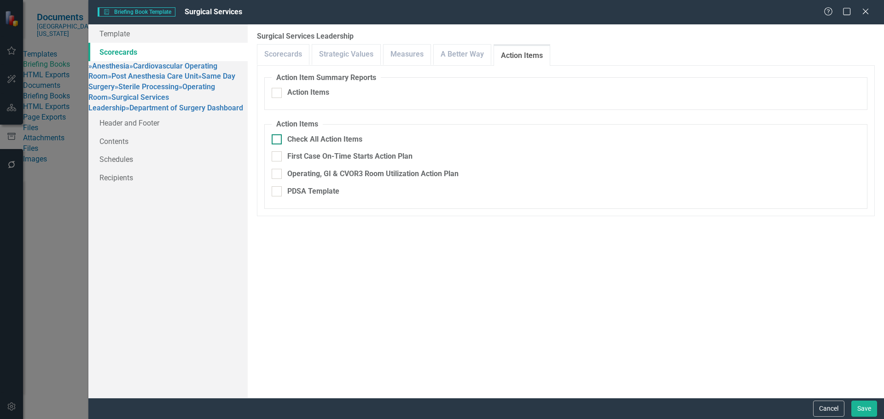
click at [272, 141] on div at bounding box center [277, 139] width 10 height 10
click at [272, 140] on input "Check All Action Items" at bounding box center [275, 137] width 6 height 6
checkbox input "true"
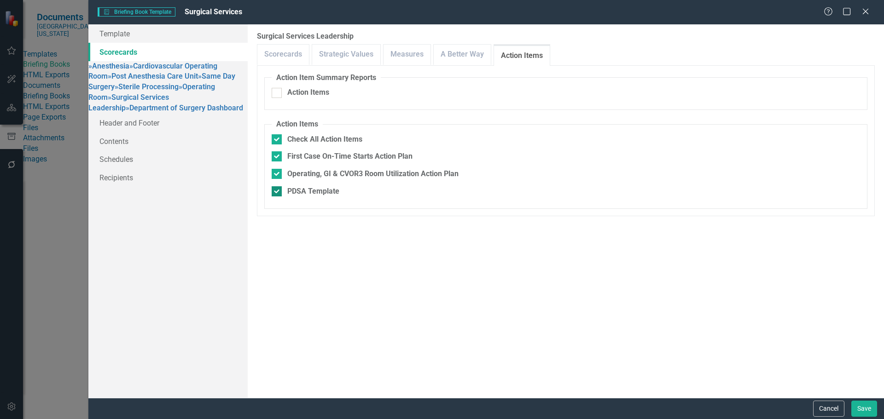
click at [277, 190] on input "PDSA Template" at bounding box center [275, 189] width 6 height 6
checkbox input "false"
click at [163, 112] on link "» Department of Surgery Dashboard" at bounding box center [184, 108] width 117 height 9
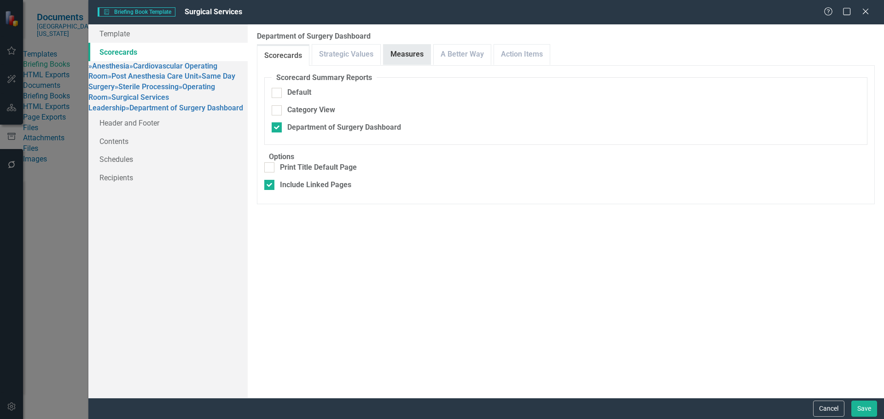
click at [406, 51] on link "Measures" at bounding box center [407, 55] width 47 height 20
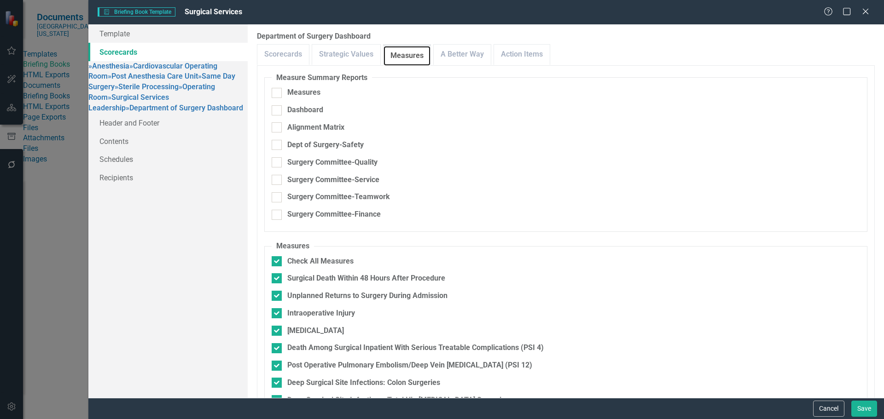
scroll to position [93, 0]
click at [471, 62] on link "A Better Way" at bounding box center [462, 55] width 57 height 20
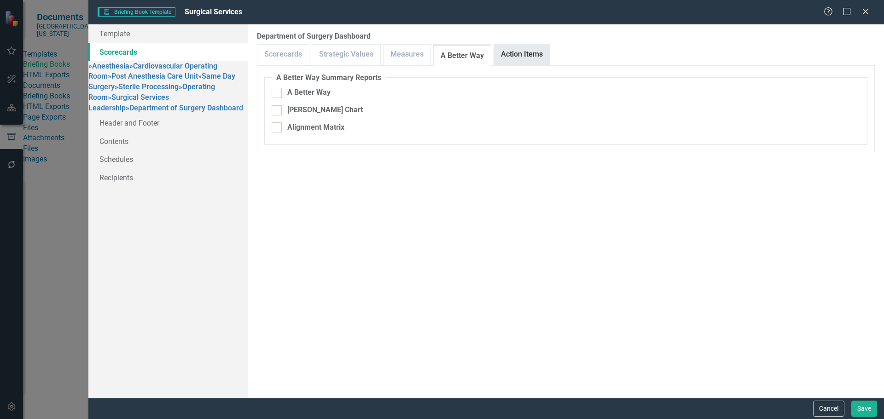
click at [507, 51] on link "Action Items" at bounding box center [522, 55] width 56 height 20
click at [858, 412] on button "Save" at bounding box center [864, 409] width 26 height 16
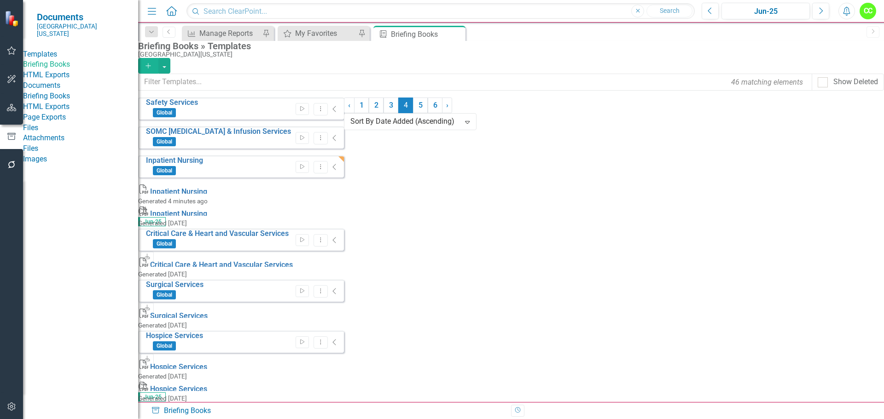
click at [844, 14] on icon "Alerts" at bounding box center [847, 10] width 10 height 9
